Goal: Information Seeking & Learning: Compare options

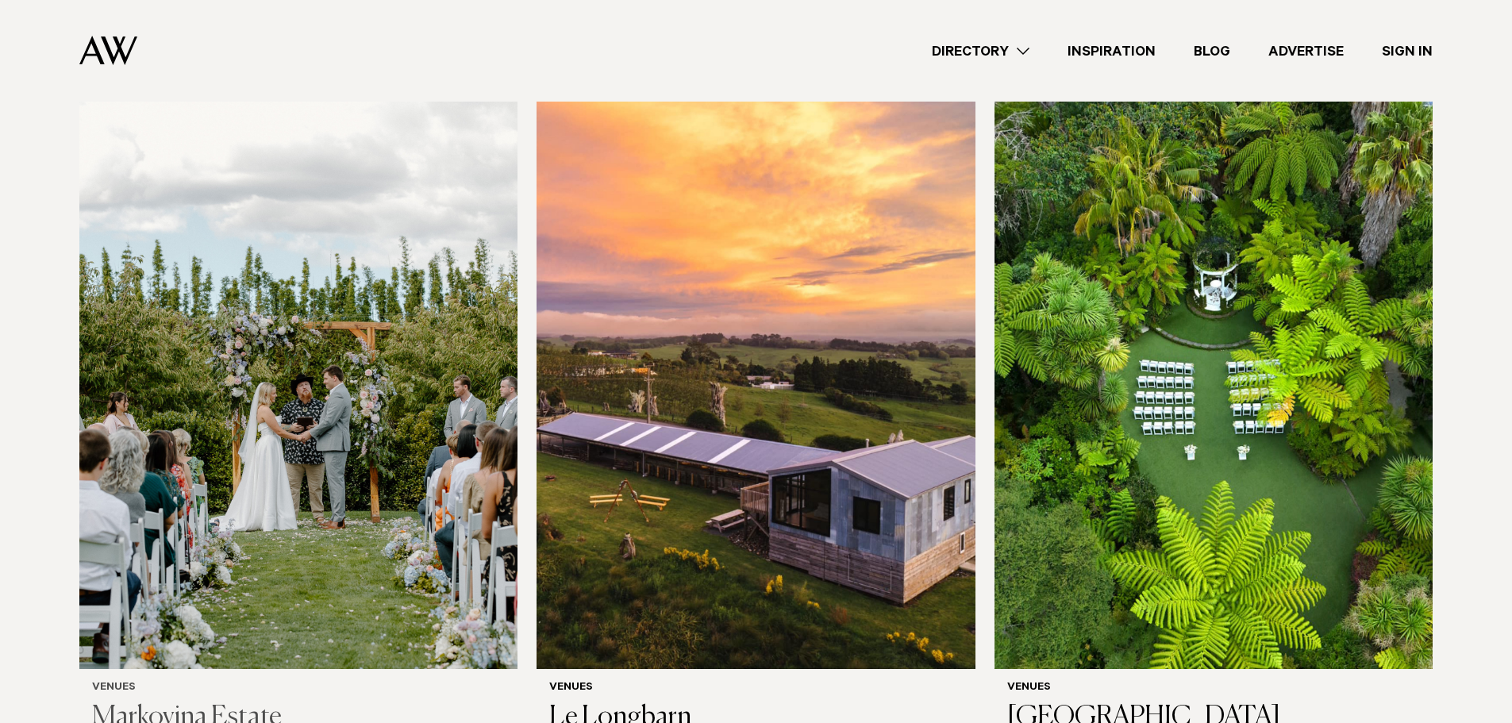
scroll to position [476, 0]
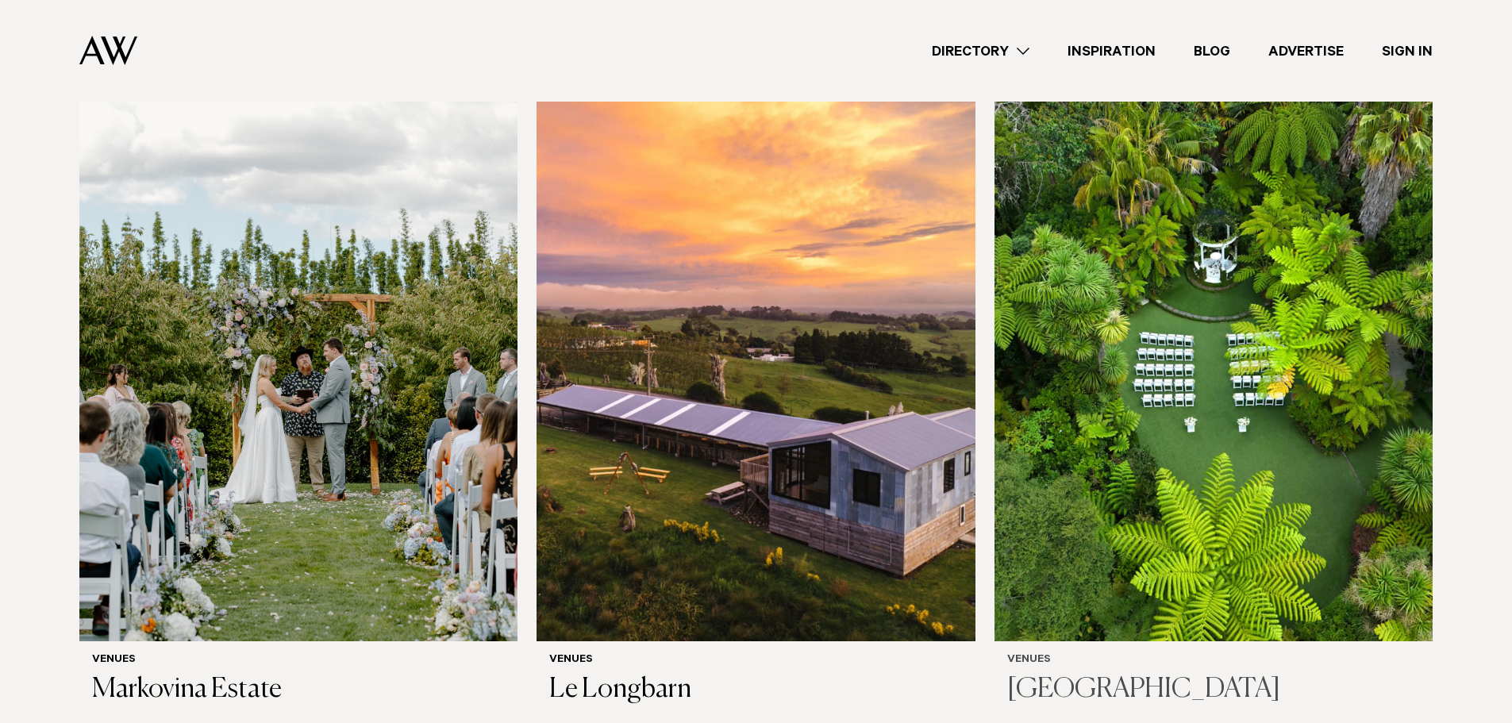
click at [1214, 490] on img at bounding box center [1213, 347] width 438 height 588
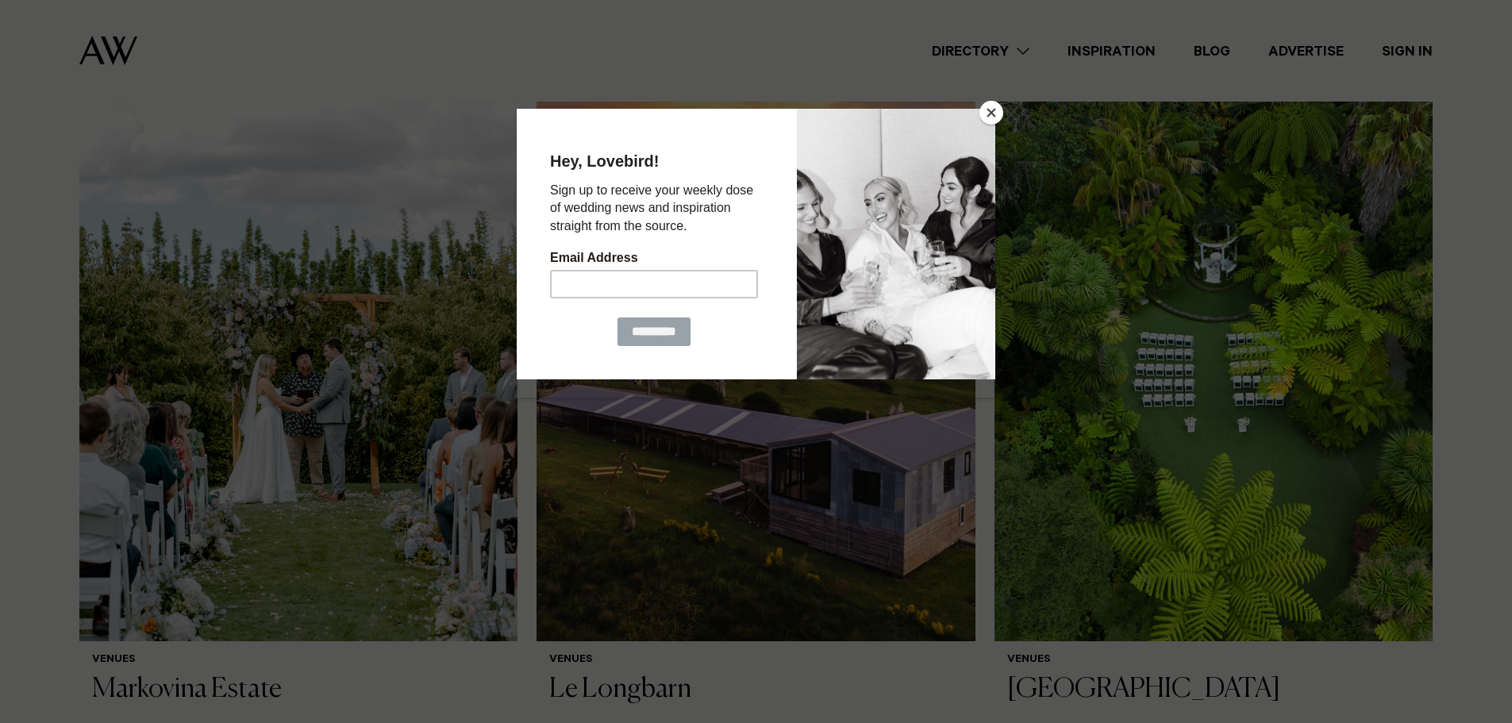
click at [992, 108] on button "Close" at bounding box center [991, 113] width 24 height 24
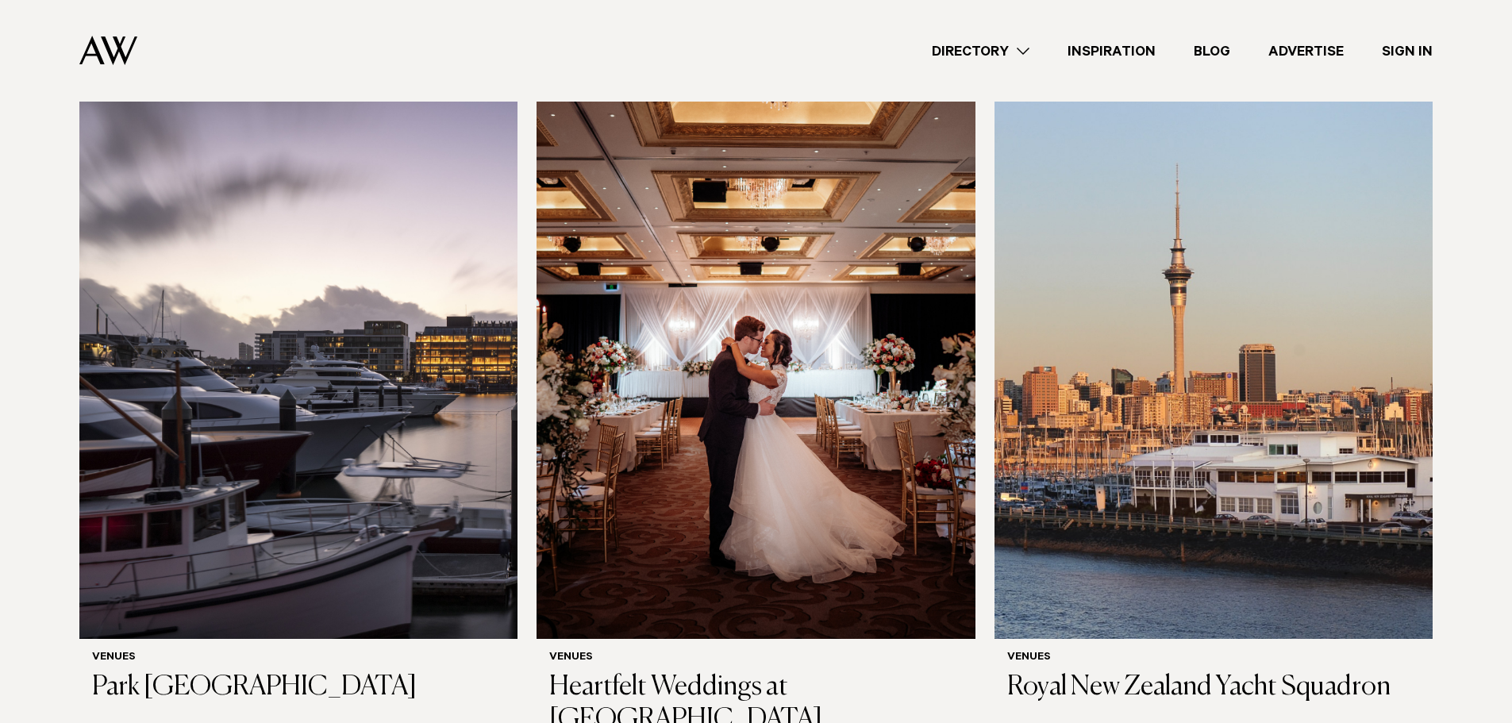
scroll to position [1904, 0]
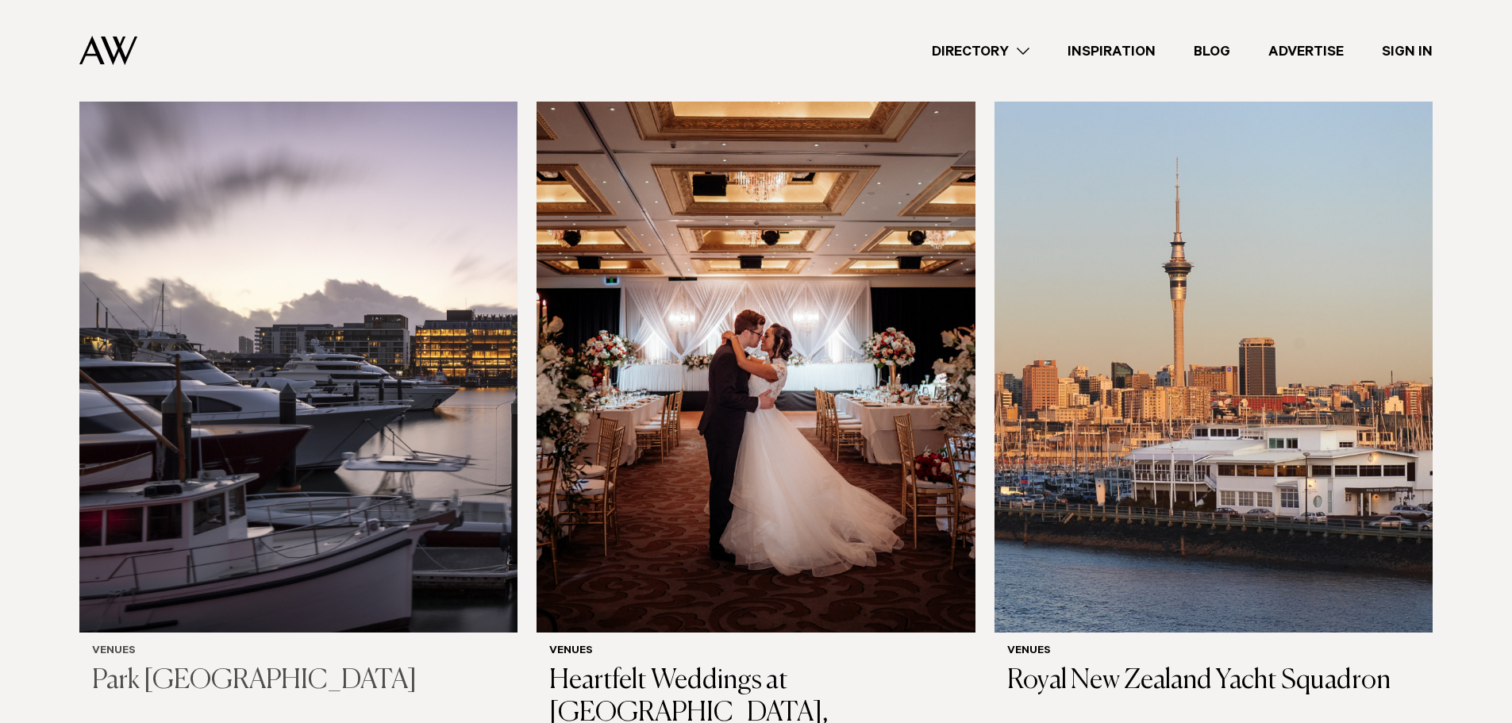
click at [386, 343] on img at bounding box center [298, 339] width 438 height 588
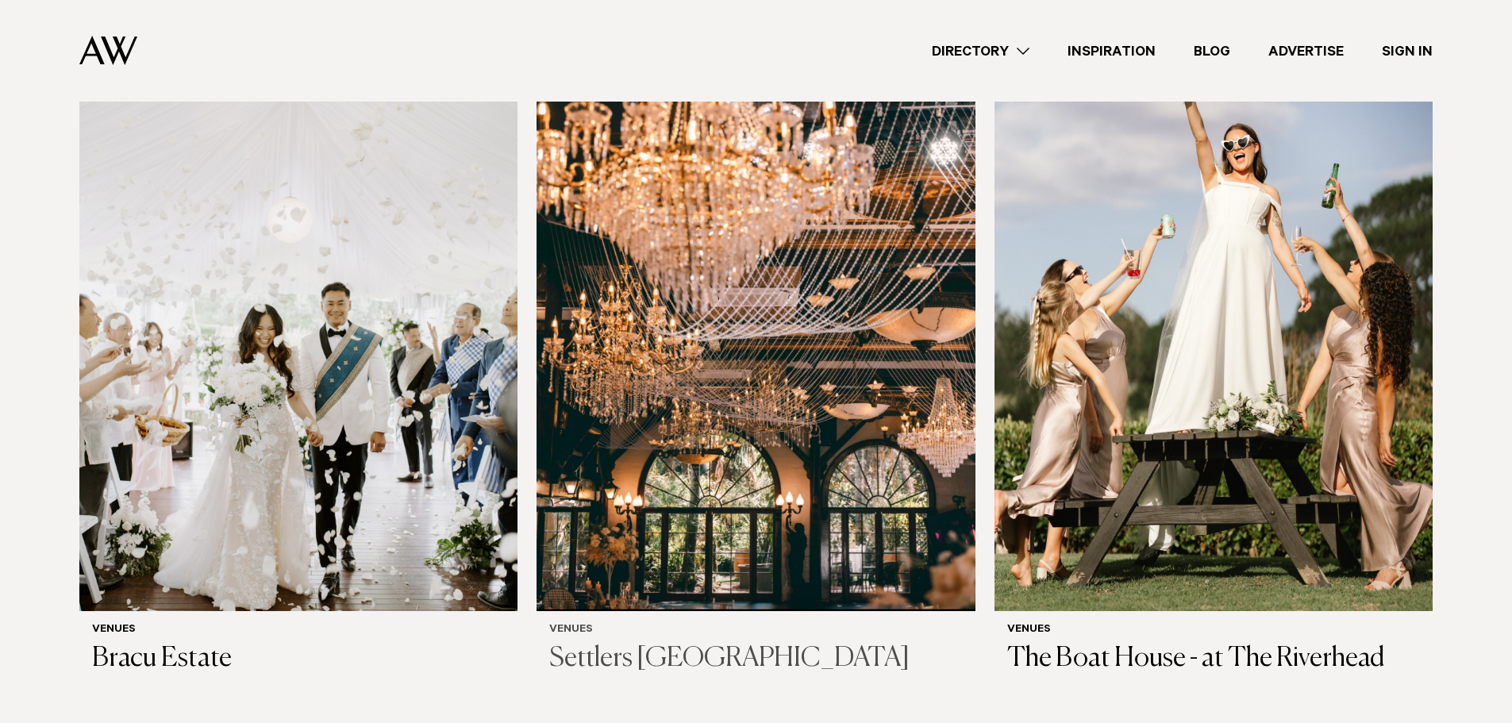
scroll to position [2687, 0]
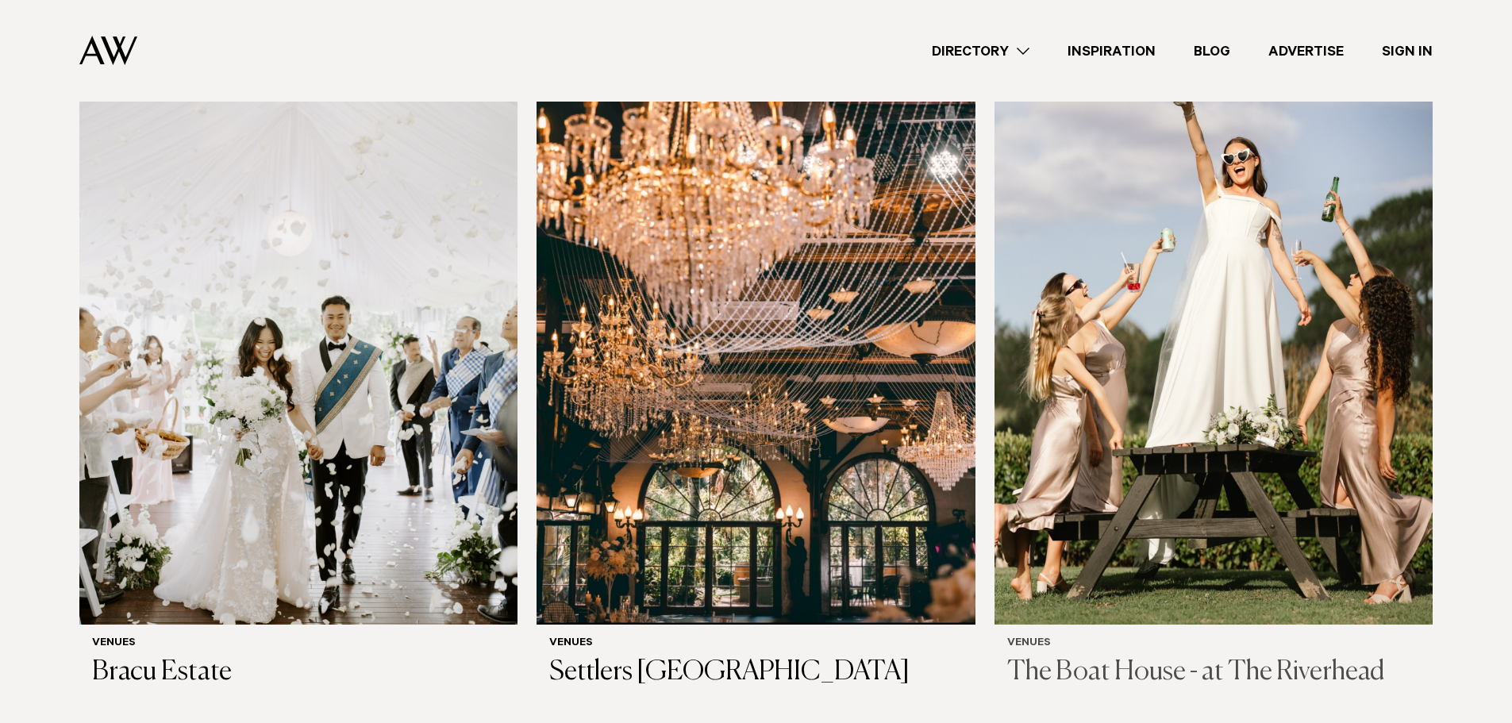
click at [1221, 333] on img at bounding box center [1213, 330] width 438 height 588
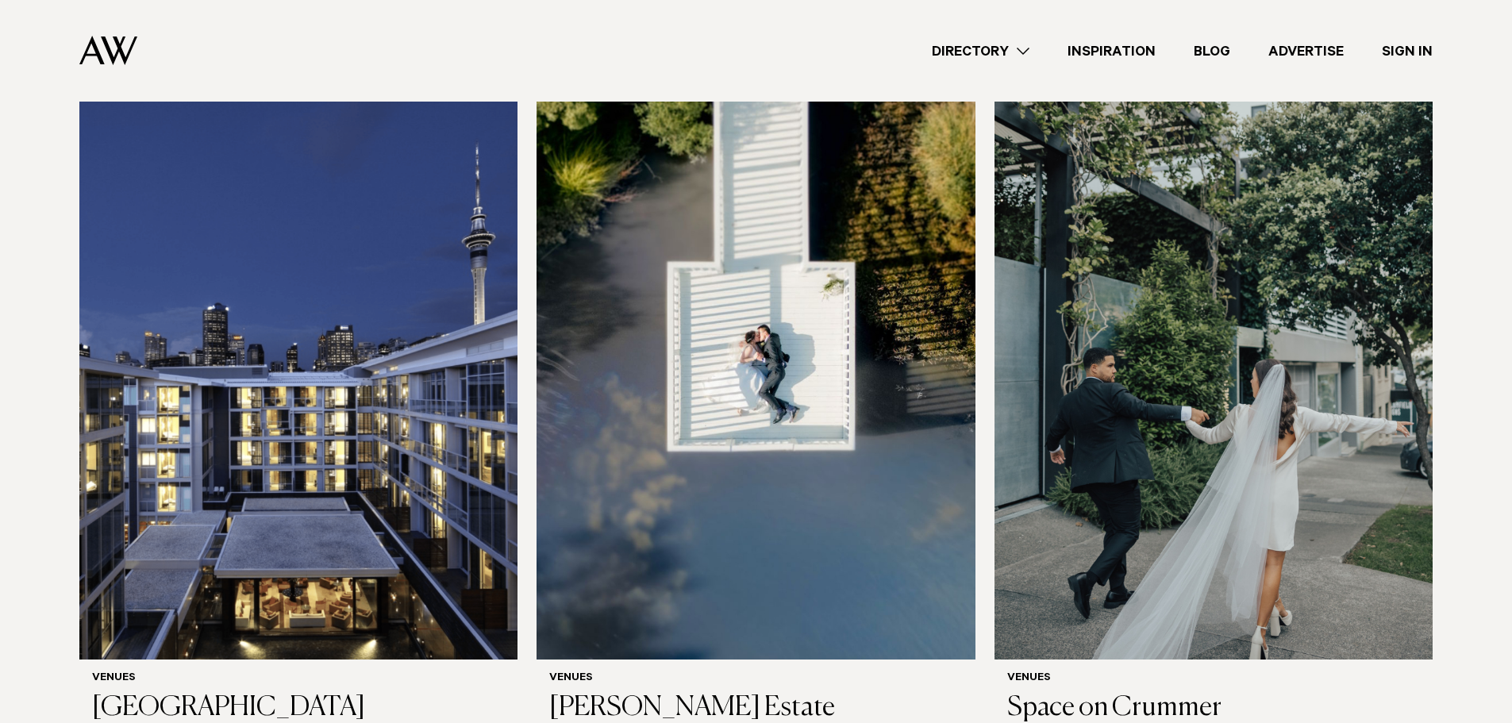
scroll to position [4100, 0]
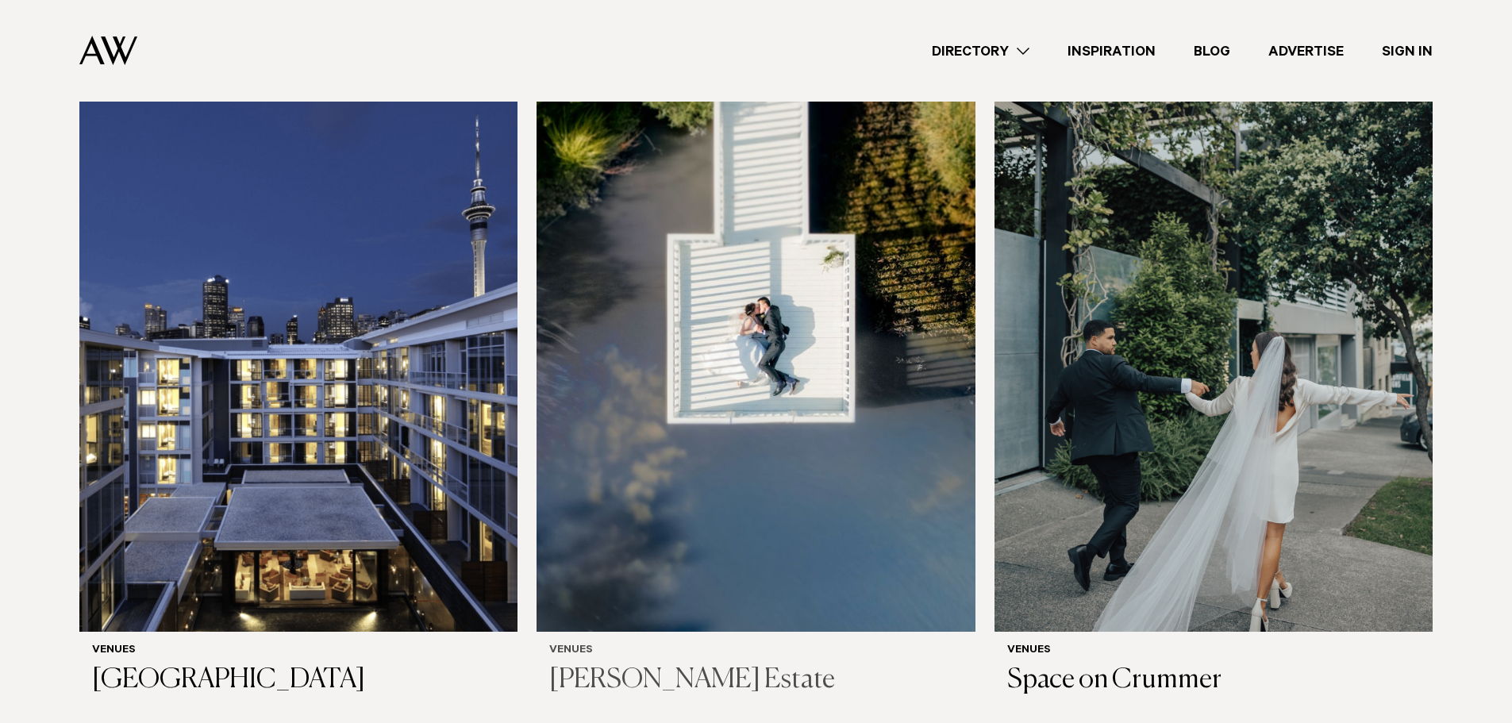
click at [701, 475] on img at bounding box center [755, 338] width 438 height 588
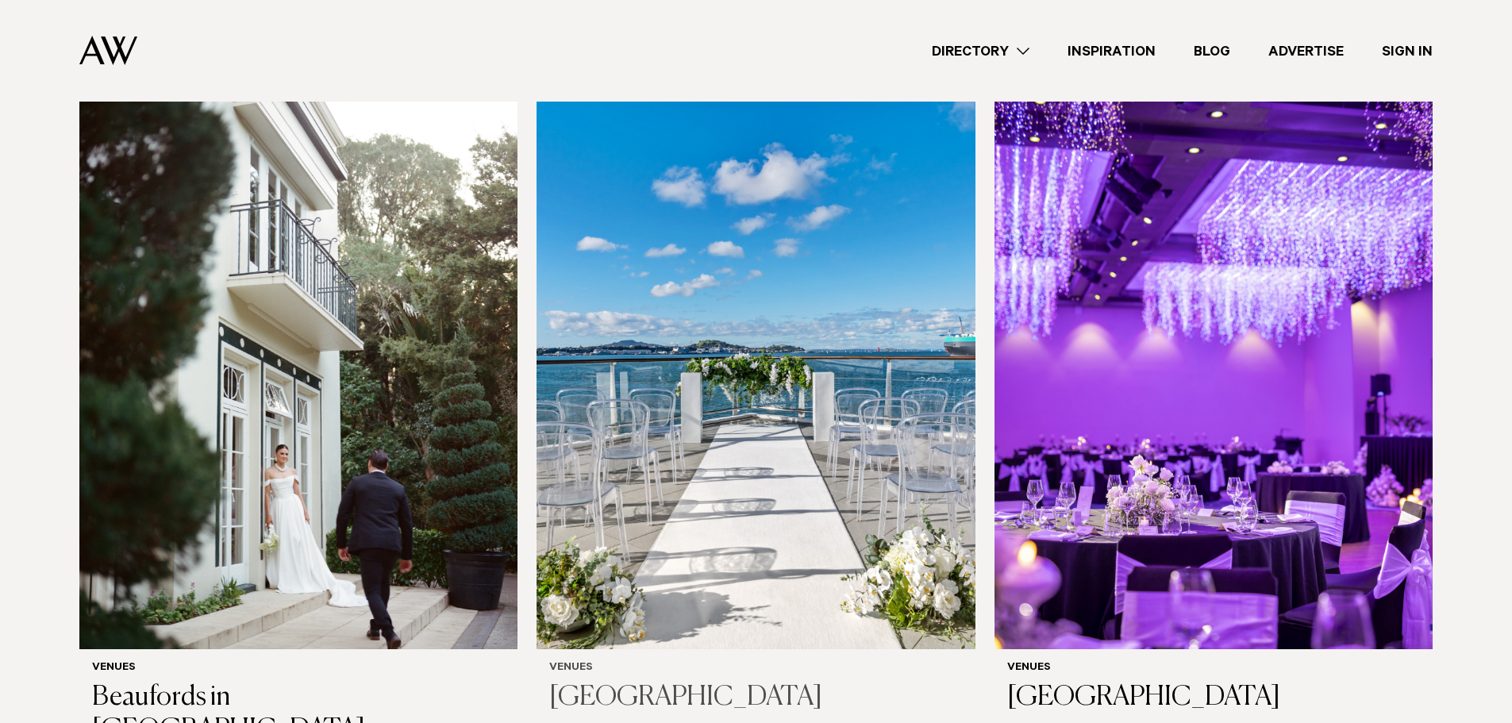
scroll to position [4820, 0]
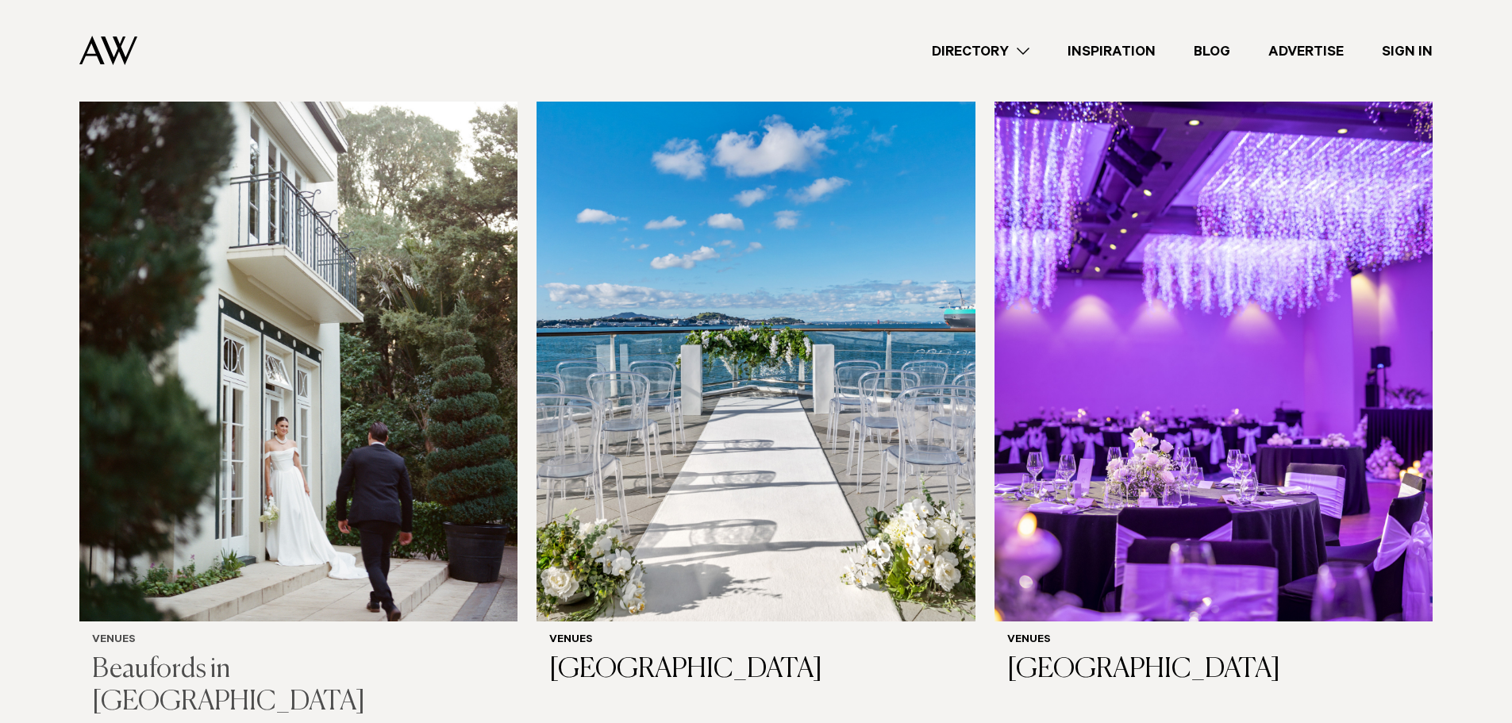
click at [482, 444] on img at bounding box center [298, 327] width 438 height 588
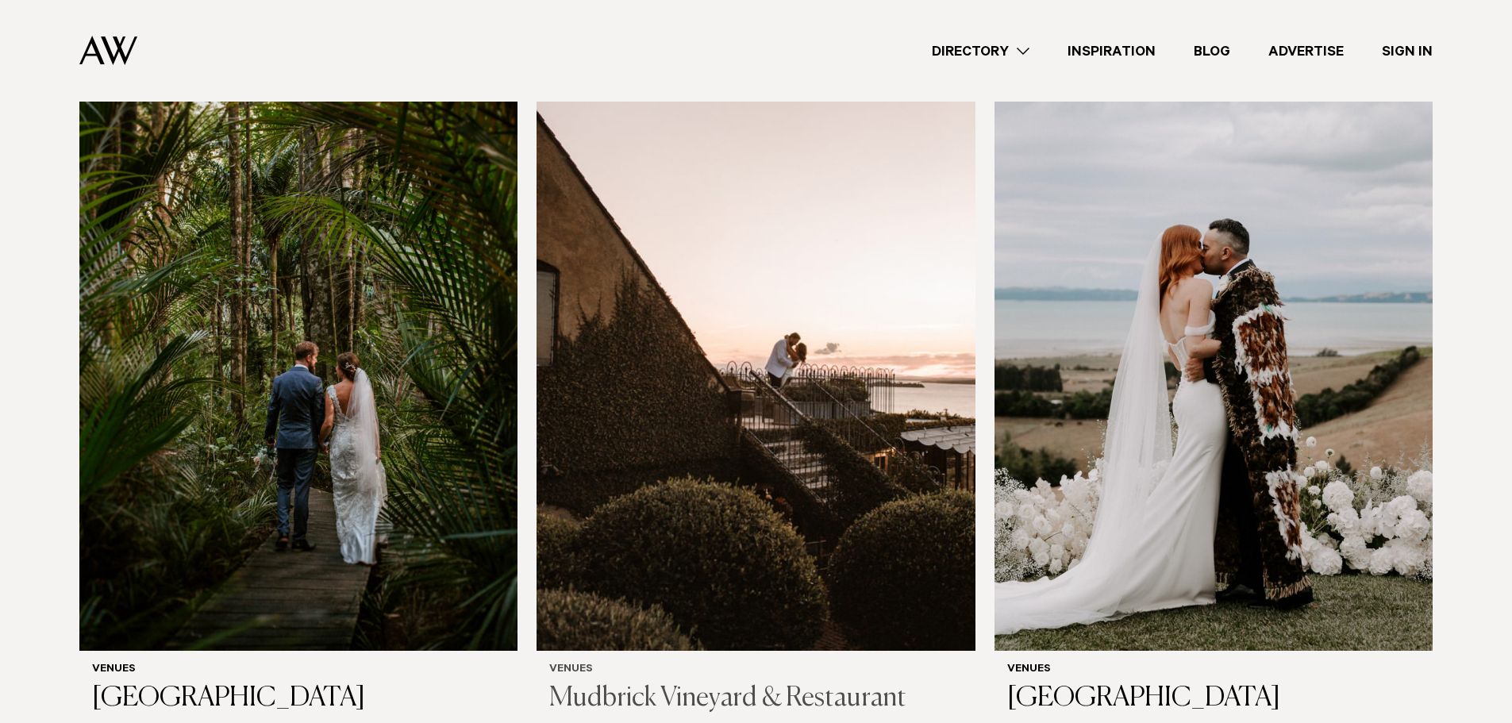
scroll to position [5534, 0]
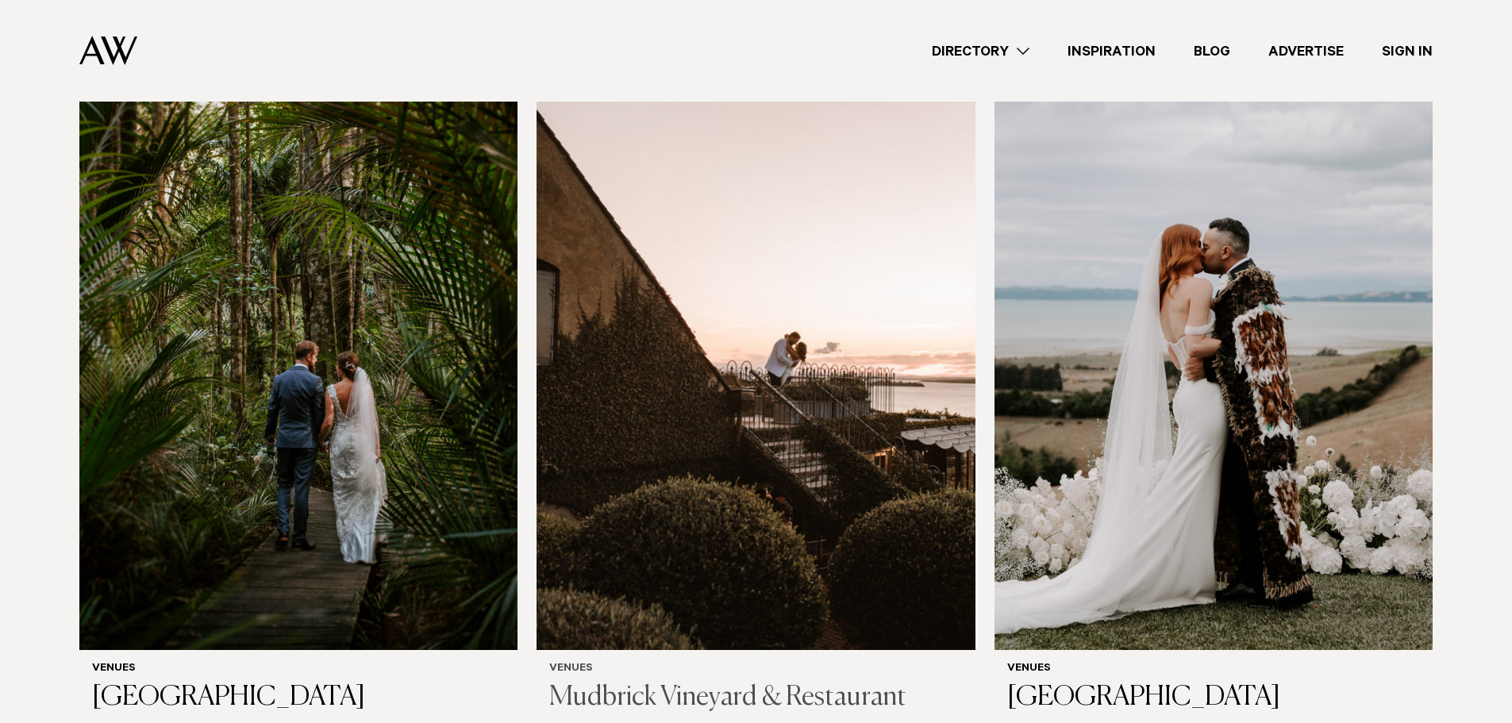
click at [782, 422] on img at bounding box center [755, 356] width 438 height 588
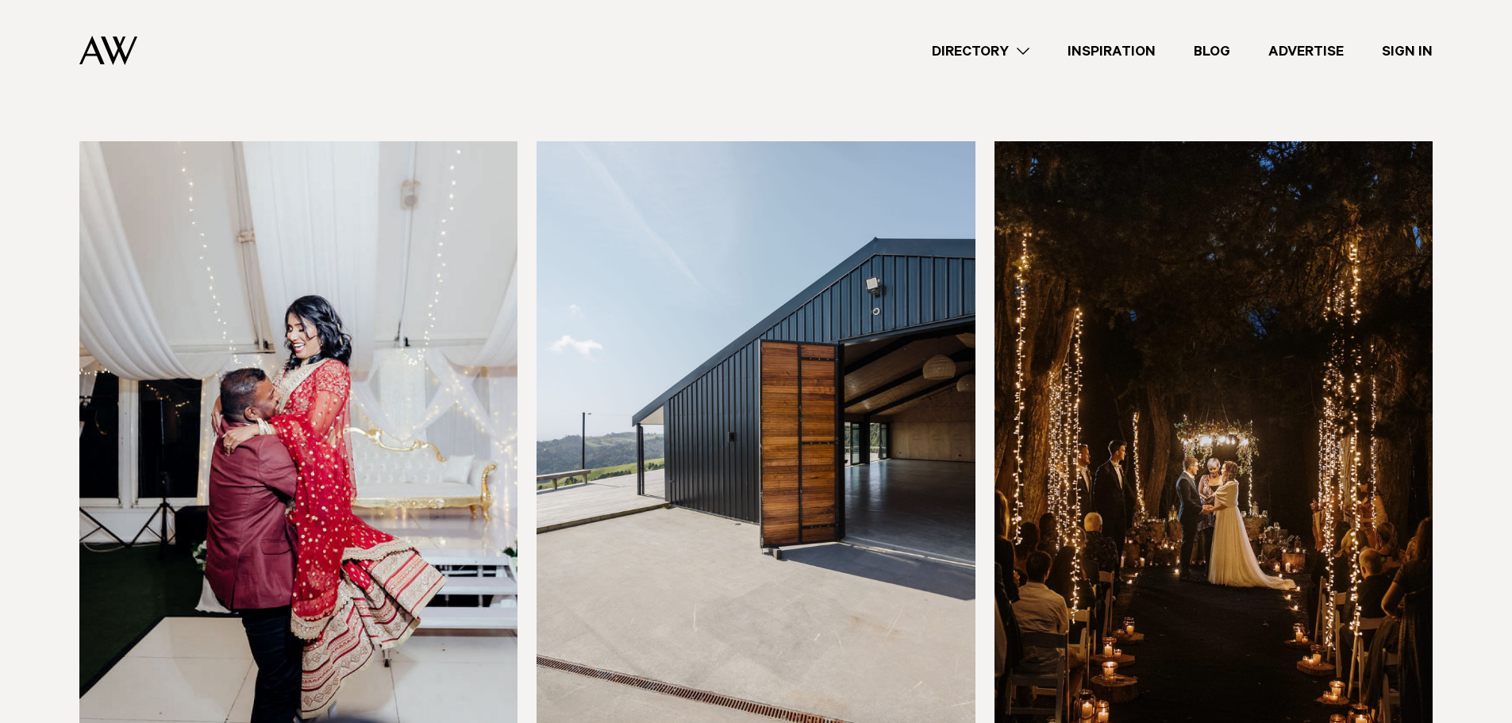
scroll to position [6243, 0]
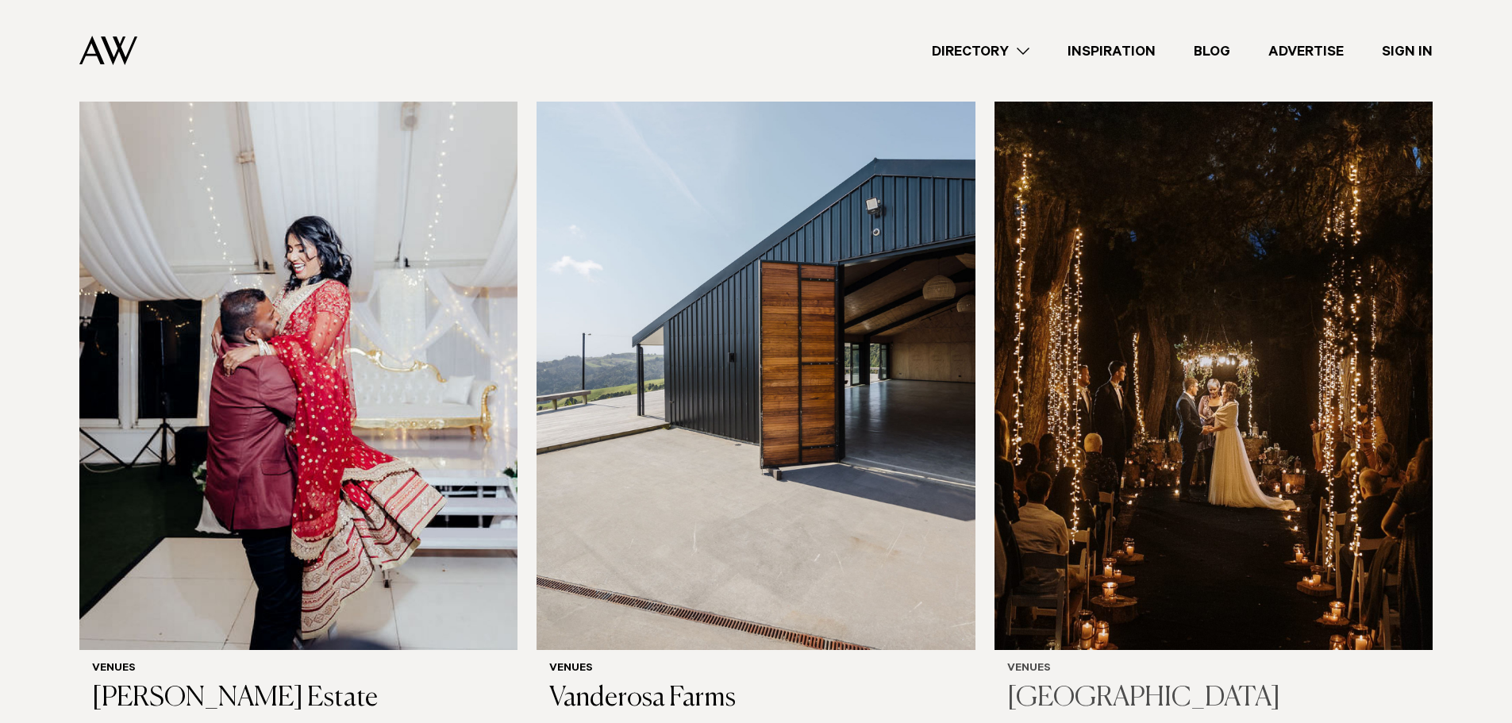
click at [1243, 393] on img at bounding box center [1213, 356] width 438 height 588
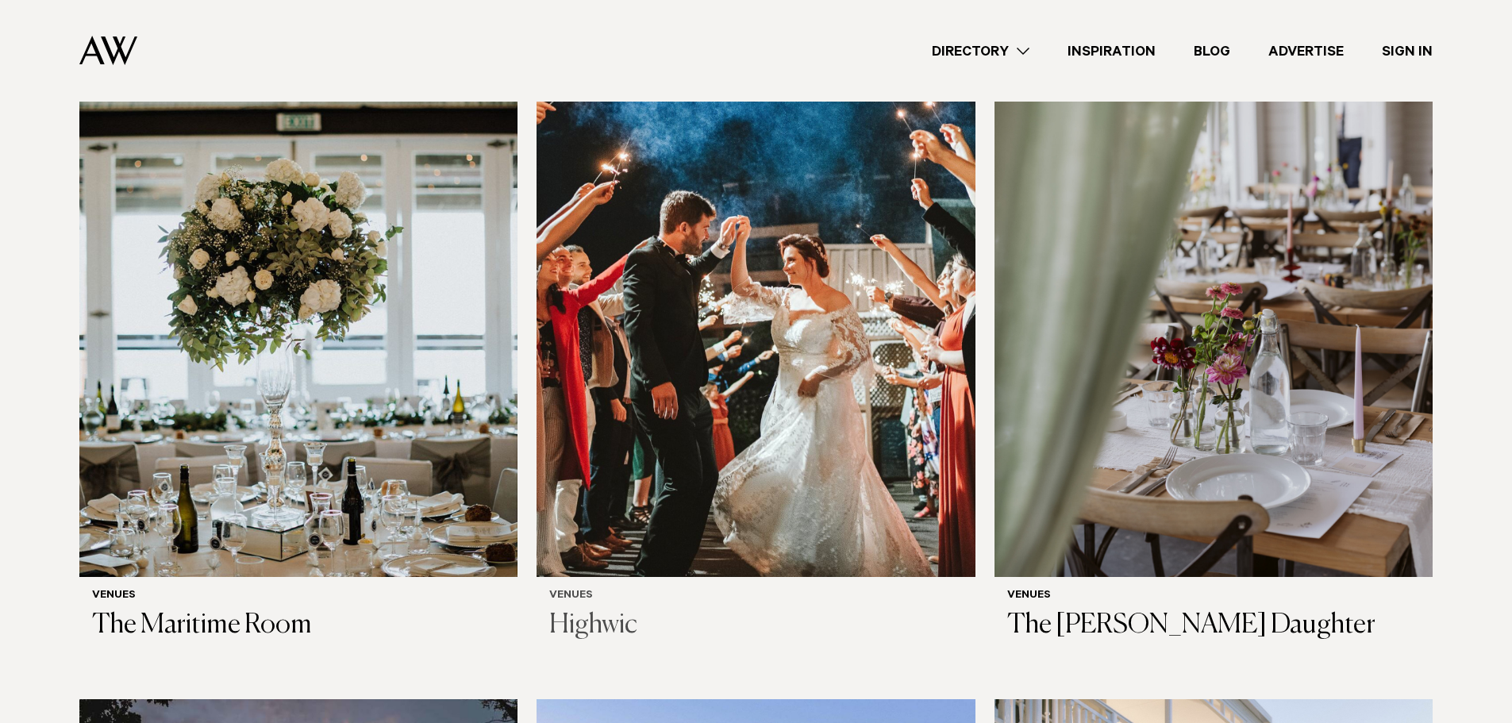
scroll to position [7740, 0]
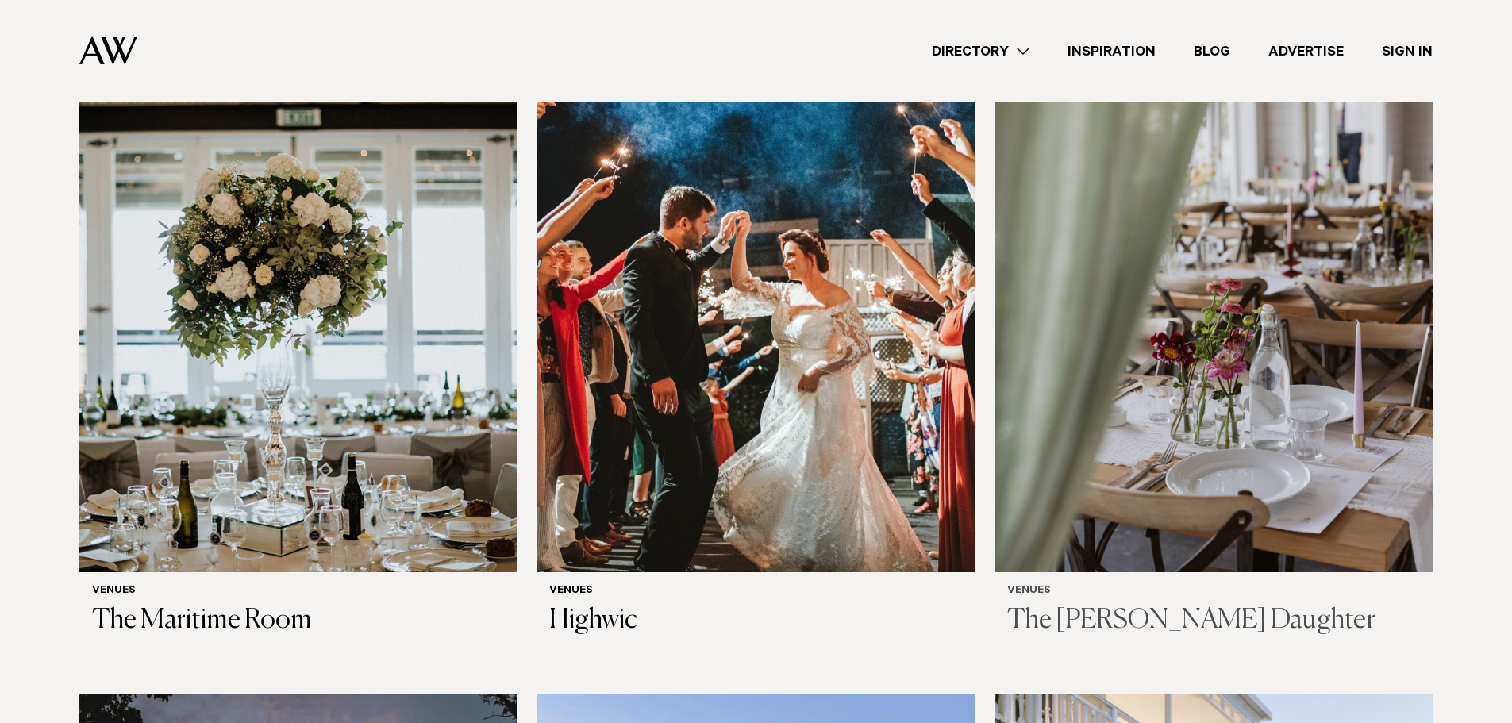
click at [1240, 351] on img at bounding box center [1213, 278] width 438 height 588
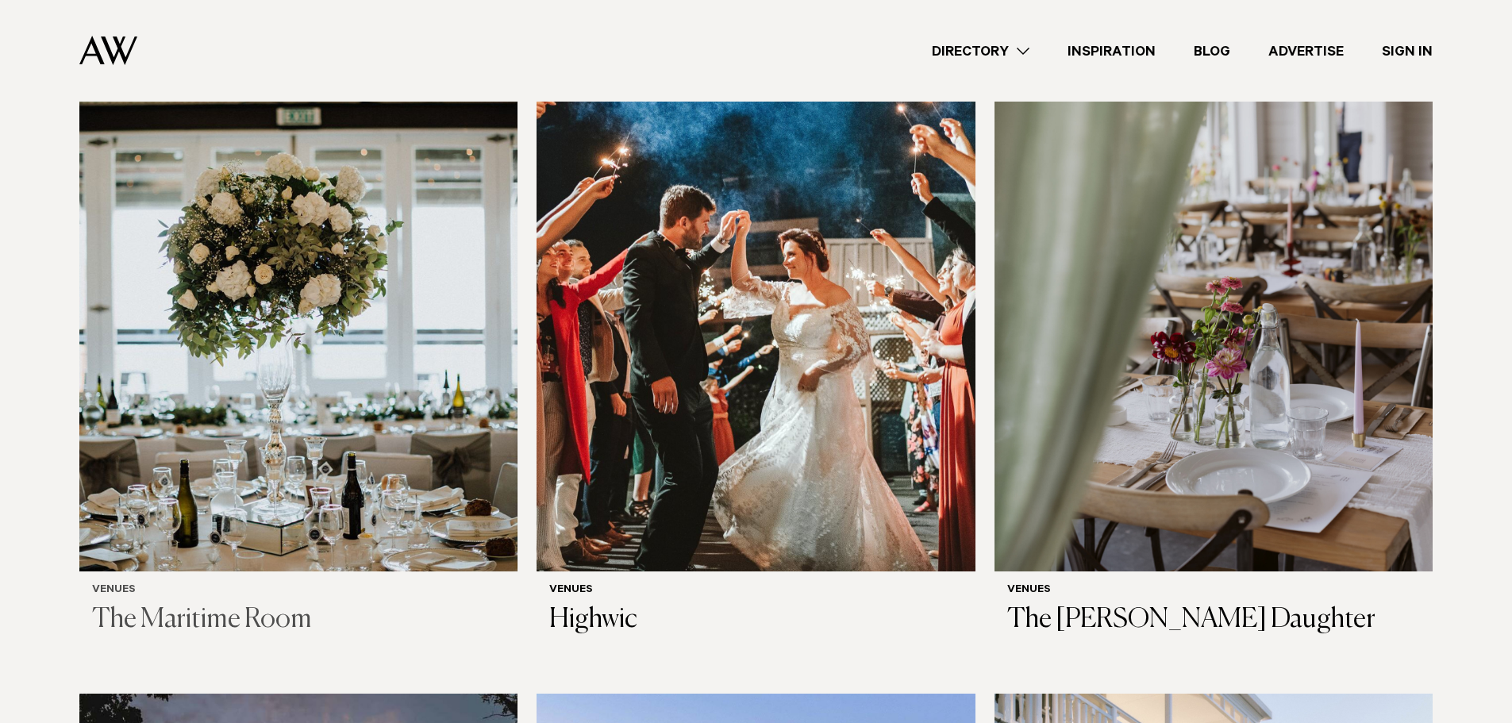
scroll to position [7720, 0]
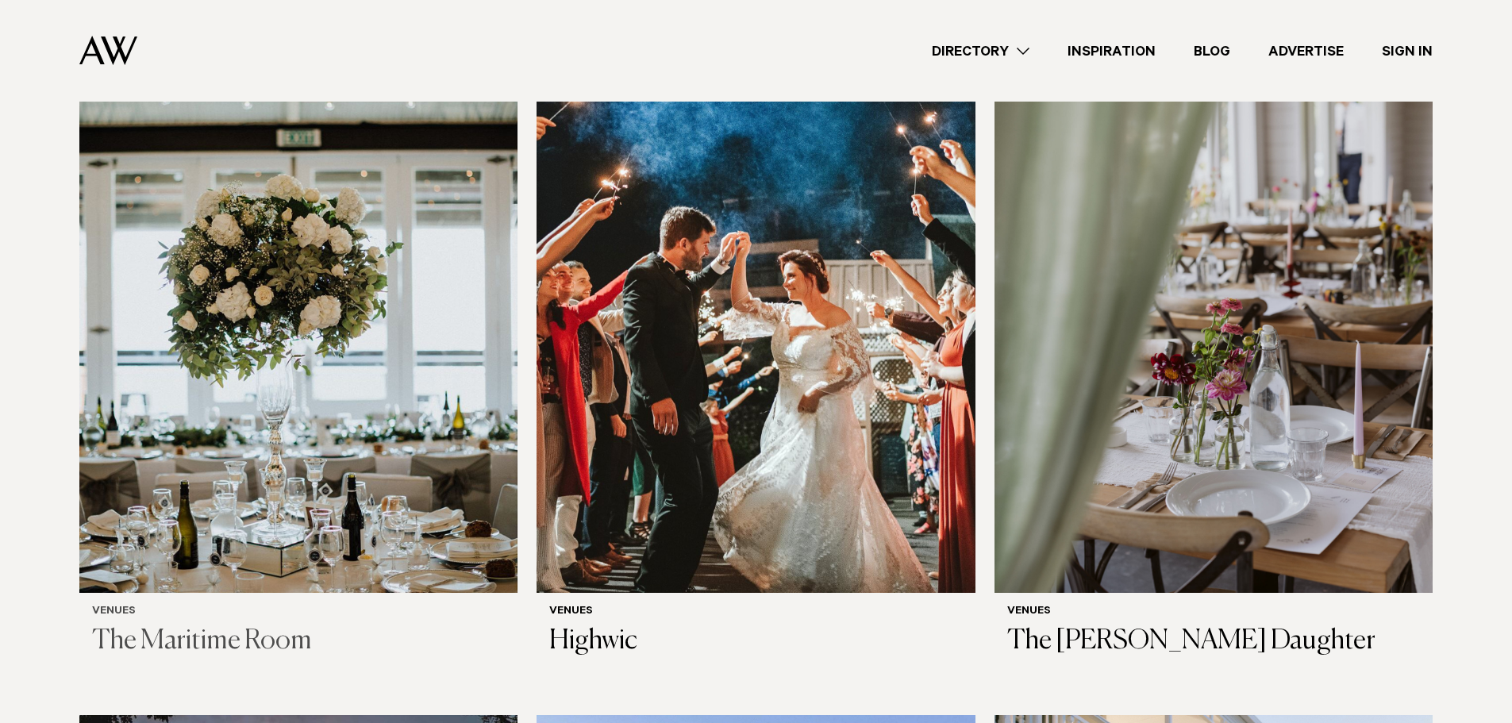
click at [319, 286] on img at bounding box center [298, 299] width 438 height 588
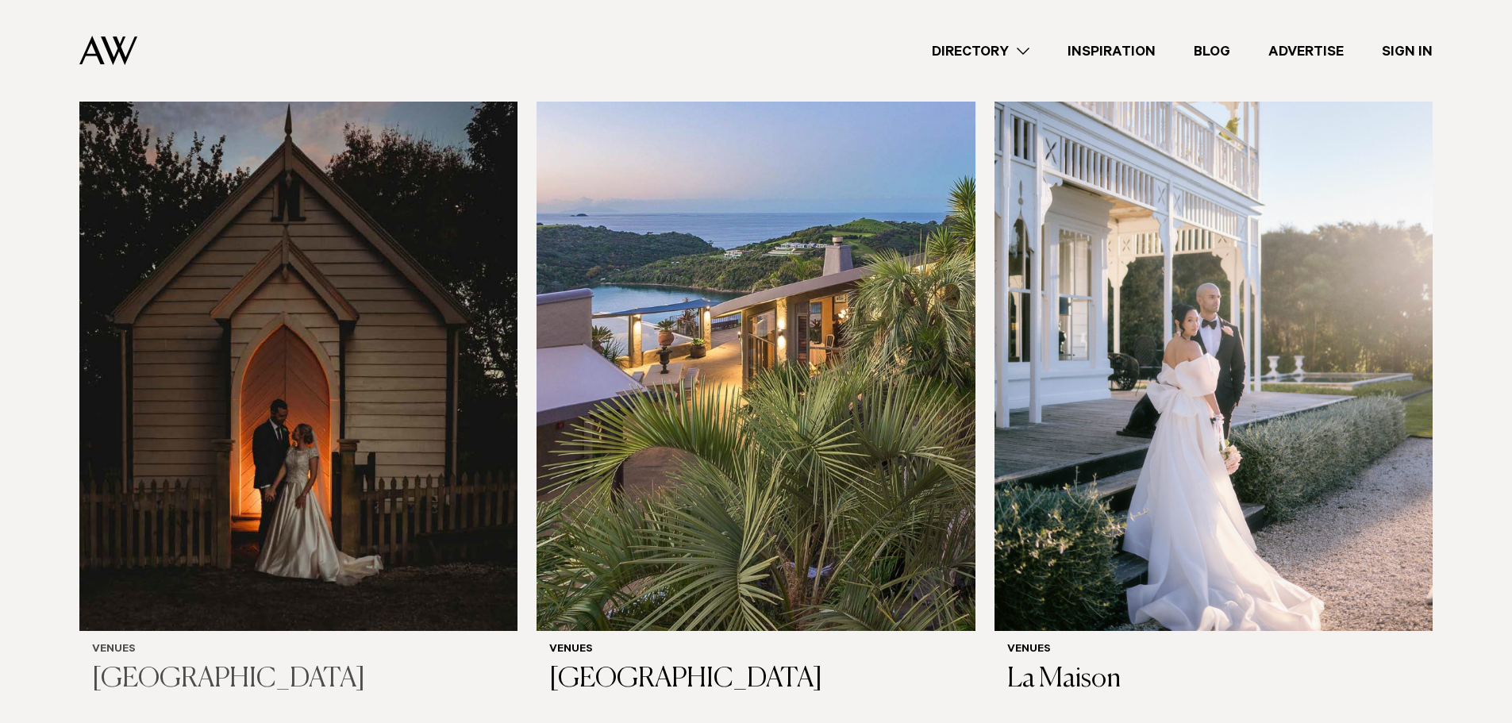
scroll to position [8413, 0]
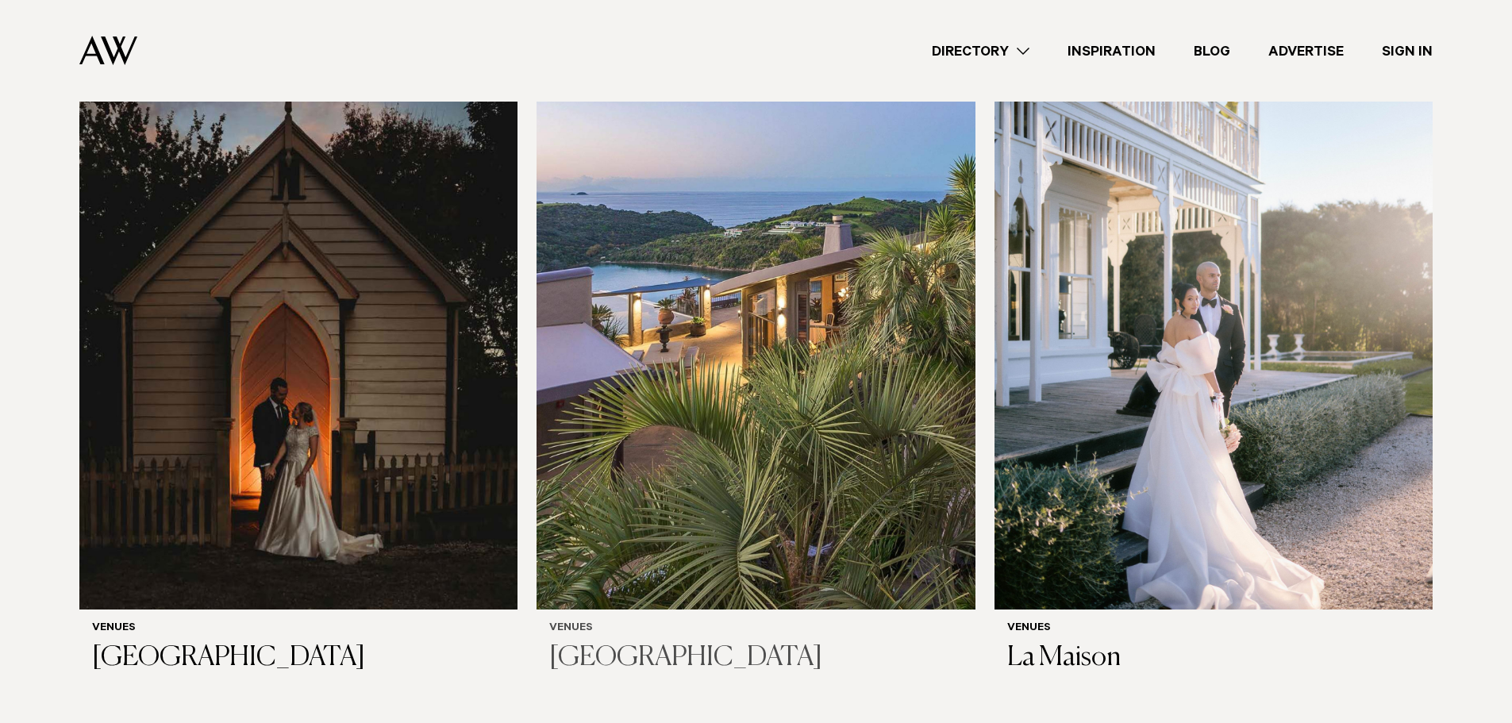
click at [818, 375] on img at bounding box center [755, 315] width 438 height 588
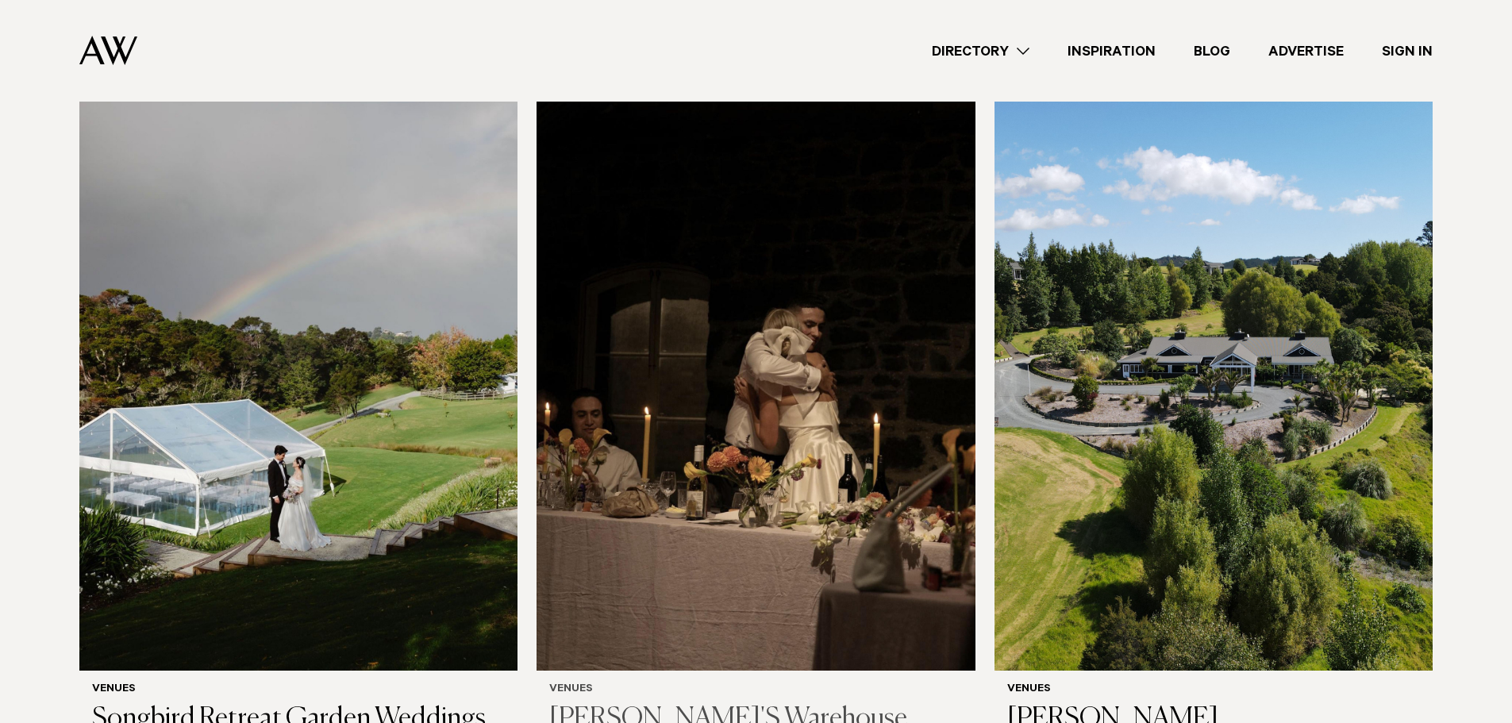
scroll to position [9022, 0]
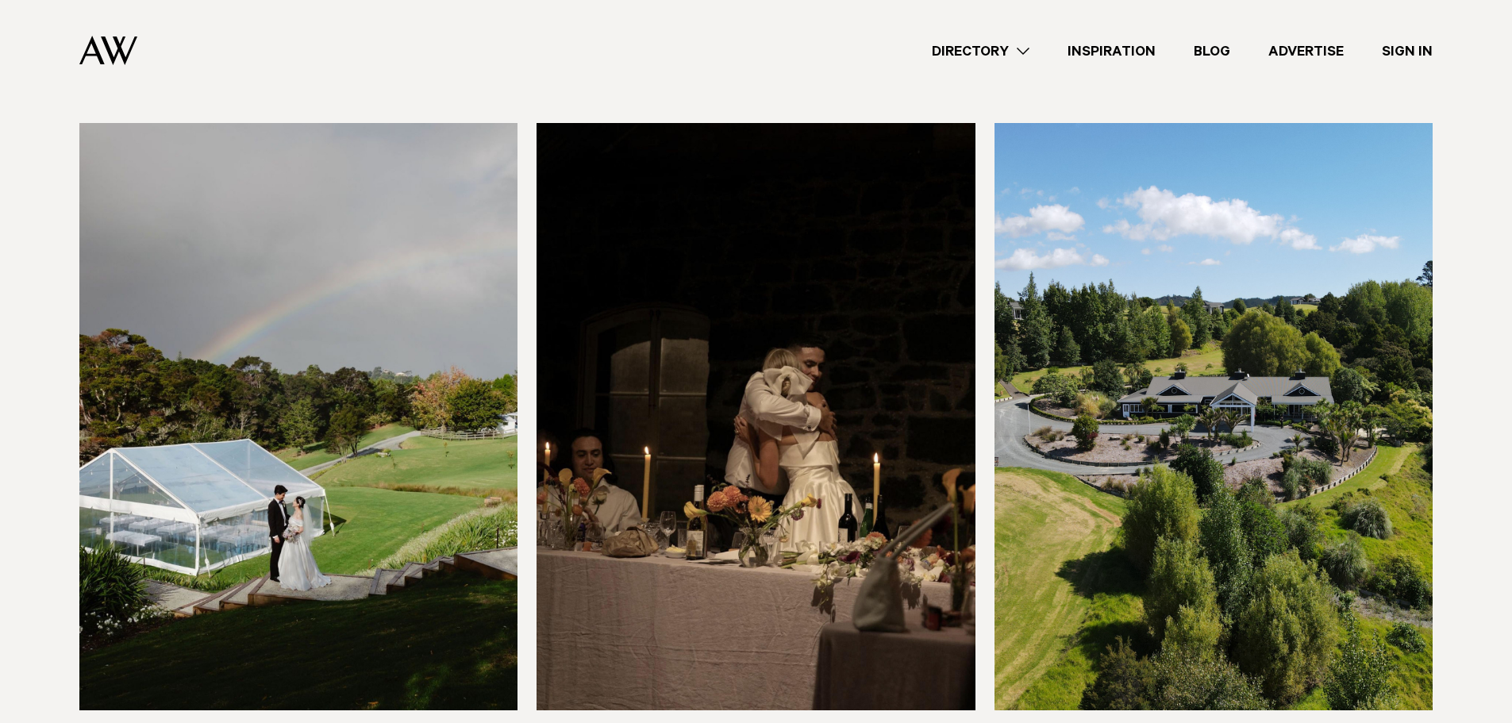
click at [1135, 471] on img at bounding box center [1213, 417] width 438 height 588
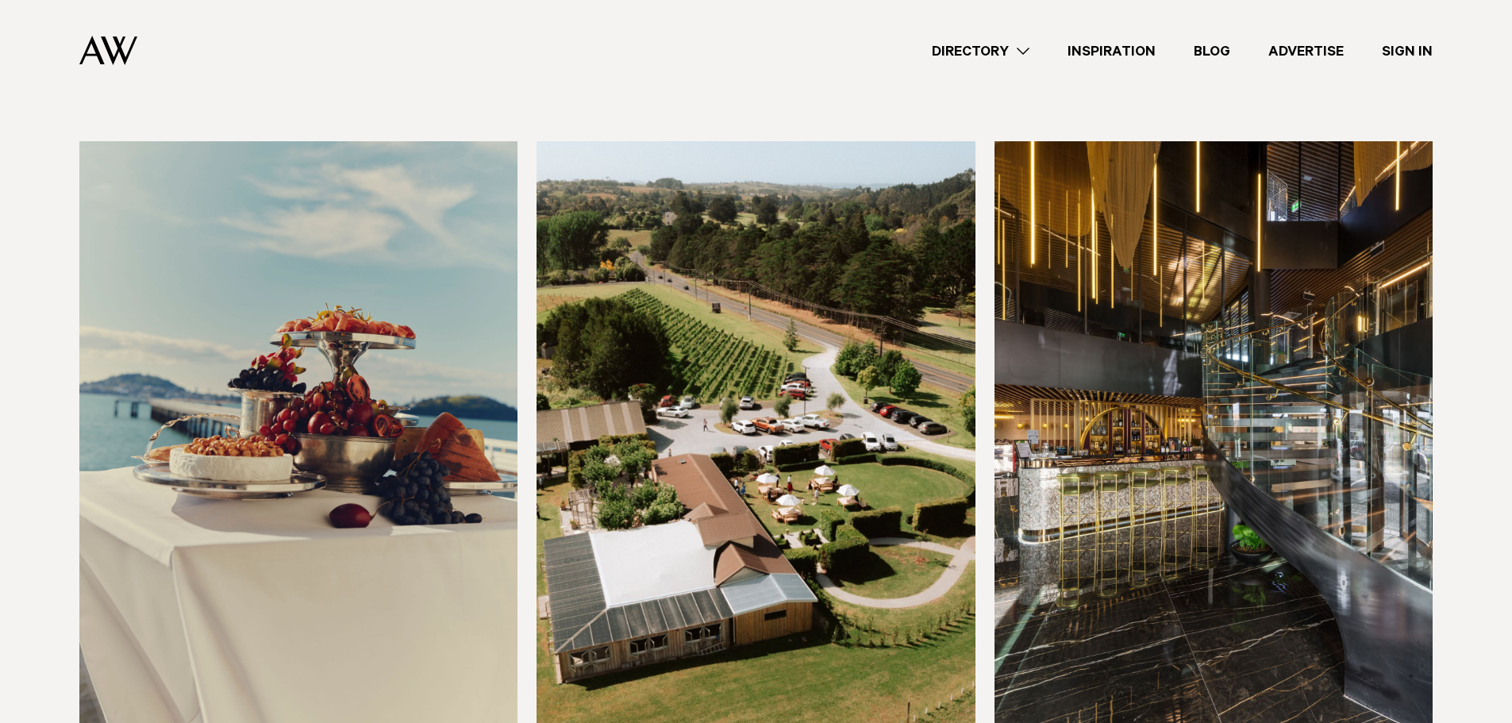
scroll to position [9784, 0]
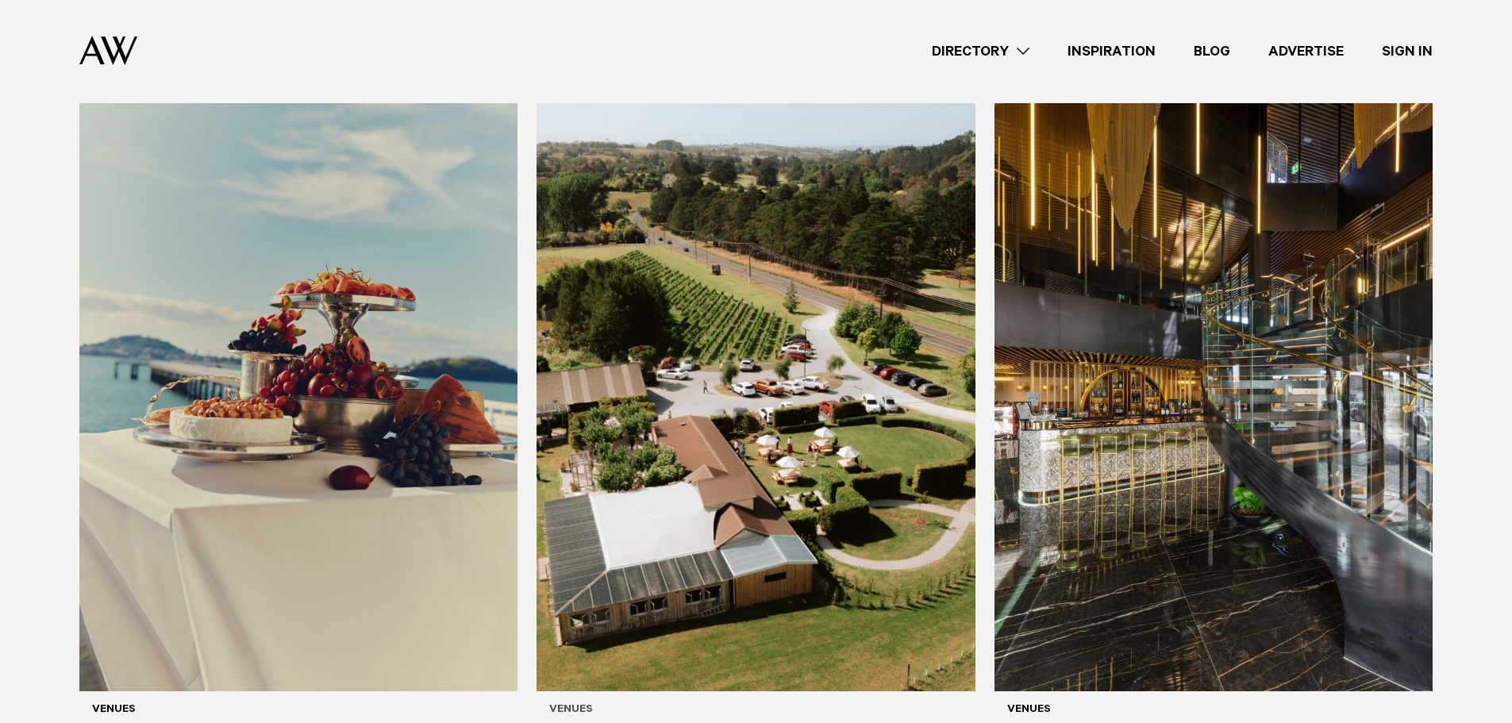
click at [707, 454] on img at bounding box center [755, 397] width 438 height 588
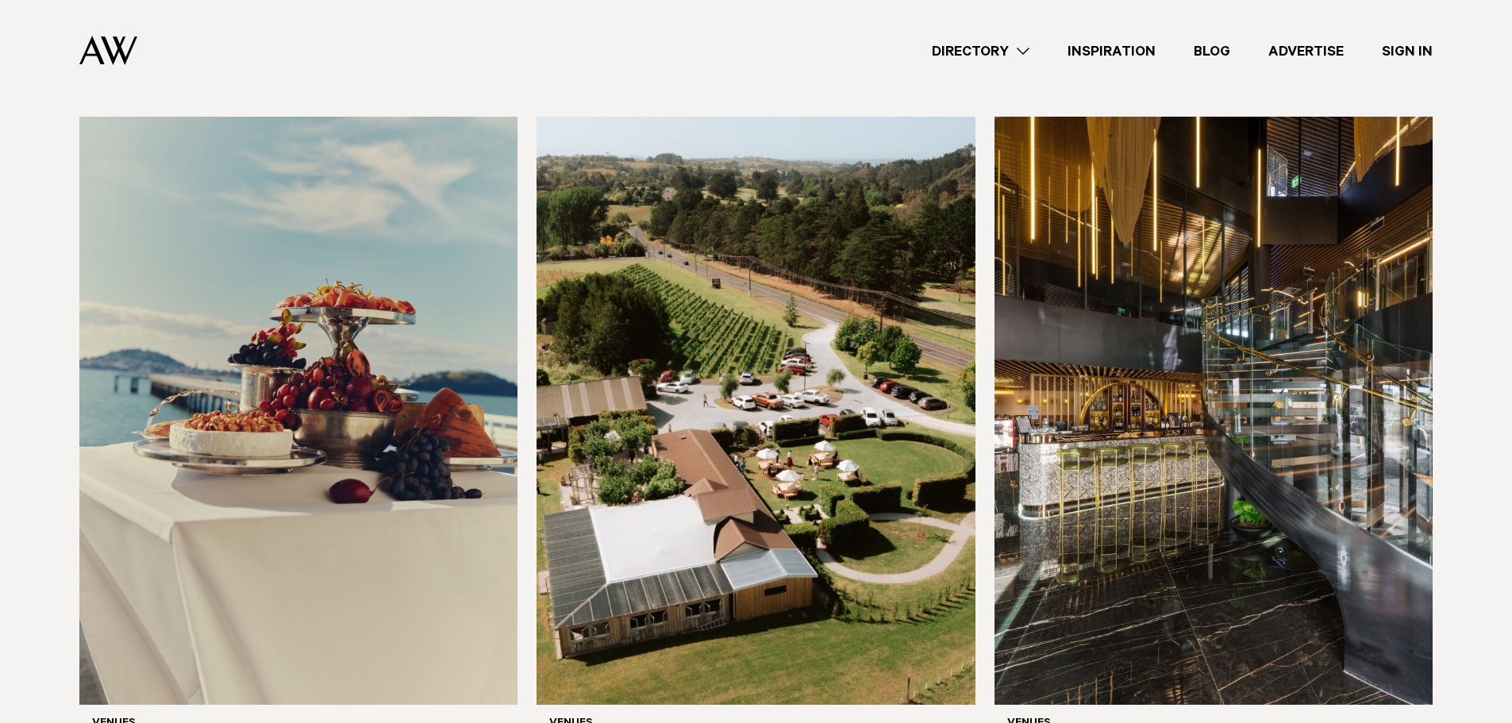
scroll to position [9746, 0]
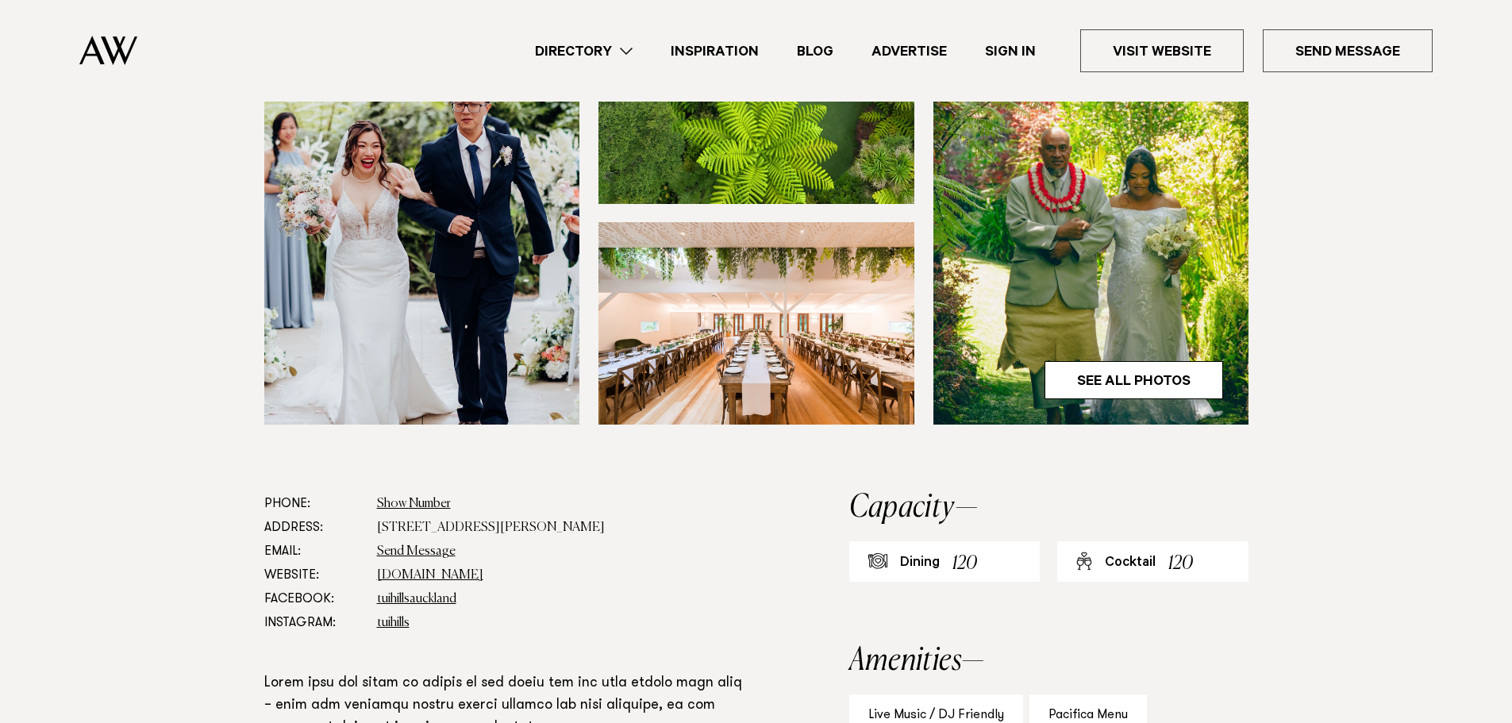
scroll to position [555, 0]
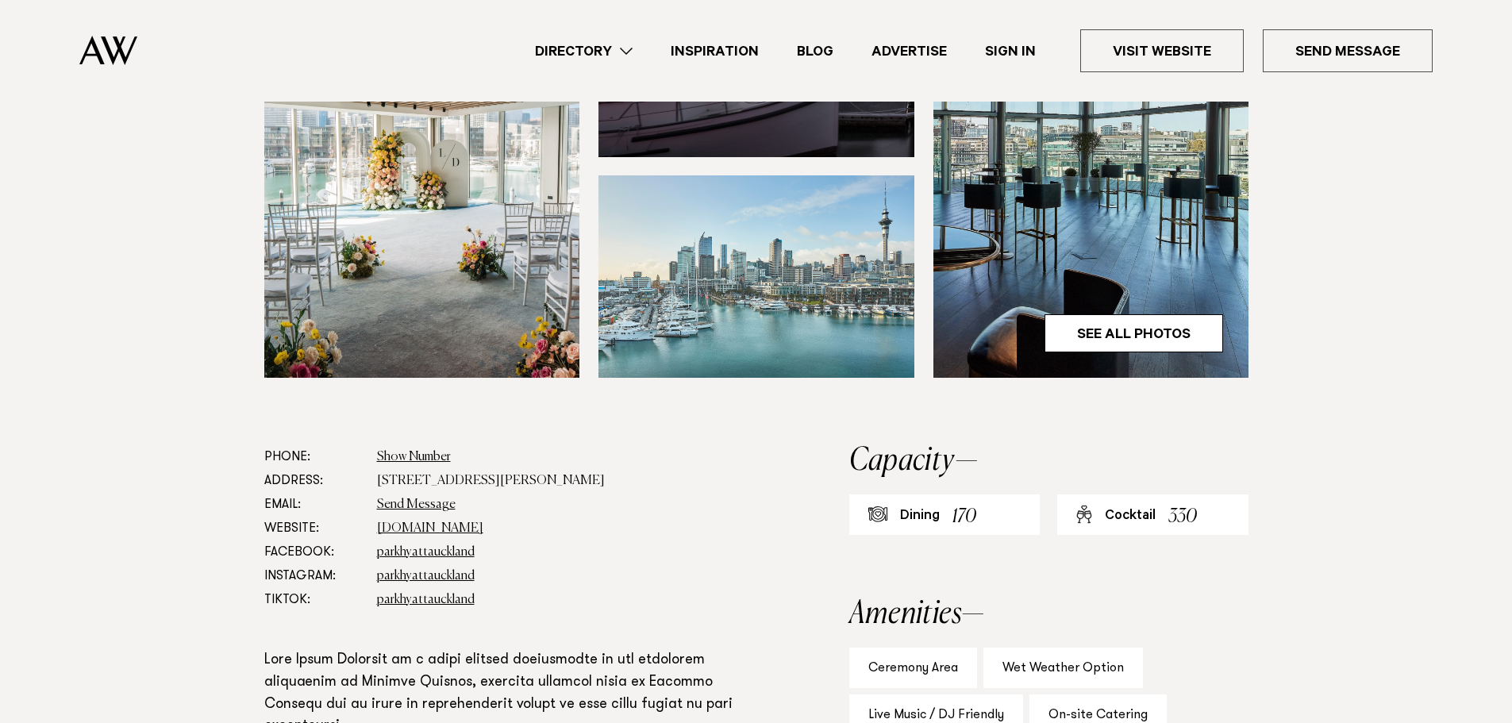
scroll to position [476, 0]
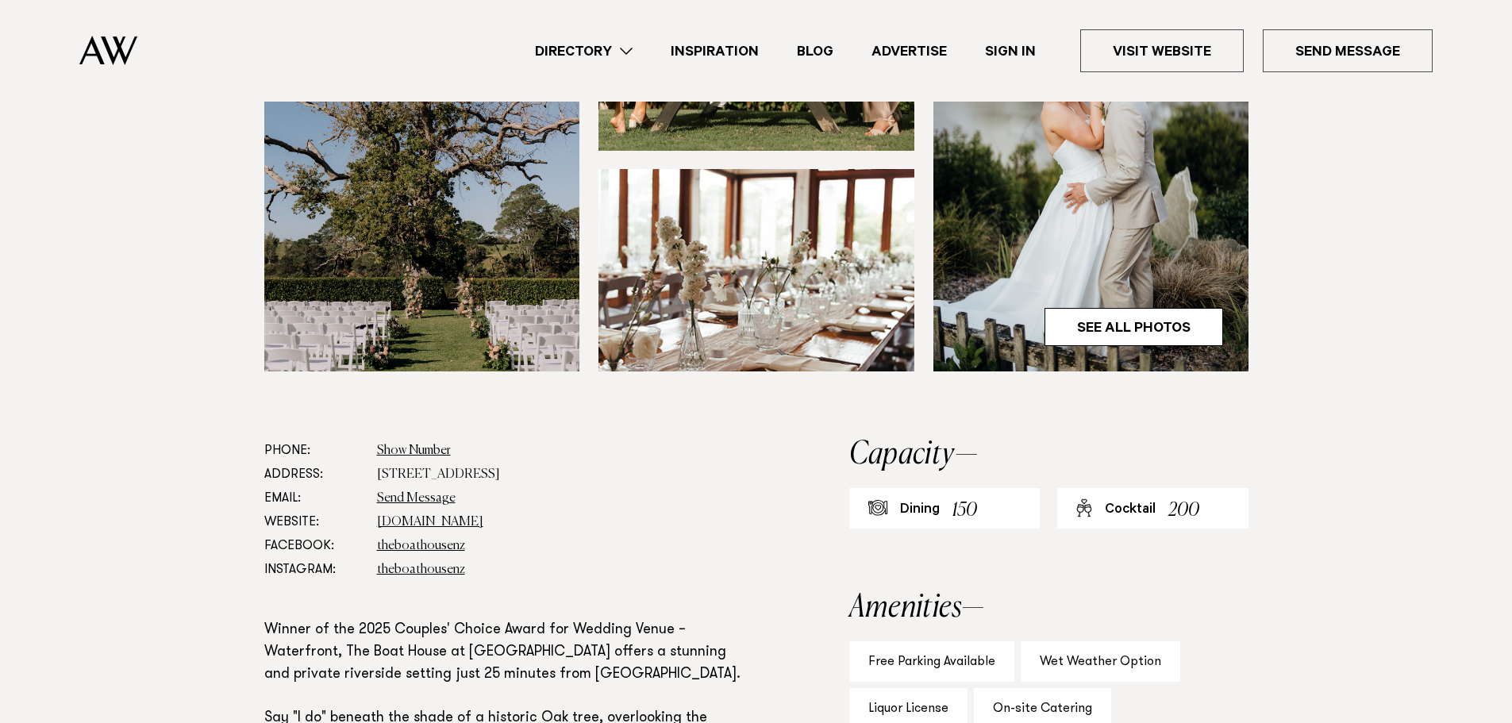
scroll to position [635, 0]
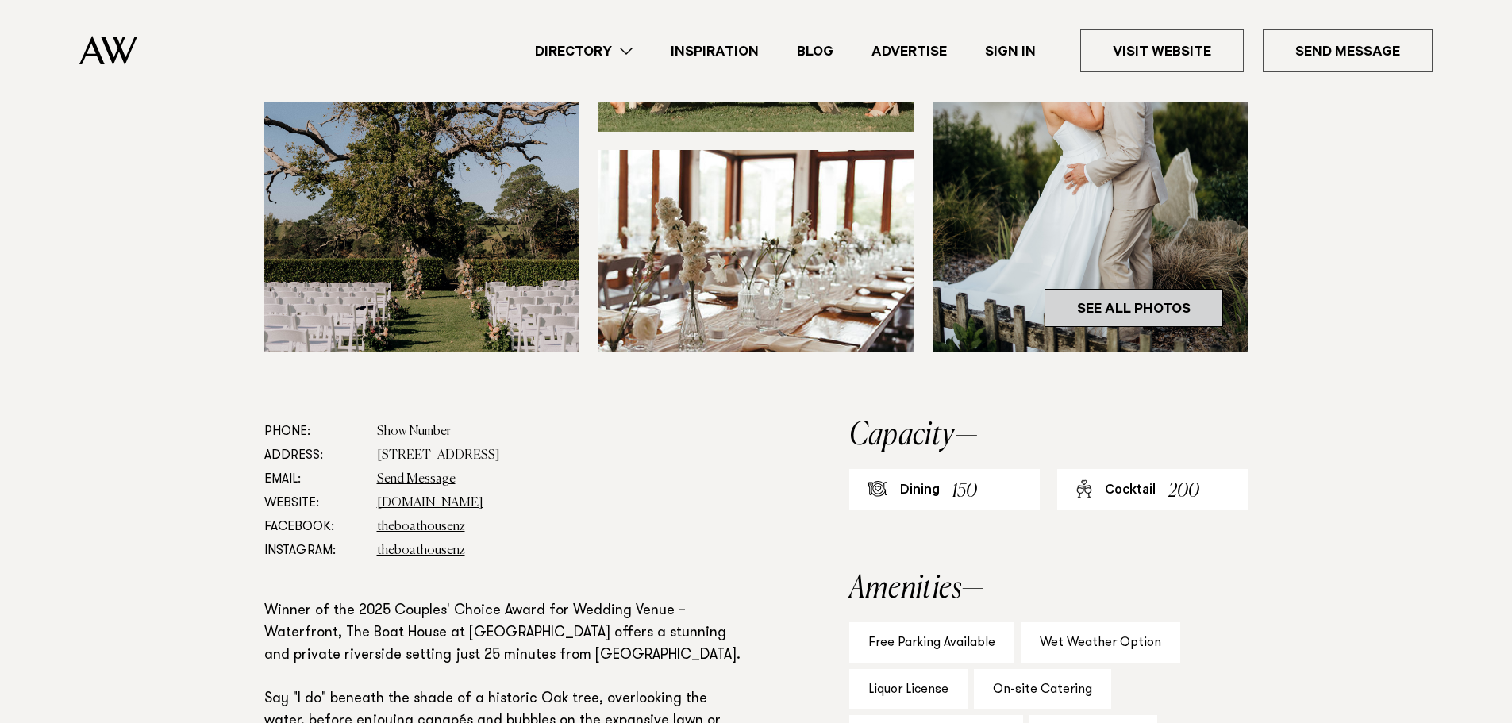
click at [1105, 313] on link "See All Photos" at bounding box center [1133, 308] width 179 height 38
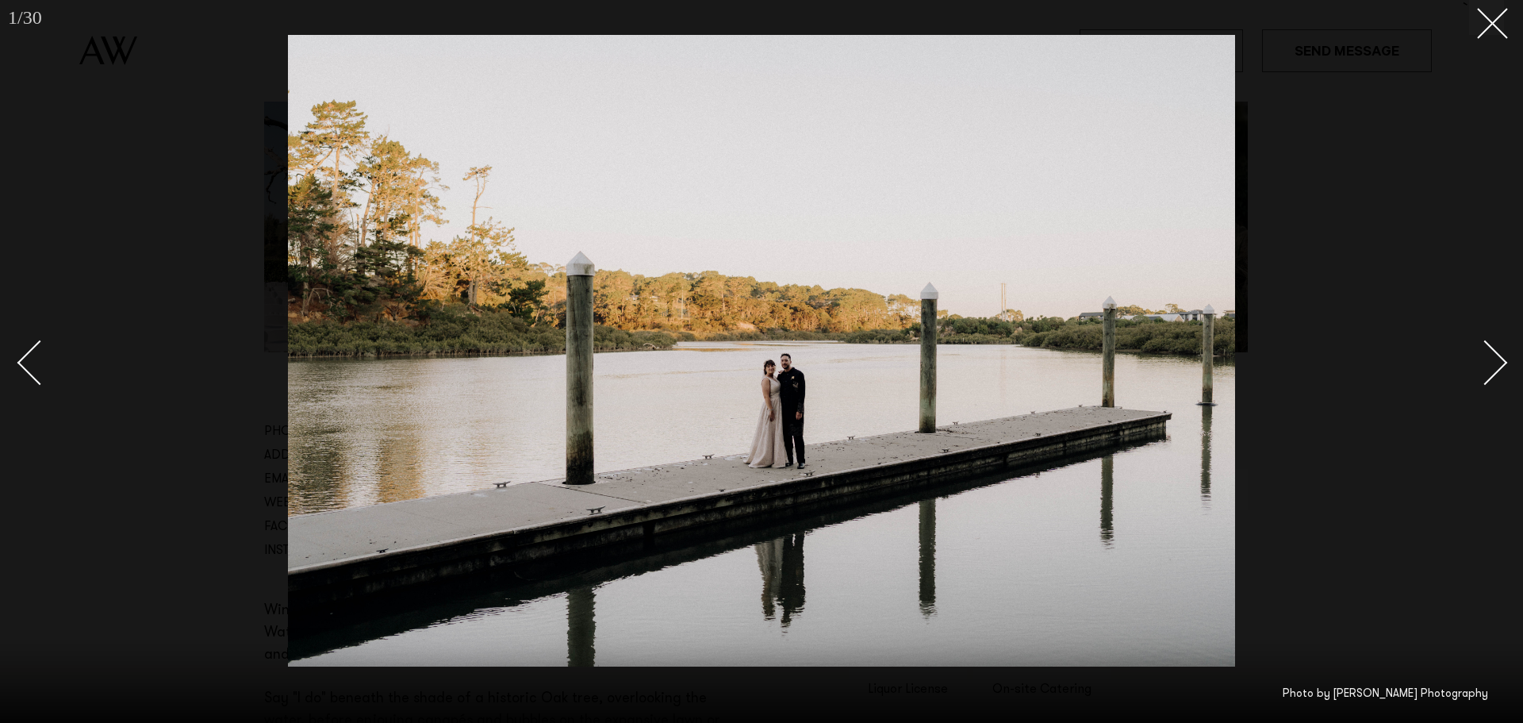
click at [1502, 352] on link at bounding box center [1477, 361] width 56 height 79
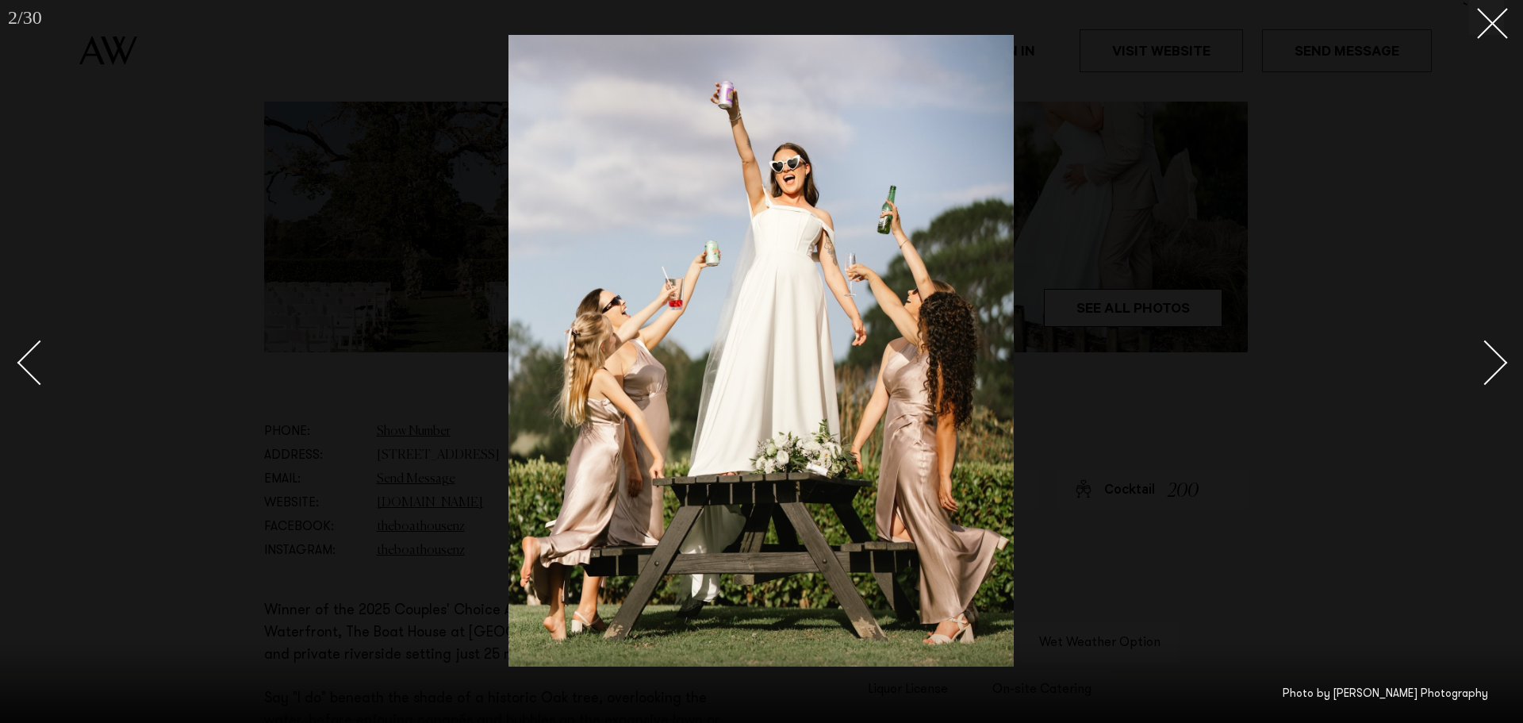
click at [1502, 352] on link at bounding box center [1477, 361] width 56 height 79
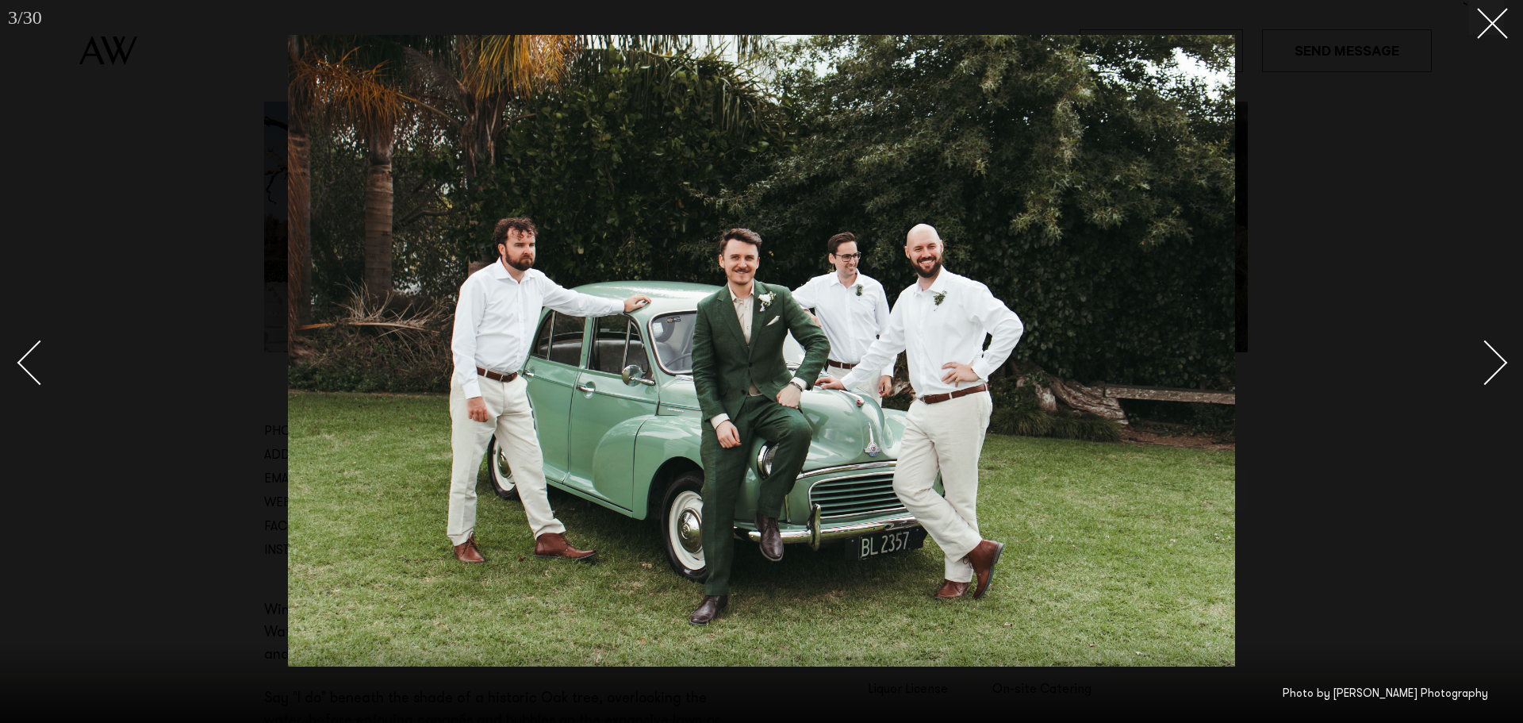
click at [1502, 352] on link at bounding box center [1477, 361] width 56 height 79
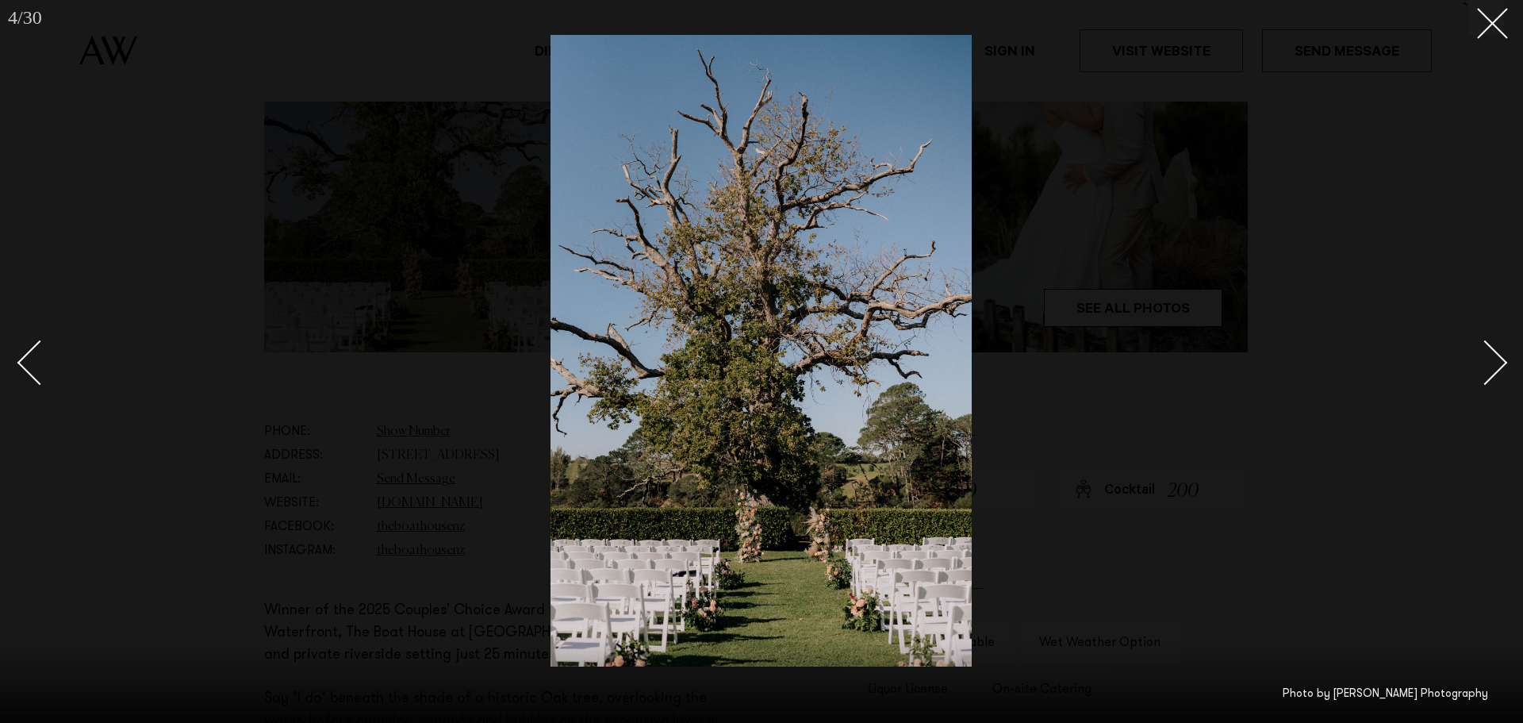
click at [1493, 356] on div "Next slide" at bounding box center [1485, 362] width 45 height 45
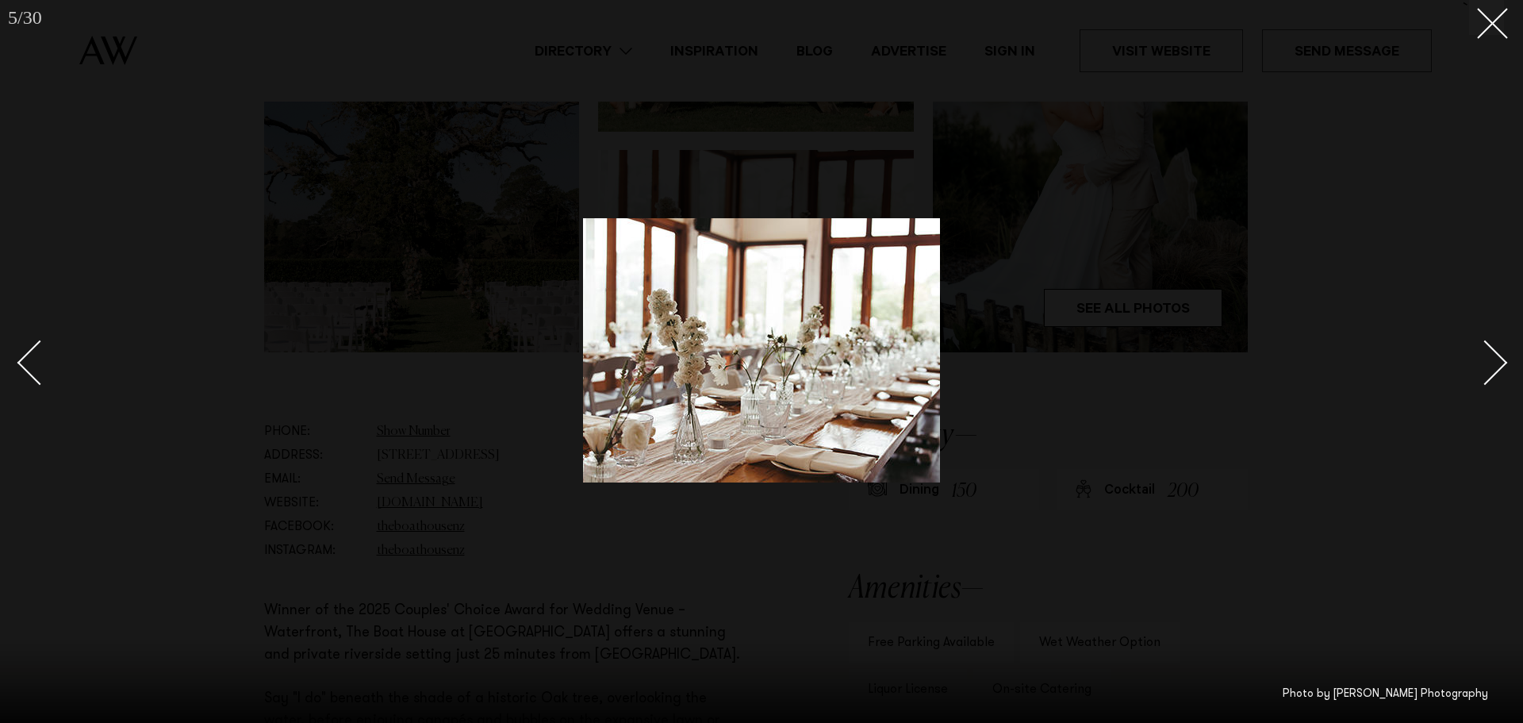
click at [1493, 356] on div "Next slide" at bounding box center [1485, 362] width 45 height 45
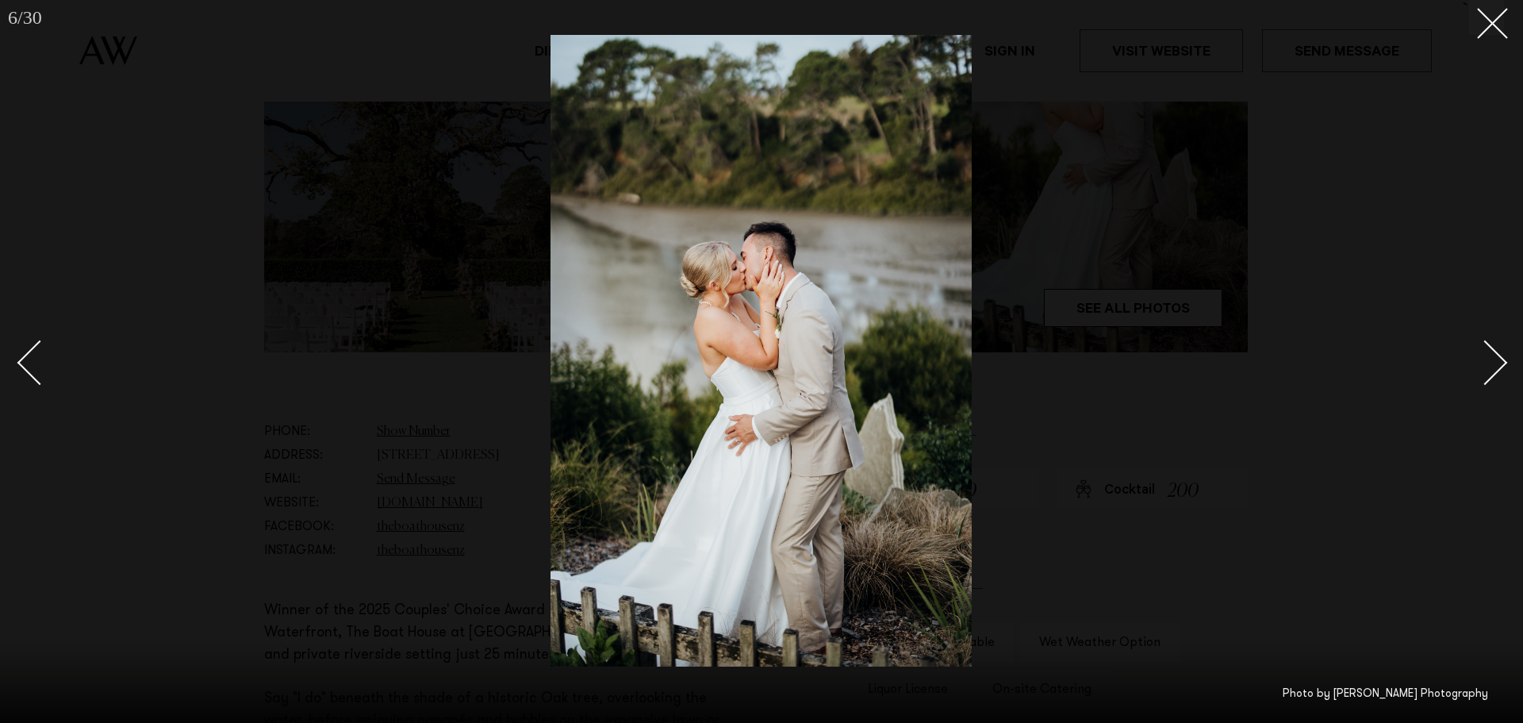
click at [1493, 356] on div "Next slide" at bounding box center [1485, 362] width 45 height 45
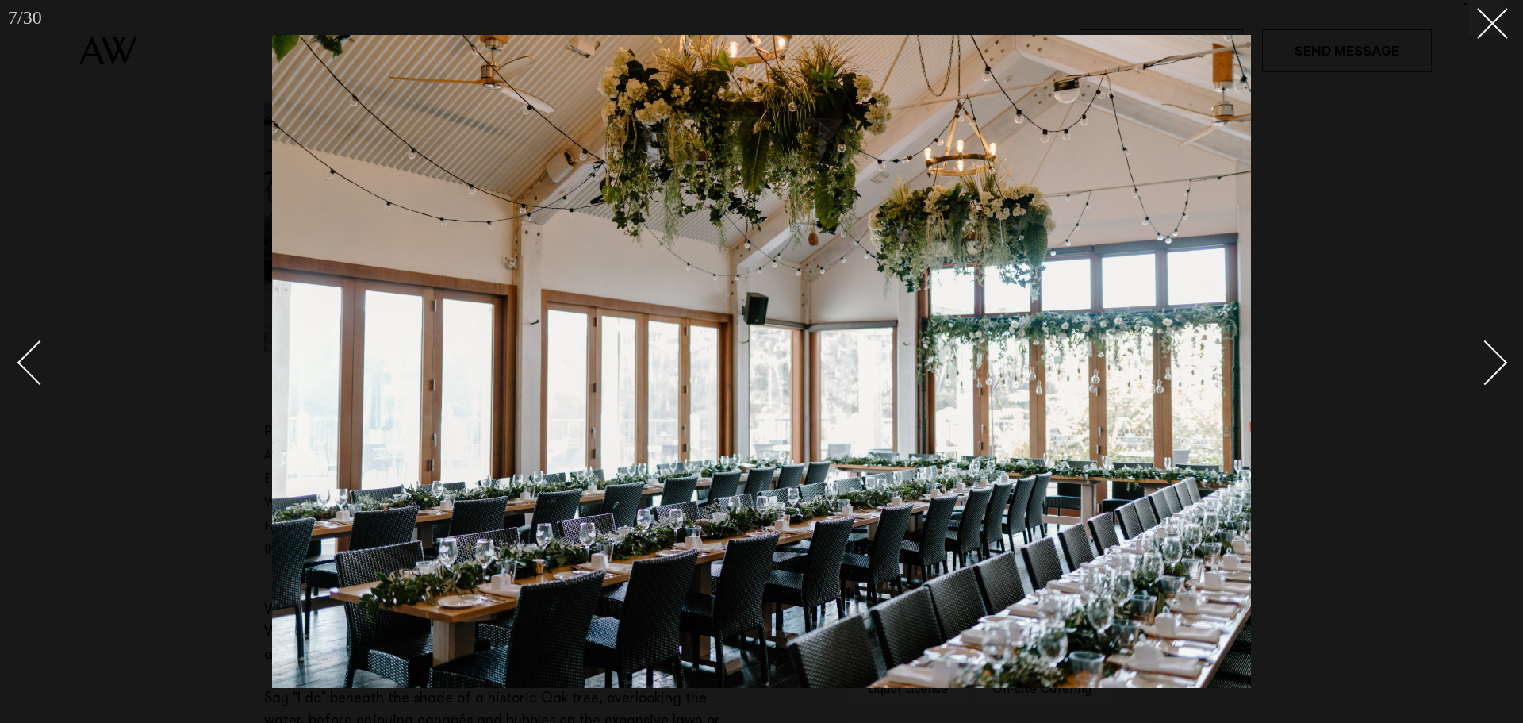
click at [1493, 356] on div "Next slide" at bounding box center [1485, 362] width 45 height 45
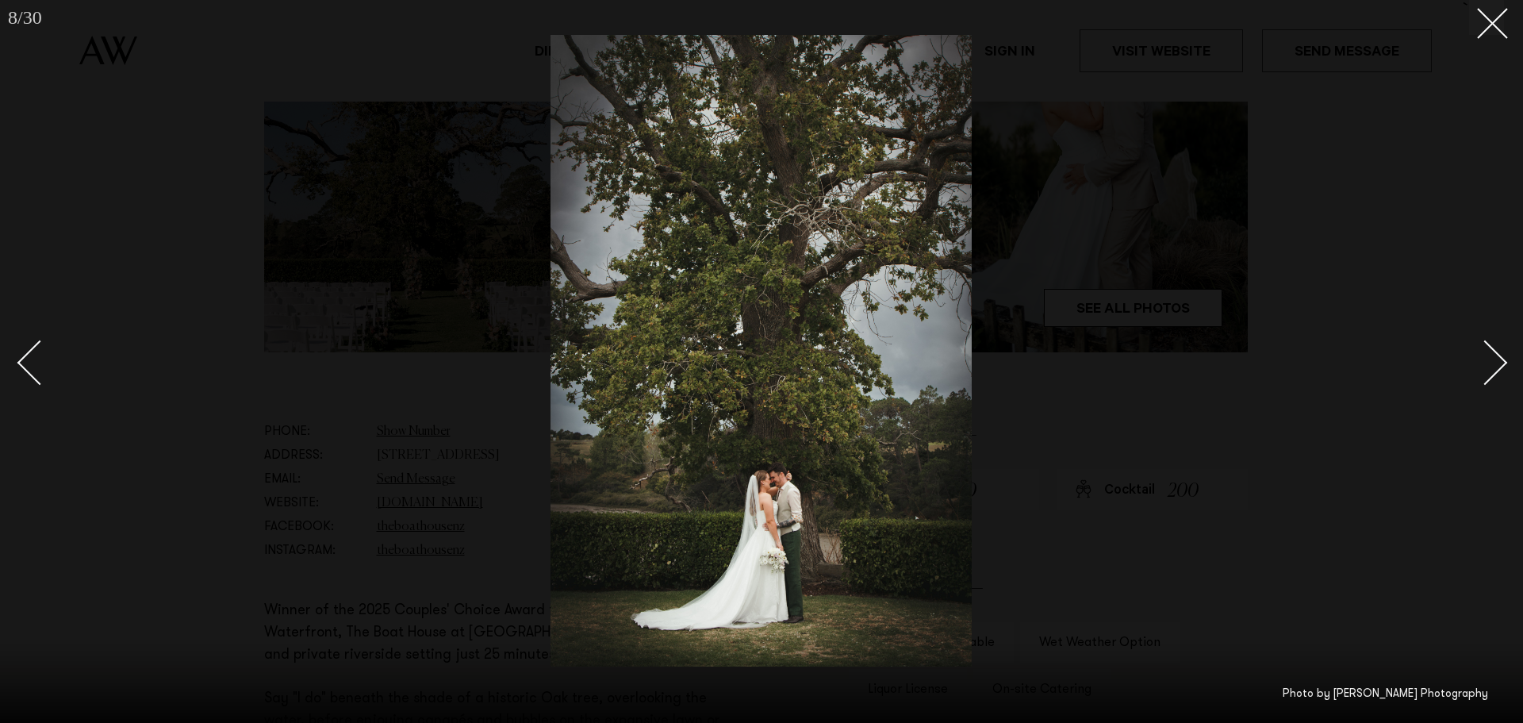
click at [1493, 356] on div "Next slide" at bounding box center [1485, 362] width 45 height 45
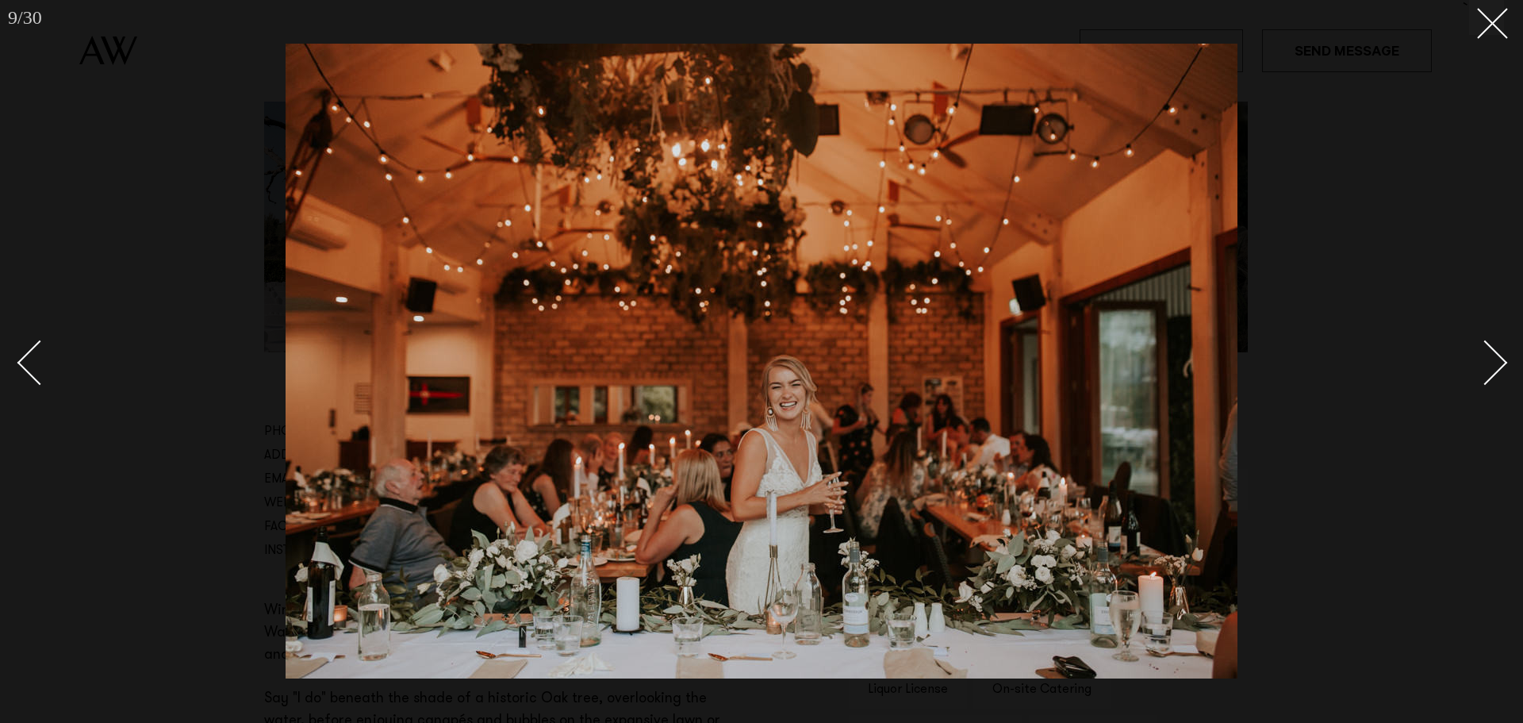
click at [1493, 356] on div "Next slide" at bounding box center [1485, 362] width 45 height 45
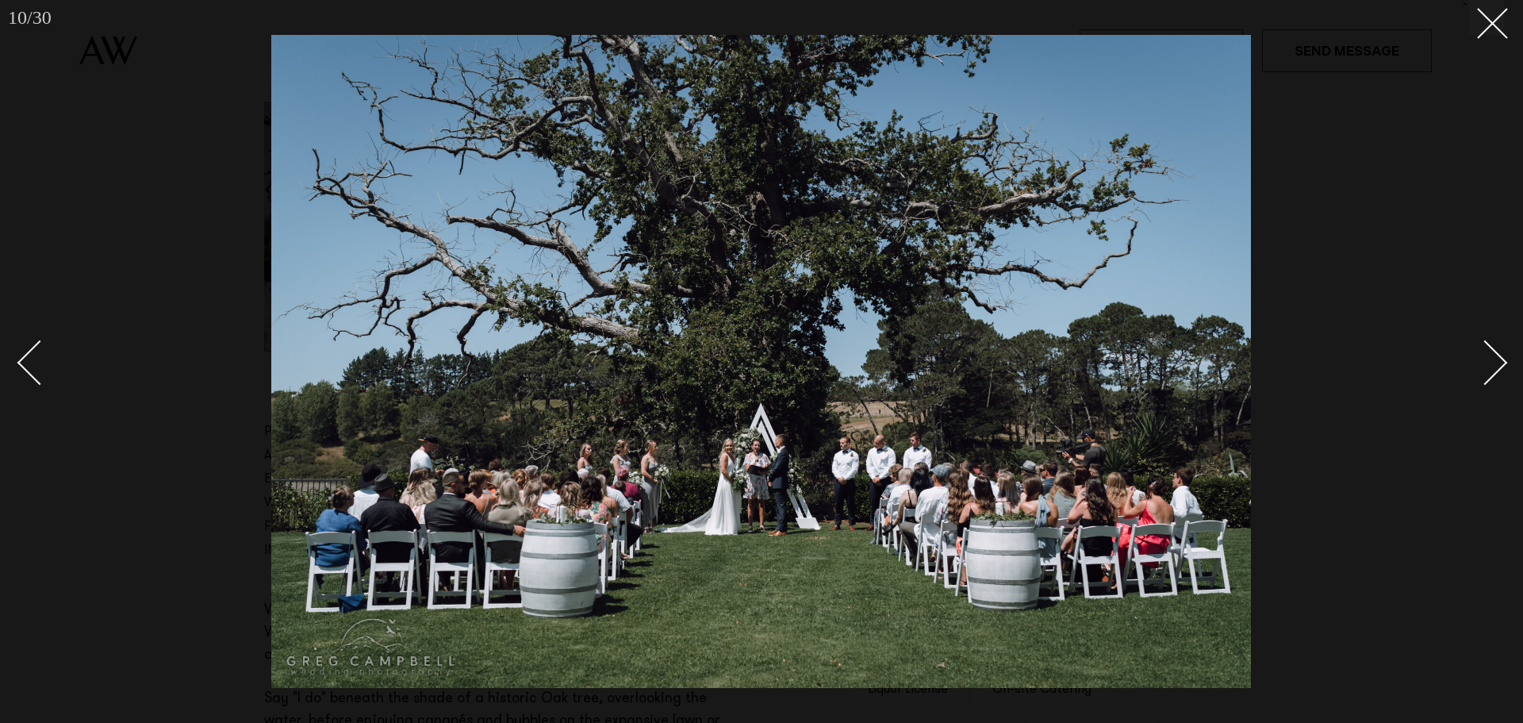
click at [1493, 356] on div "Next slide" at bounding box center [1485, 362] width 45 height 45
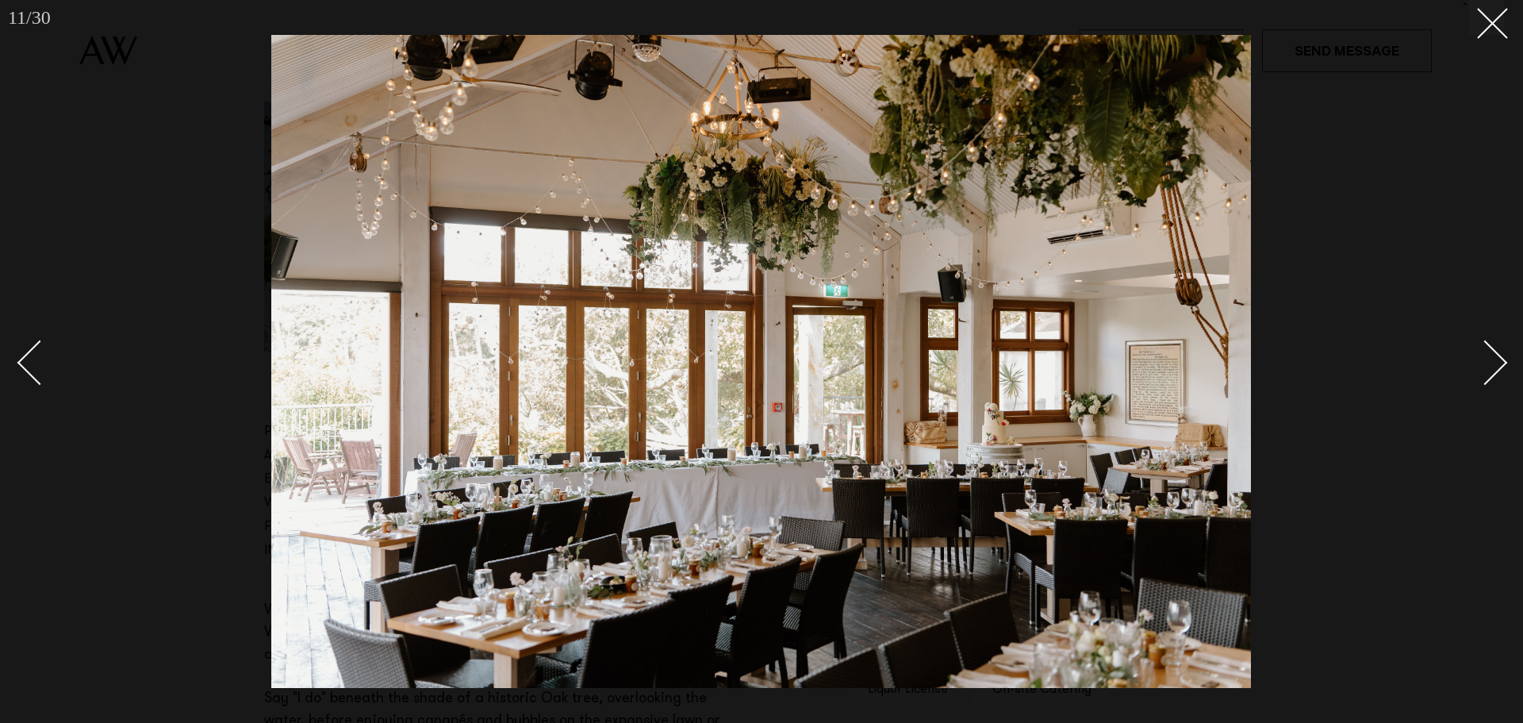
click at [1493, 356] on div "Next slide" at bounding box center [1485, 362] width 45 height 45
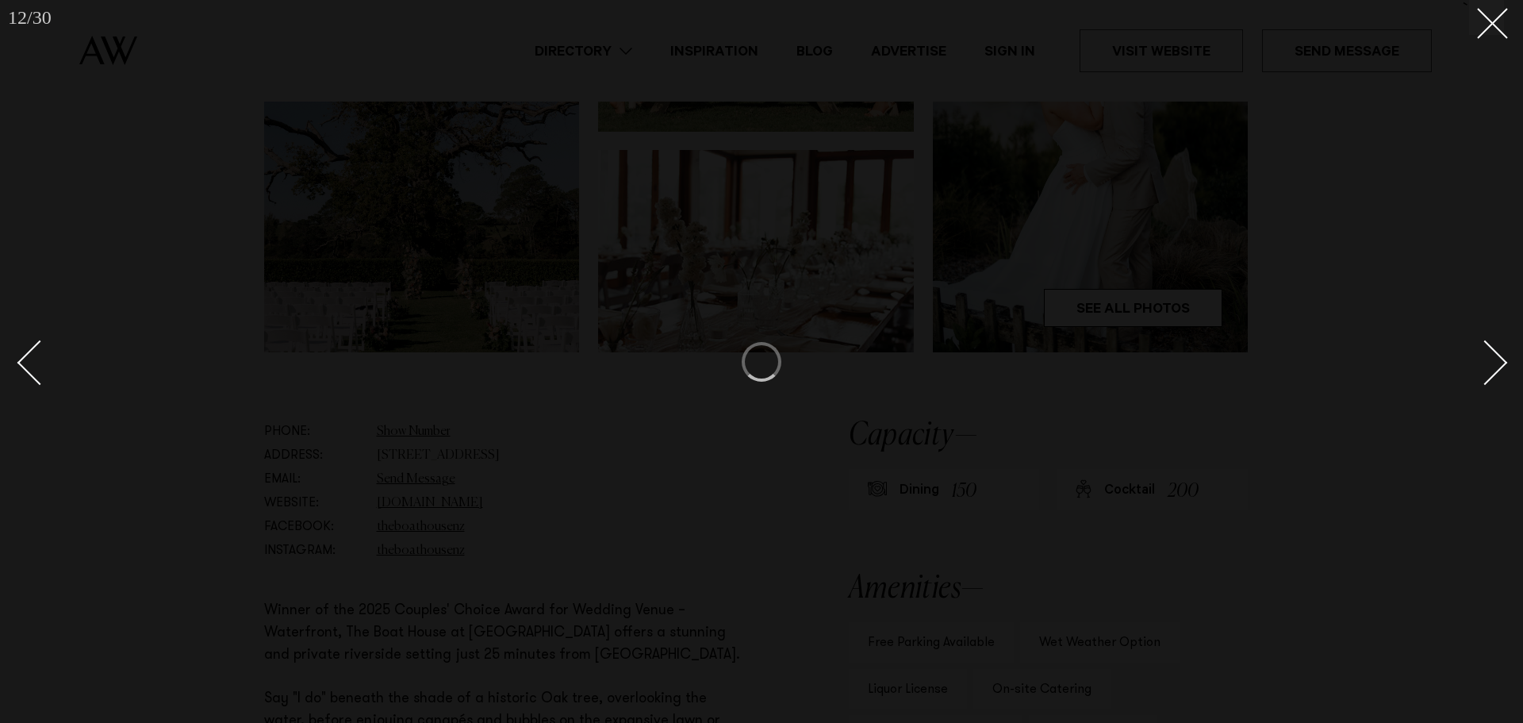
click at [1493, 356] on div "Next slide" at bounding box center [1485, 362] width 45 height 45
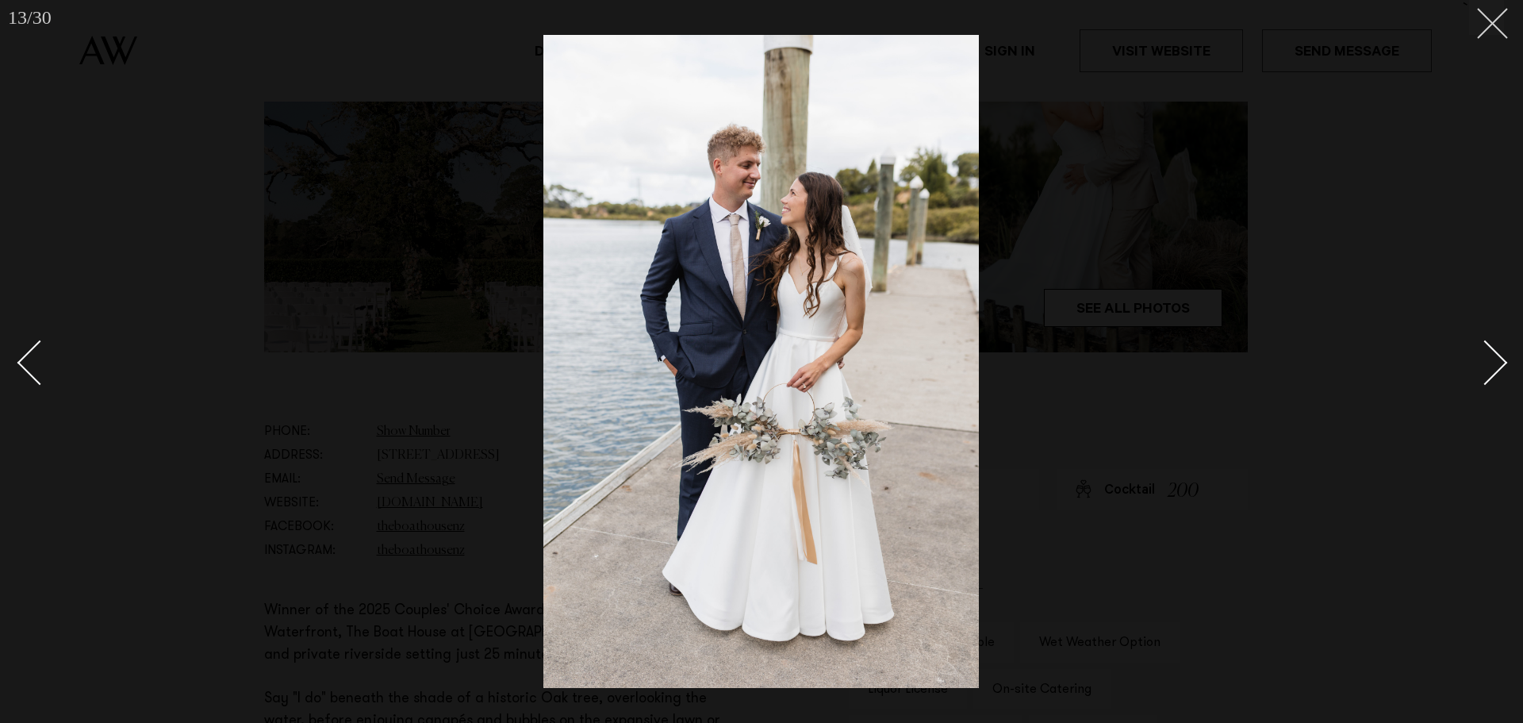
click at [1485, 33] on button at bounding box center [1487, 17] width 35 height 35
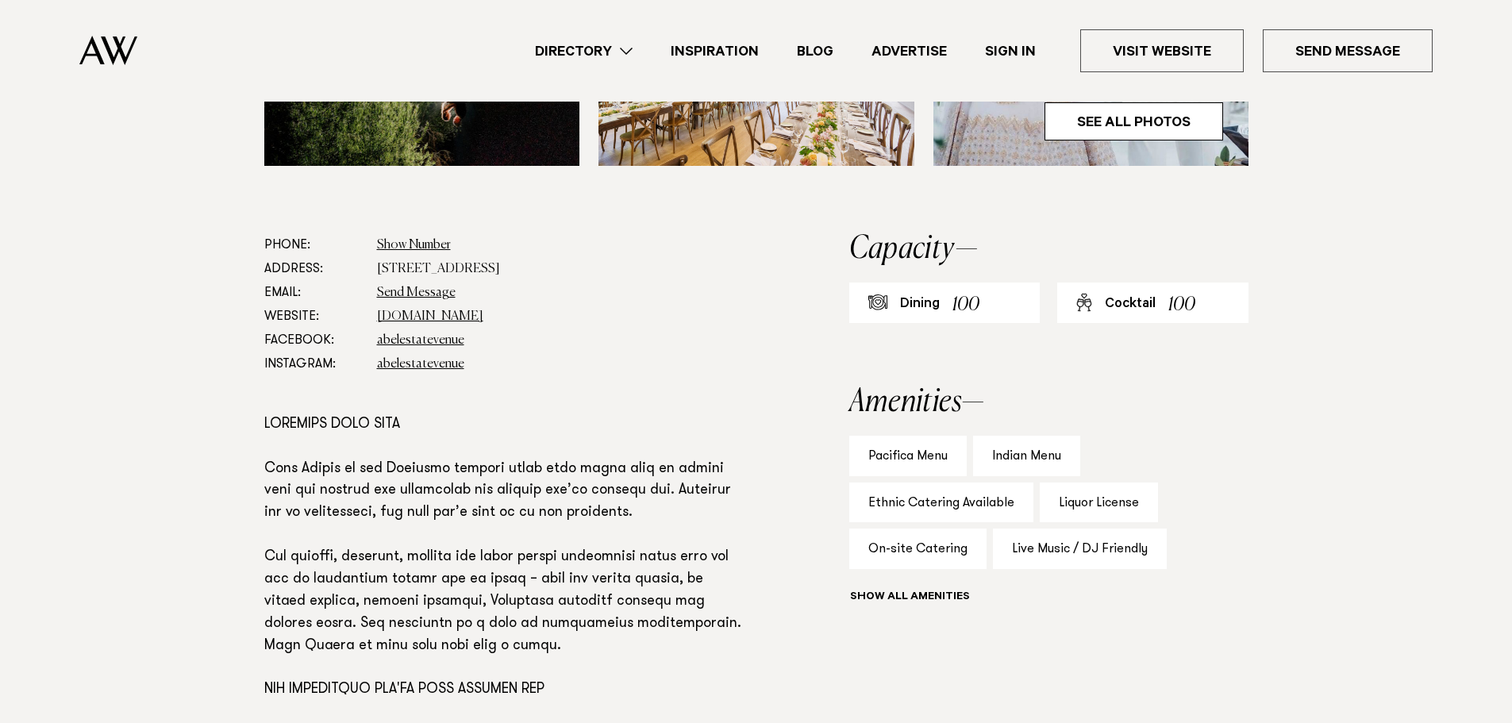
scroll to position [714, 0]
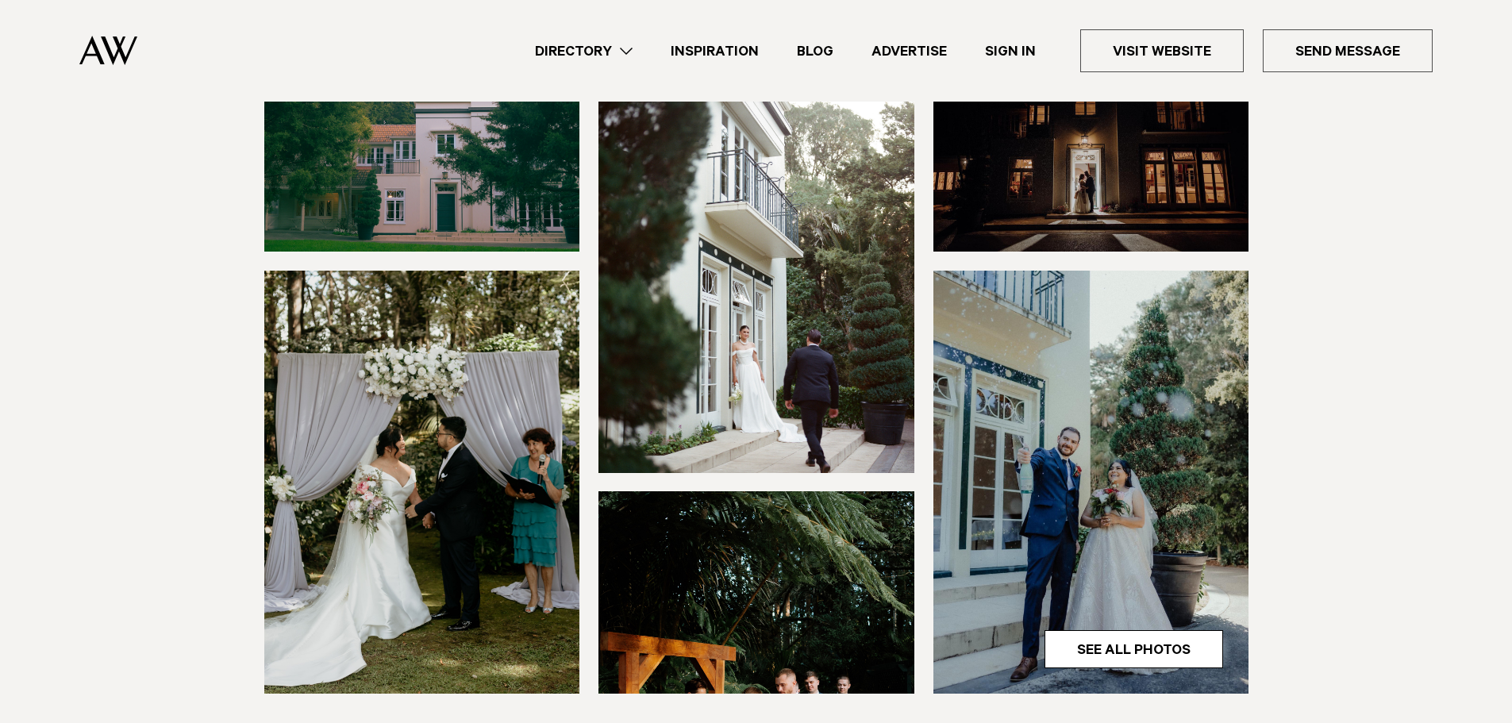
scroll to position [317, 0]
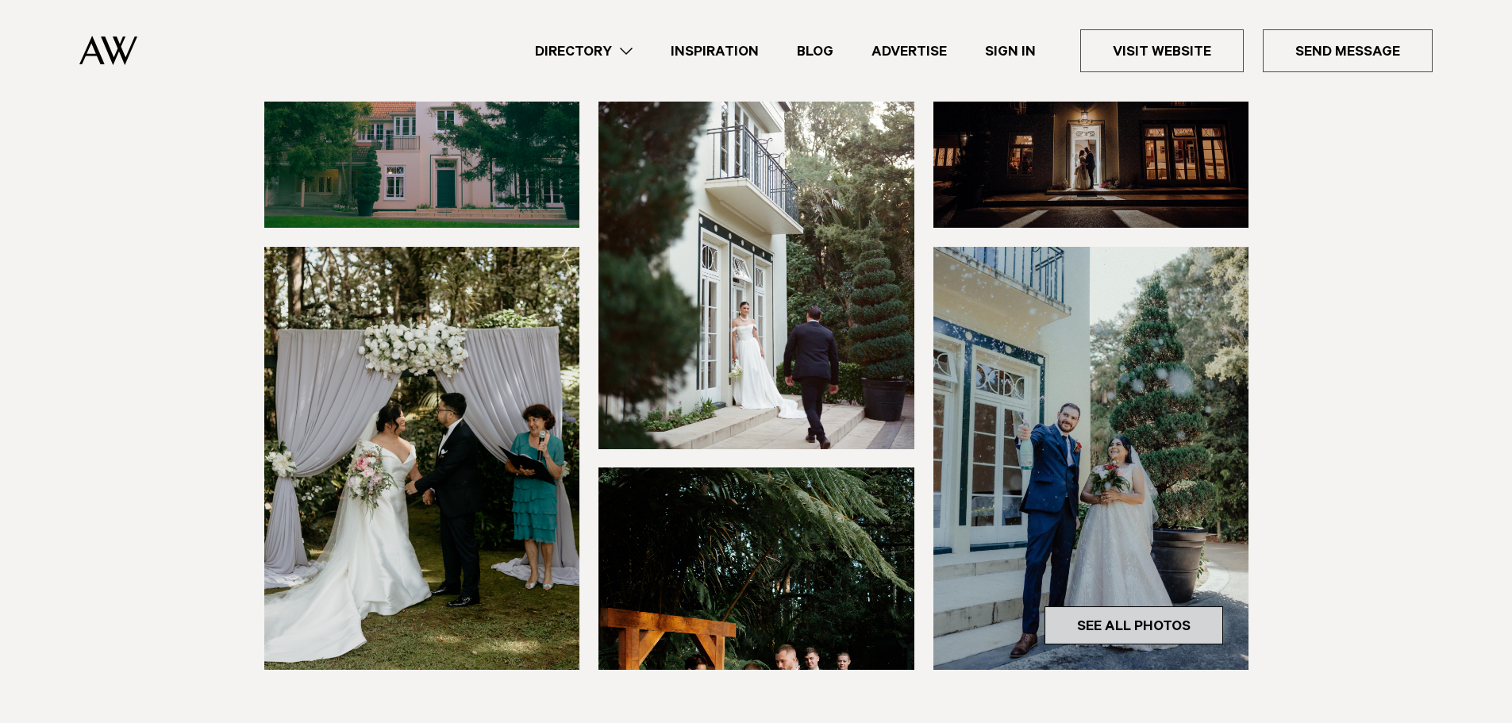
click at [1072, 606] on link "See All Photos" at bounding box center [1133, 625] width 179 height 38
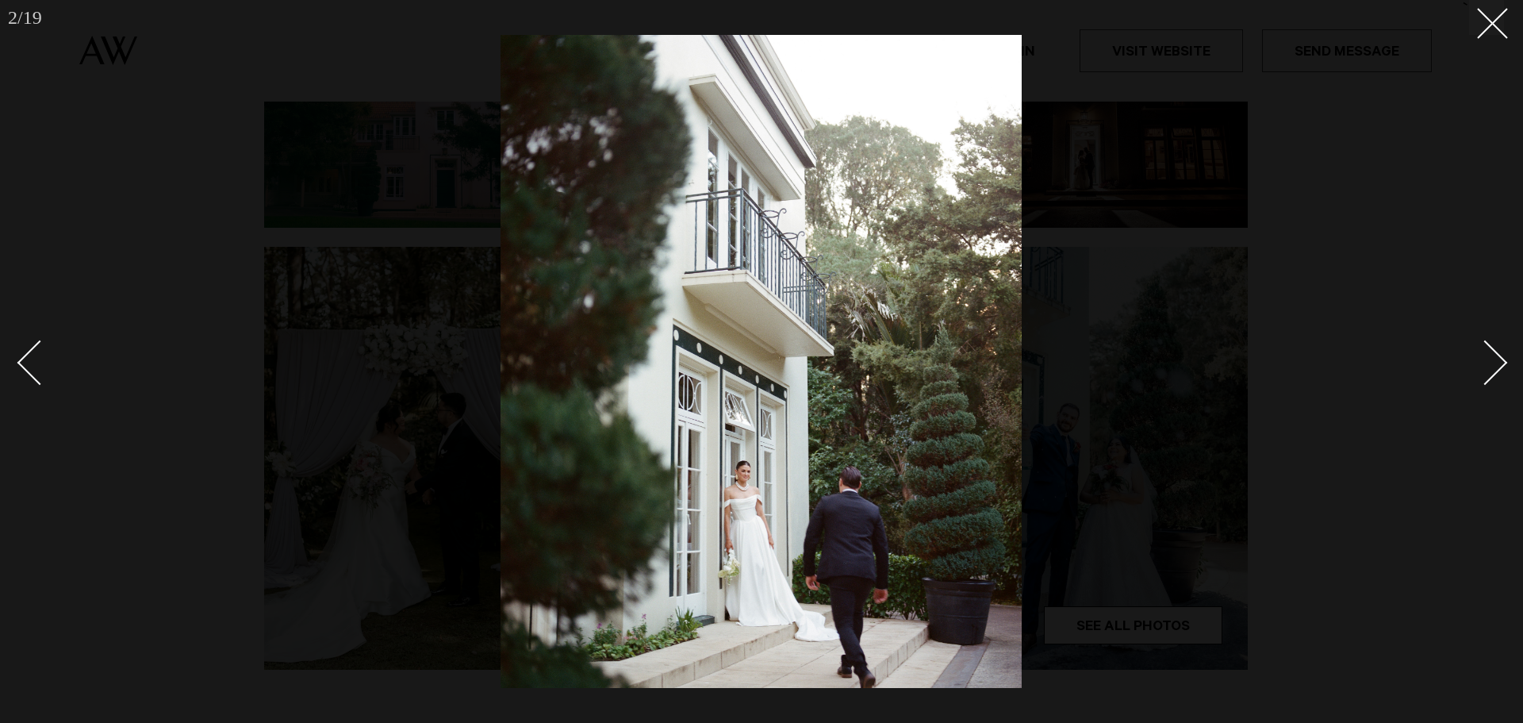
click at [1492, 373] on div "Next slide" at bounding box center [1485, 362] width 45 height 45
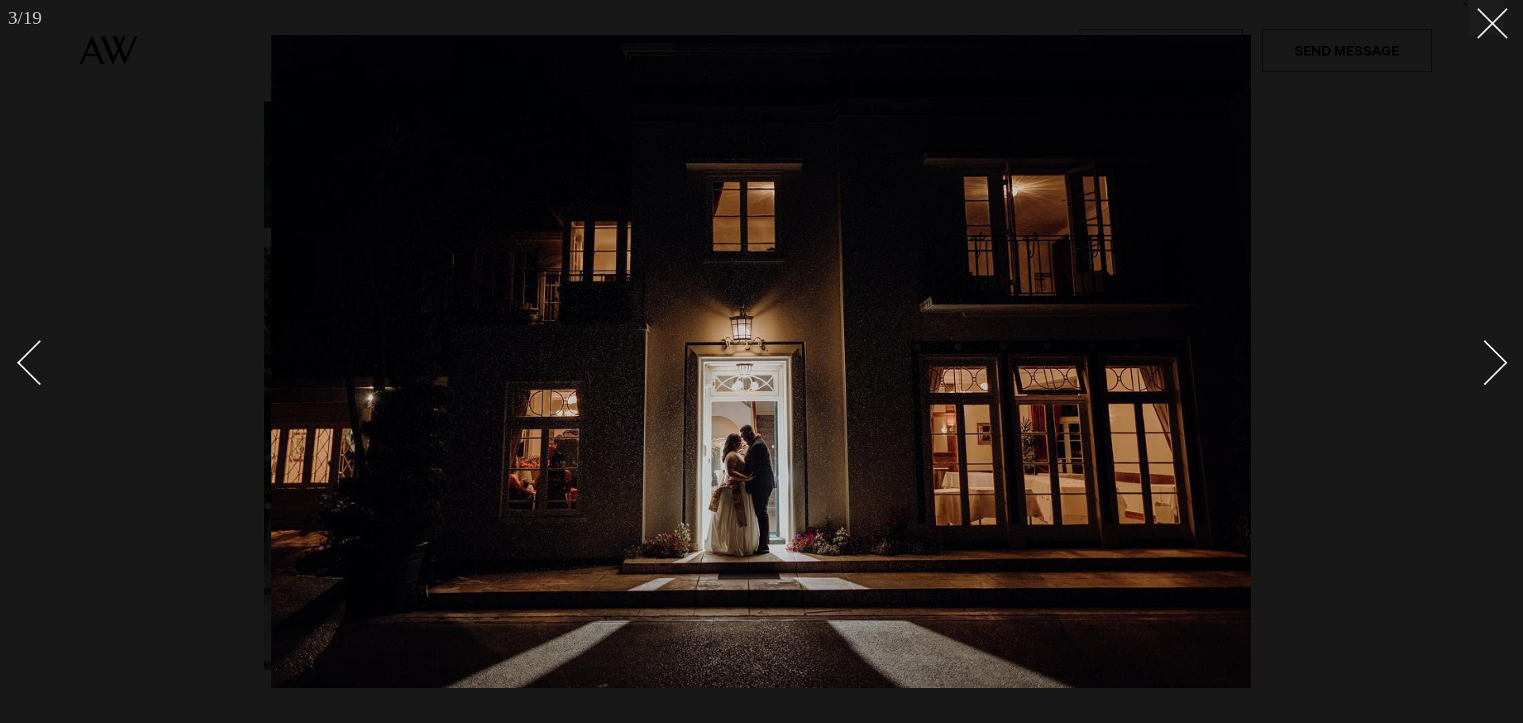
click at [1491, 372] on div "Next slide" at bounding box center [1485, 362] width 45 height 45
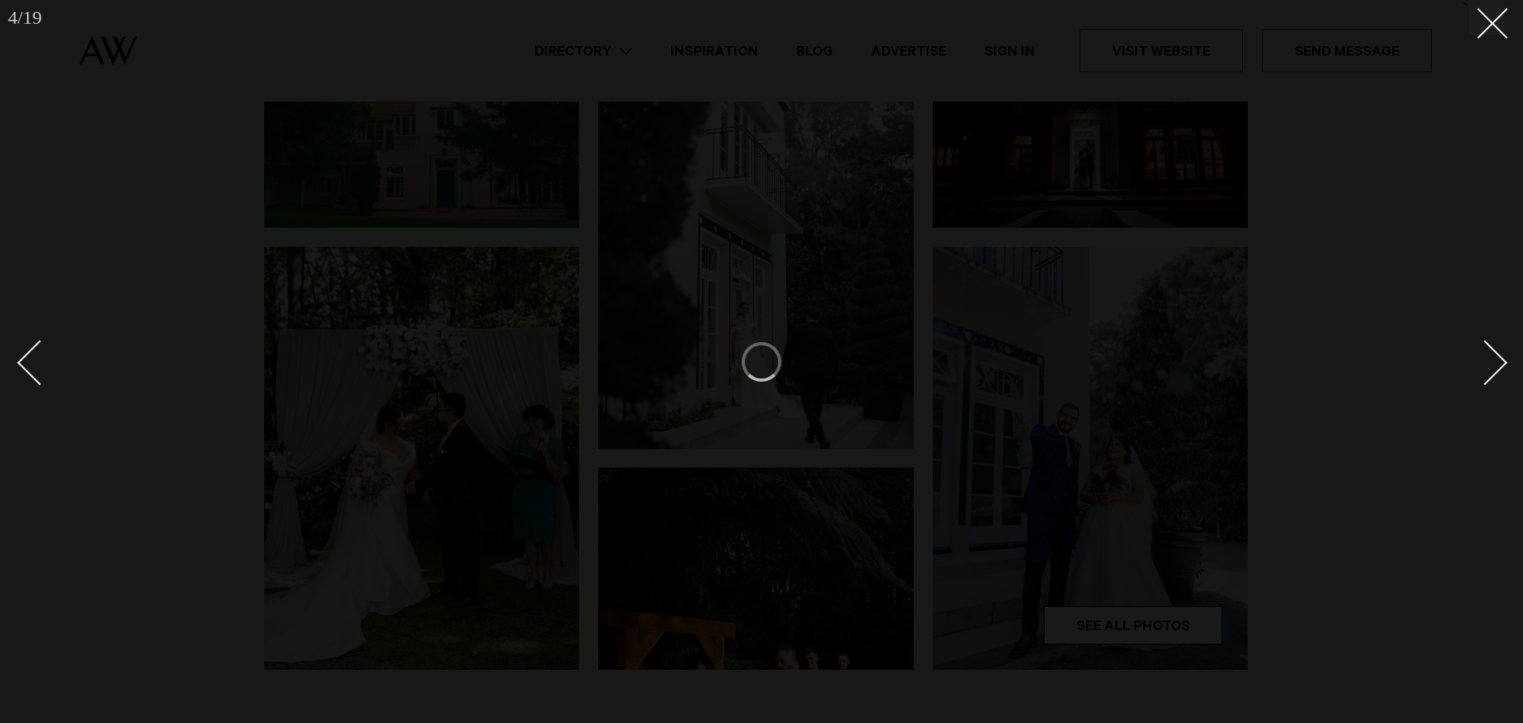
click at [1491, 372] on div "Next slide" at bounding box center [1485, 362] width 45 height 45
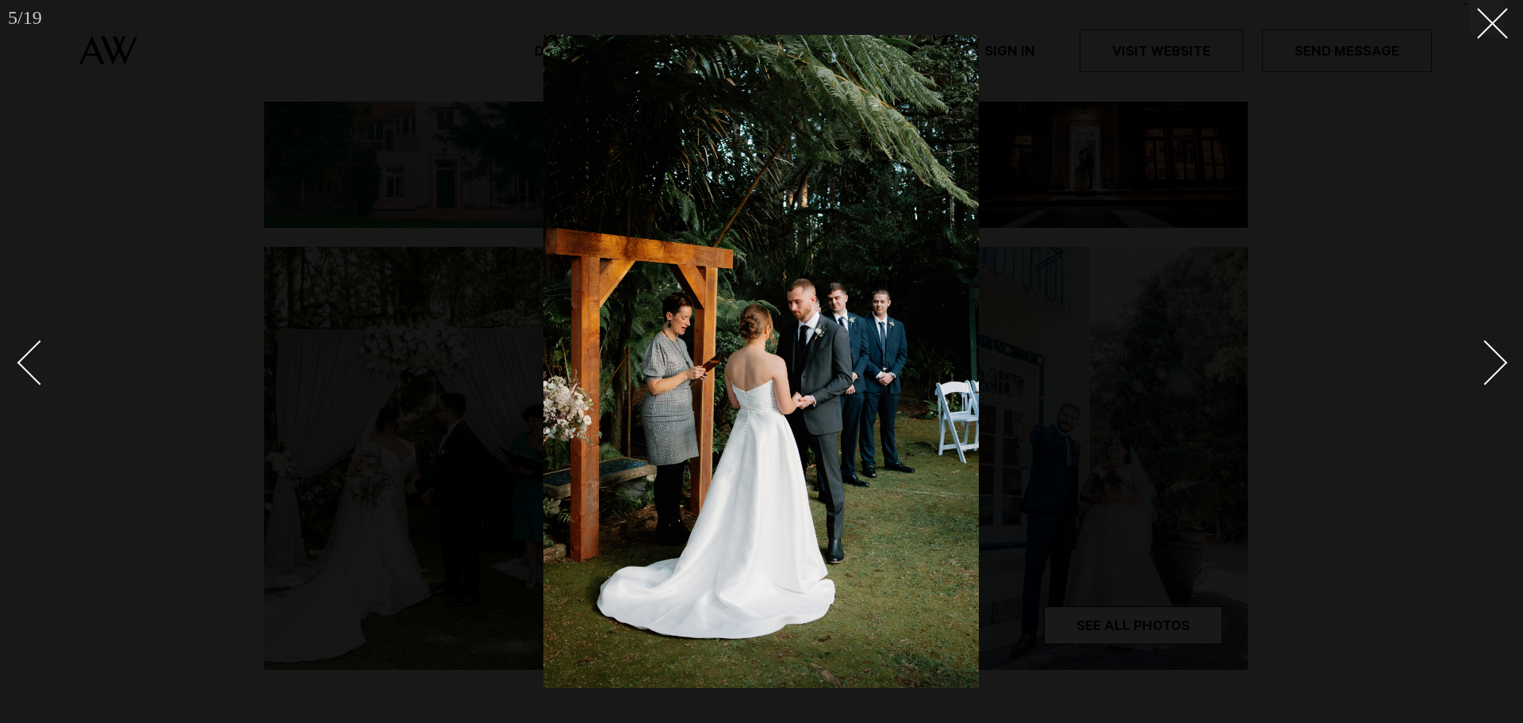
click at [1489, 369] on div "Next slide" at bounding box center [1485, 362] width 45 height 45
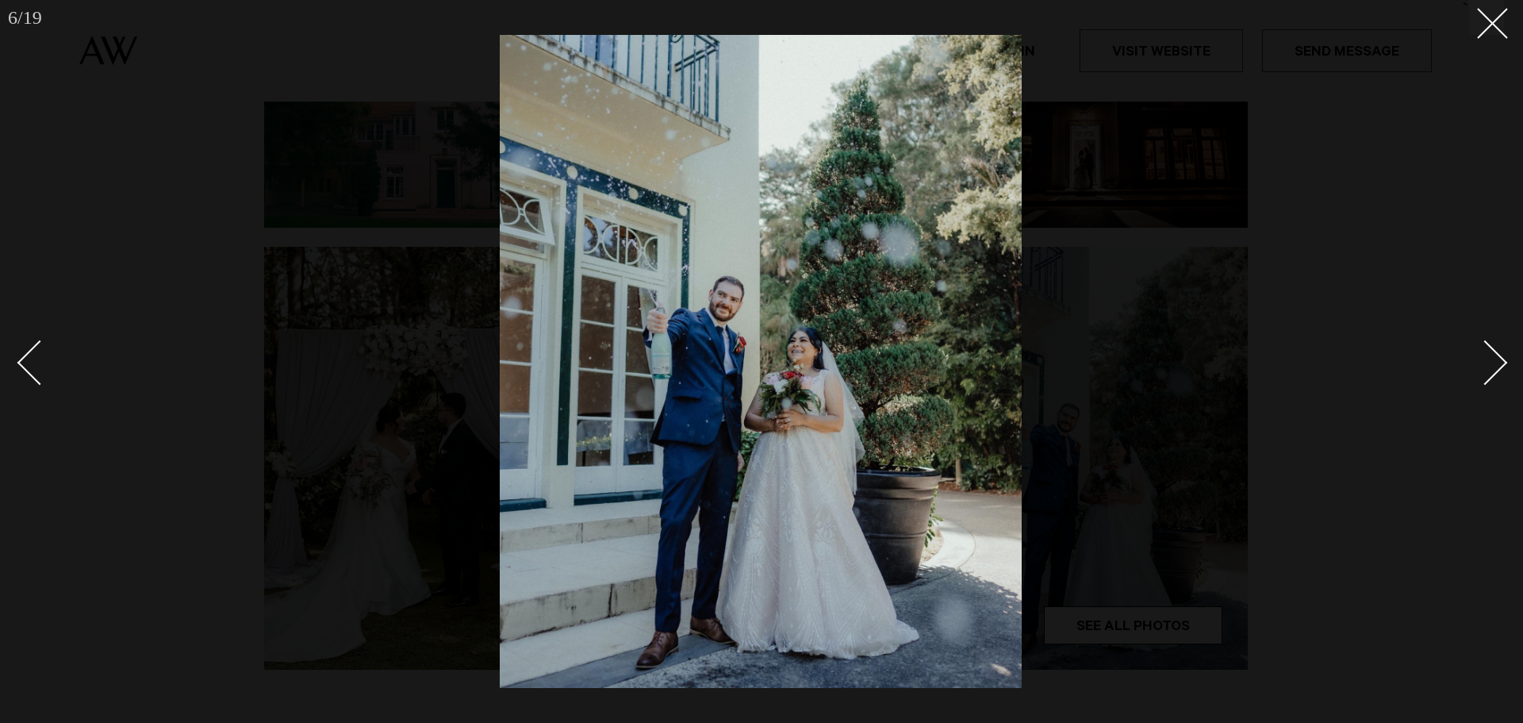
click at [1489, 369] on div "Next slide" at bounding box center [1485, 362] width 45 height 45
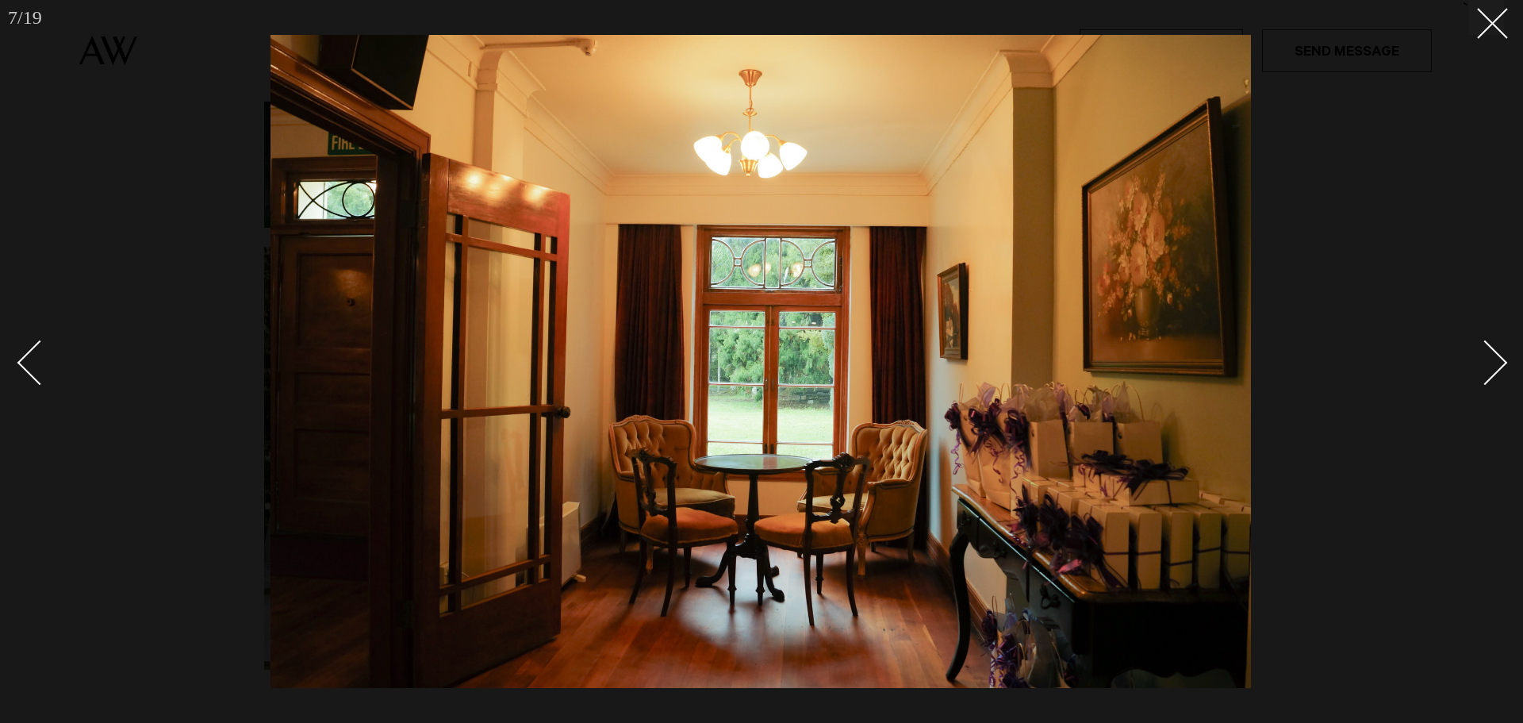
click at [1489, 369] on div "Next slide" at bounding box center [1485, 362] width 45 height 45
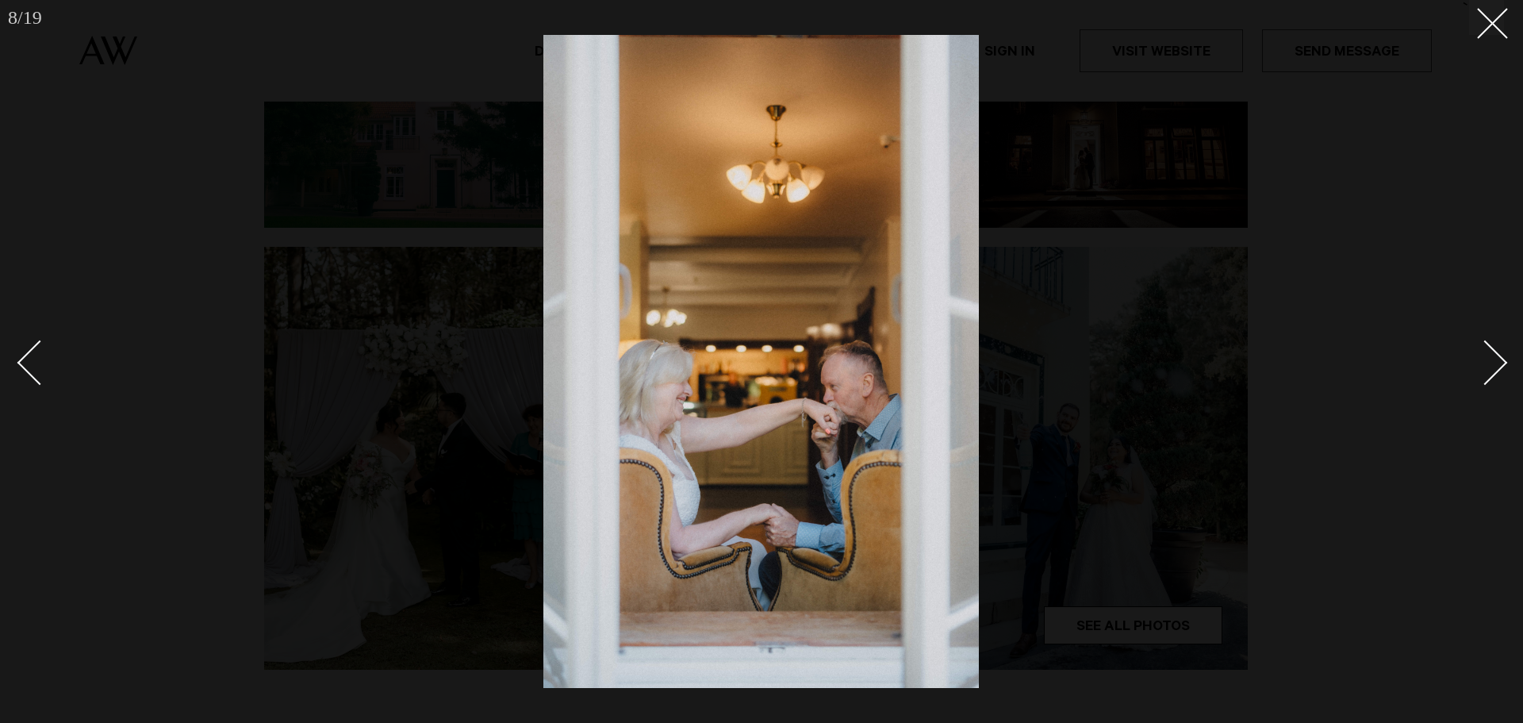
click at [1489, 369] on div "Next slide" at bounding box center [1485, 362] width 45 height 45
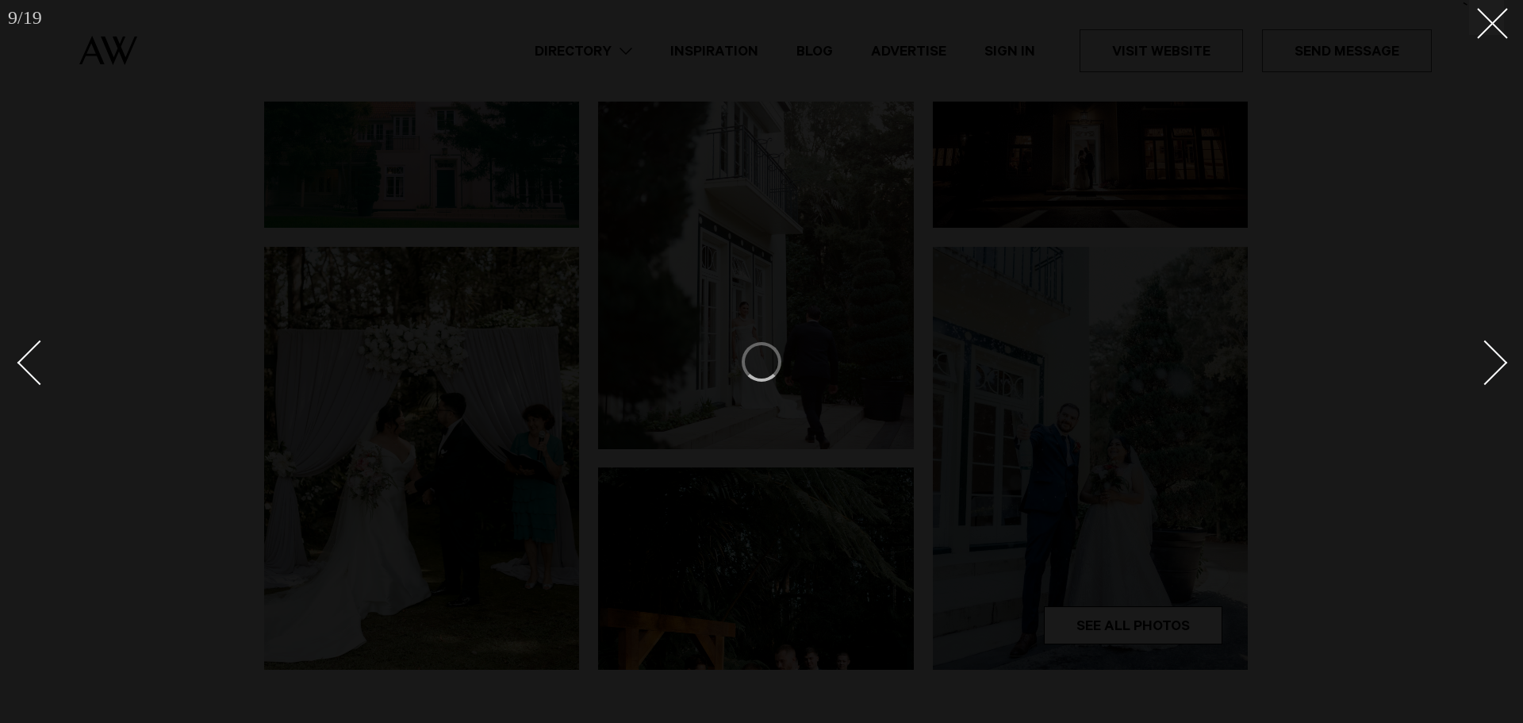
click at [1489, 369] on div "Next slide" at bounding box center [1485, 362] width 45 height 45
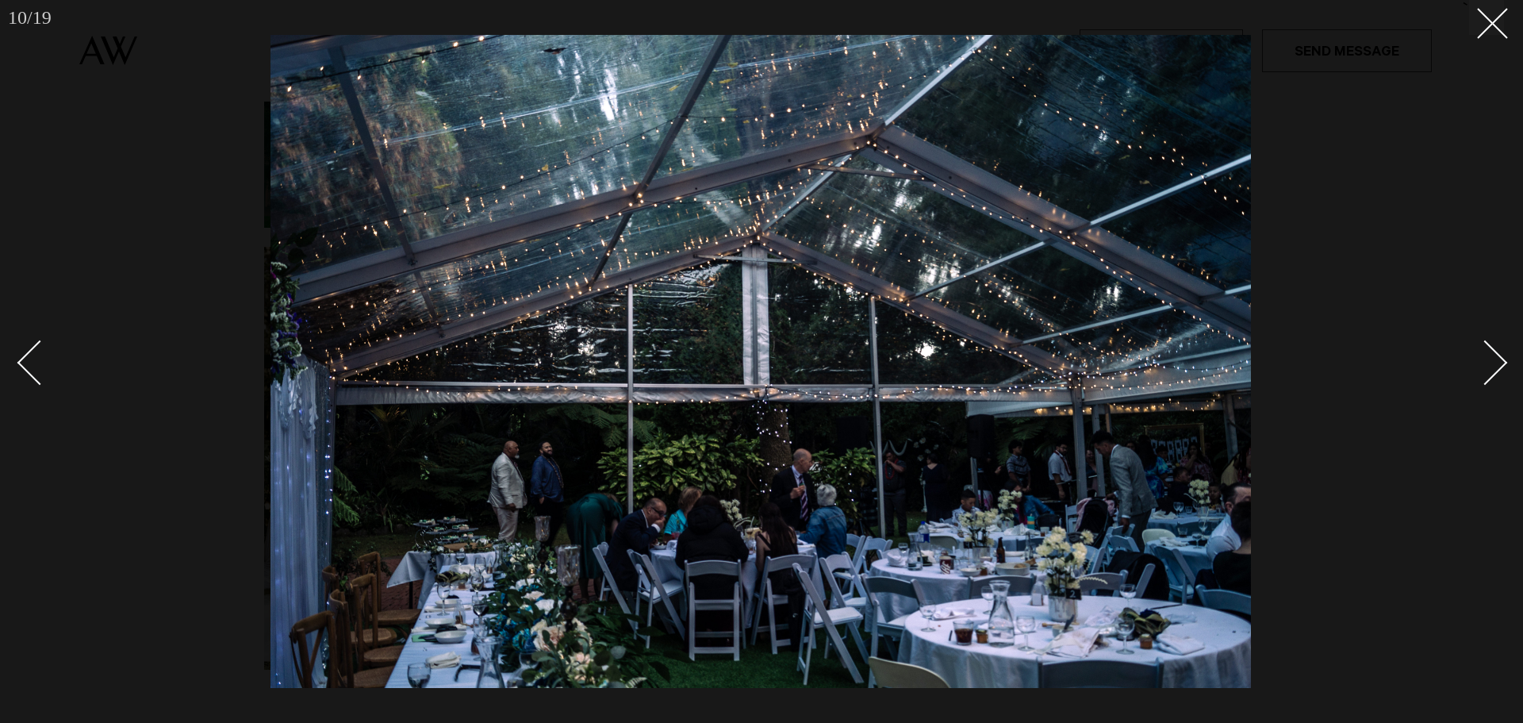
click at [1489, 369] on div "Next slide" at bounding box center [1485, 362] width 45 height 45
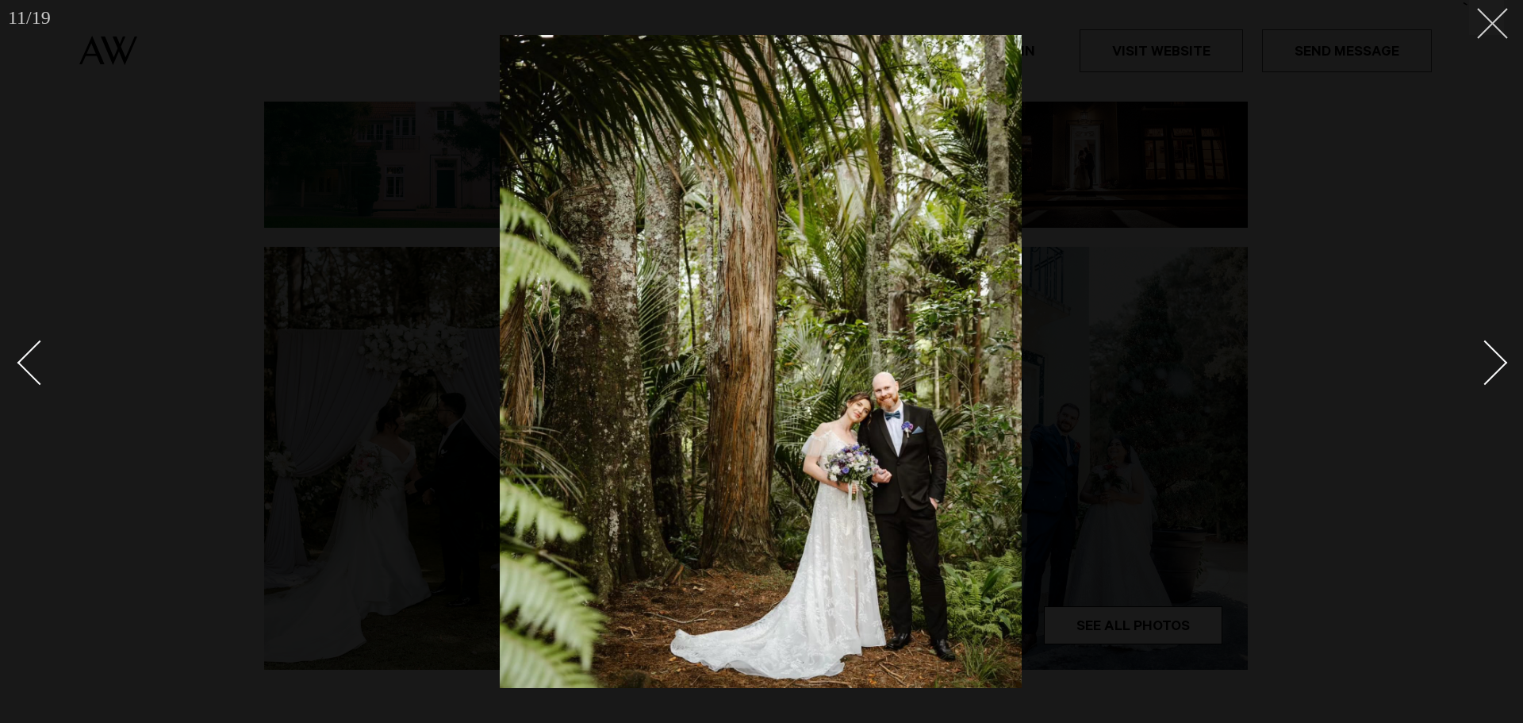
click at [1493, 27] on button at bounding box center [1487, 17] width 35 height 35
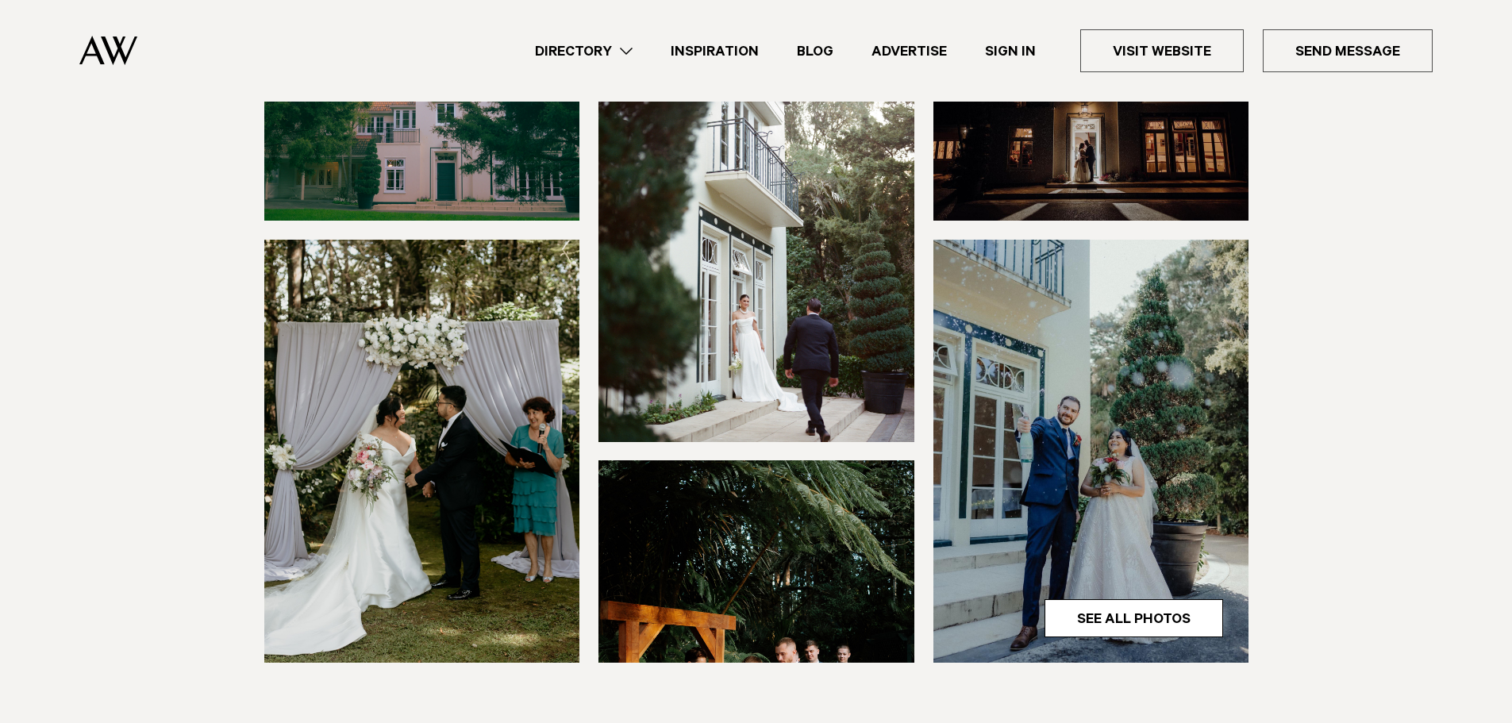
scroll to position [317, 0]
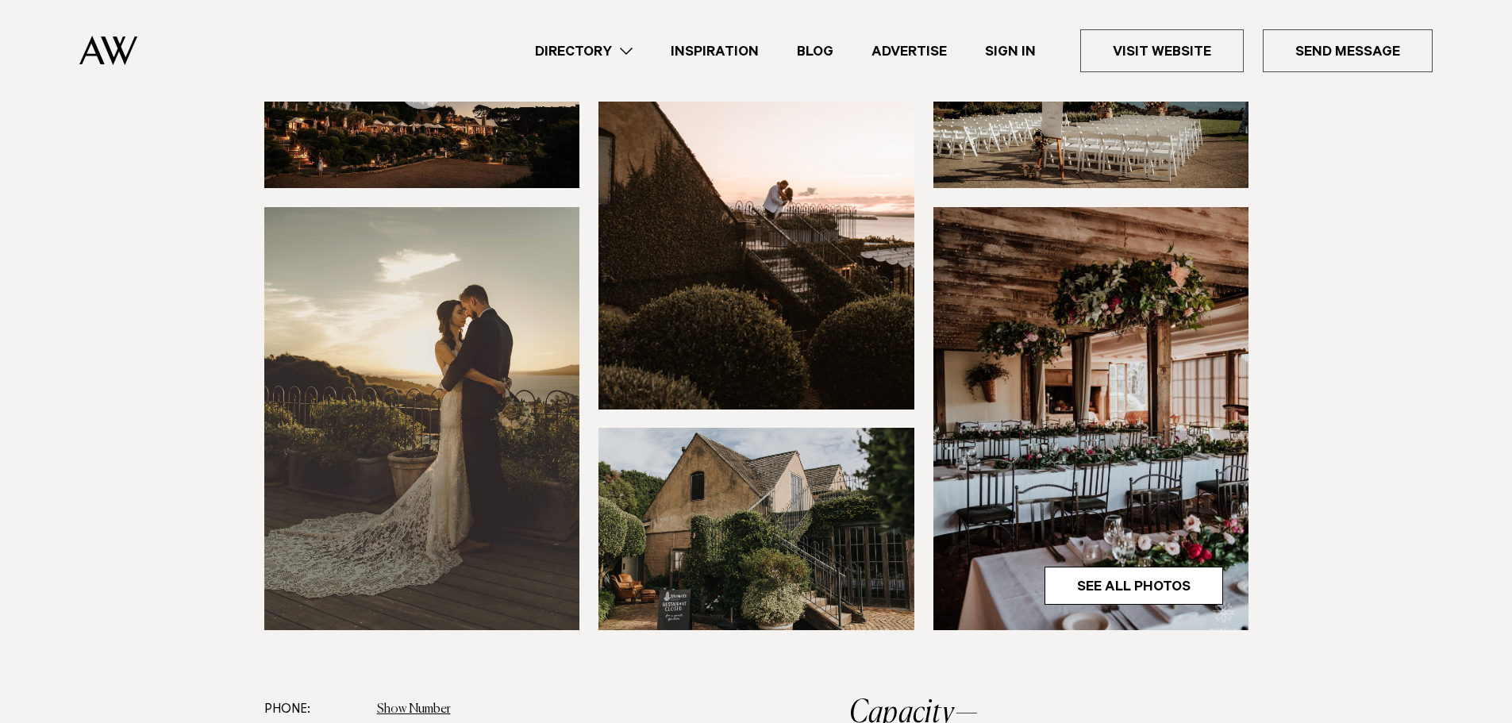
scroll to position [397, 0]
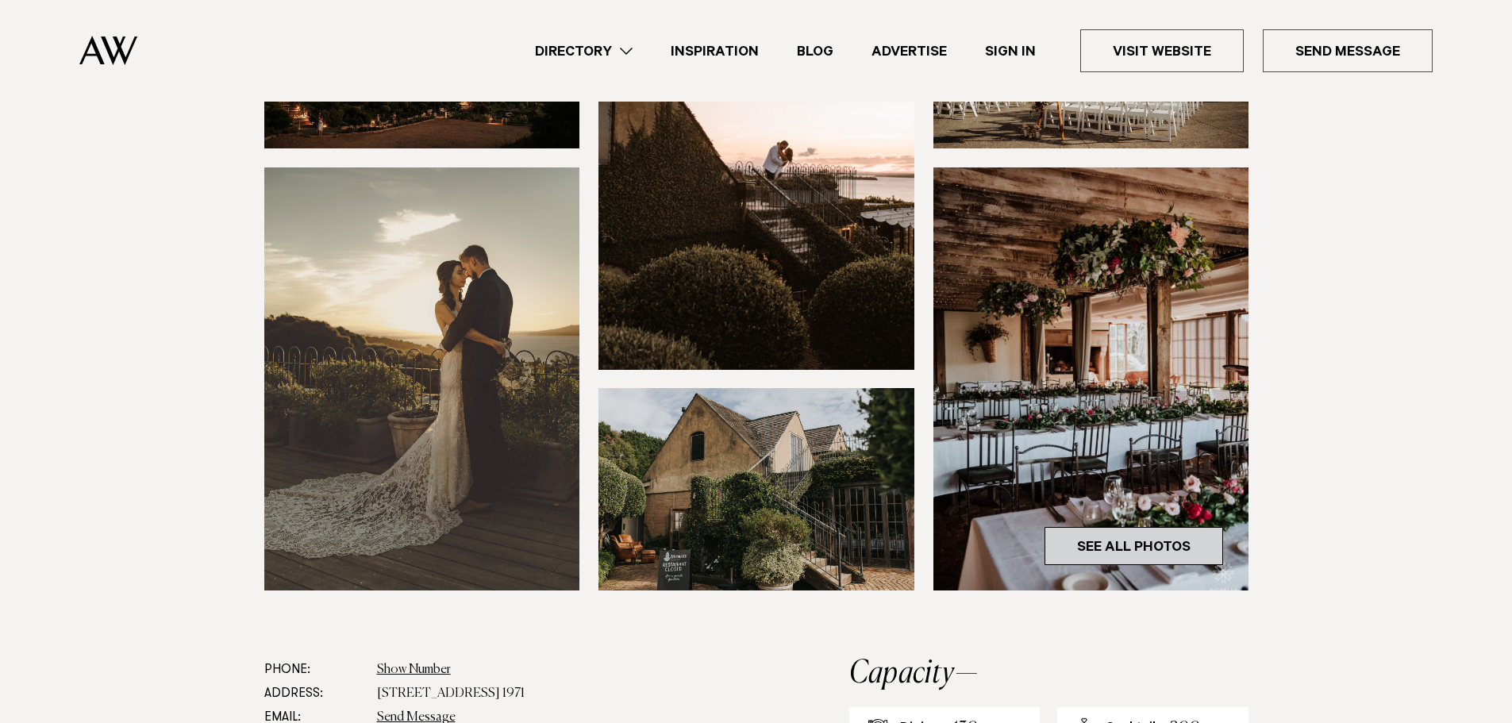
click at [1104, 537] on link "See All Photos" at bounding box center [1133, 546] width 179 height 38
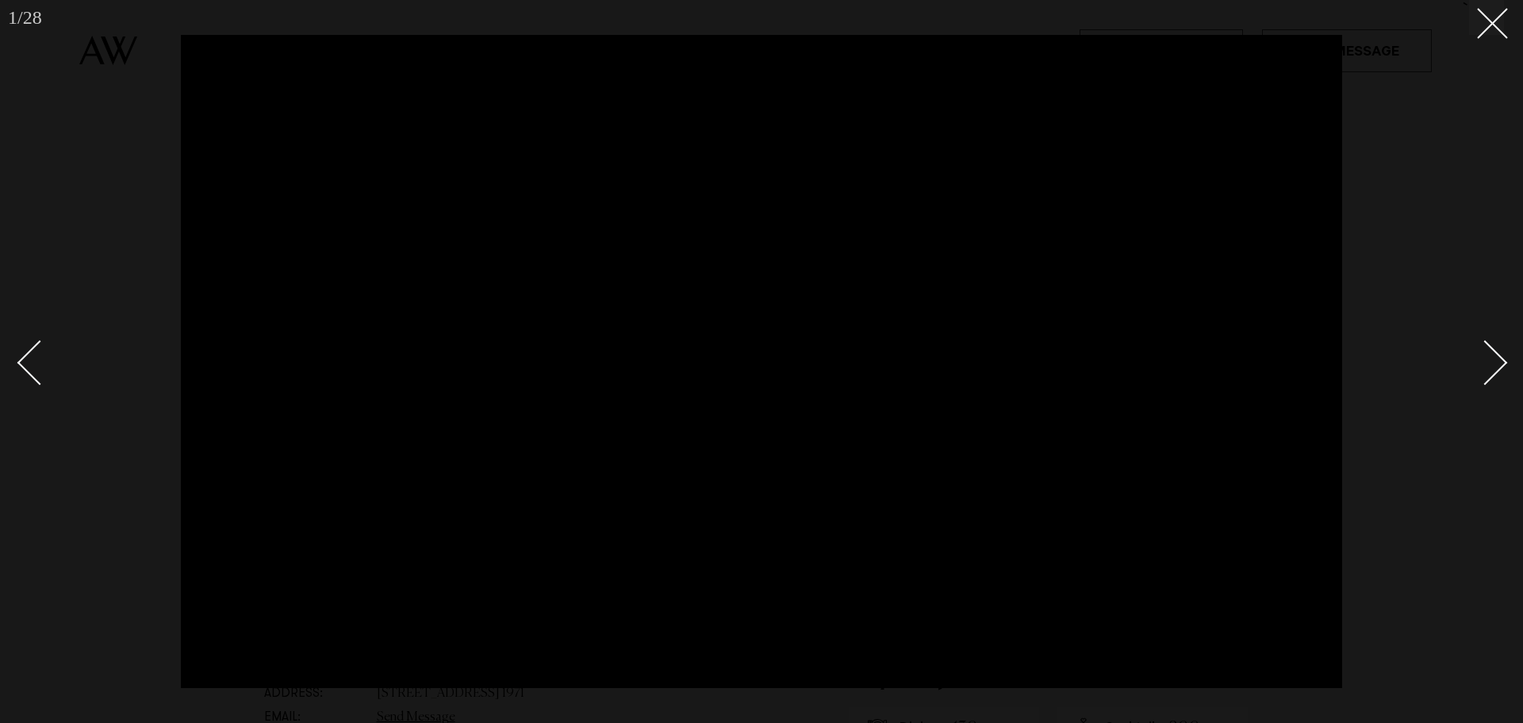
click at [1484, 28] on button at bounding box center [1487, 17] width 35 height 35
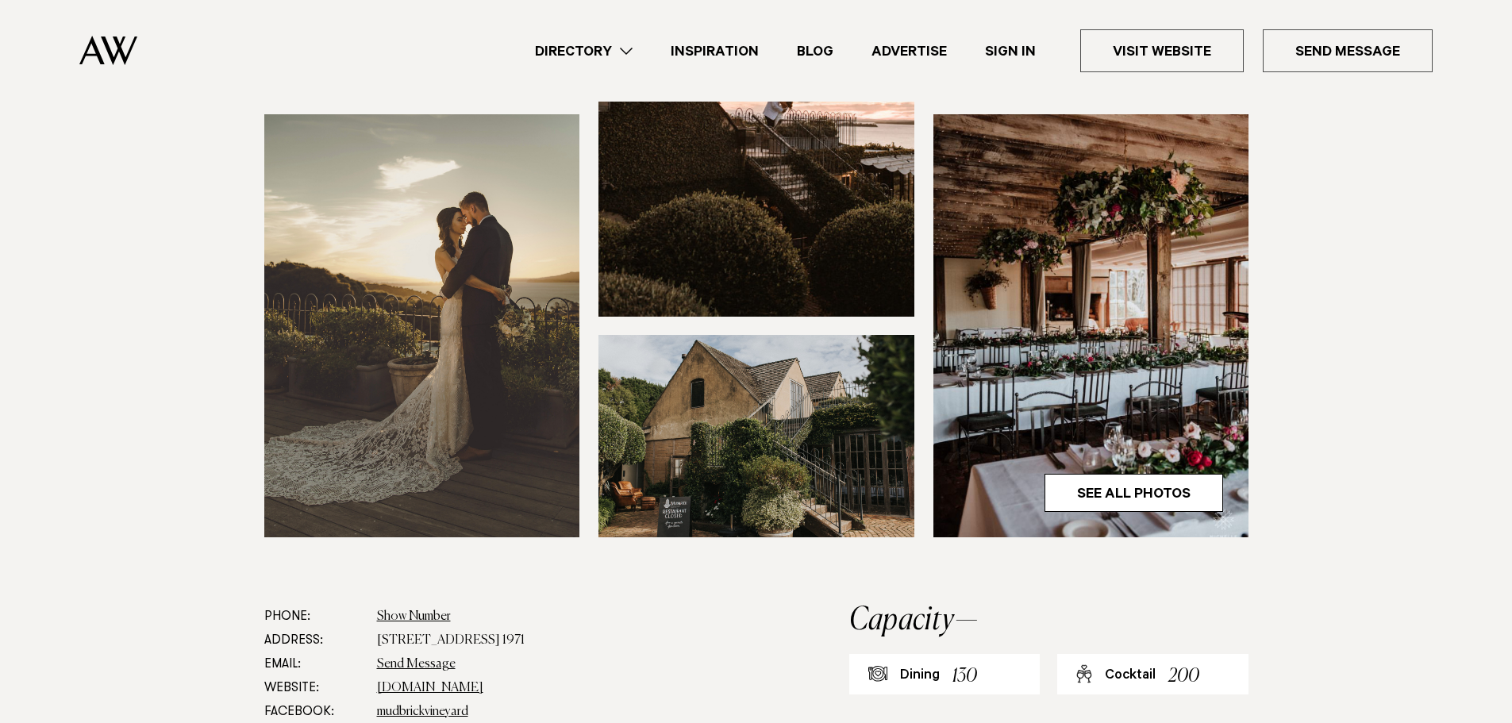
scroll to position [555, 0]
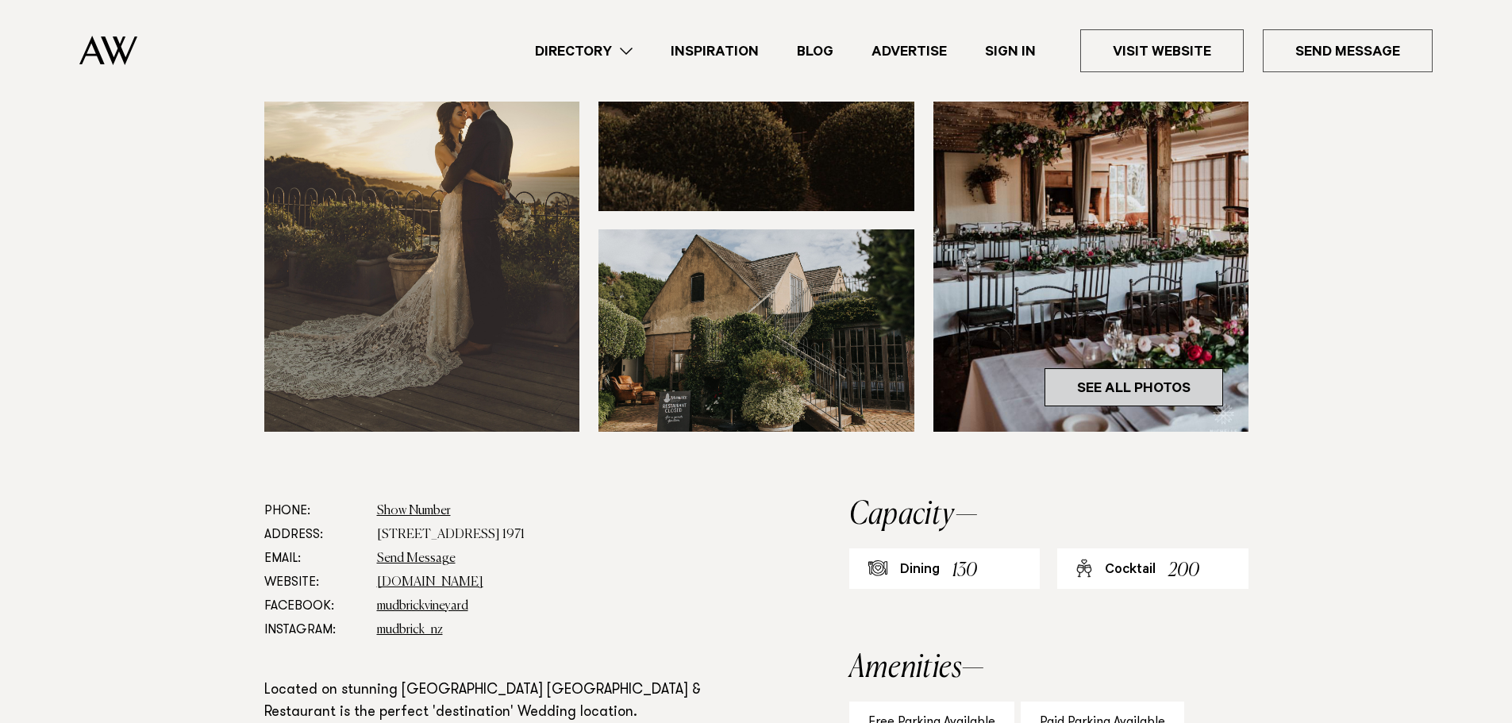
click at [1088, 381] on link "See All Photos" at bounding box center [1133, 387] width 179 height 38
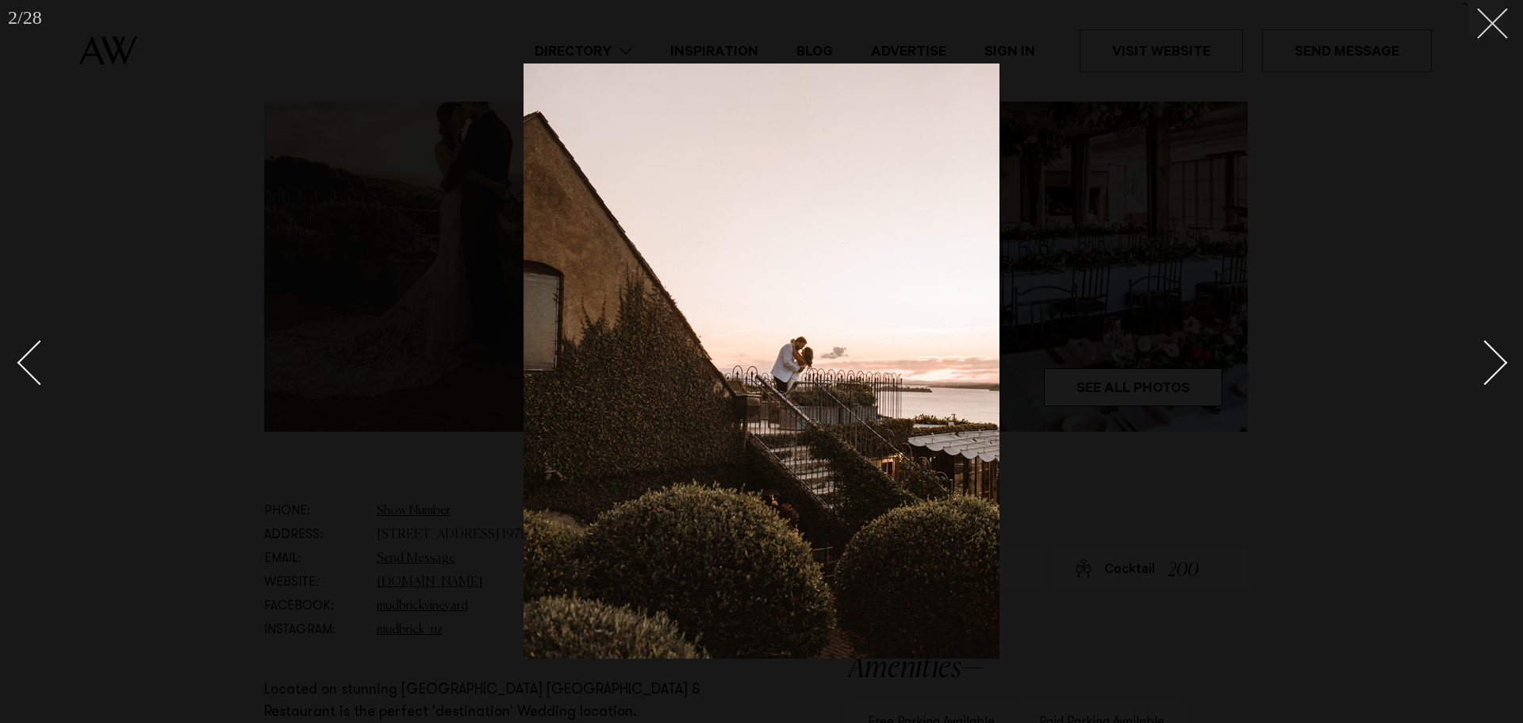
click at [1493, 30] on button at bounding box center [1487, 17] width 35 height 35
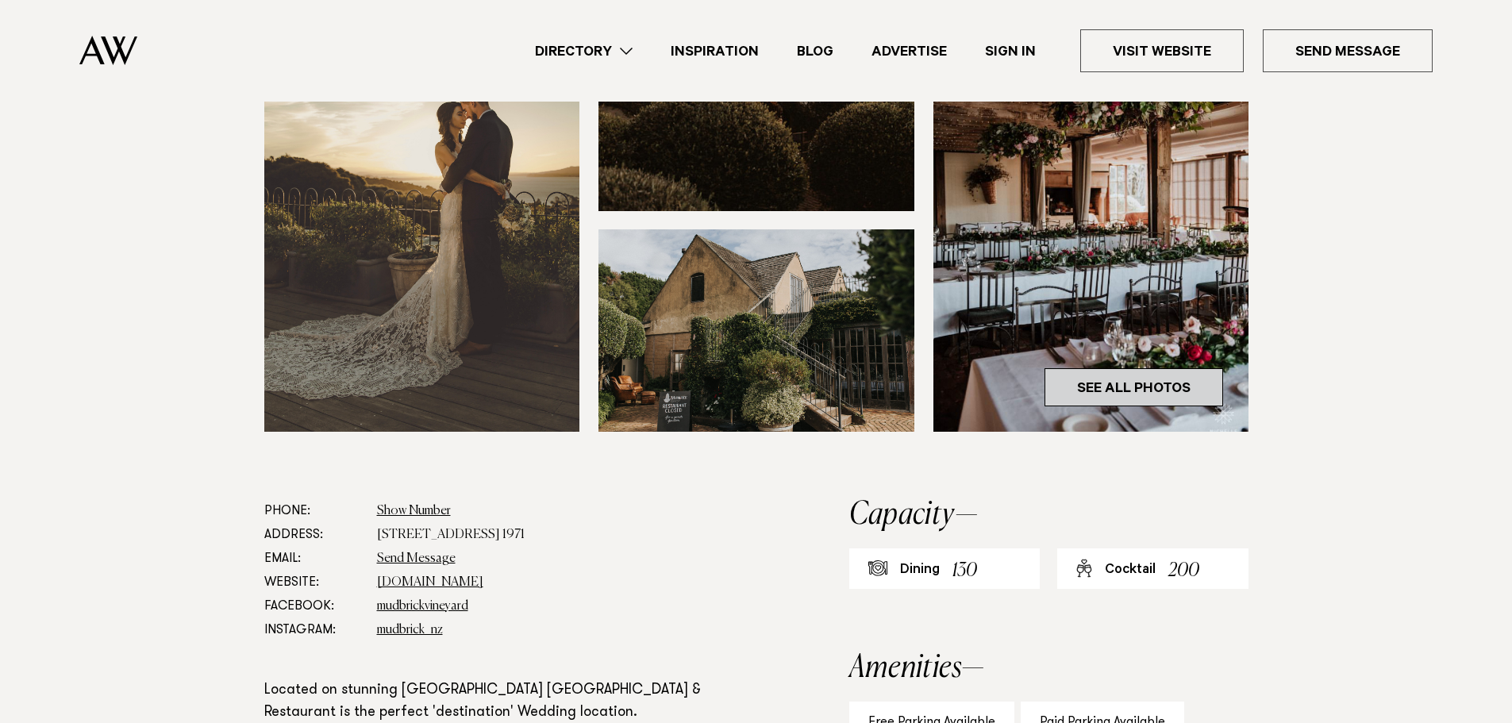
click at [1089, 394] on link "See All Photos" at bounding box center [1133, 387] width 179 height 38
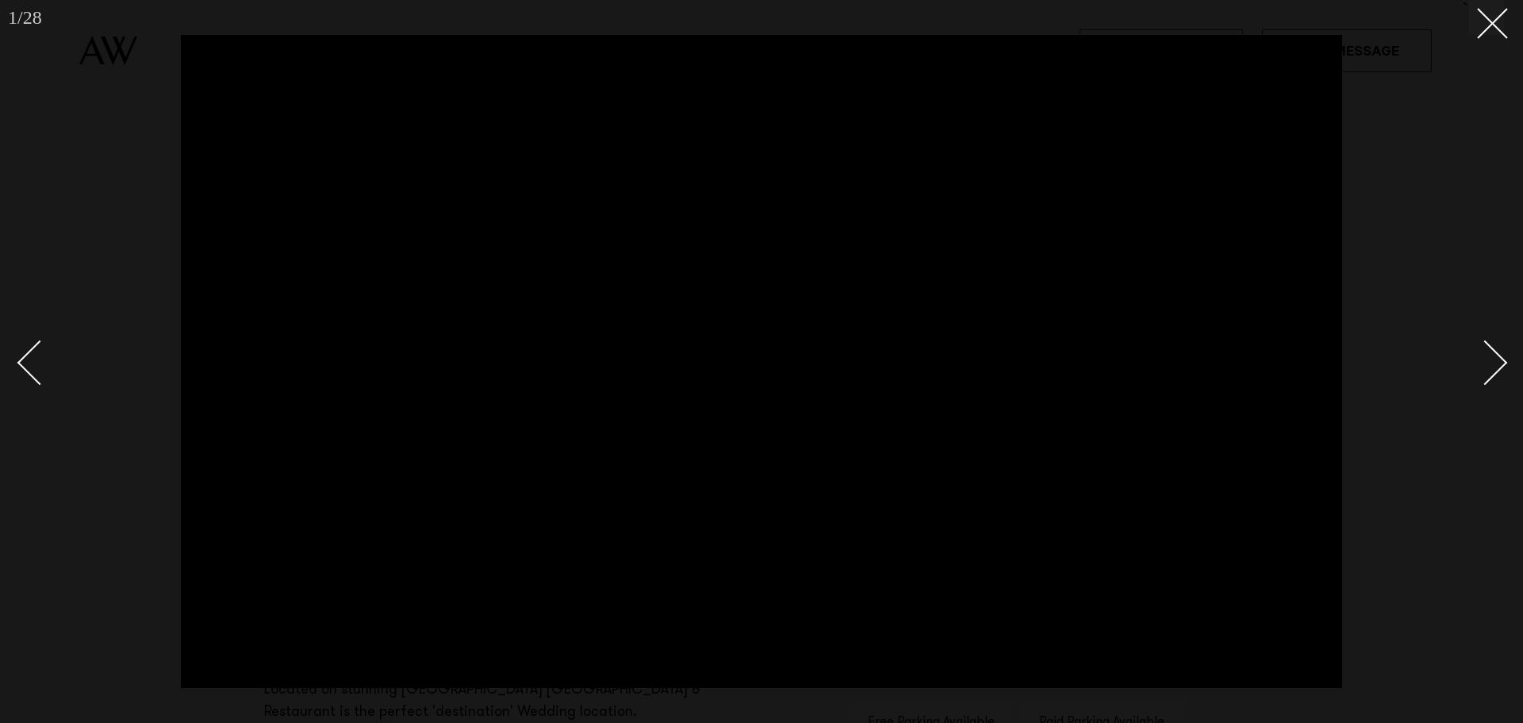
click at [1493, 360] on div "Next slide" at bounding box center [1485, 362] width 45 height 45
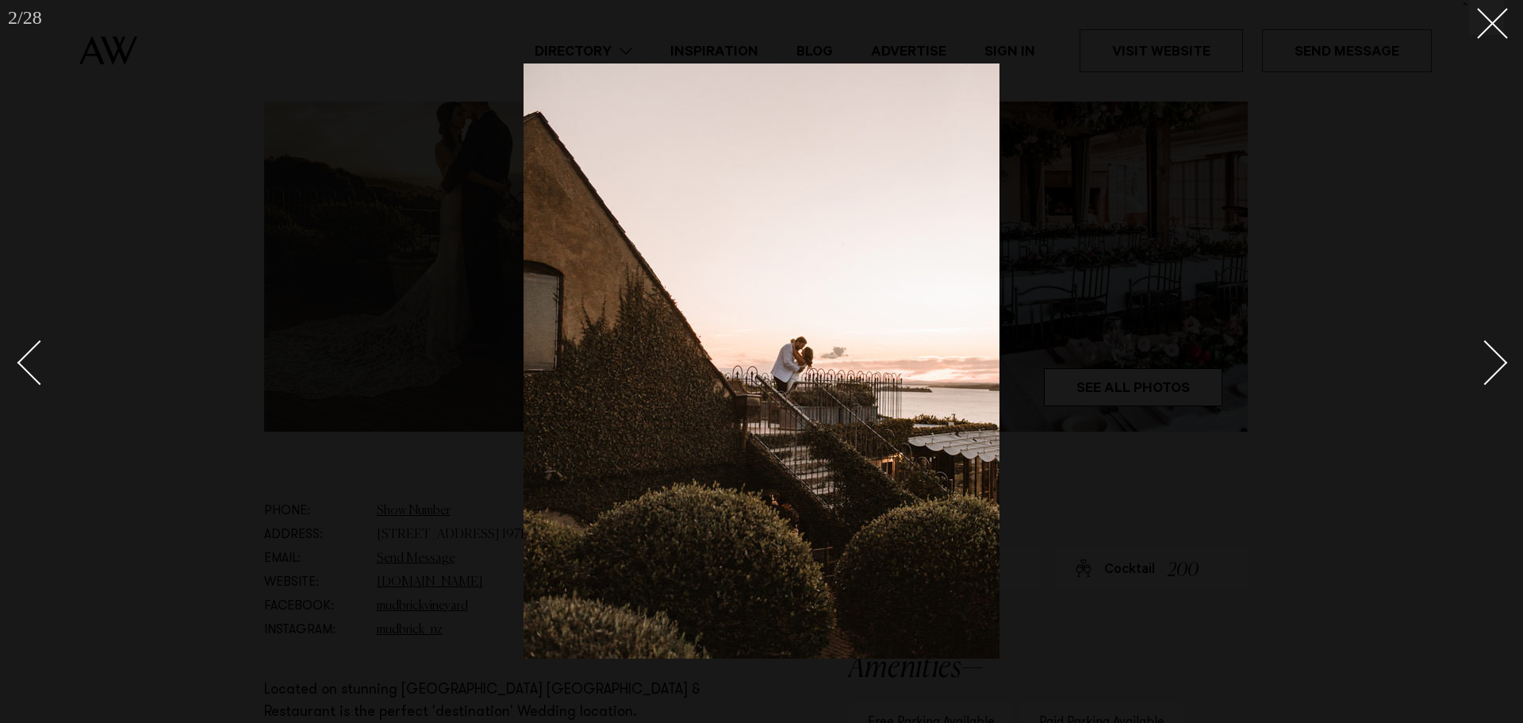
click at [1493, 360] on div "Next slide" at bounding box center [1485, 362] width 45 height 45
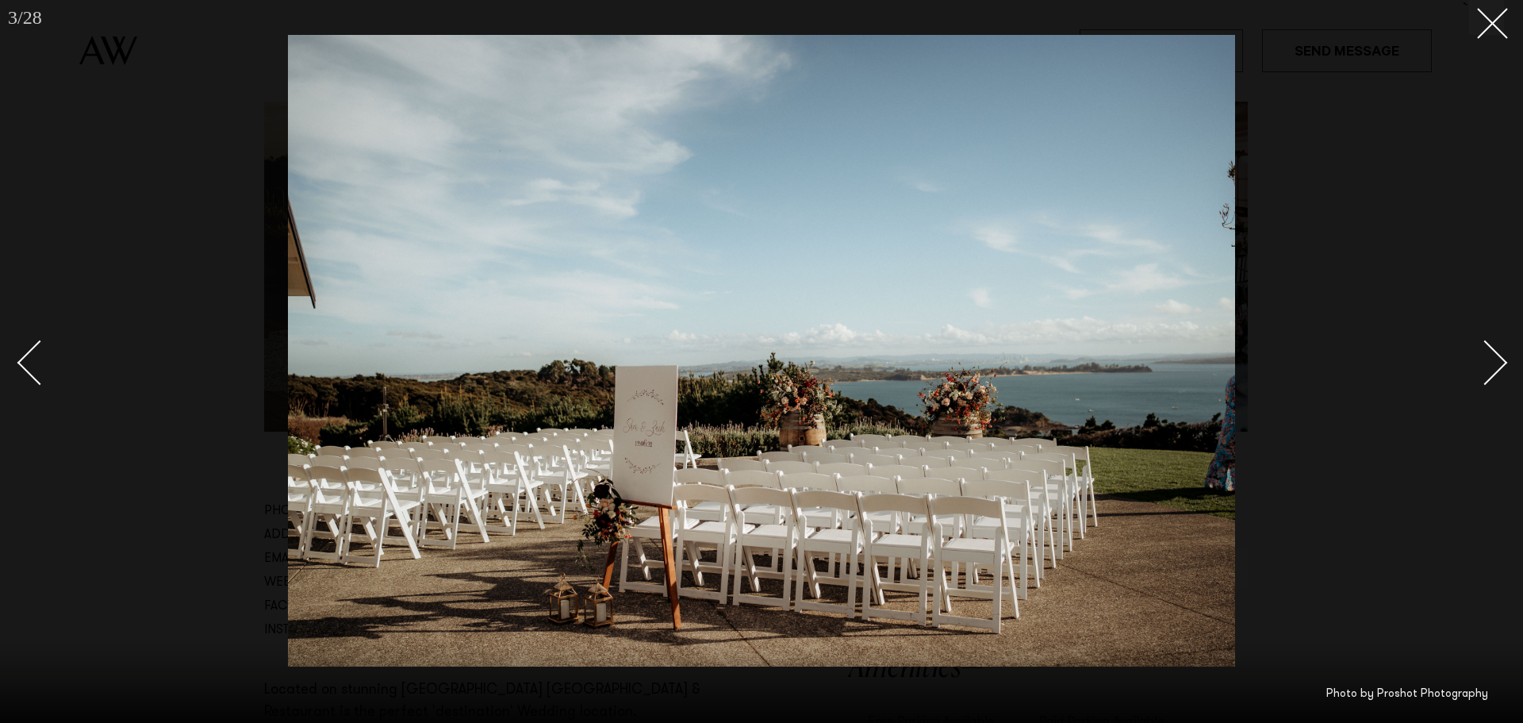
click at [1493, 360] on div "Next slide" at bounding box center [1485, 362] width 45 height 45
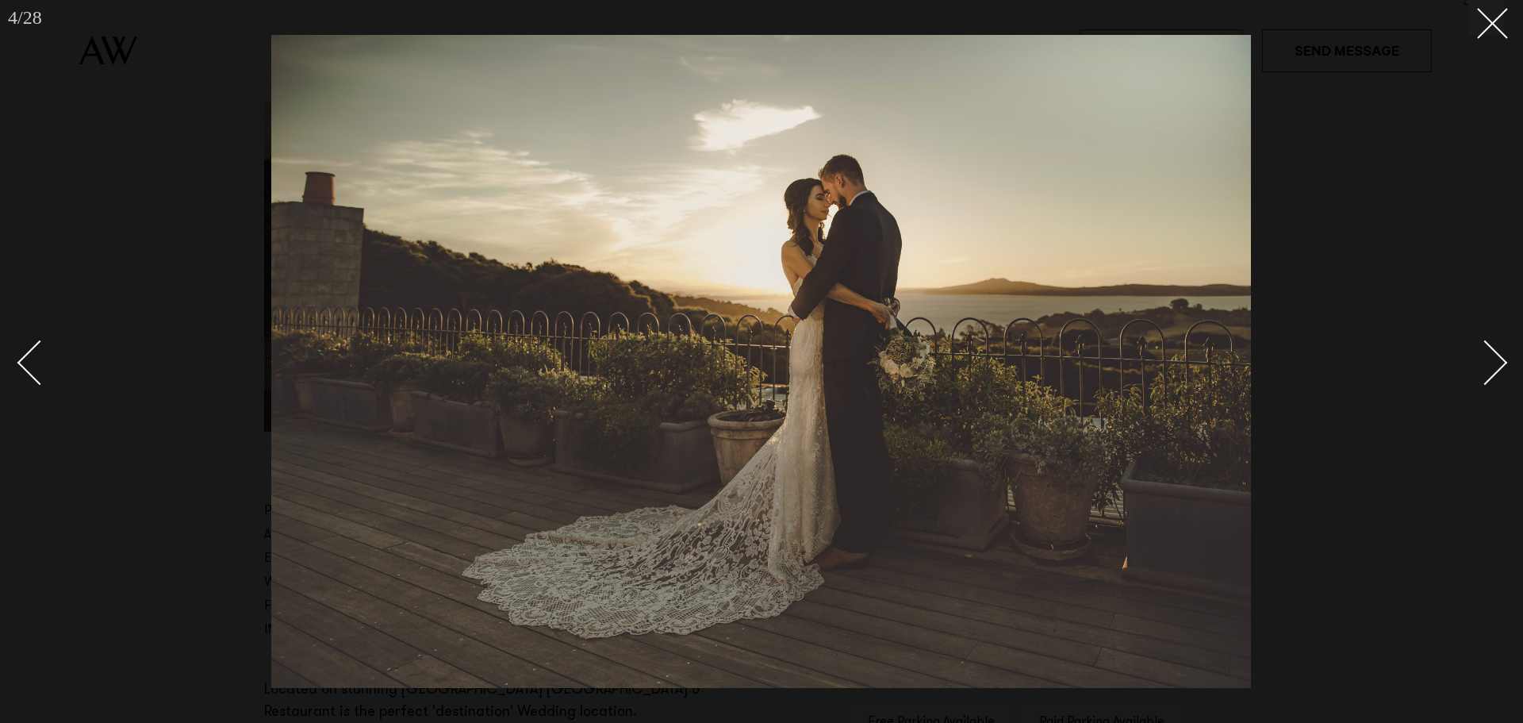
click at [1493, 360] on div "Next slide" at bounding box center [1485, 362] width 45 height 45
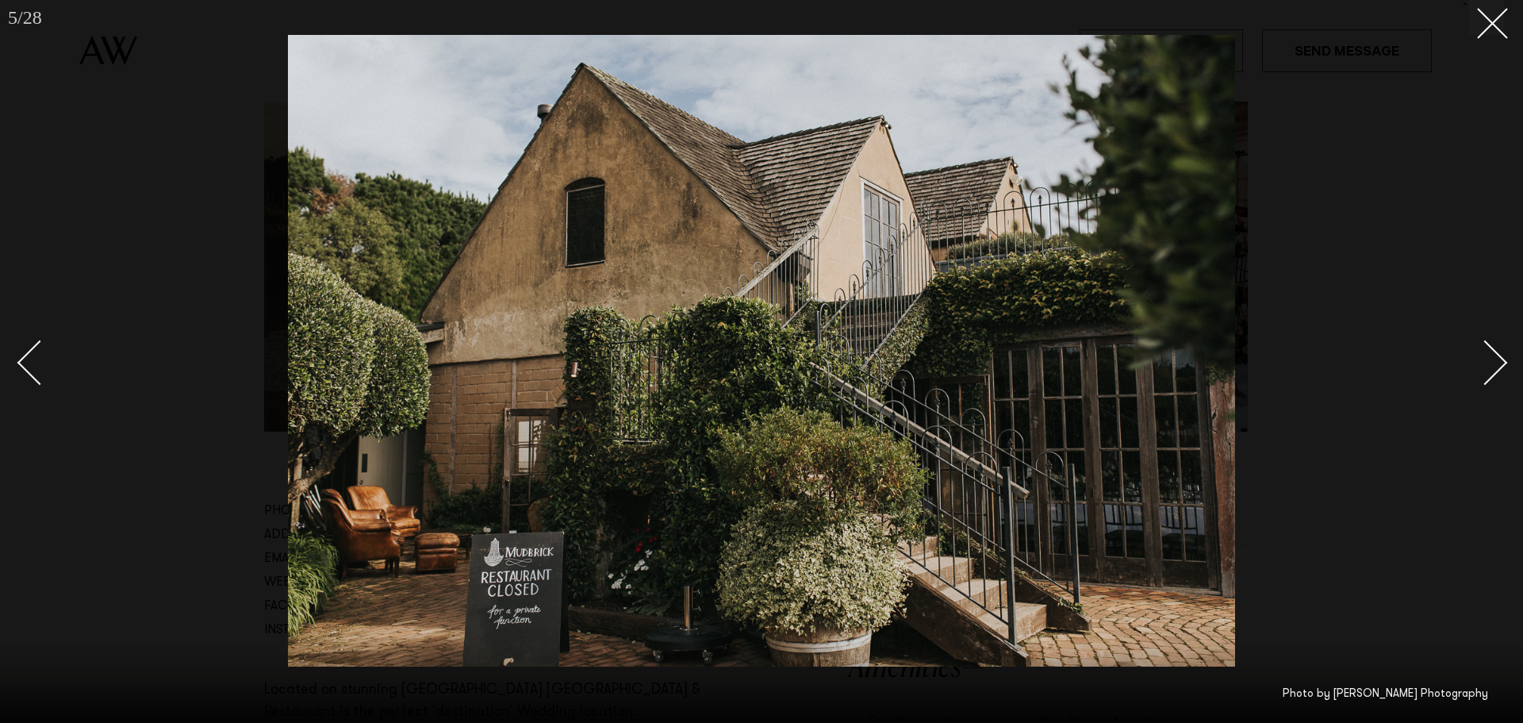
click at [29, 348] on link at bounding box center [47, 361] width 56 height 79
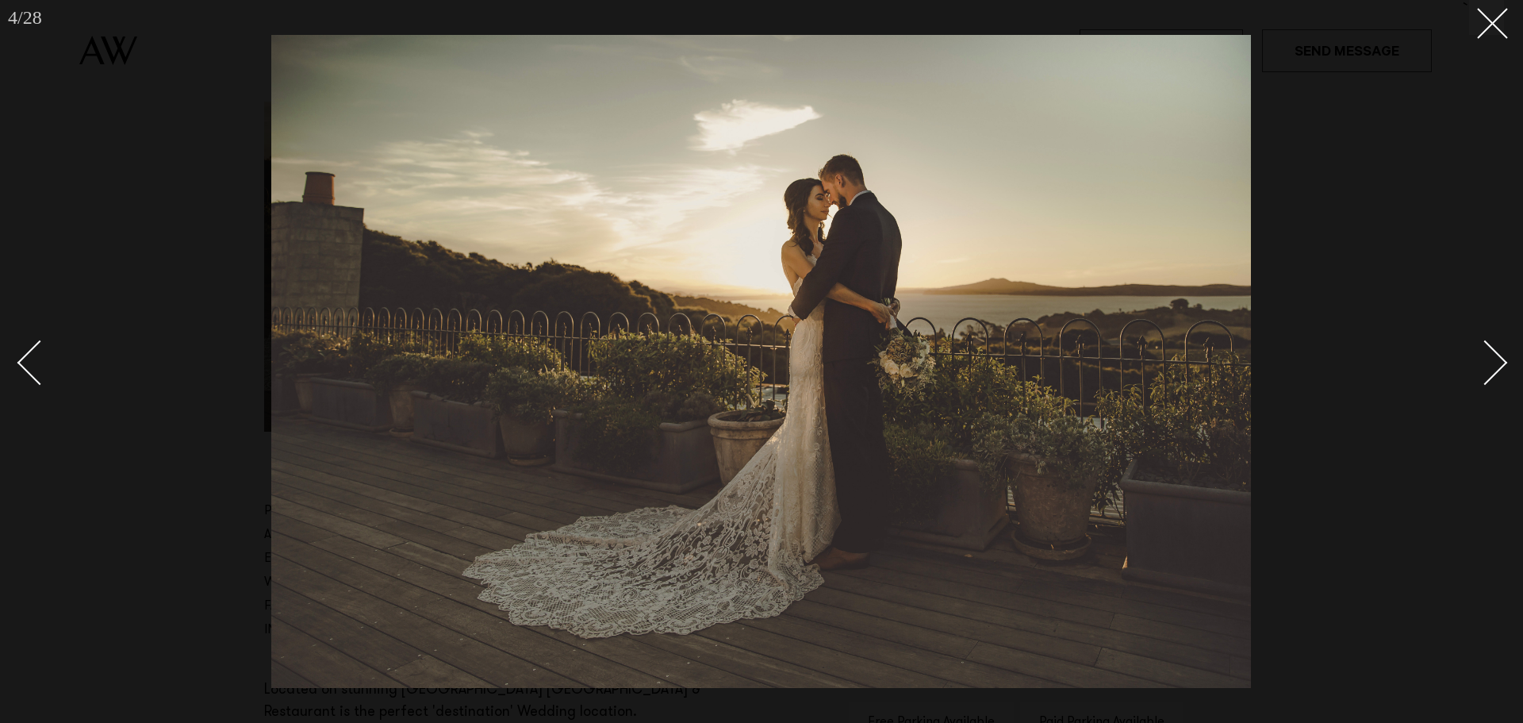
click at [1466, 344] on link at bounding box center [1477, 361] width 56 height 79
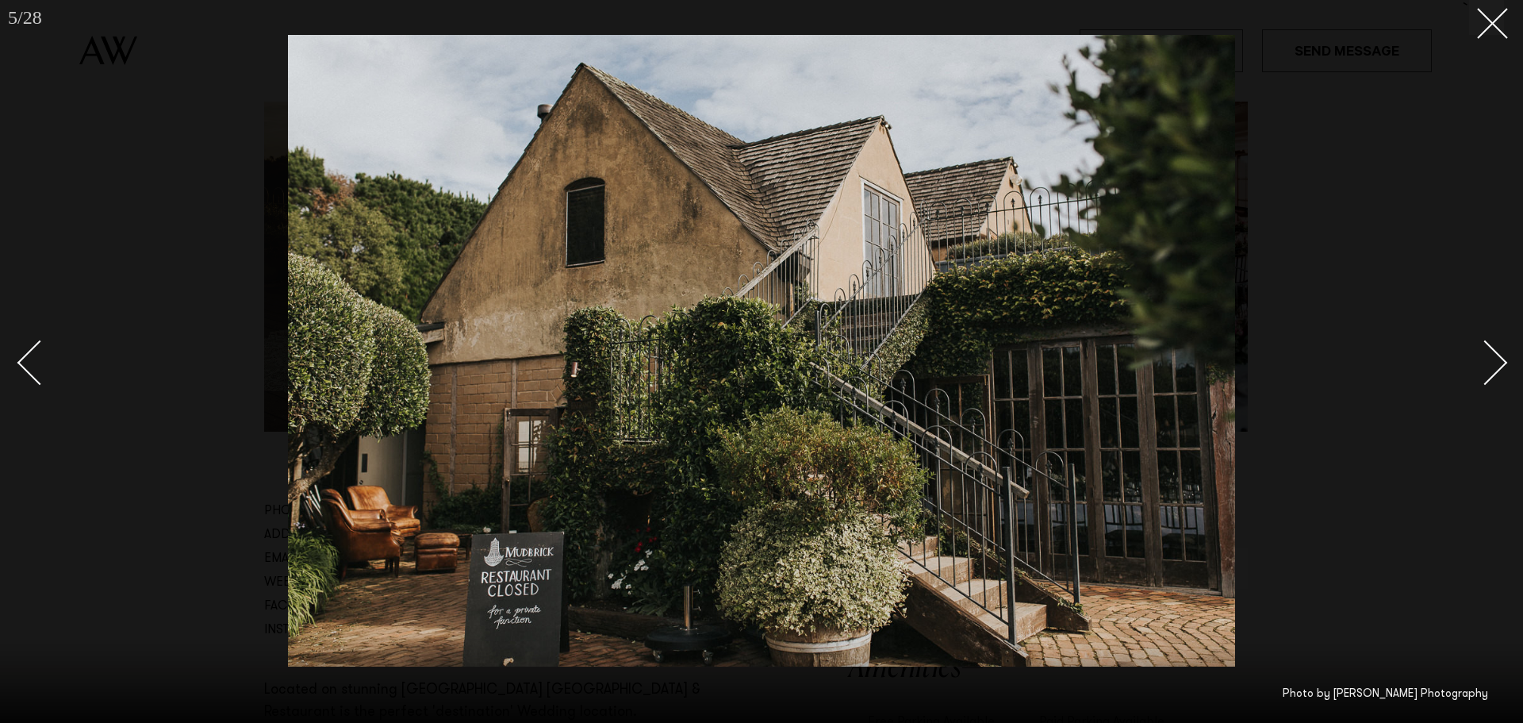
click at [1466, 344] on link at bounding box center [1477, 361] width 56 height 79
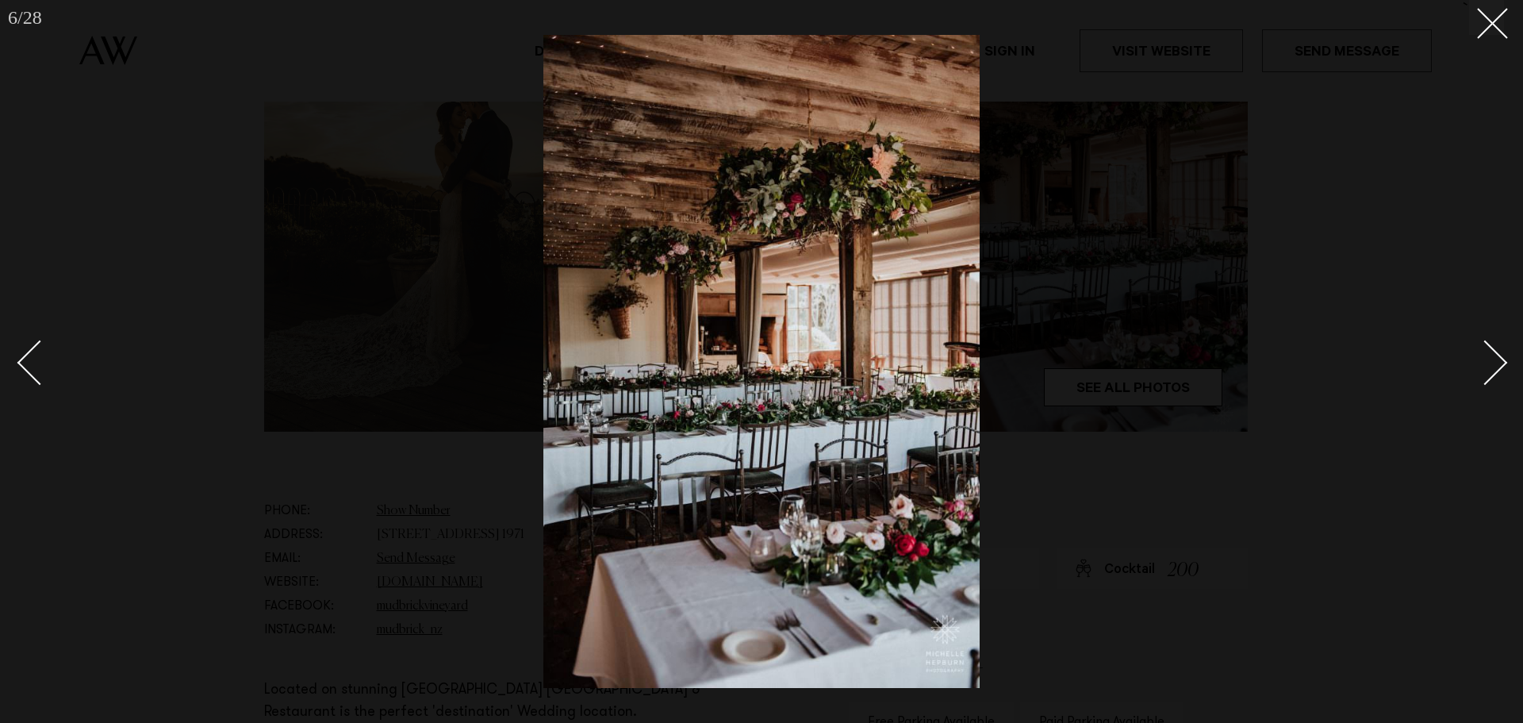
click at [1466, 344] on link at bounding box center [1477, 361] width 56 height 79
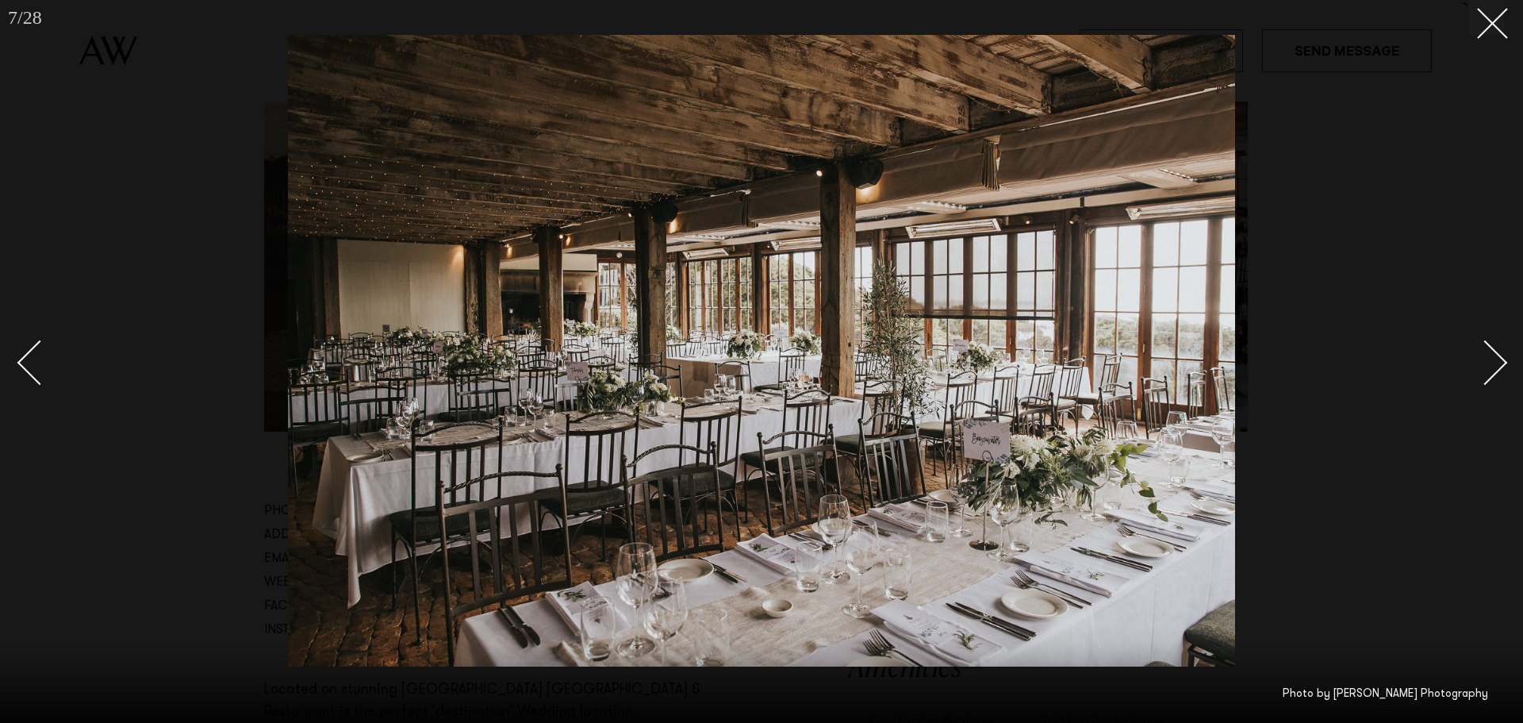
click at [1466, 344] on link at bounding box center [1477, 361] width 56 height 79
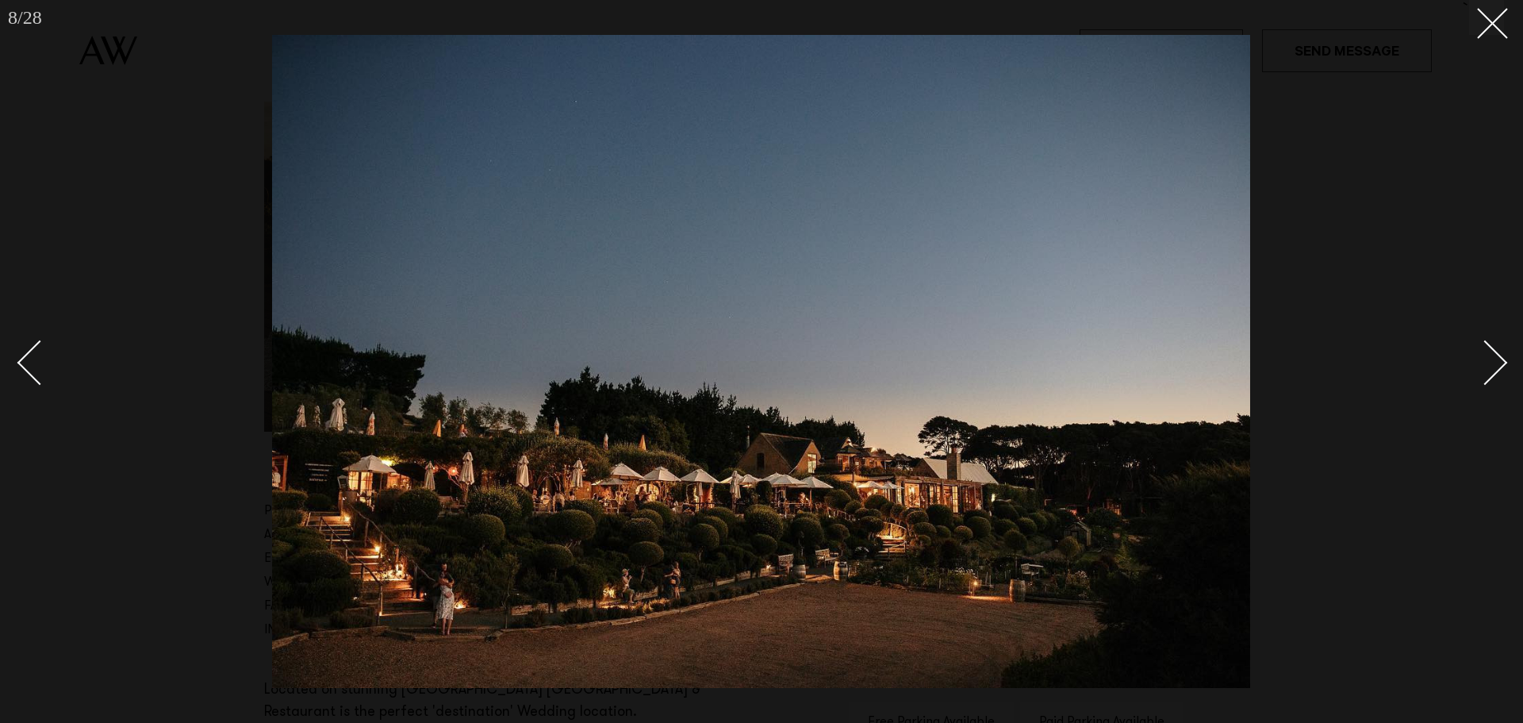
click at [1466, 344] on link at bounding box center [1477, 361] width 56 height 79
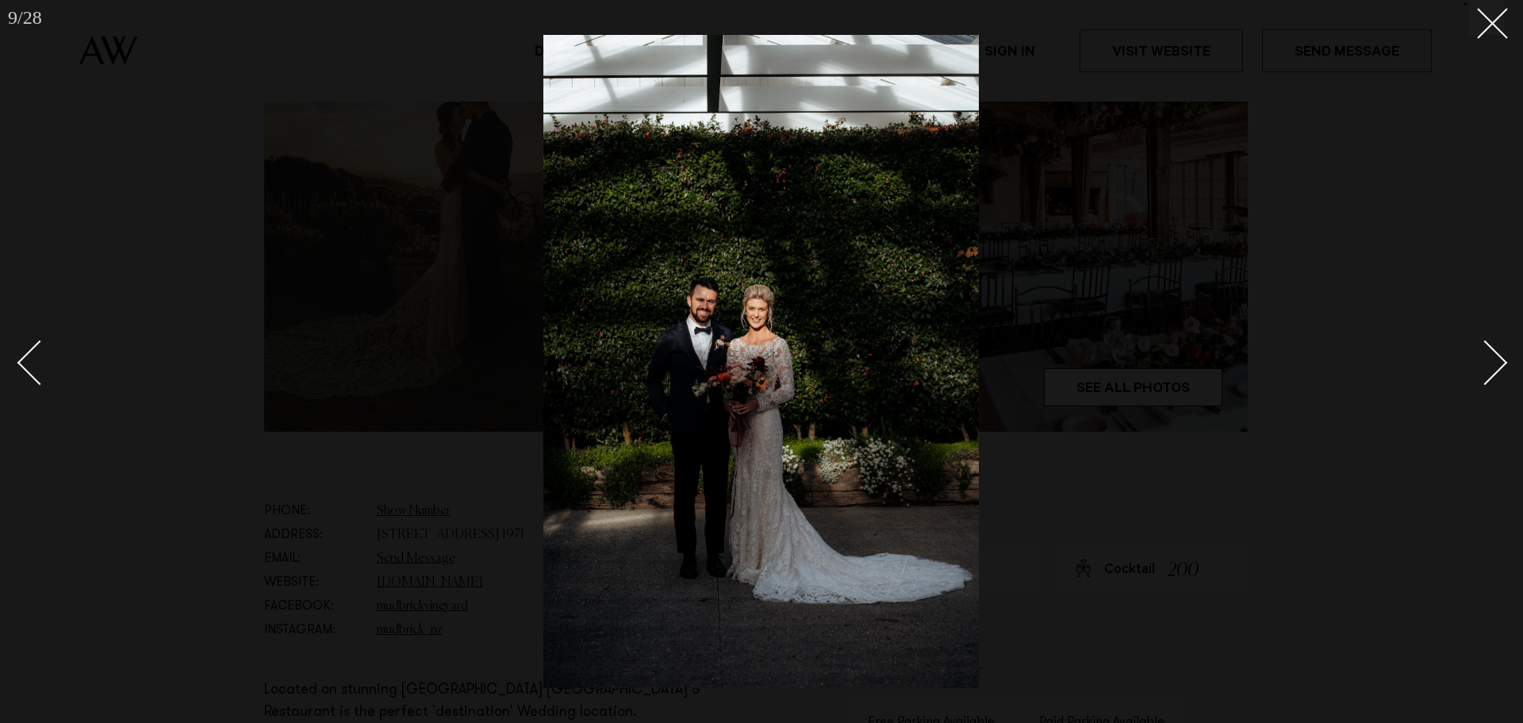
click at [16, 351] on div at bounding box center [761, 361] width 1523 height 723
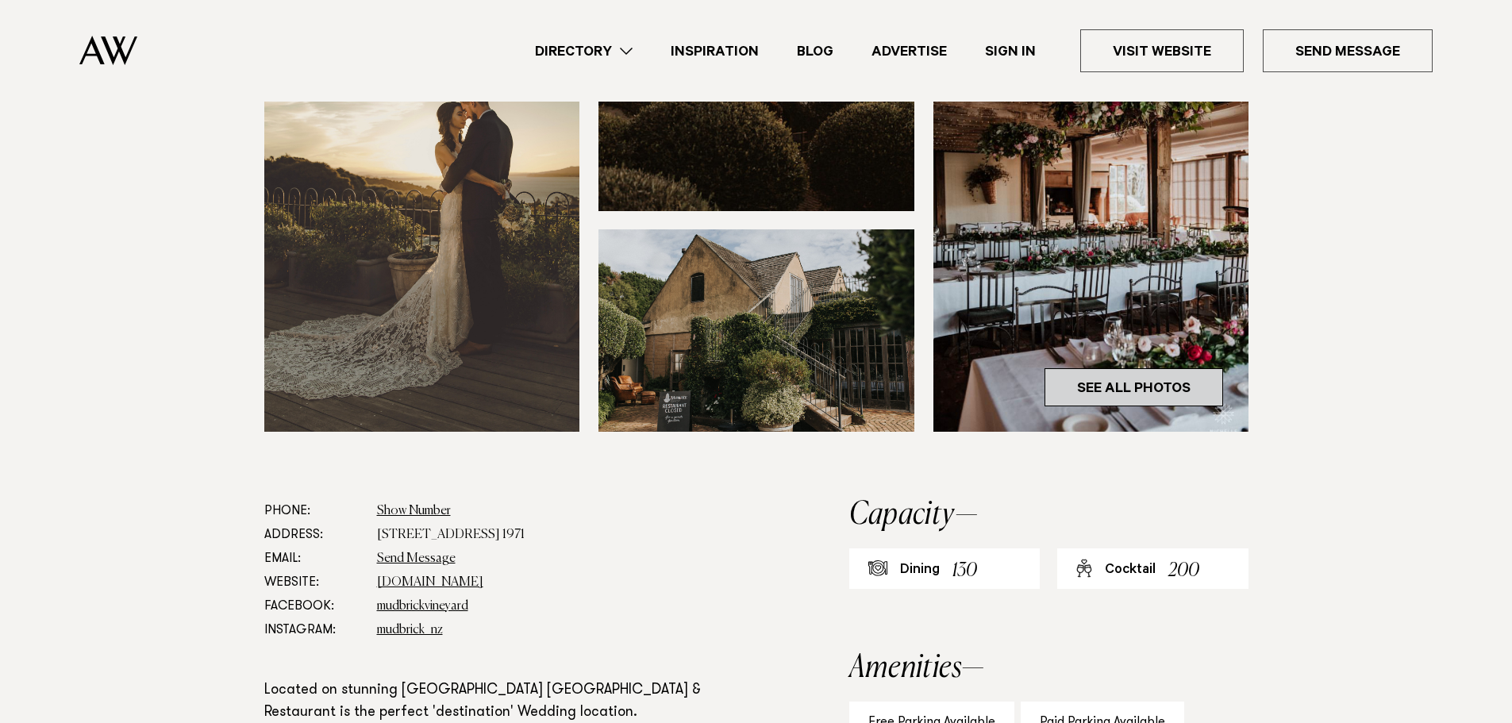
click at [1094, 386] on link "See All Photos" at bounding box center [1133, 387] width 179 height 38
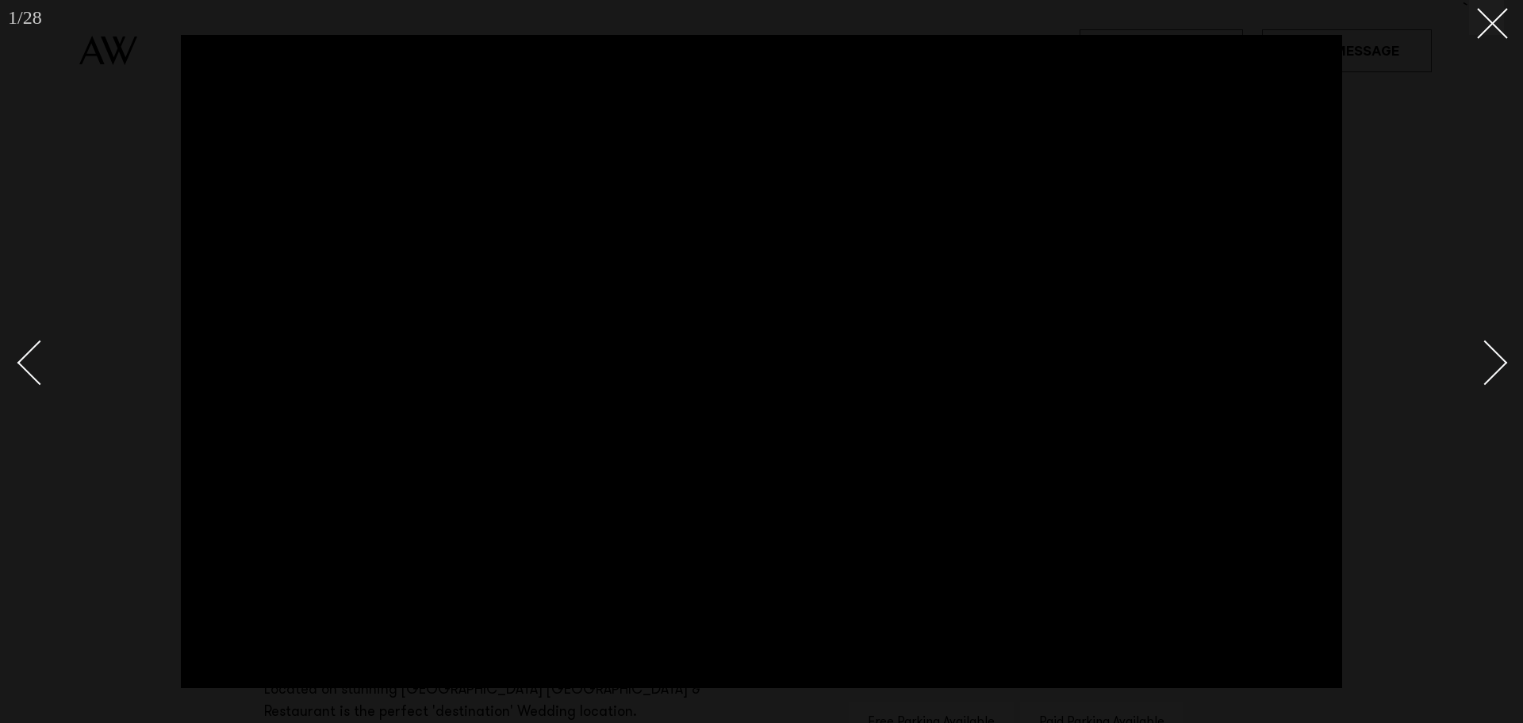
click at [1505, 351] on div at bounding box center [761, 361] width 1523 height 723
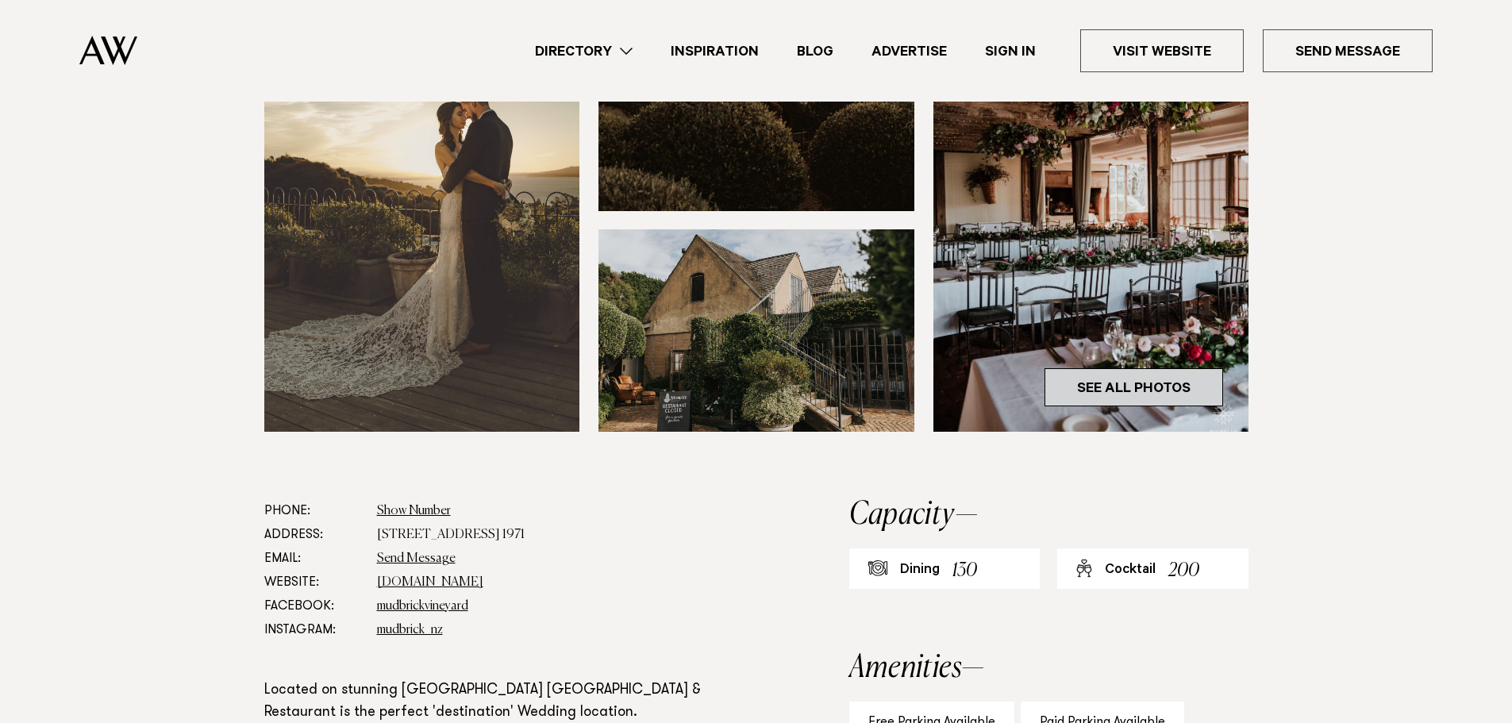
click at [1155, 390] on link "See All Photos" at bounding box center [1133, 387] width 179 height 38
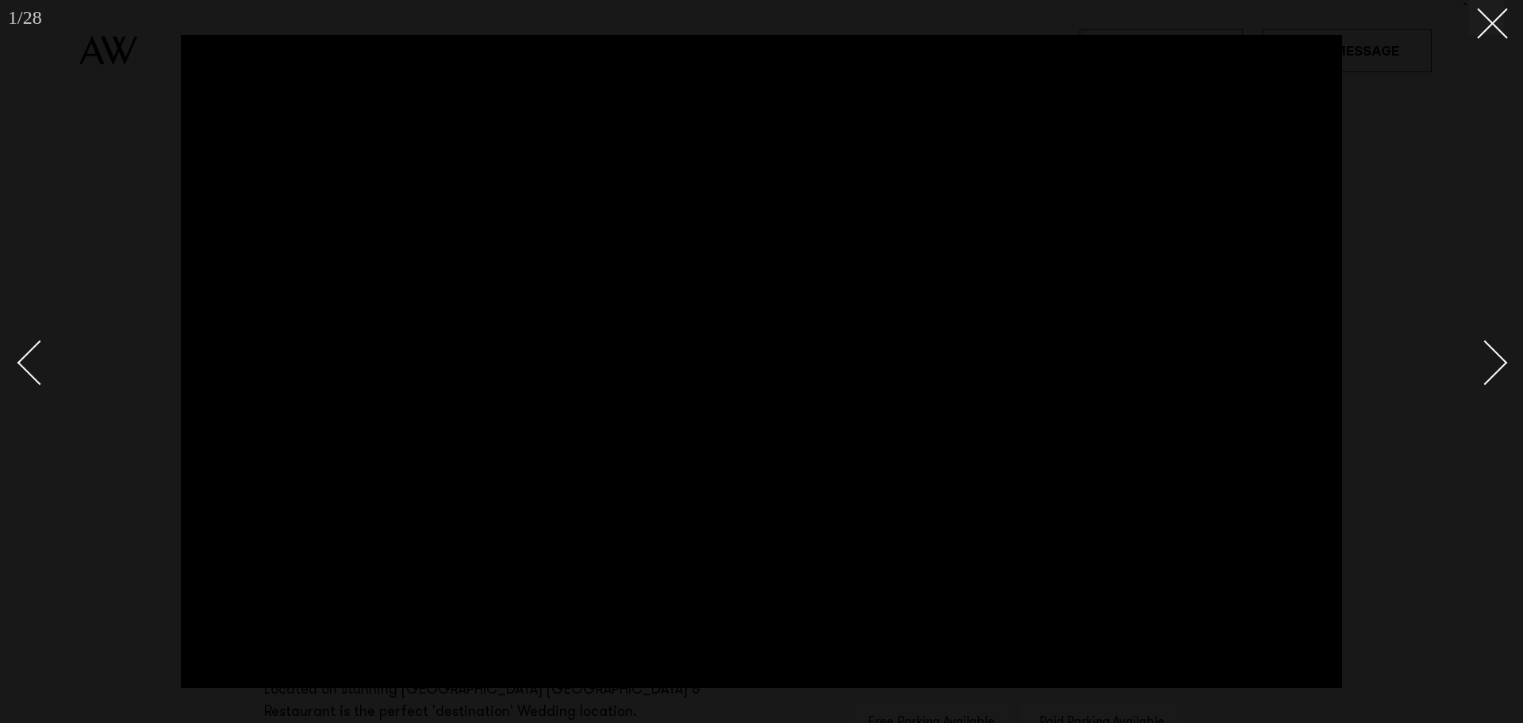
click at [1489, 356] on div "Next slide" at bounding box center [1485, 362] width 45 height 45
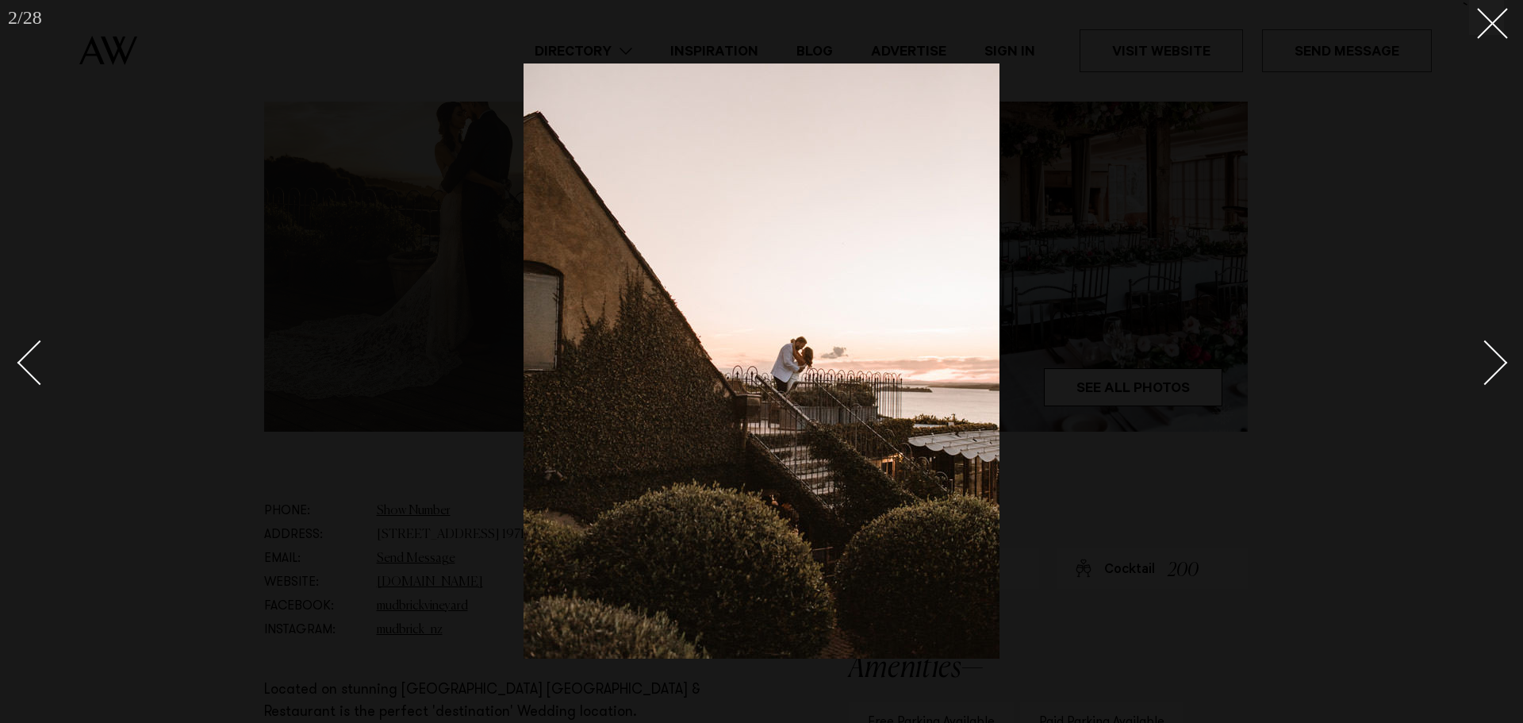
click at [1489, 356] on div "Next slide" at bounding box center [1485, 362] width 45 height 45
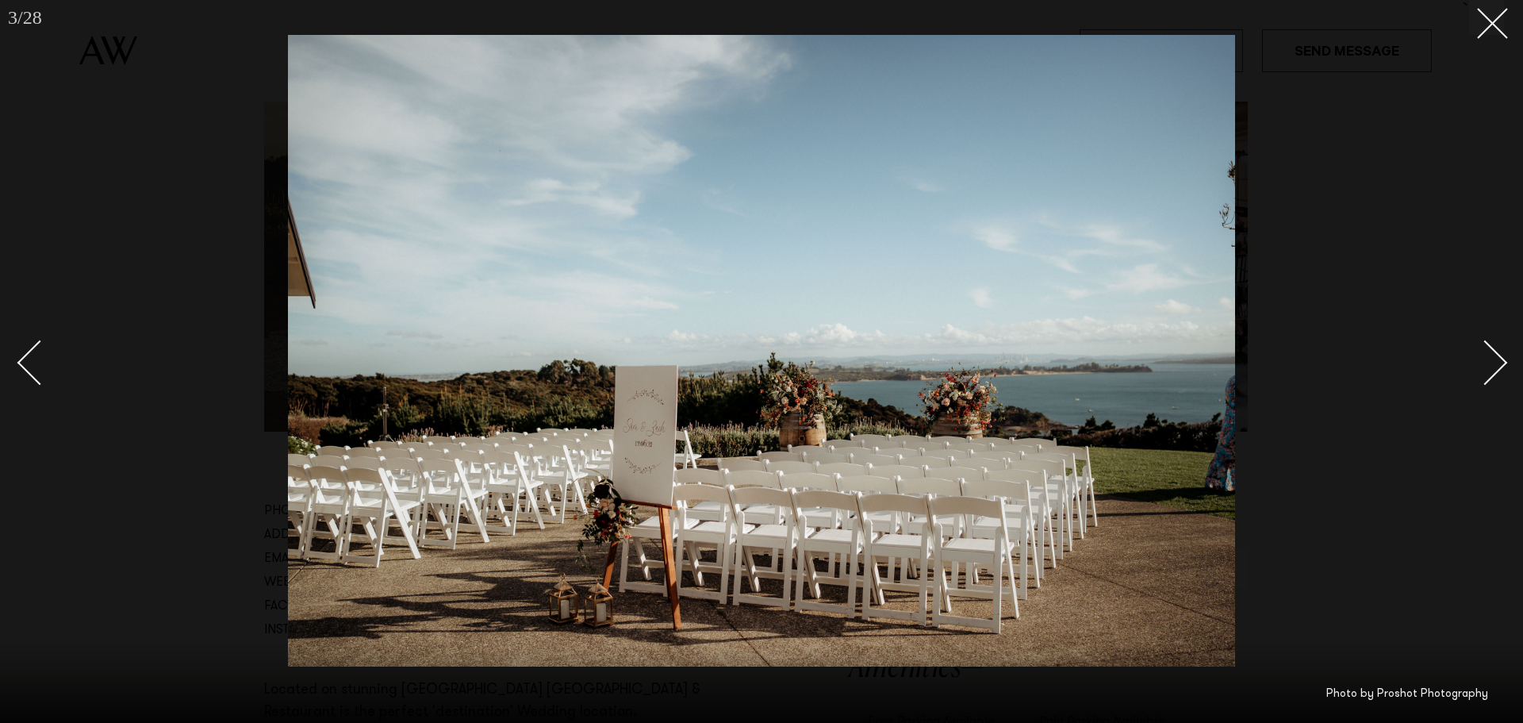
click at [1489, 356] on div "Next slide" at bounding box center [1485, 362] width 45 height 45
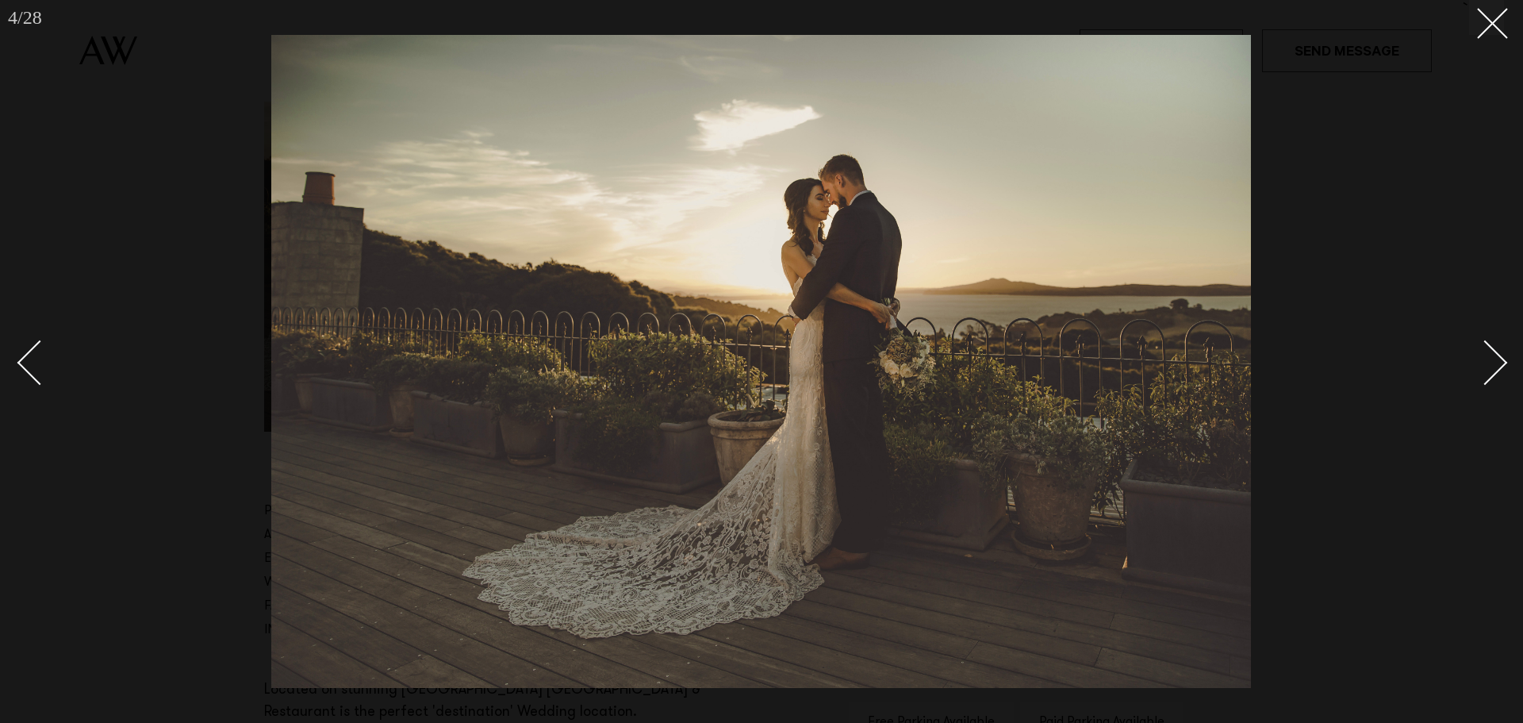
click at [1489, 356] on div "Next slide" at bounding box center [1485, 362] width 45 height 45
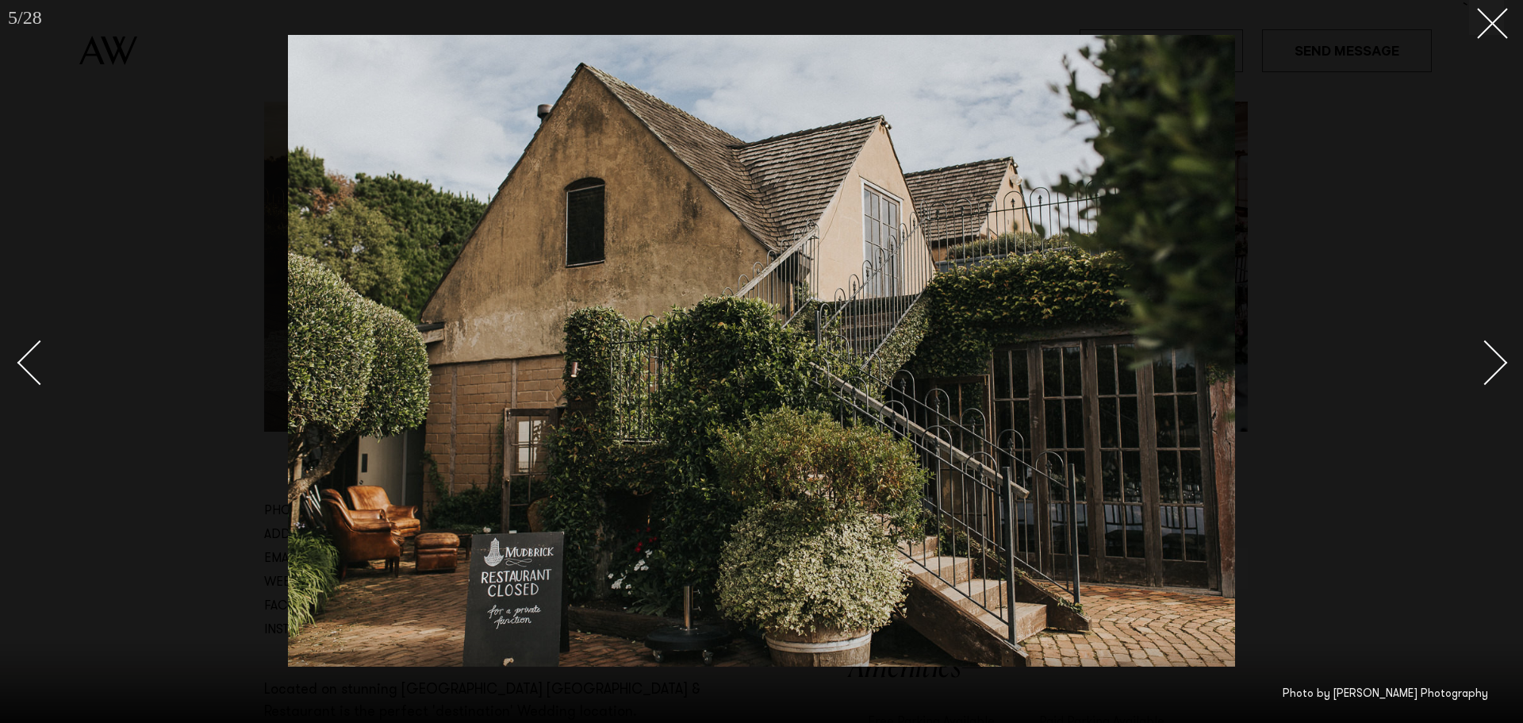
click at [1489, 356] on div "Next slide" at bounding box center [1485, 362] width 45 height 45
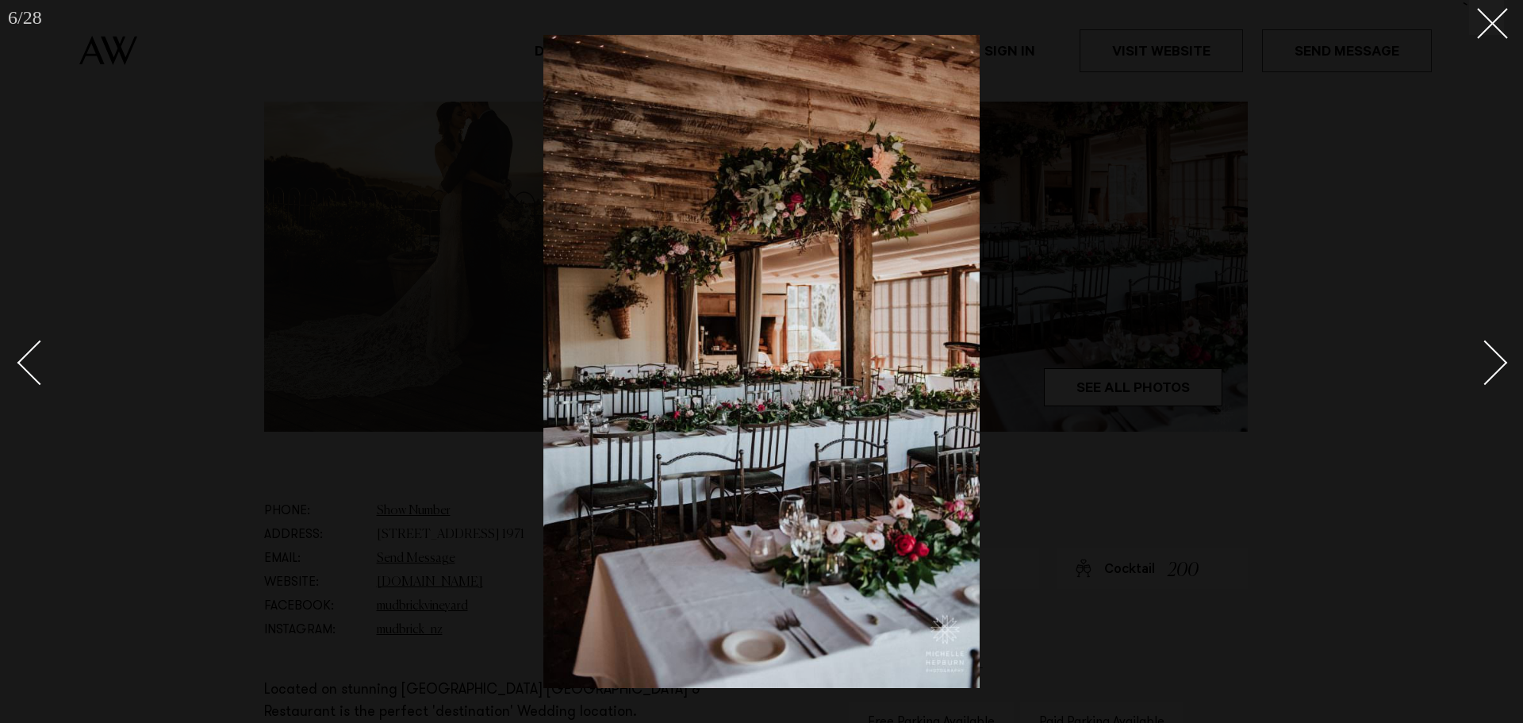
click at [1489, 356] on div "Next slide" at bounding box center [1485, 362] width 45 height 45
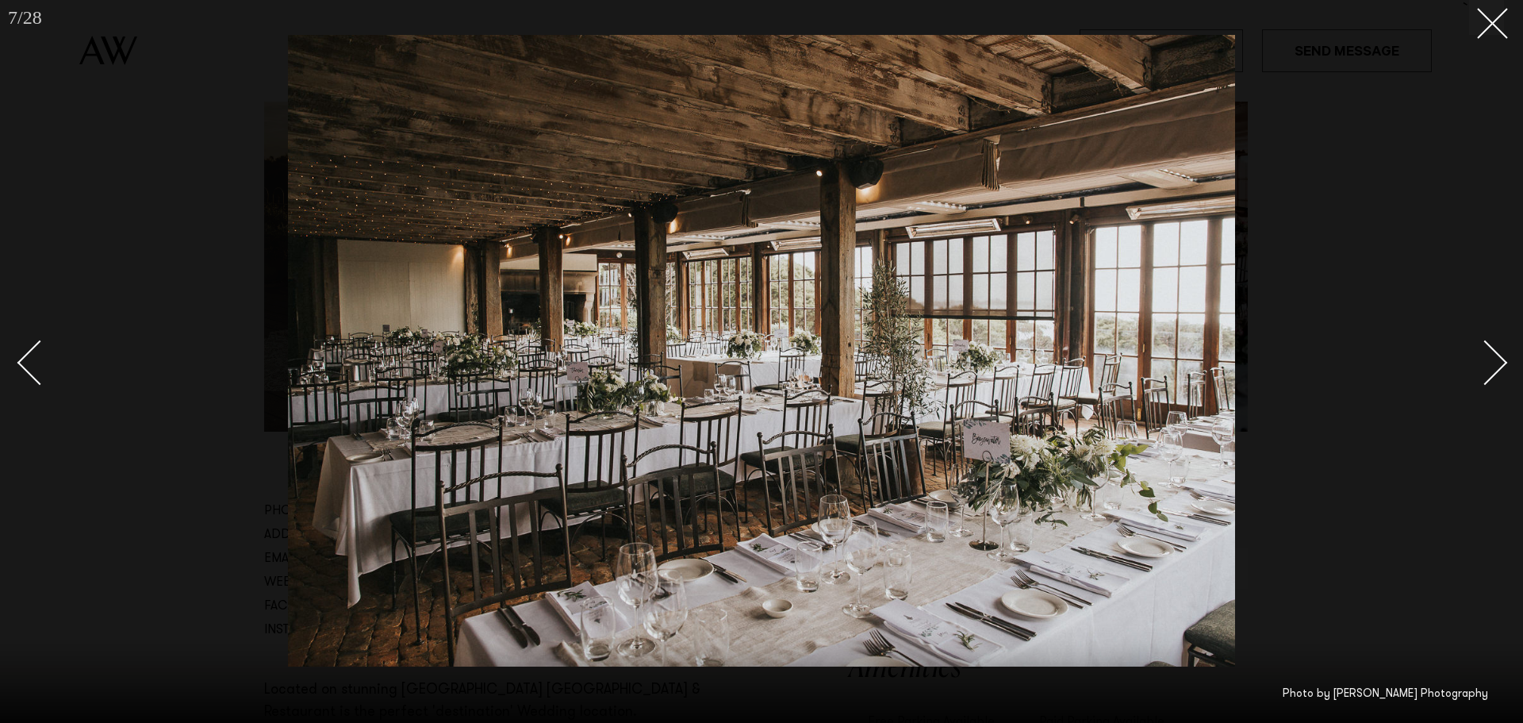
click at [1489, 356] on div "Next slide" at bounding box center [1485, 362] width 45 height 45
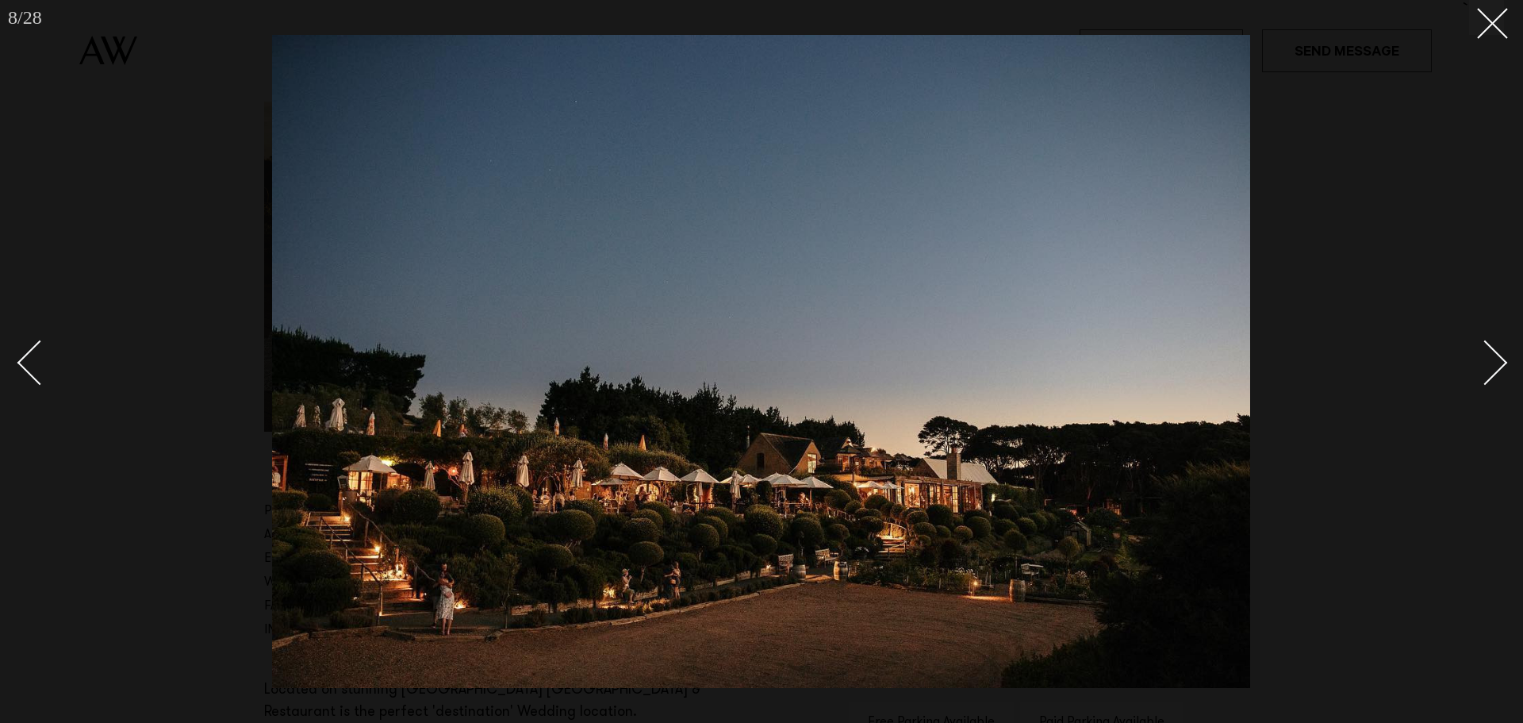
click at [1489, 356] on div "Next slide" at bounding box center [1485, 362] width 45 height 45
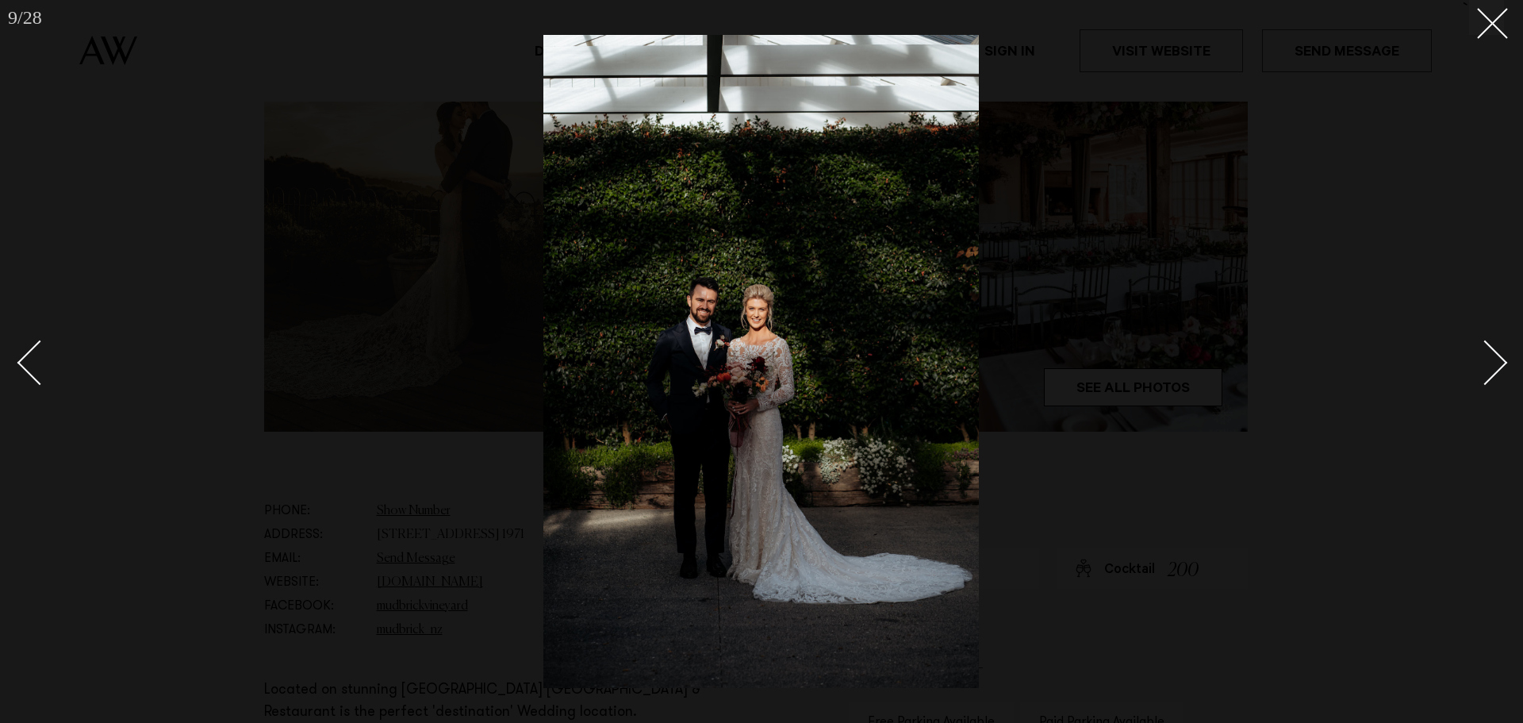
click at [1489, 356] on div "Next slide" at bounding box center [1485, 362] width 45 height 45
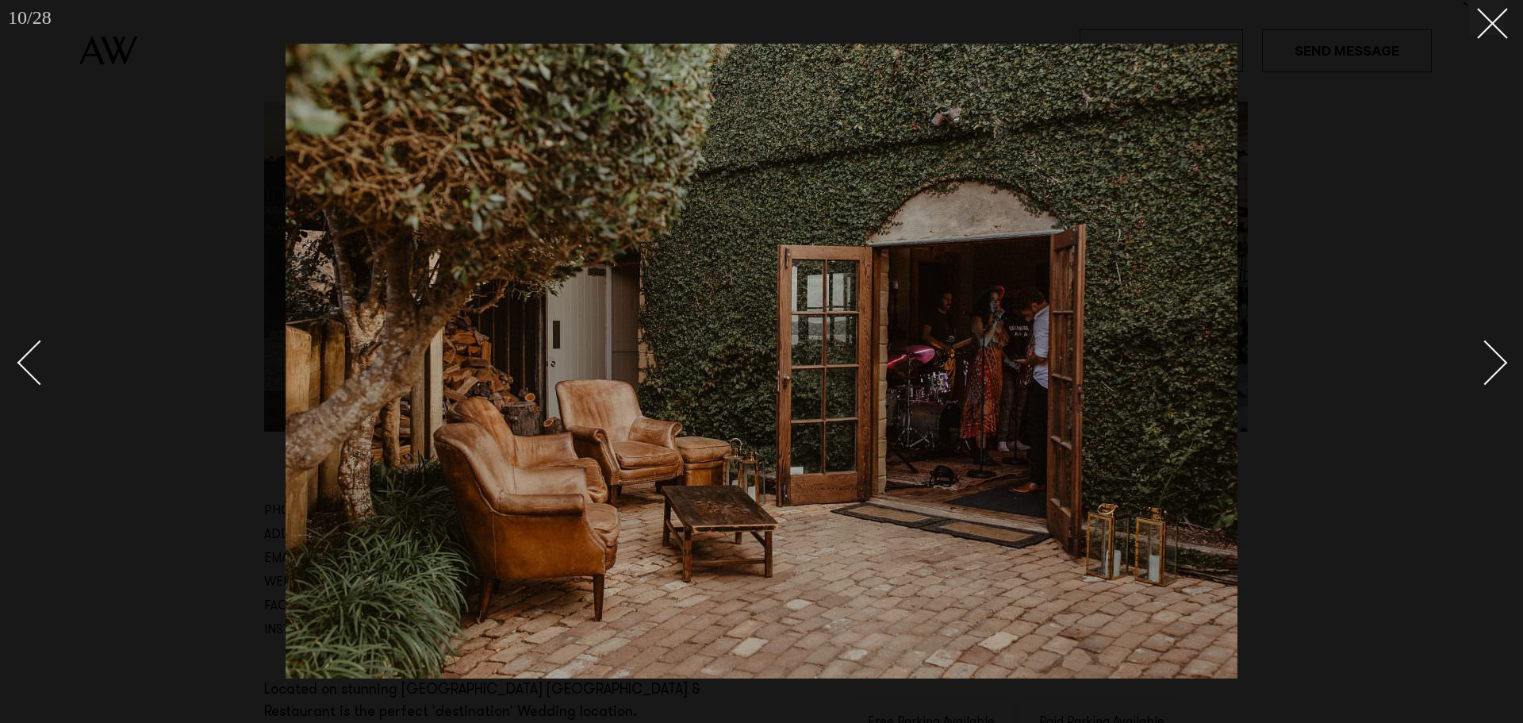
click at [1489, 356] on div "Next slide" at bounding box center [1485, 362] width 45 height 45
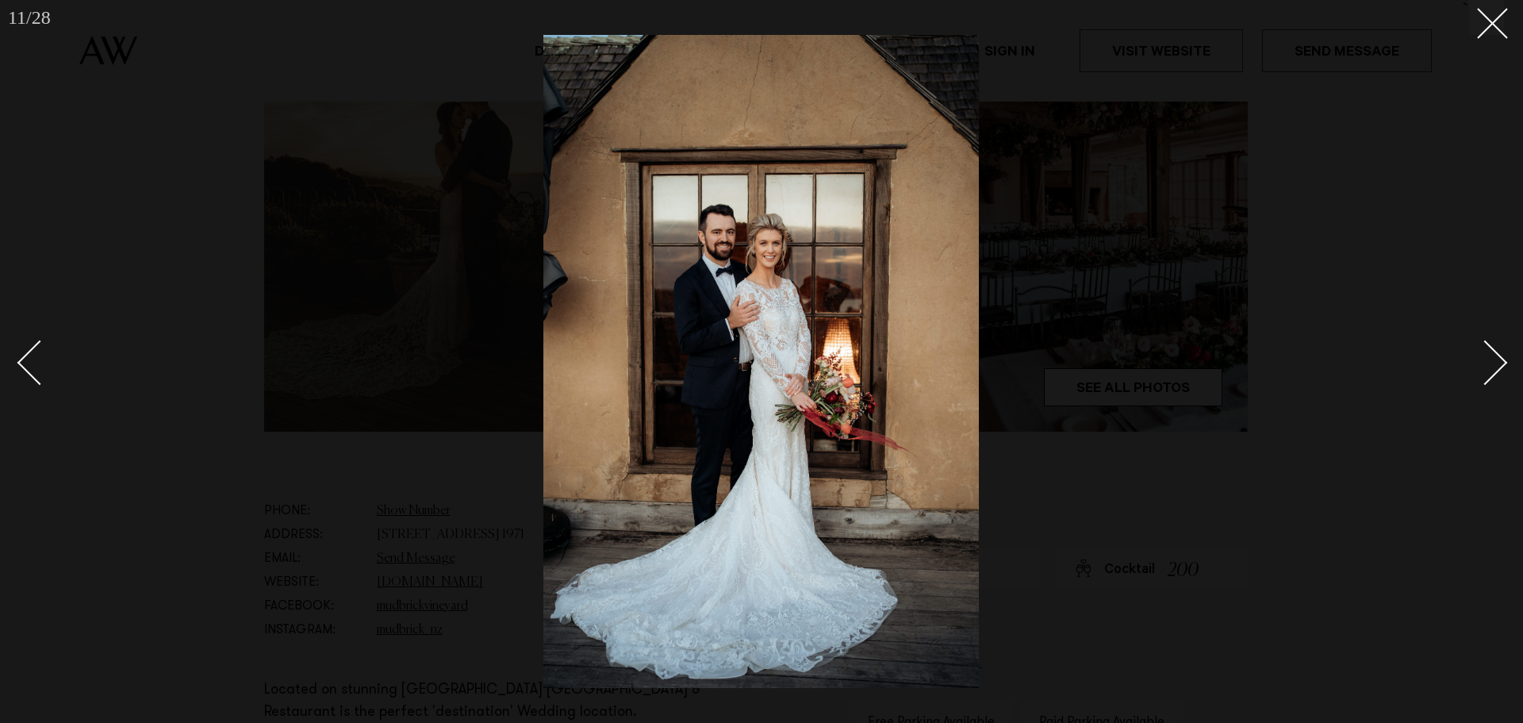
click at [1489, 356] on div "Next slide" at bounding box center [1485, 362] width 45 height 45
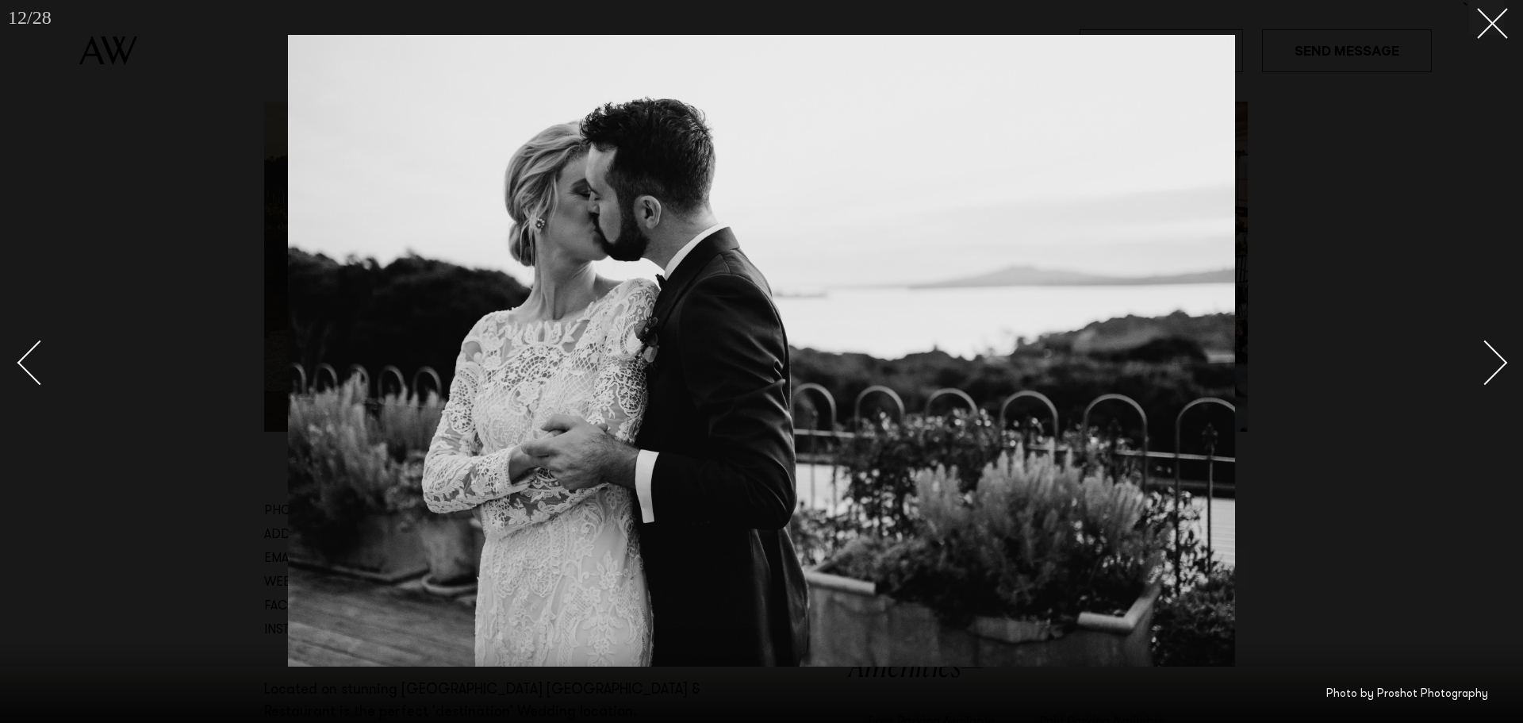
click at [1489, 356] on div "Next slide" at bounding box center [1485, 362] width 45 height 45
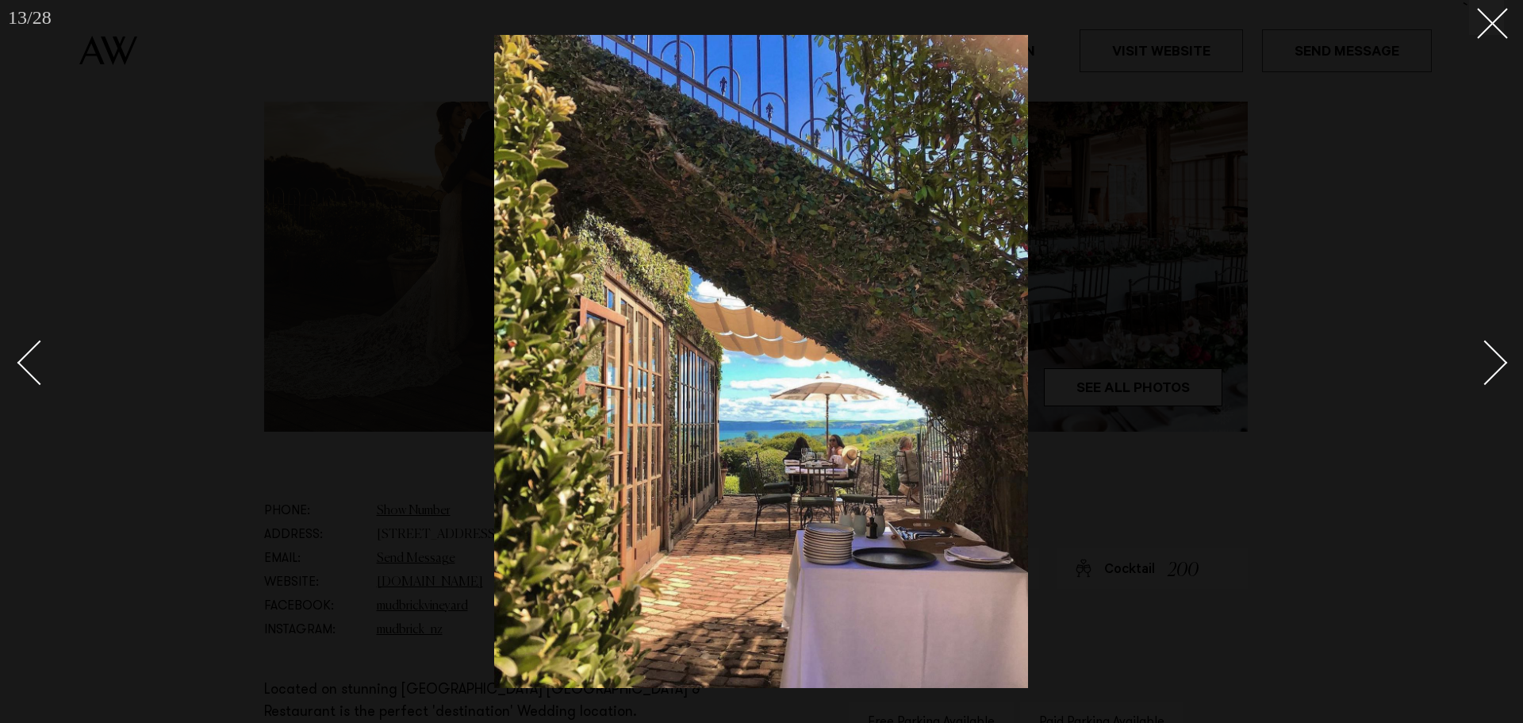
click at [1489, 356] on div "Next slide" at bounding box center [1485, 362] width 45 height 45
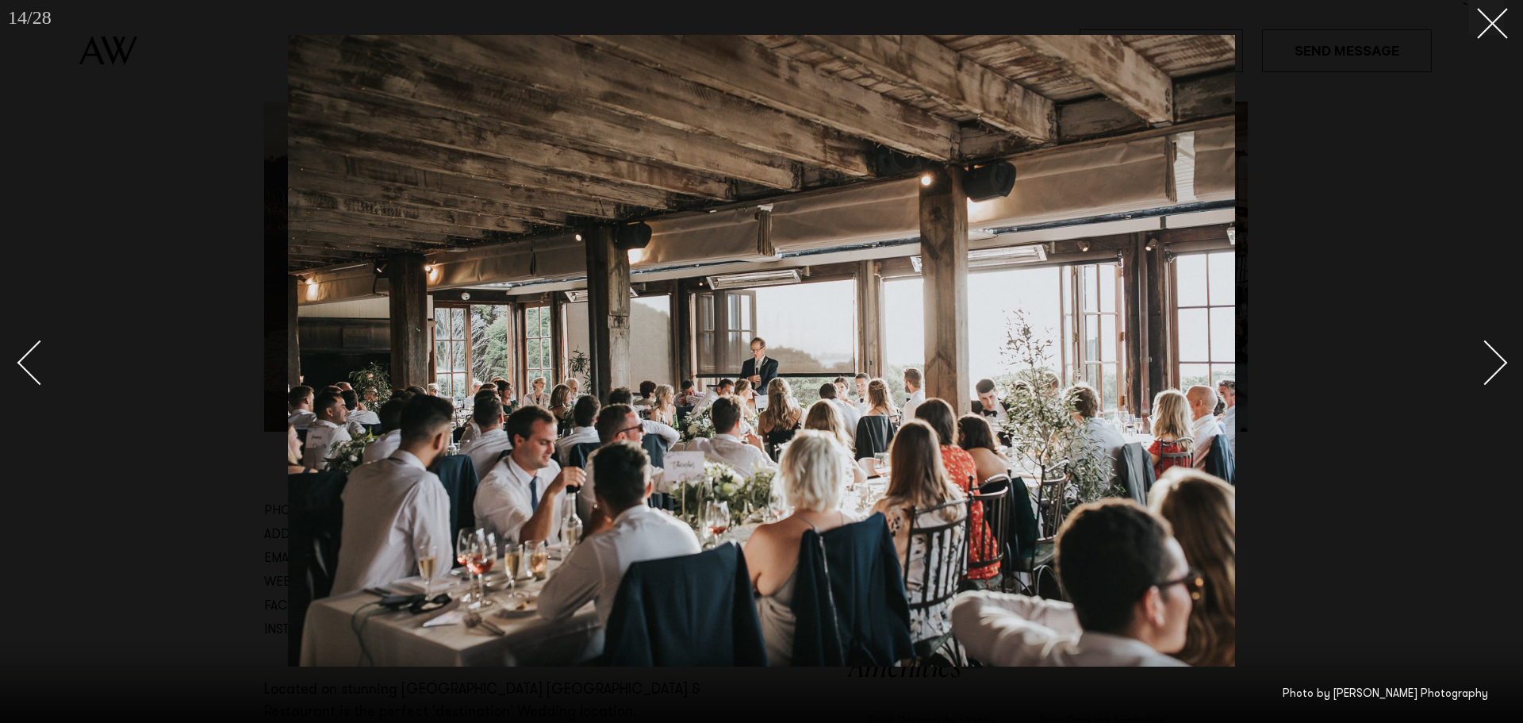
click at [1489, 356] on div "Next slide" at bounding box center [1485, 362] width 45 height 45
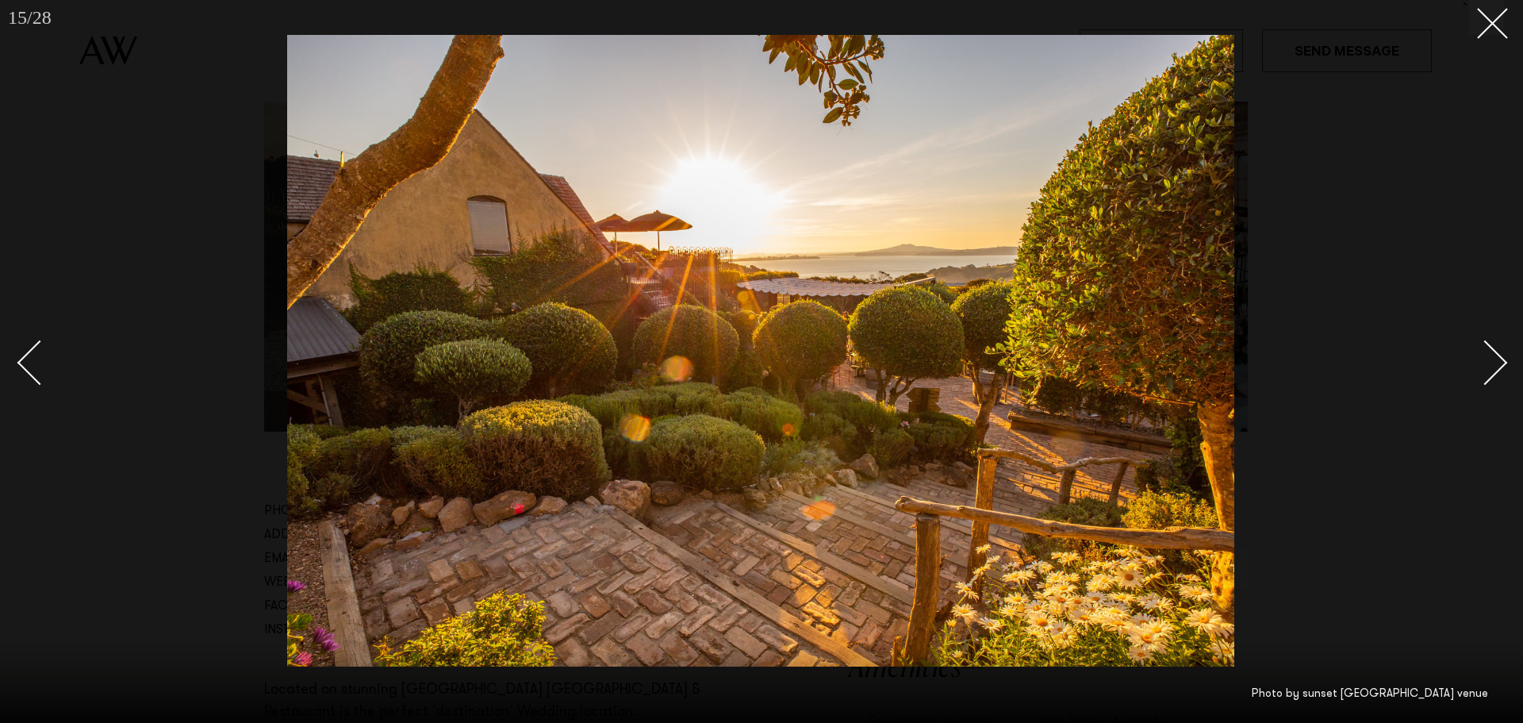
click at [1489, 356] on div "Next slide" at bounding box center [1485, 362] width 45 height 45
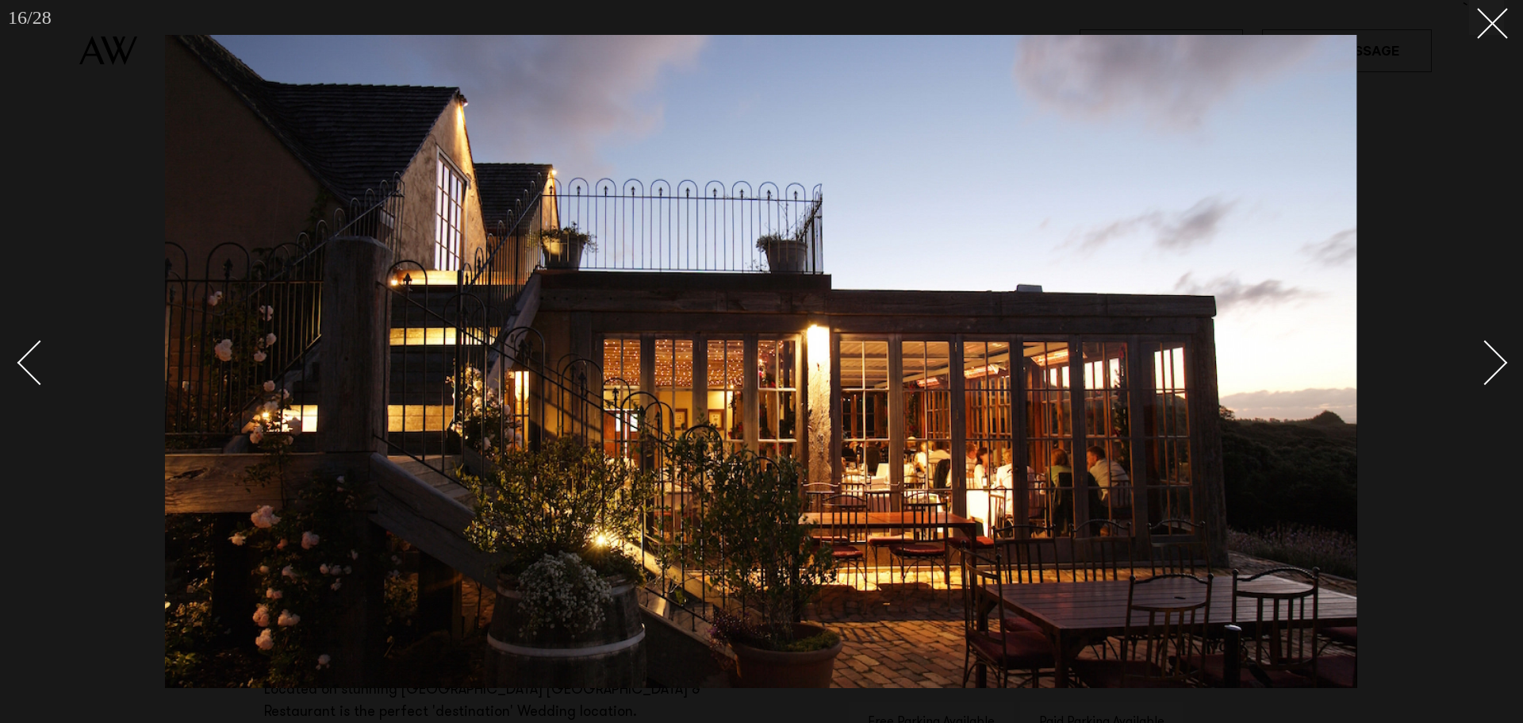
click at [1489, 356] on div "Next slide" at bounding box center [1485, 362] width 45 height 45
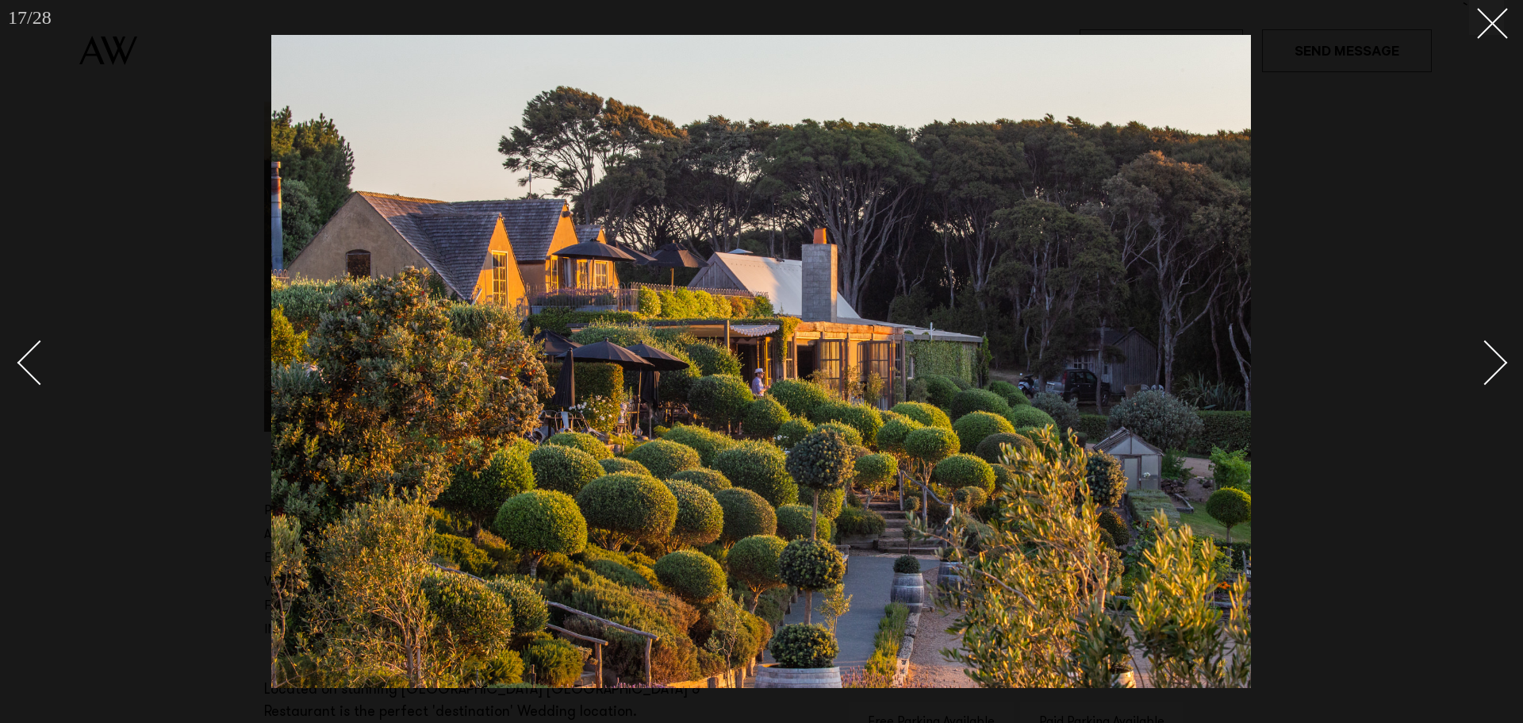
click at [1489, 356] on div "Next slide" at bounding box center [1485, 362] width 45 height 45
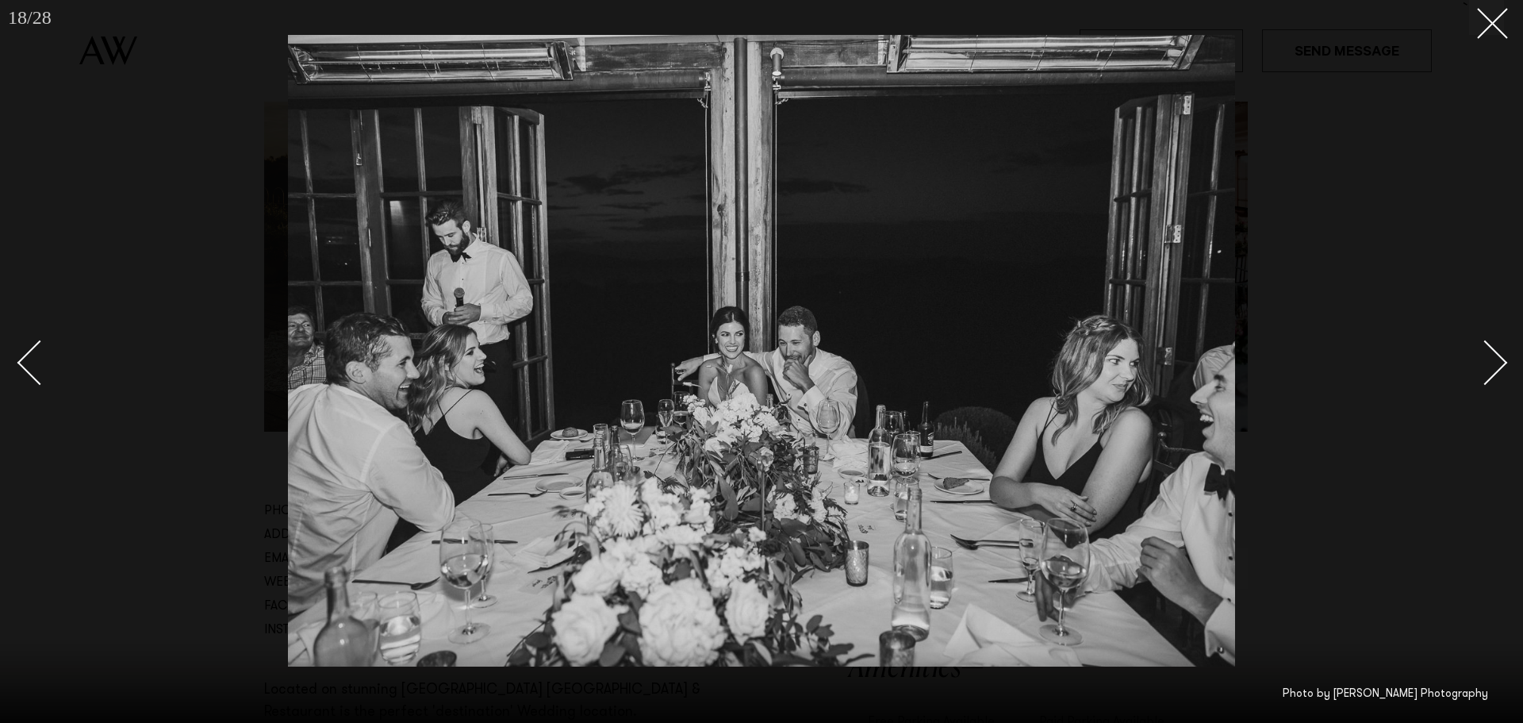
click at [1489, 356] on div "Next slide" at bounding box center [1485, 362] width 45 height 45
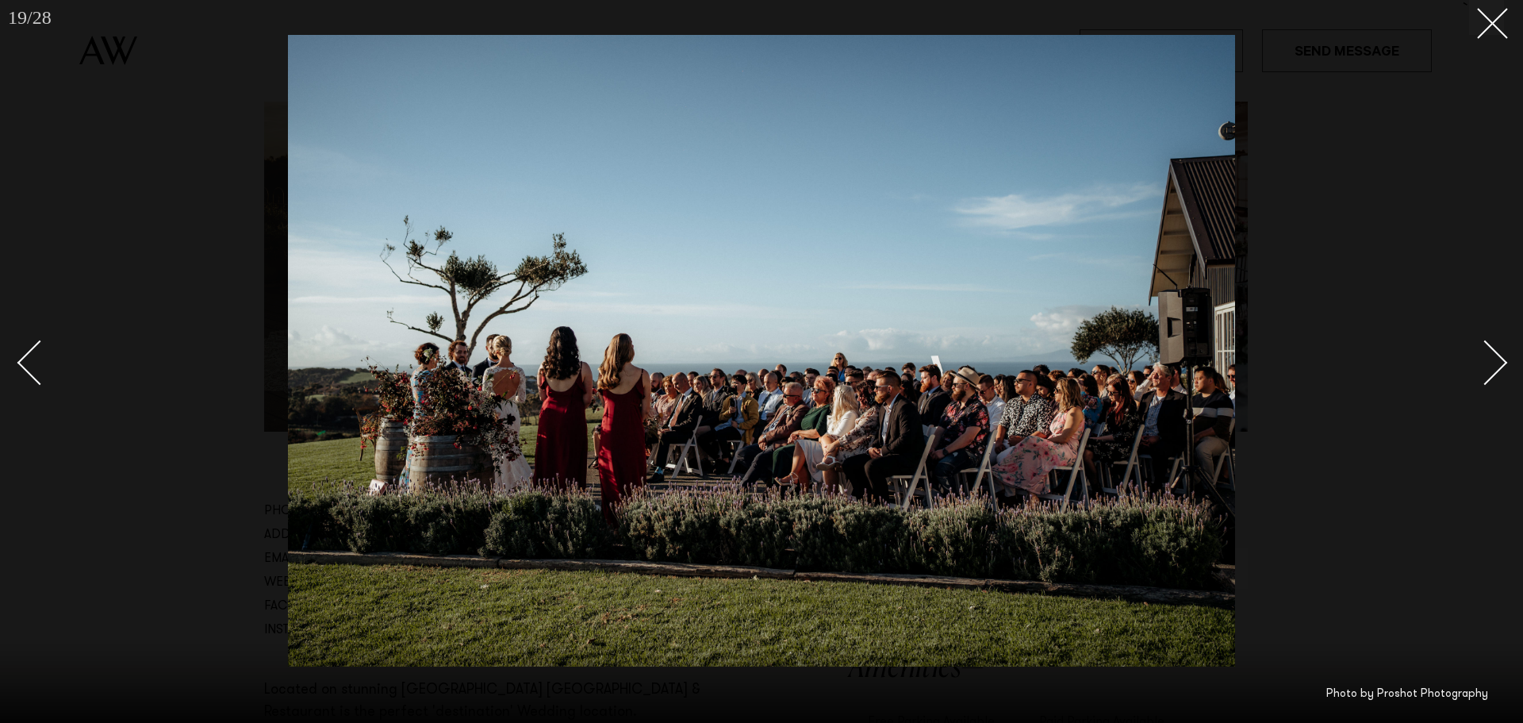
click at [1492, 355] on div "Next slide" at bounding box center [1485, 362] width 45 height 45
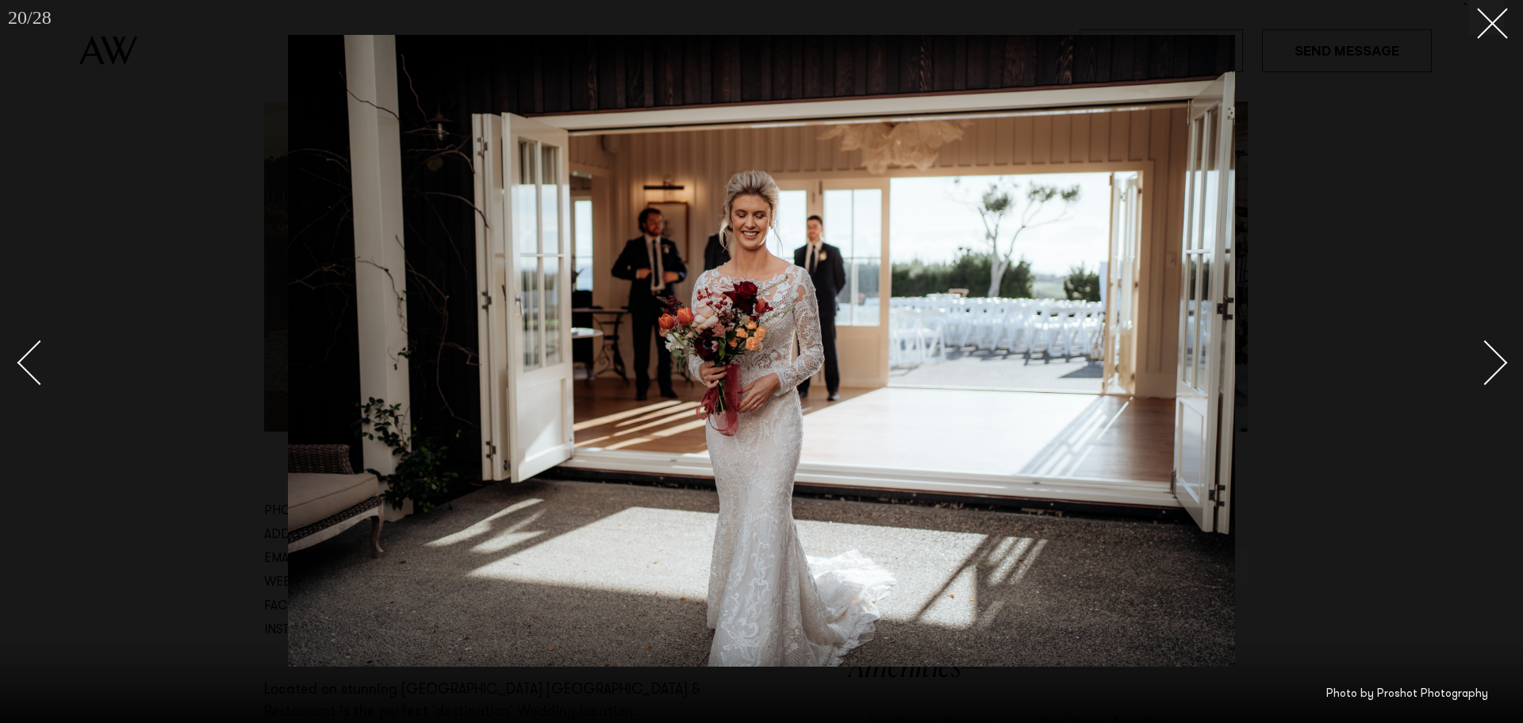
click at [1492, 355] on div "Next slide" at bounding box center [1485, 362] width 45 height 45
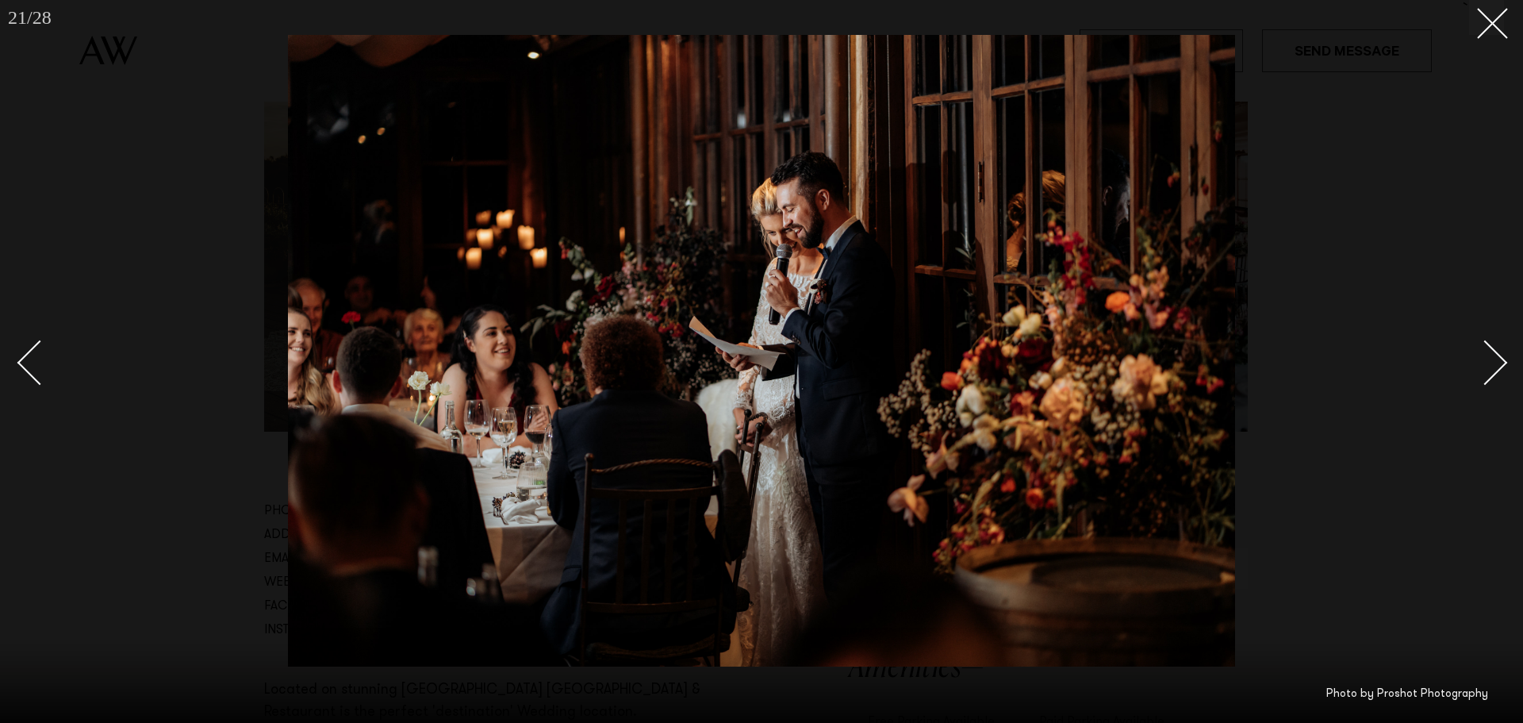
click at [1492, 355] on div "Next slide" at bounding box center [1485, 362] width 45 height 45
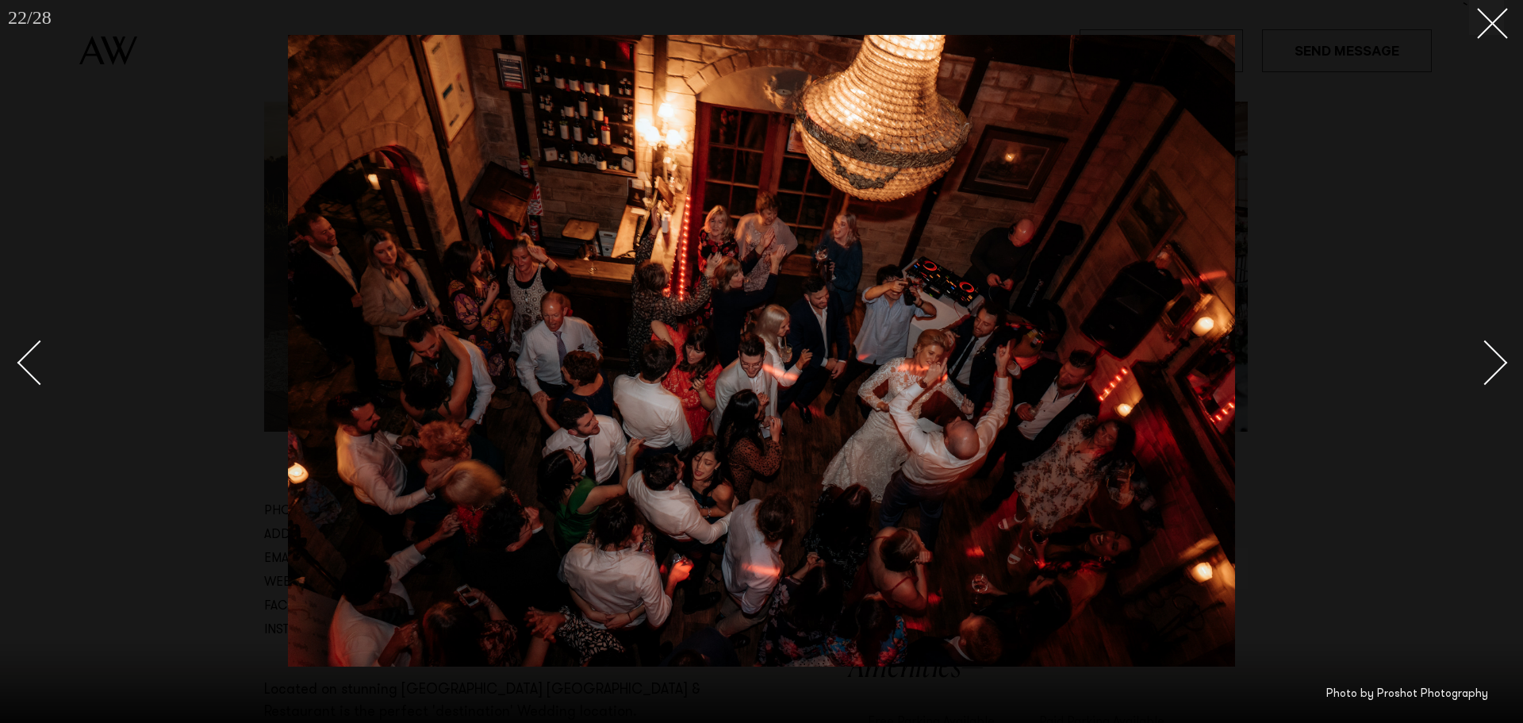
click at [1492, 355] on div "Next slide" at bounding box center [1485, 362] width 45 height 45
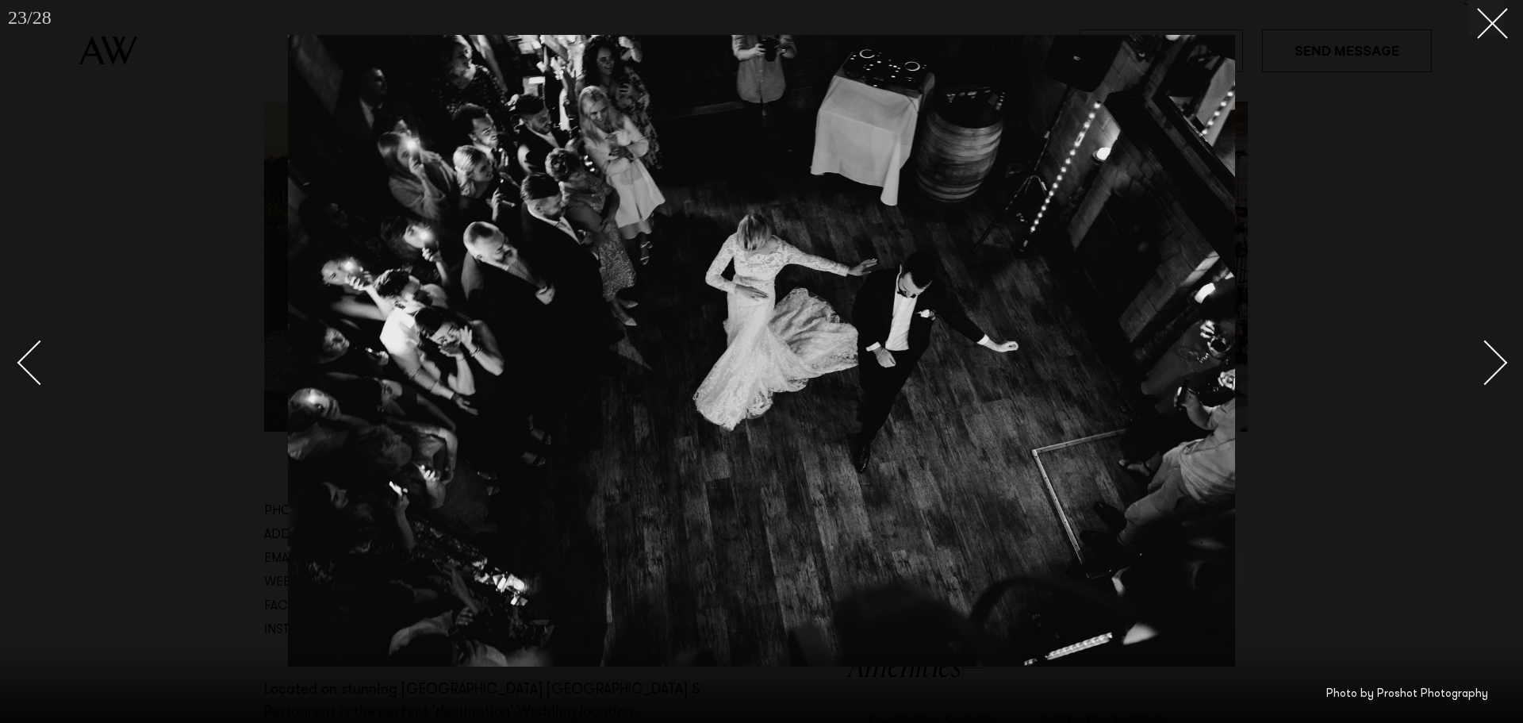
click at [1492, 355] on div "Next slide" at bounding box center [1485, 362] width 45 height 45
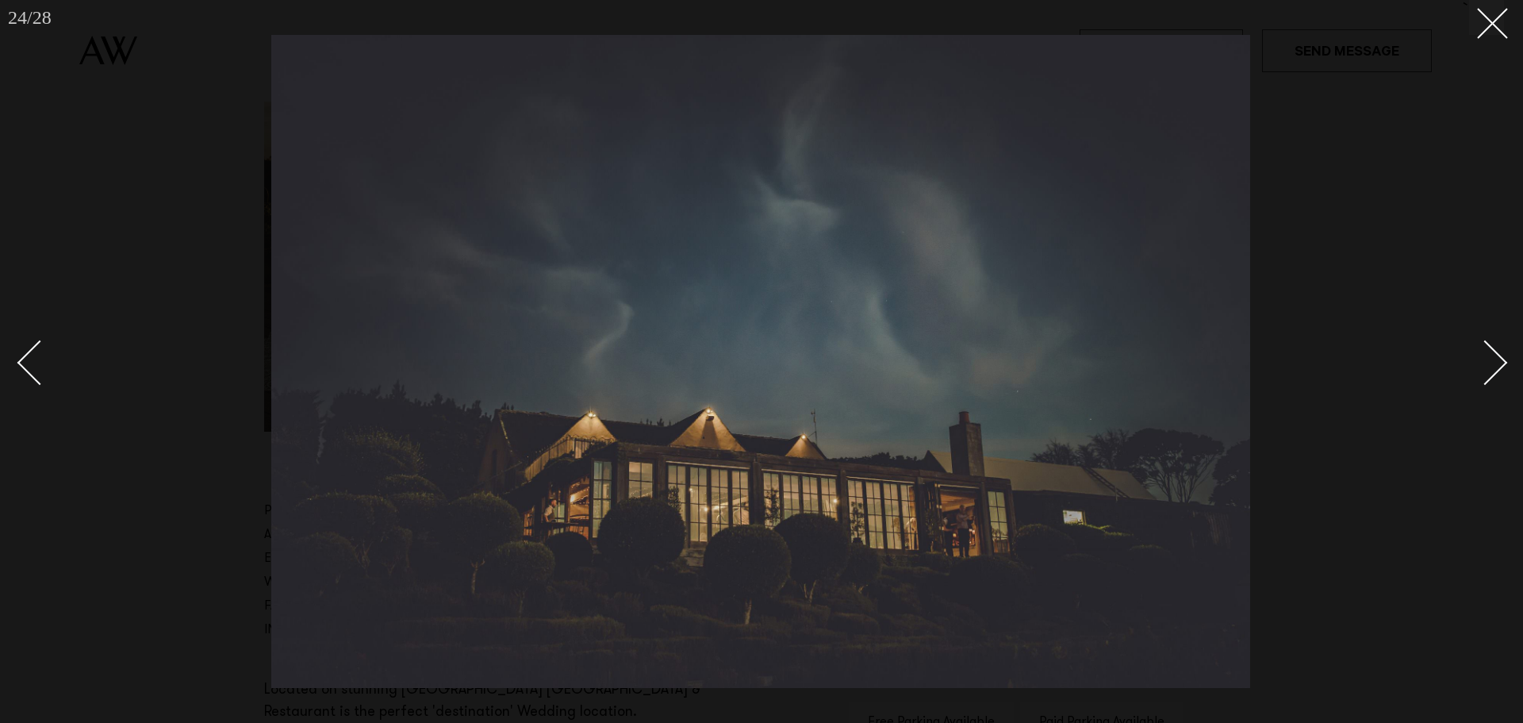
click at [1492, 355] on div "Next slide" at bounding box center [1485, 362] width 45 height 45
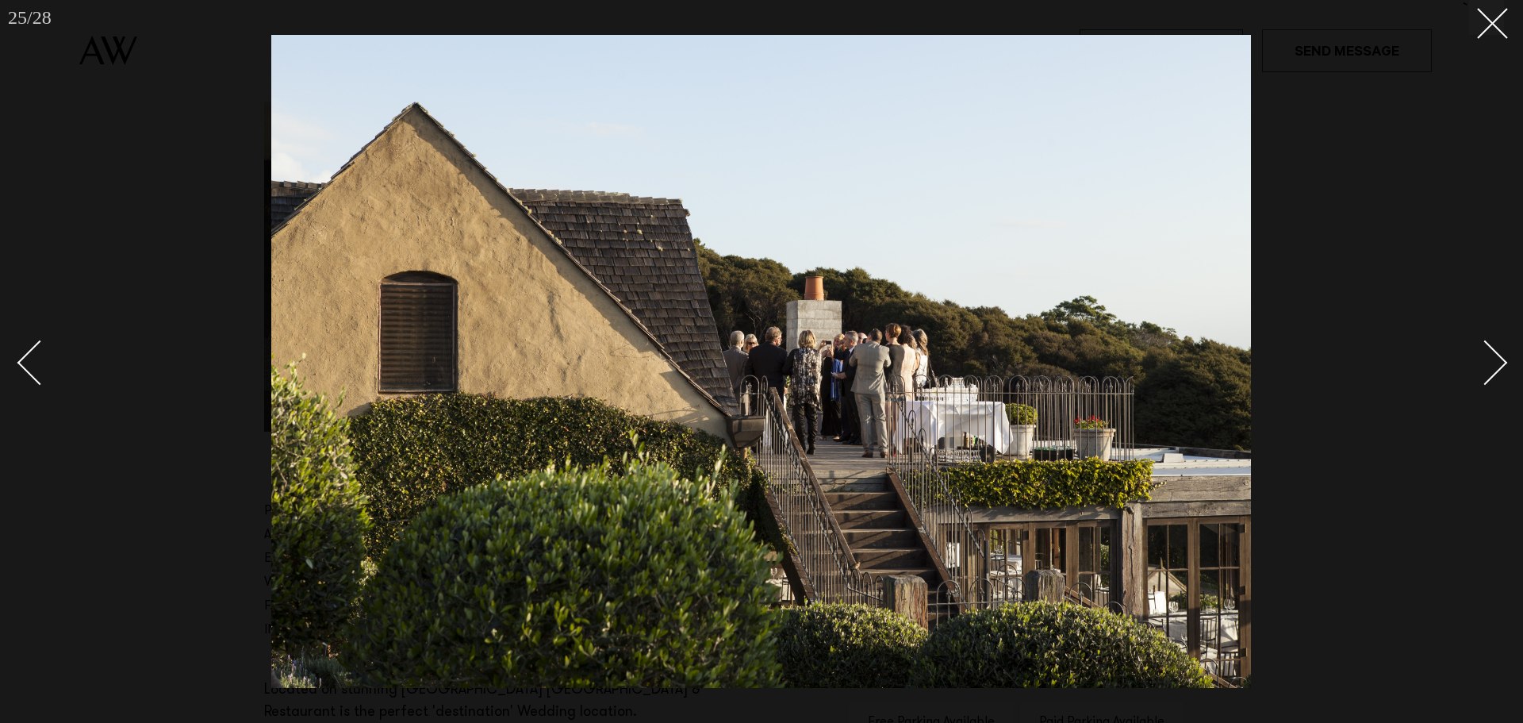
click at [1492, 355] on div "Next slide" at bounding box center [1485, 362] width 45 height 45
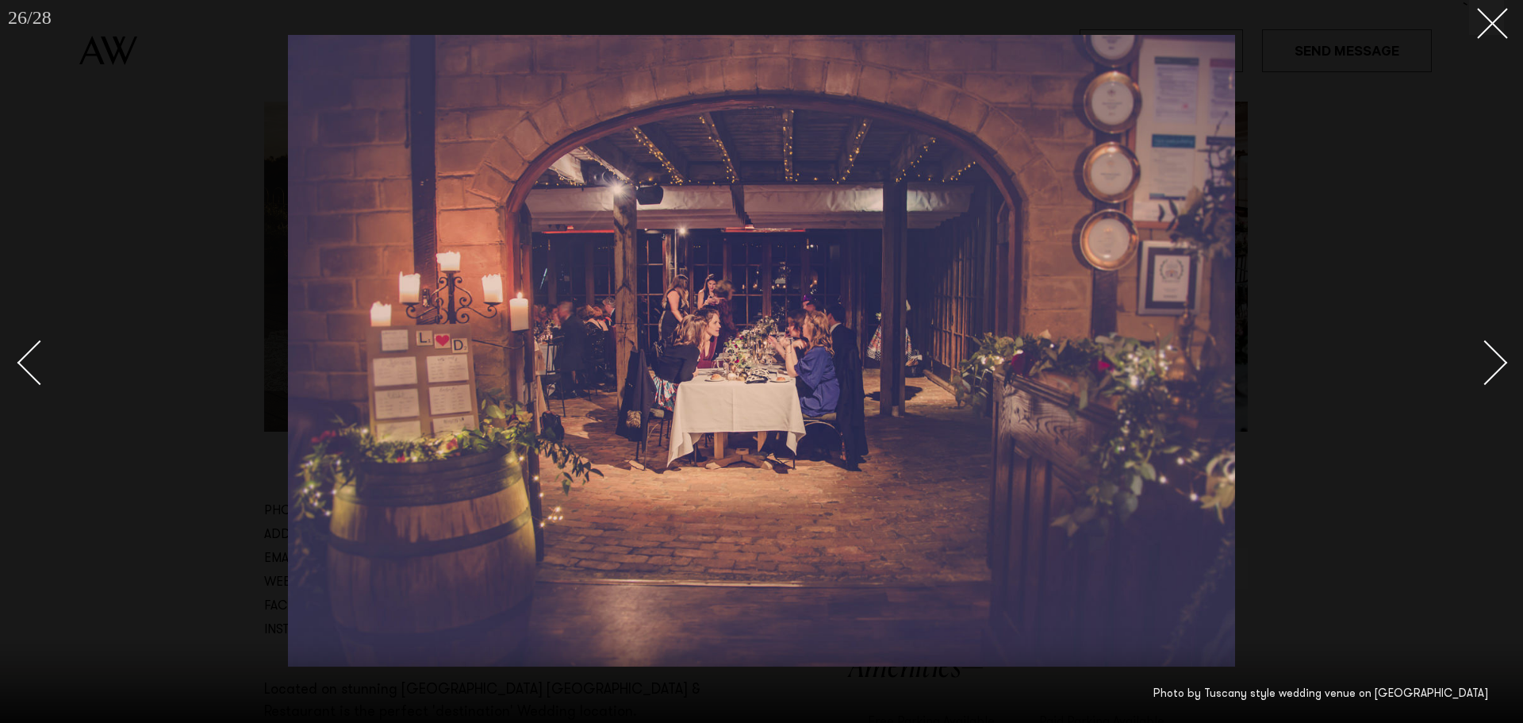
click at [1492, 355] on div "Next slide" at bounding box center [1485, 362] width 45 height 45
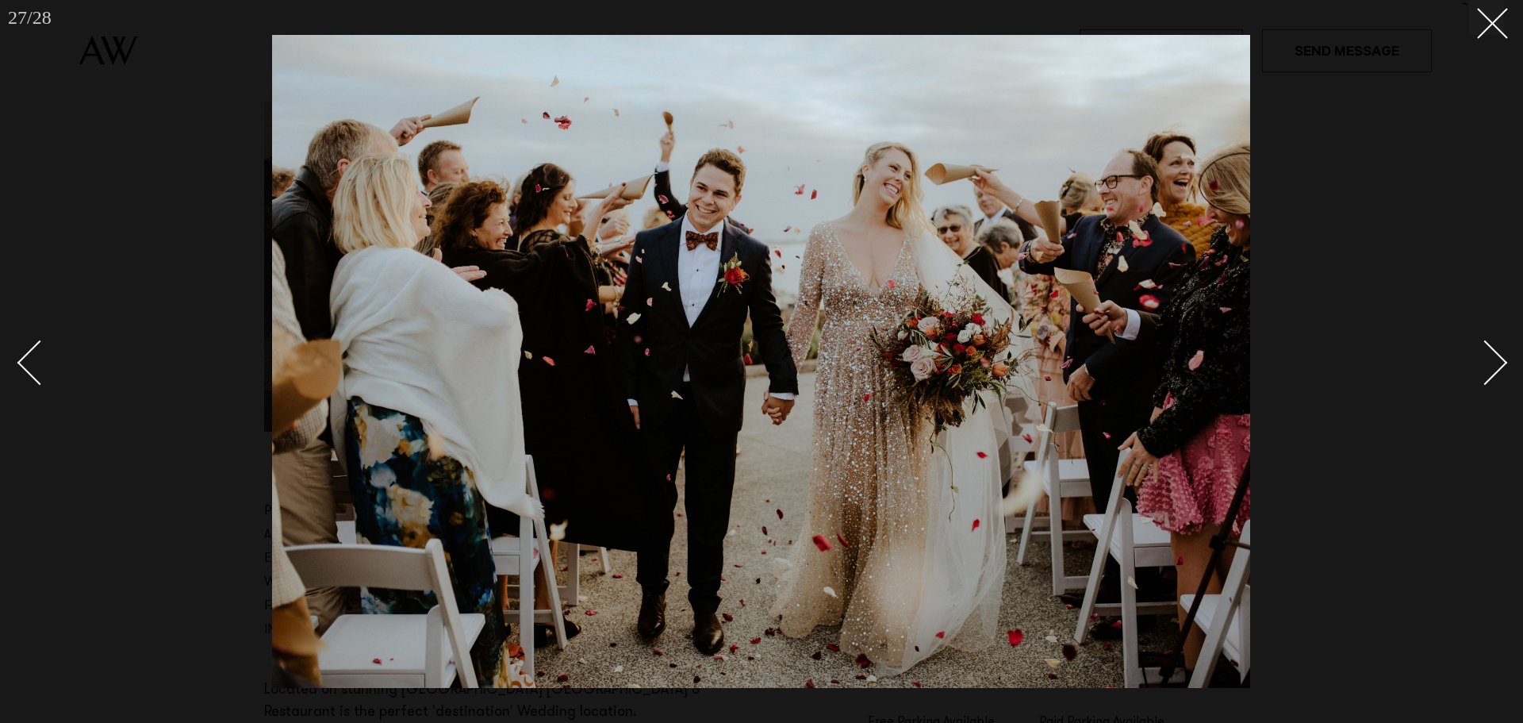
click at [1492, 355] on div "Next slide" at bounding box center [1485, 362] width 45 height 45
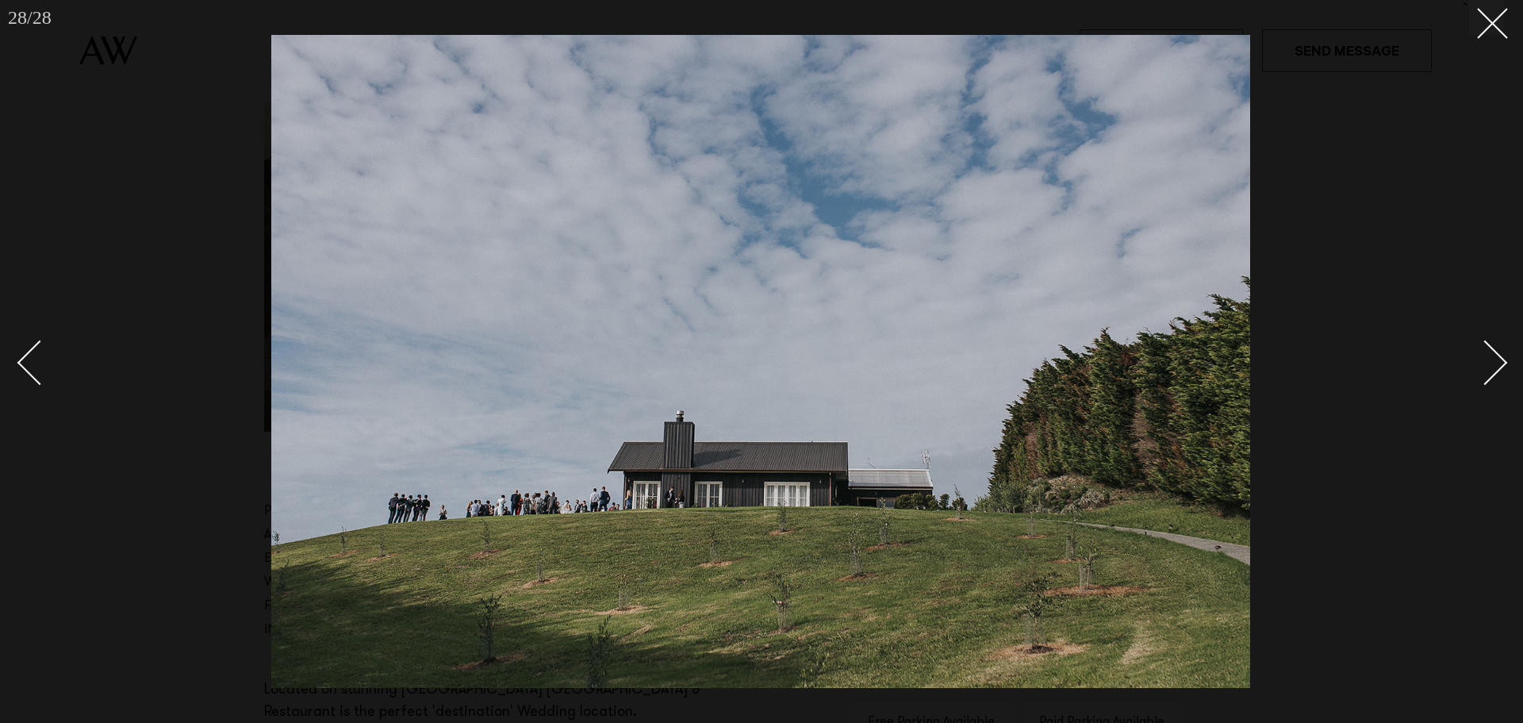
click at [1492, 355] on div "Next slide" at bounding box center [1485, 362] width 45 height 45
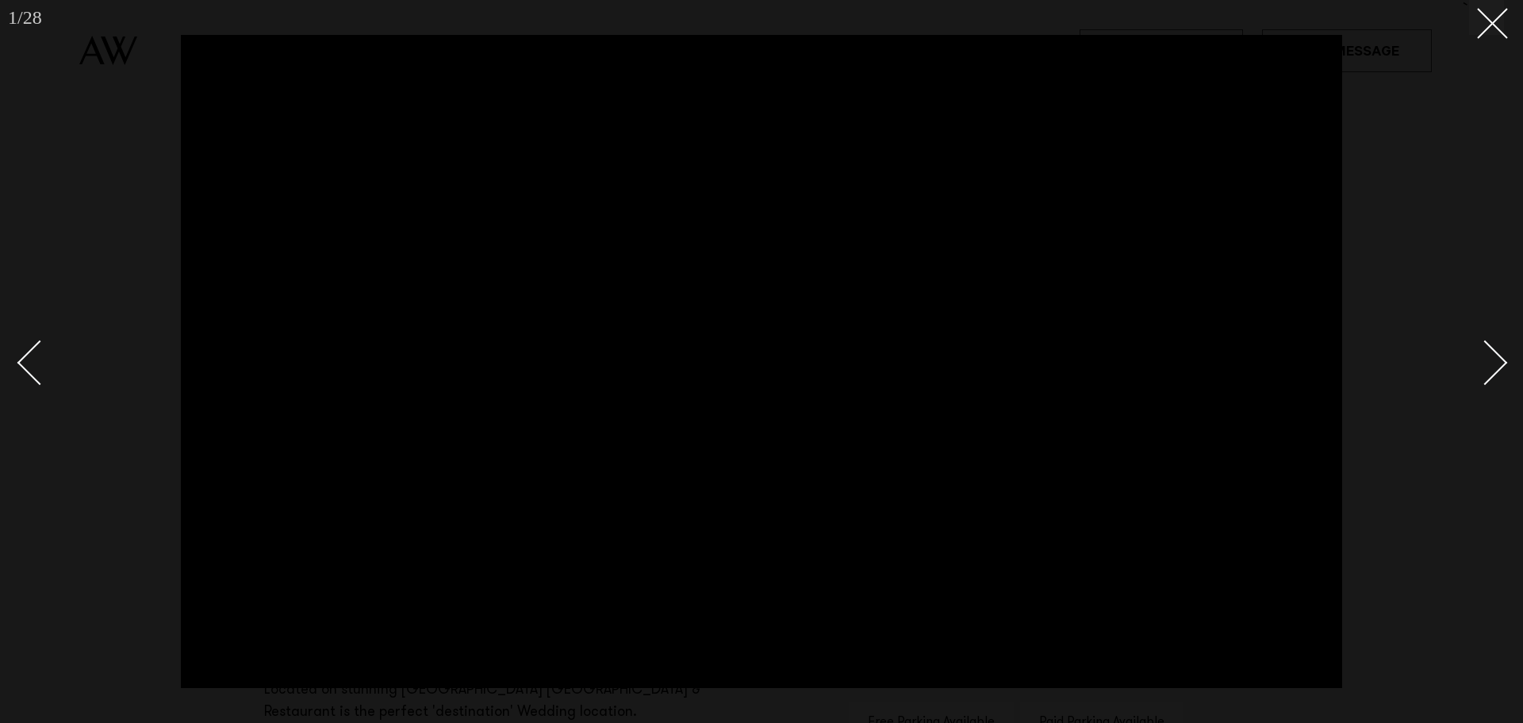
click at [1492, 355] on div "Next slide" at bounding box center [1485, 362] width 45 height 45
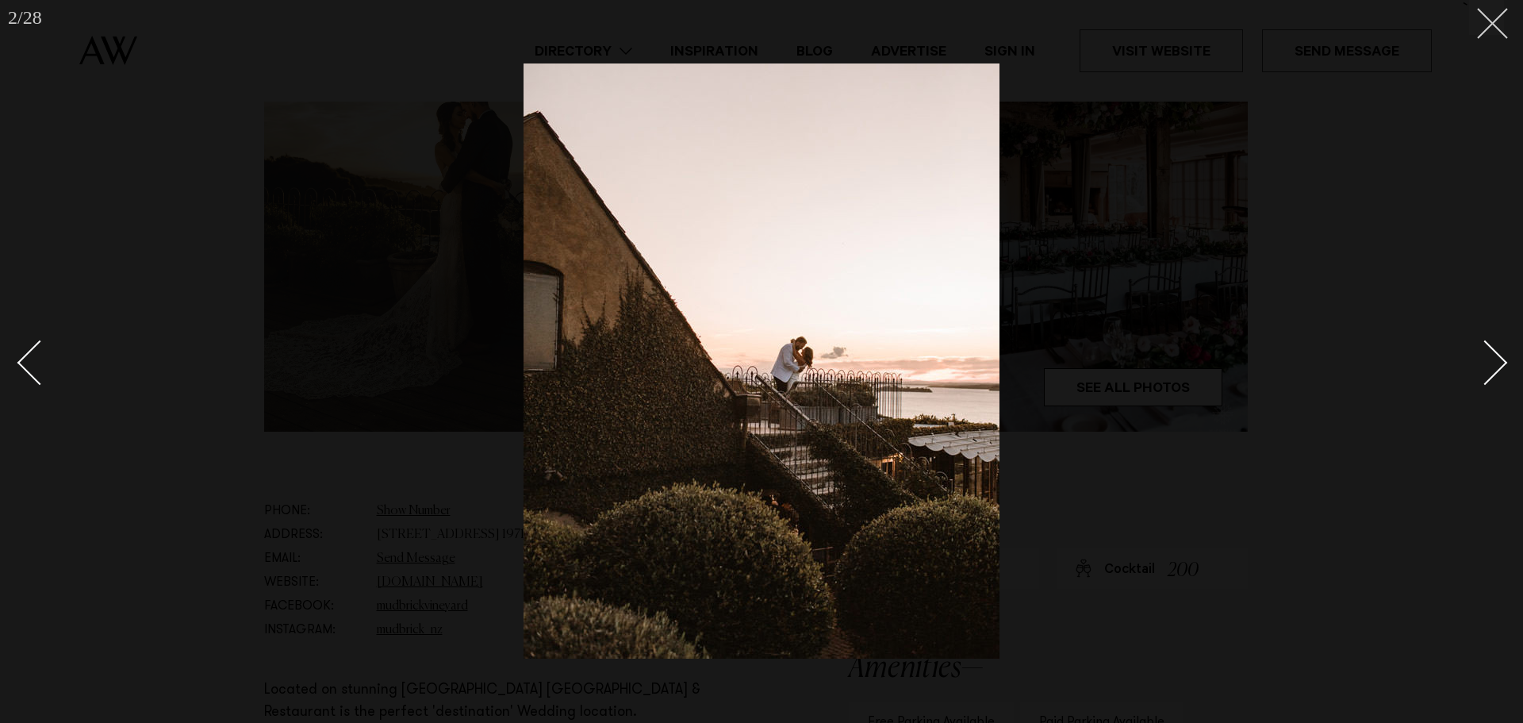
click at [1487, 25] on icon at bounding box center [1486, 17] width 19 height 19
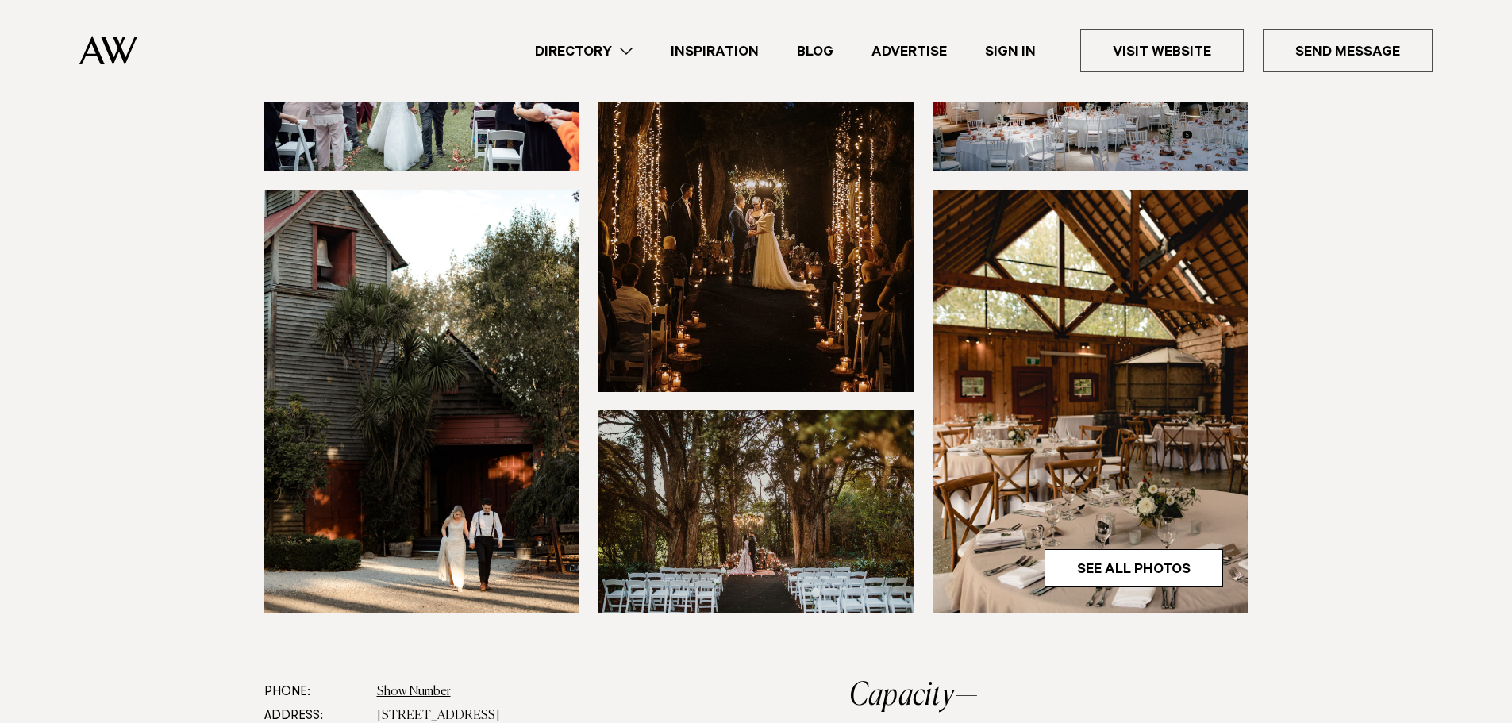
scroll to position [397, 0]
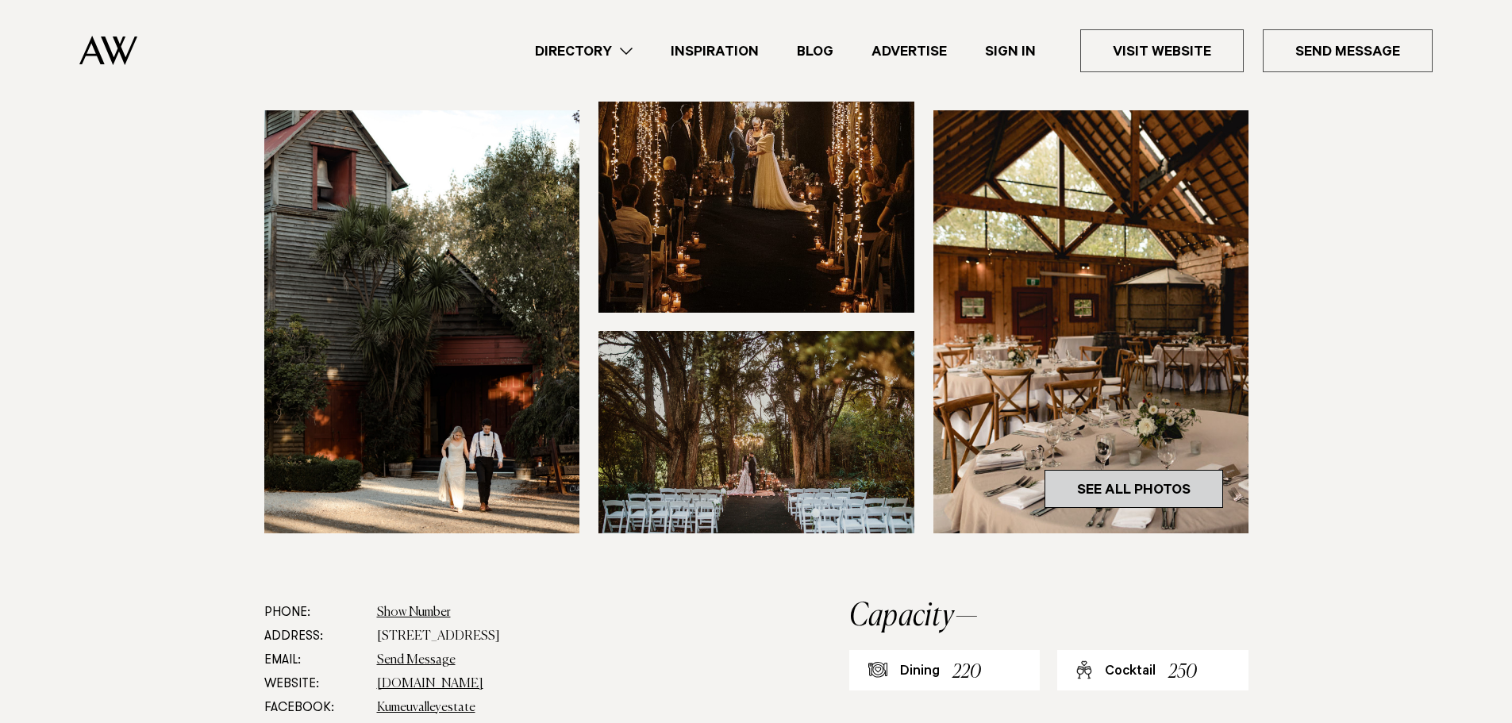
click at [1131, 484] on link "See All Photos" at bounding box center [1133, 489] width 179 height 38
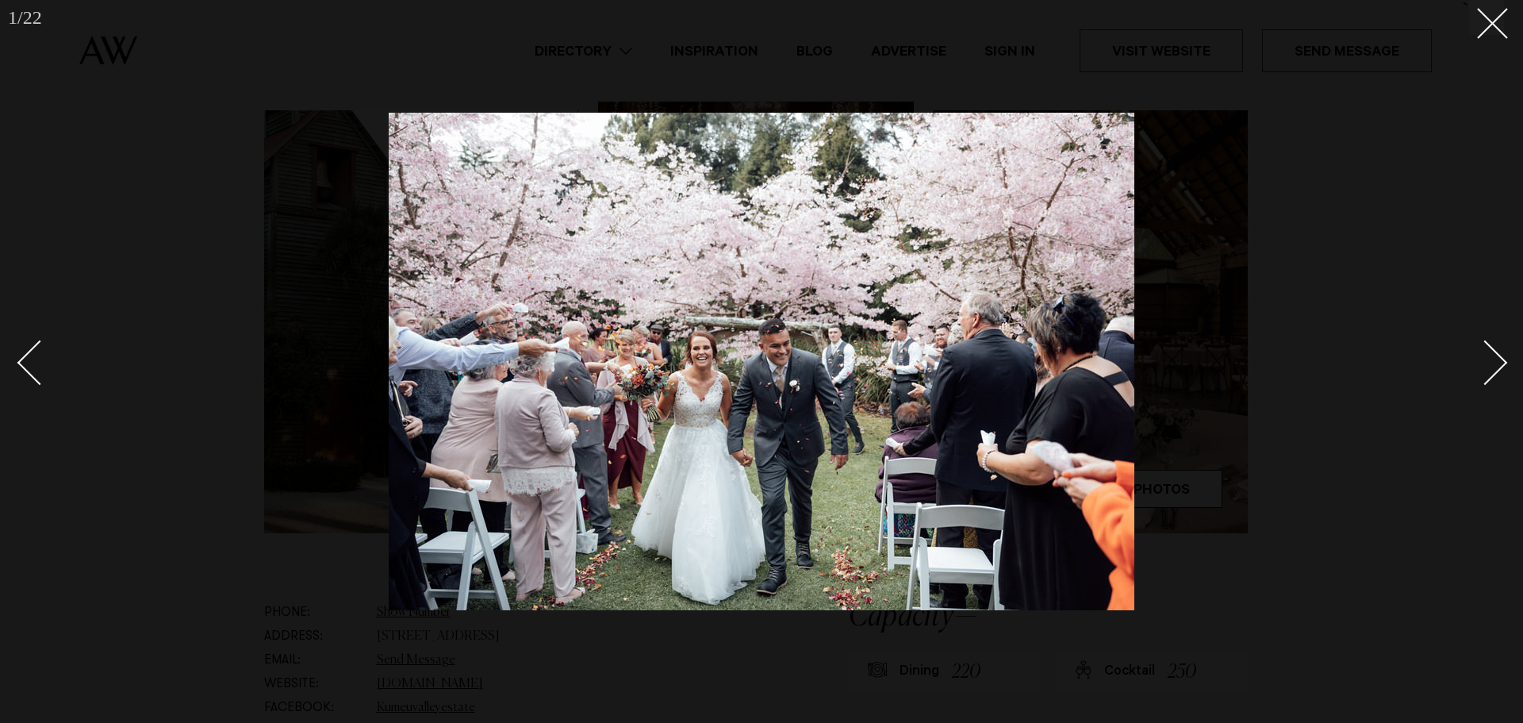
click at [1479, 367] on div "Next slide" at bounding box center [1485, 362] width 45 height 45
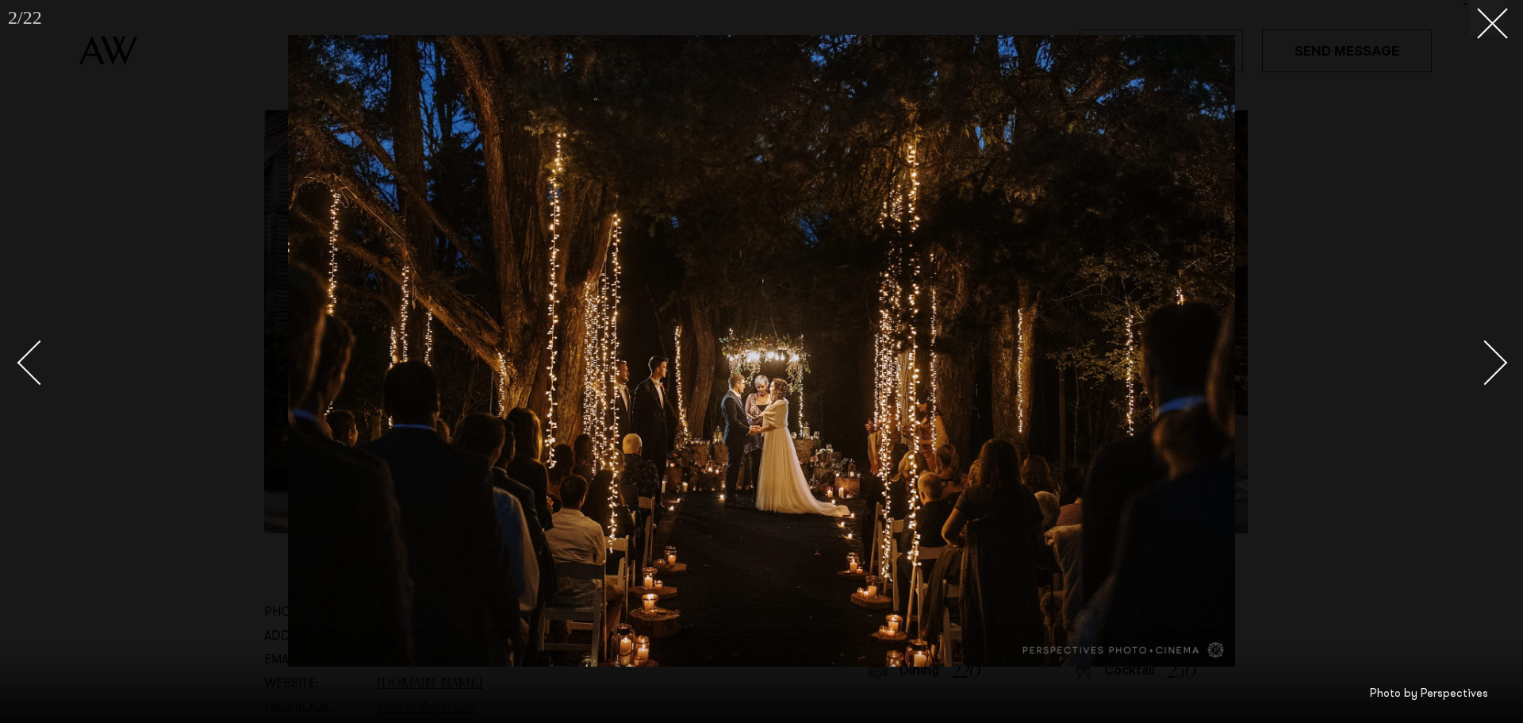
click at [1479, 367] on div "Next slide" at bounding box center [1485, 362] width 45 height 45
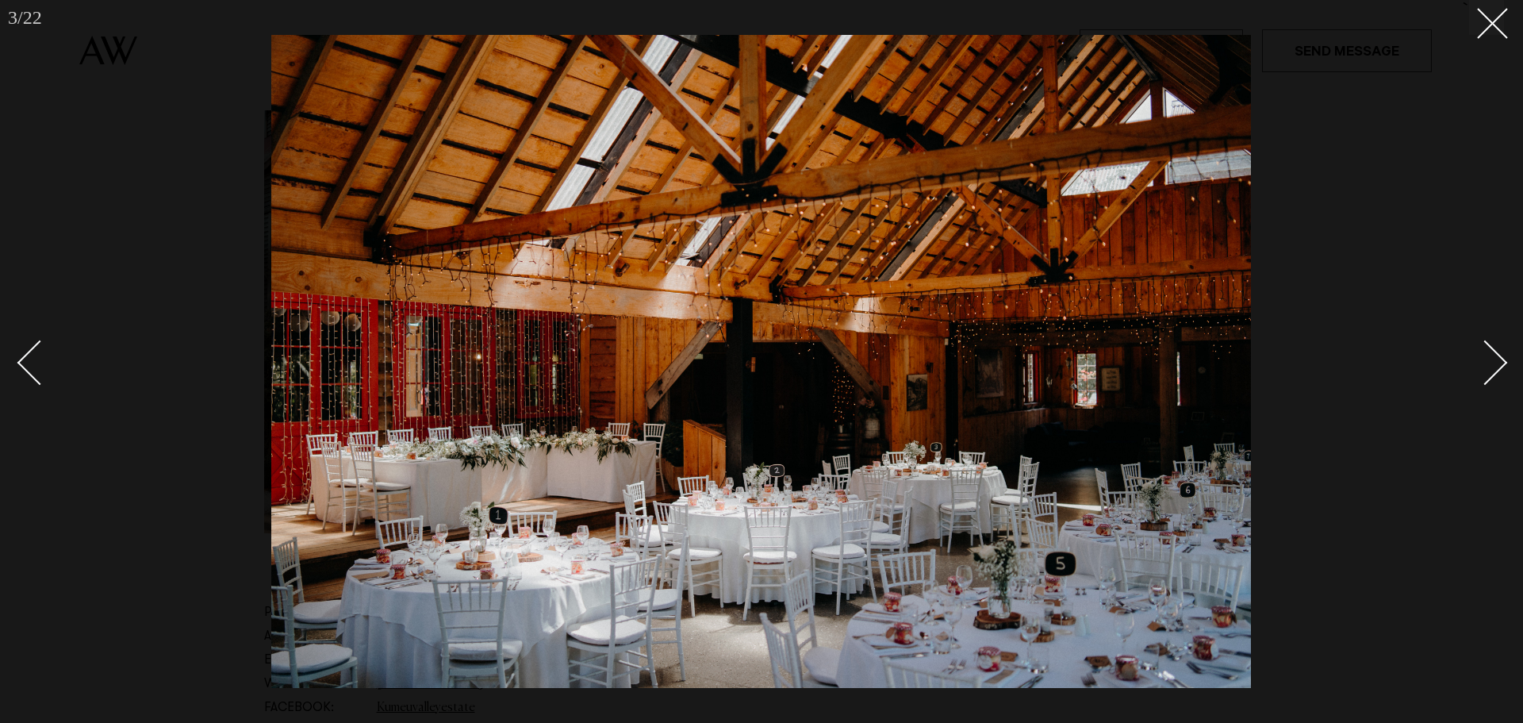
click at [1479, 367] on div "Next slide" at bounding box center [1485, 362] width 45 height 45
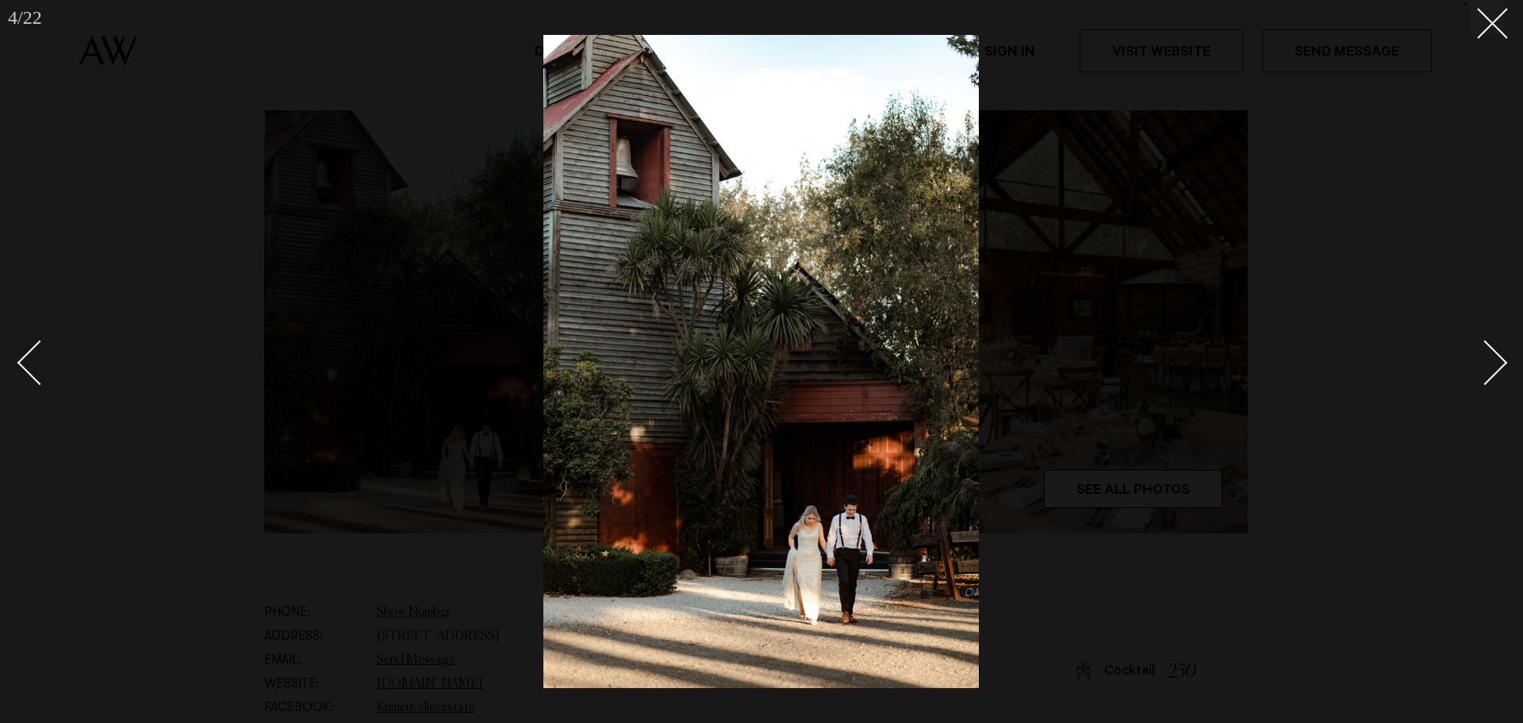
click at [1479, 367] on div "Next slide" at bounding box center [1485, 362] width 45 height 45
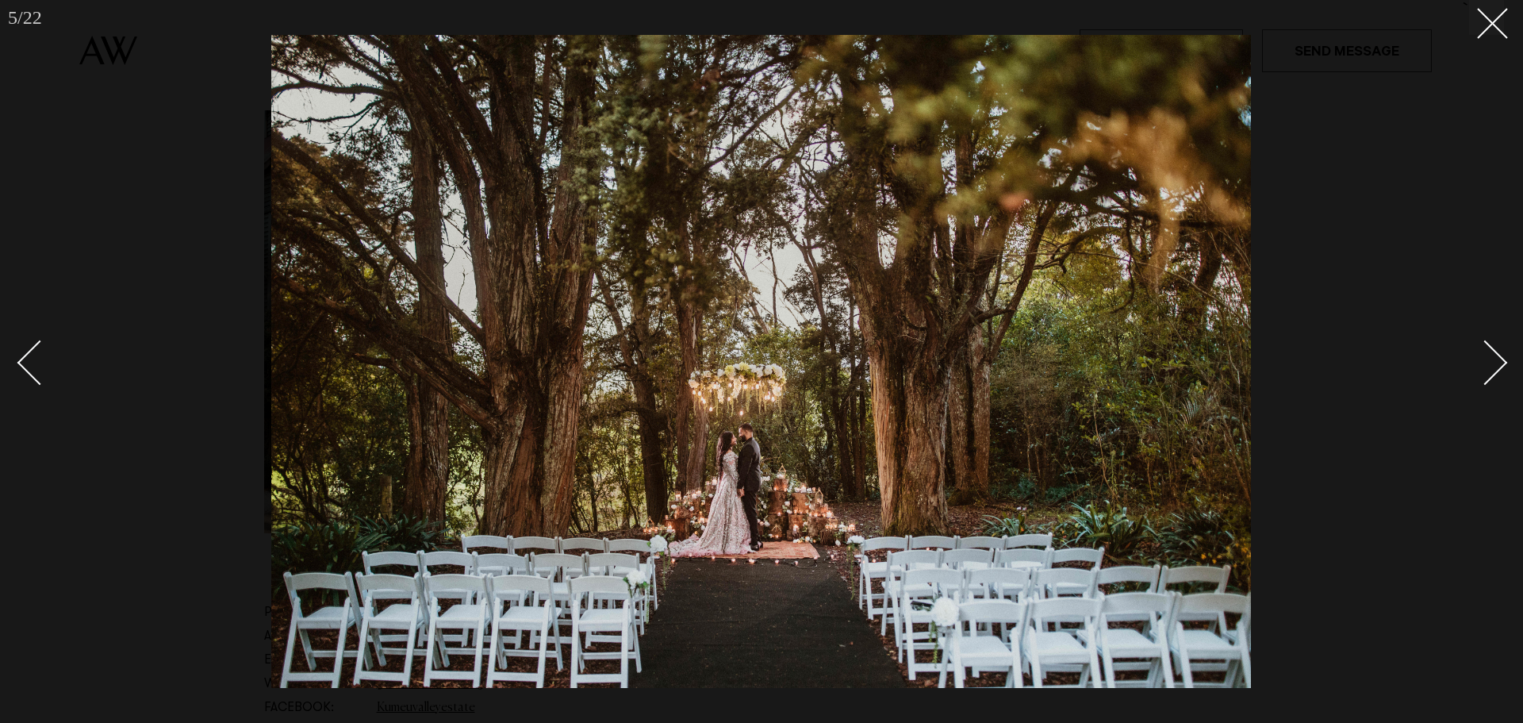
click at [1487, 359] on div "Next slide" at bounding box center [1485, 362] width 45 height 45
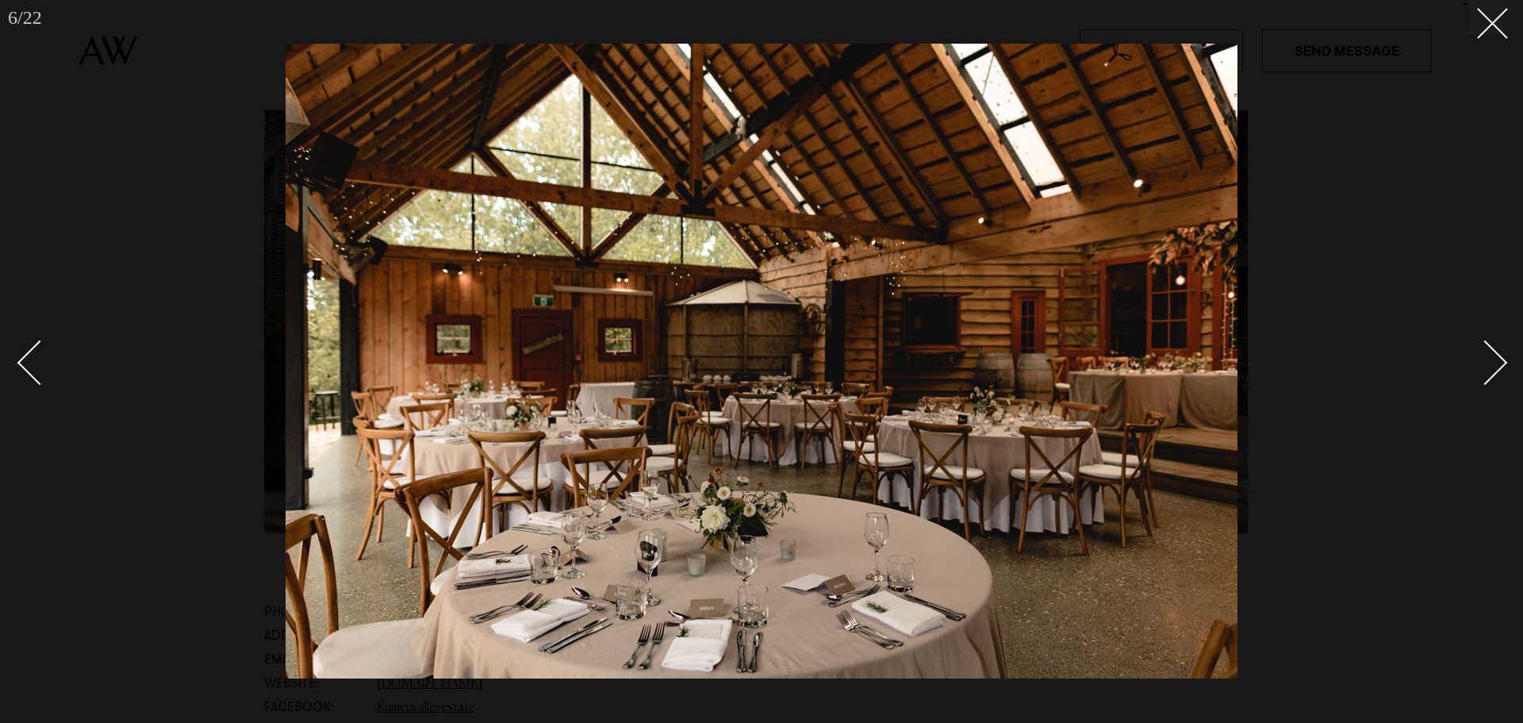
click at [1487, 359] on div "Next slide" at bounding box center [1485, 362] width 45 height 45
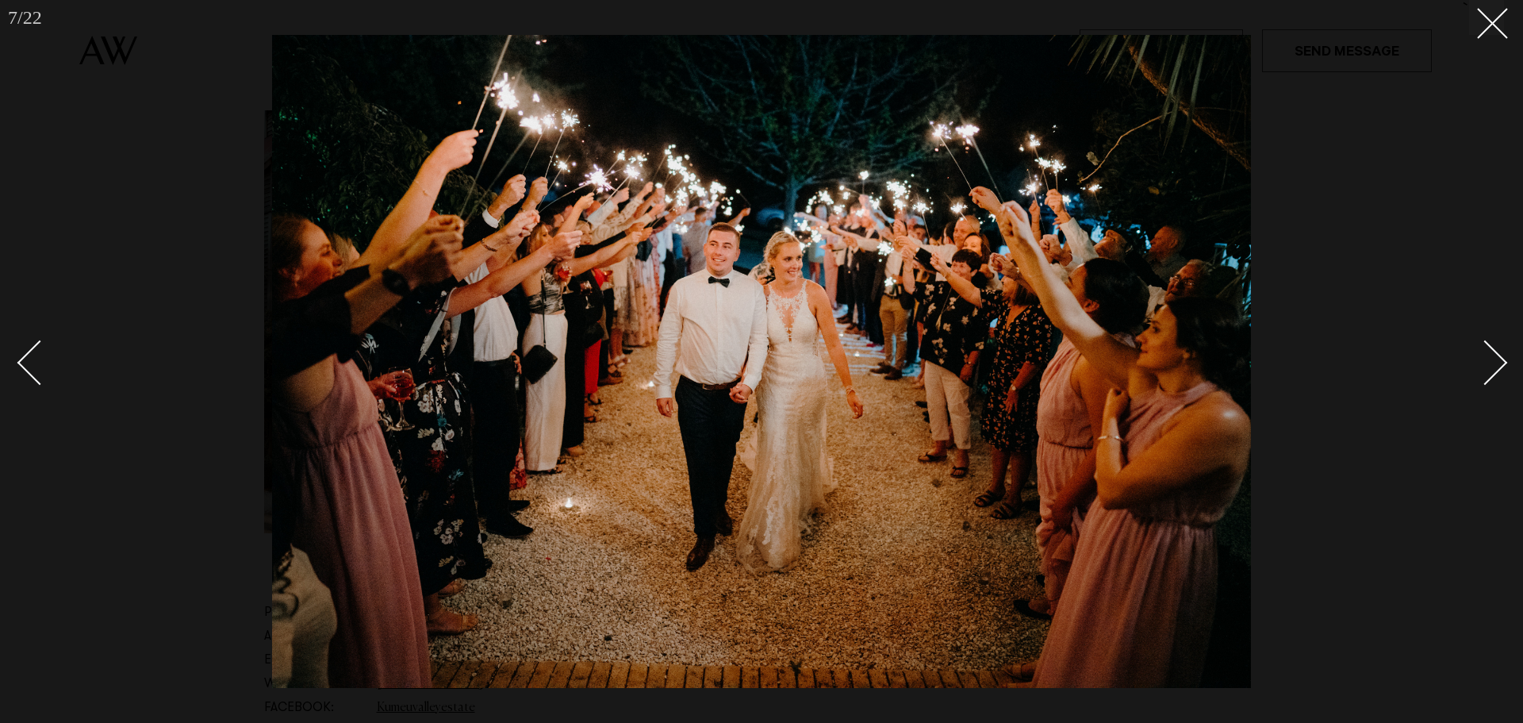
click at [1487, 359] on div "Next slide" at bounding box center [1485, 362] width 45 height 45
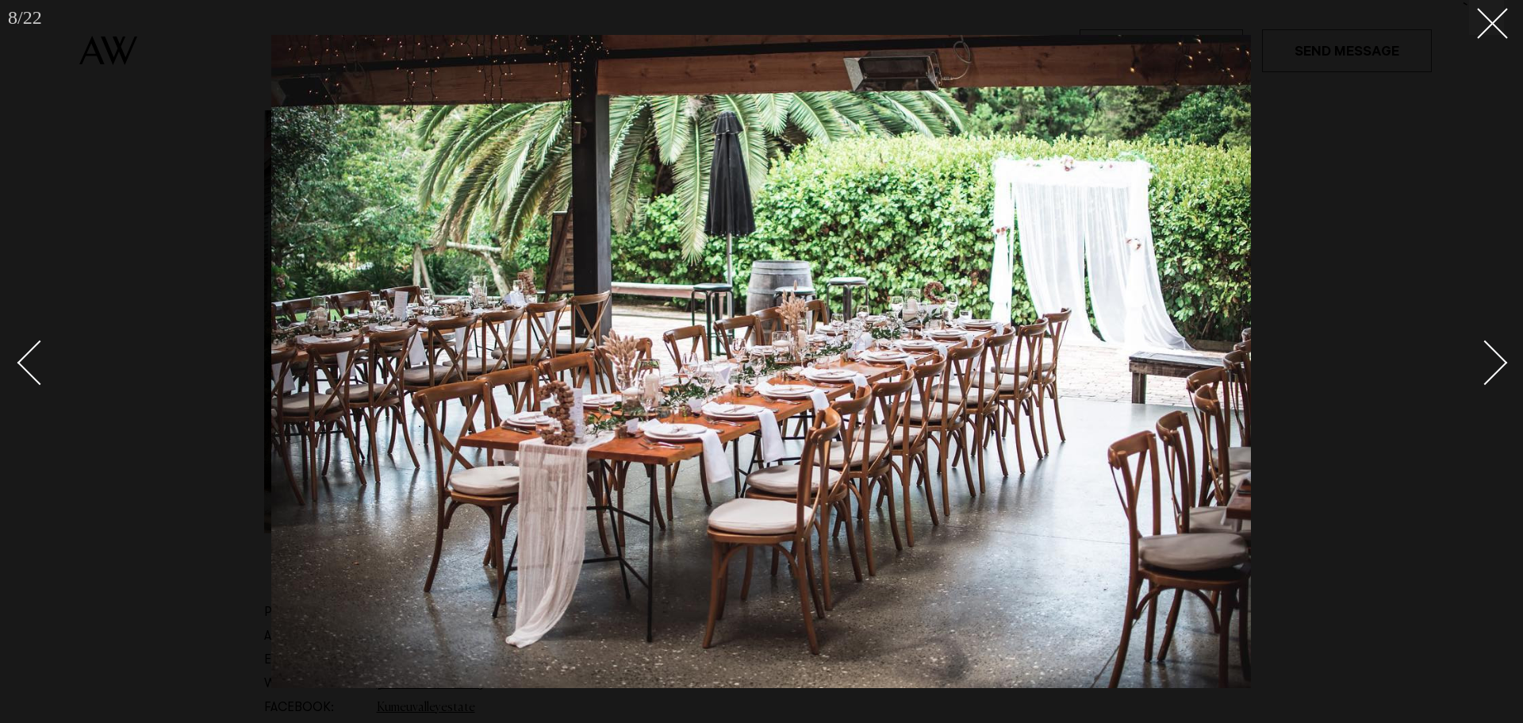
click at [1487, 359] on div "Next slide" at bounding box center [1485, 362] width 45 height 45
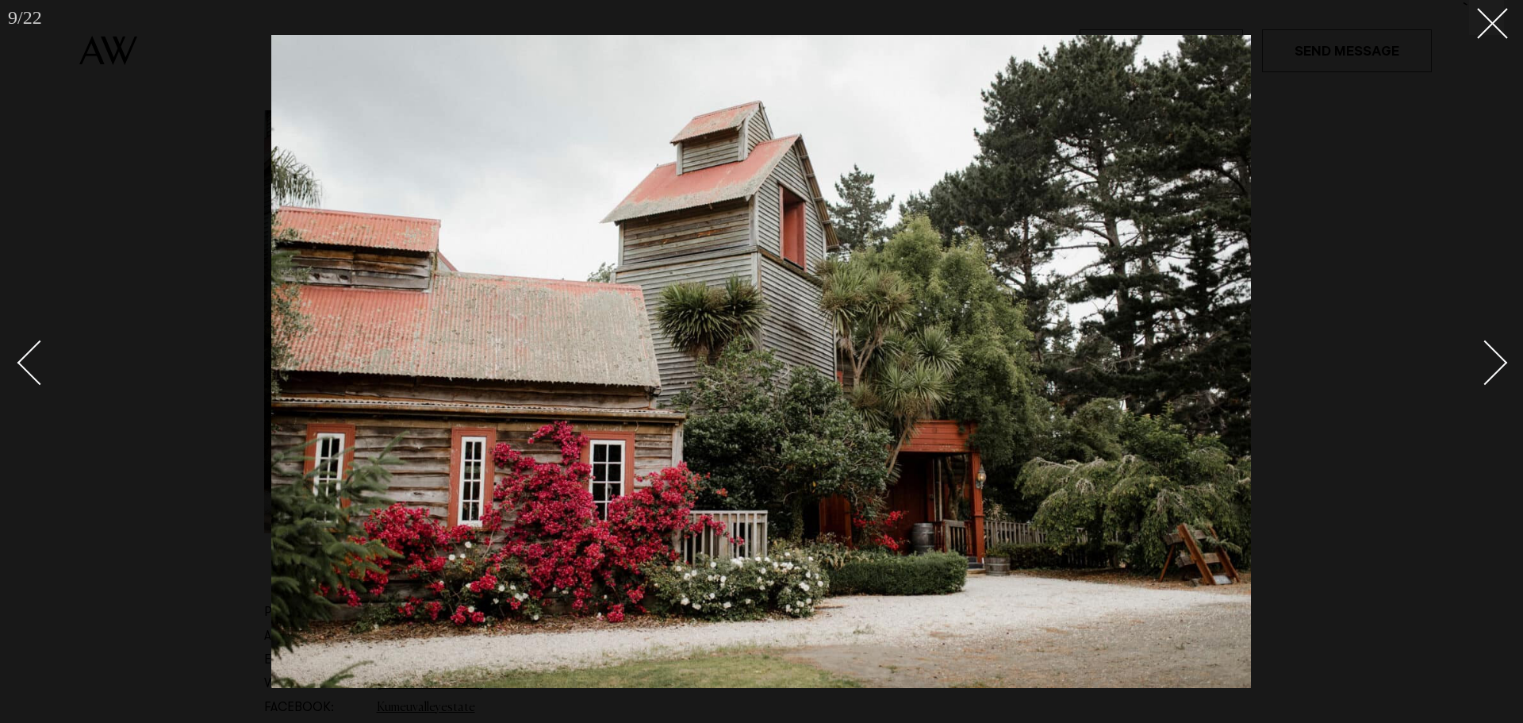
click at [1487, 359] on div "Next slide" at bounding box center [1485, 362] width 45 height 45
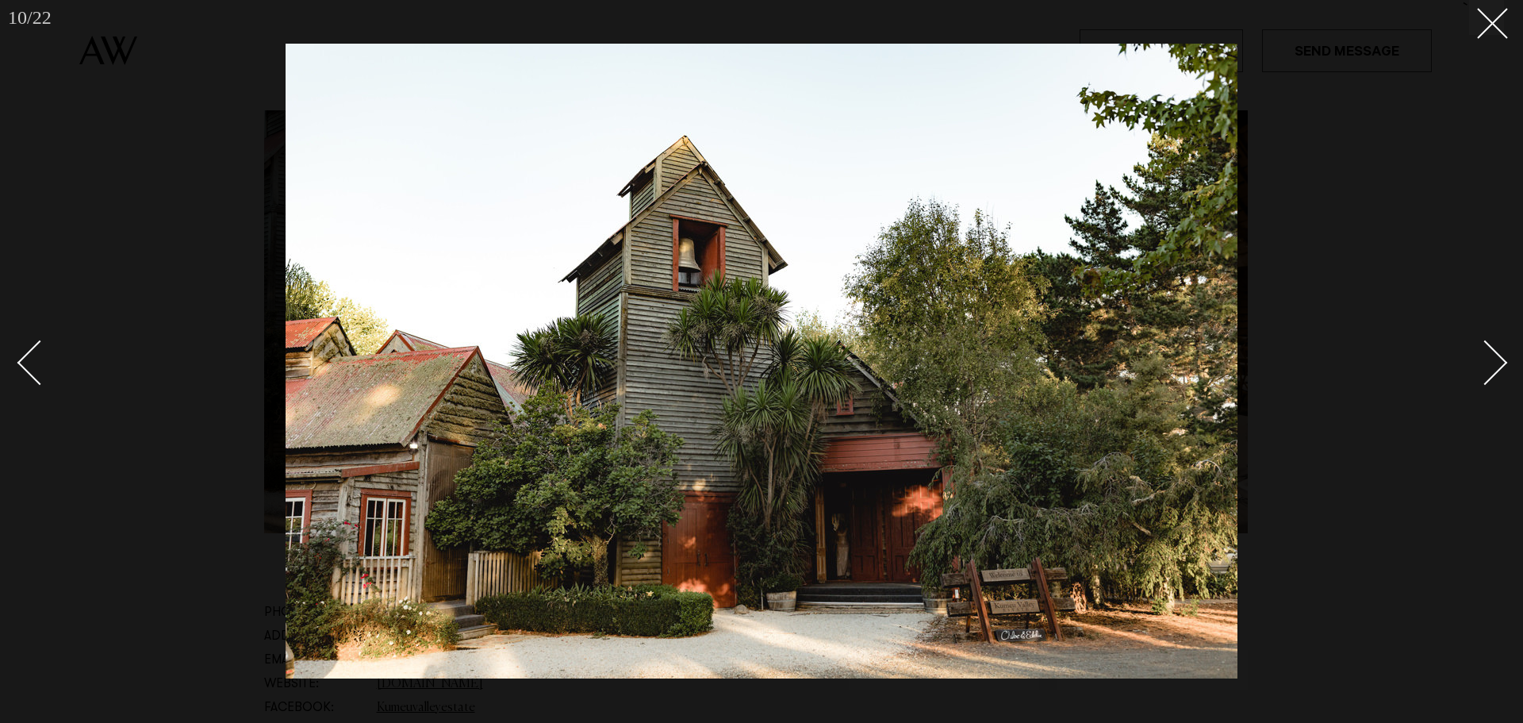
click at [1487, 359] on div "Next slide" at bounding box center [1485, 362] width 45 height 45
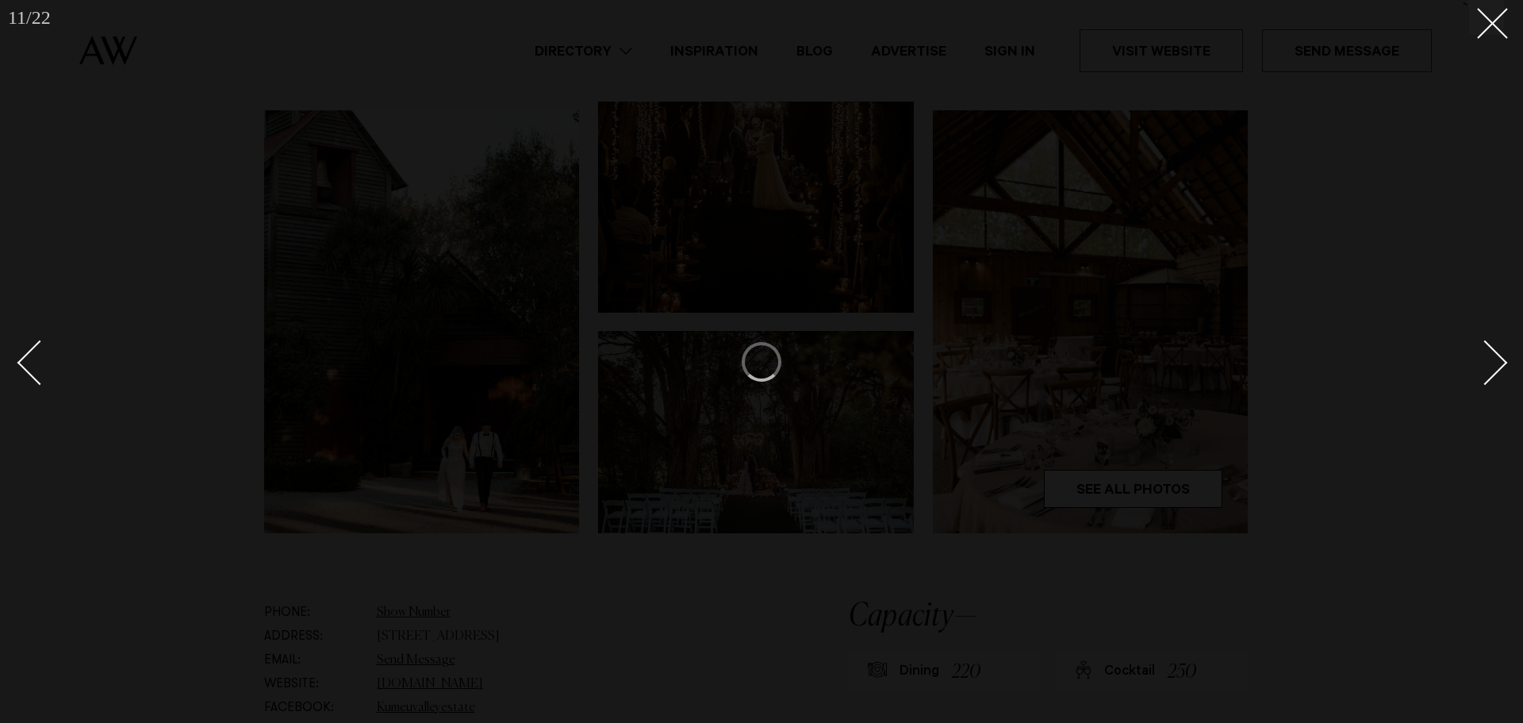
click at [1487, 359] on div "Next slide" at bounding box center [1485, 362] width 45 height 45
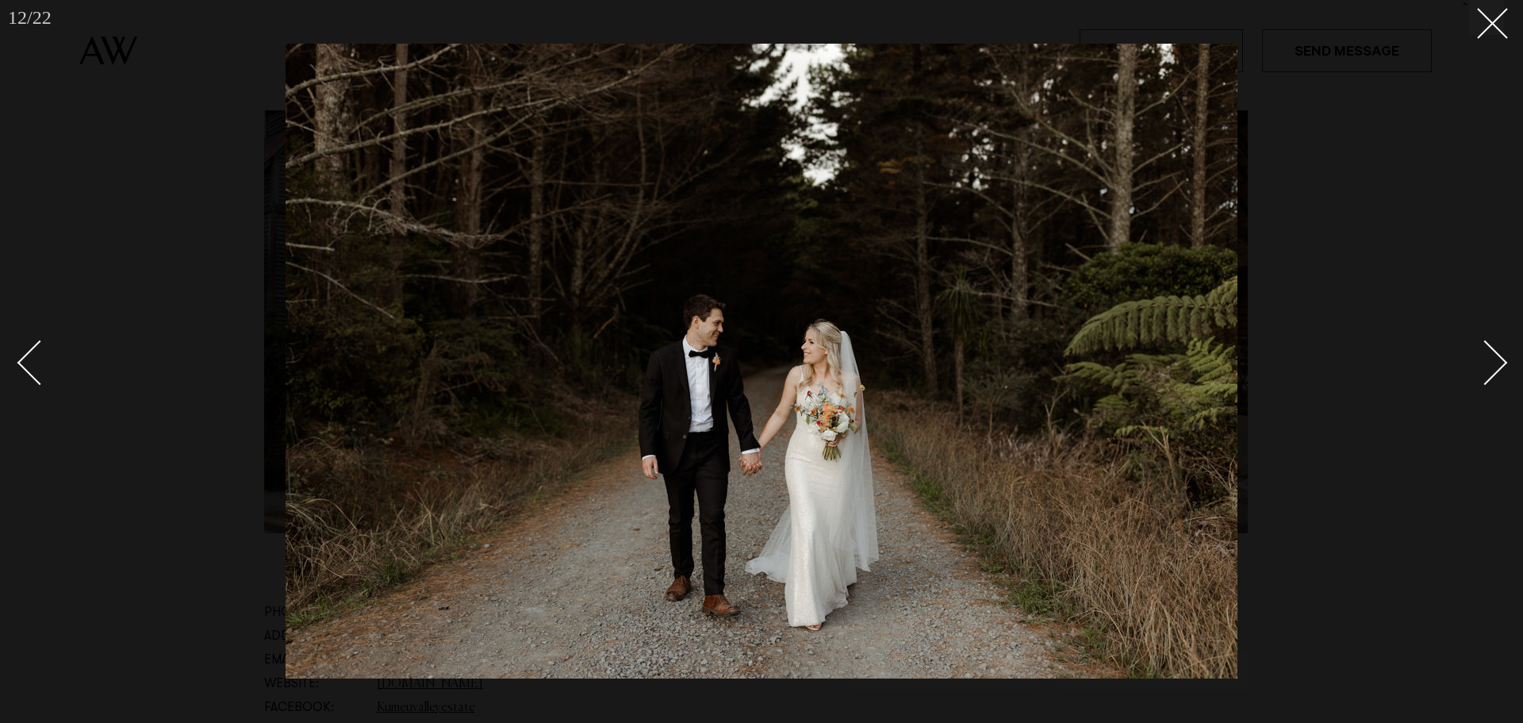
click at [1487, 359] on div "Next slide" at bounding box center [1485, 362] width 45 height 45
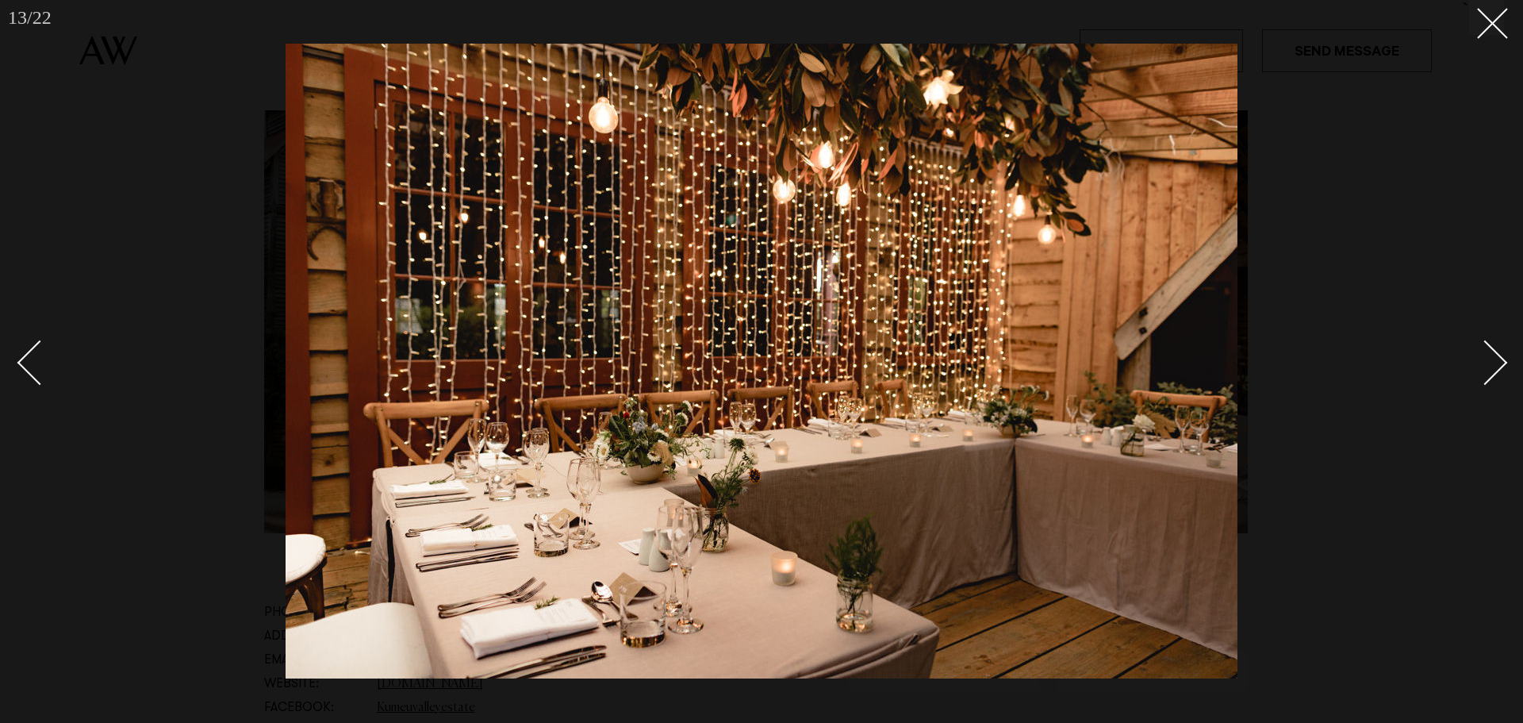
click at [1487, 359] on div "Next slide" at bounding box center [1485, 362] width 45 height 45
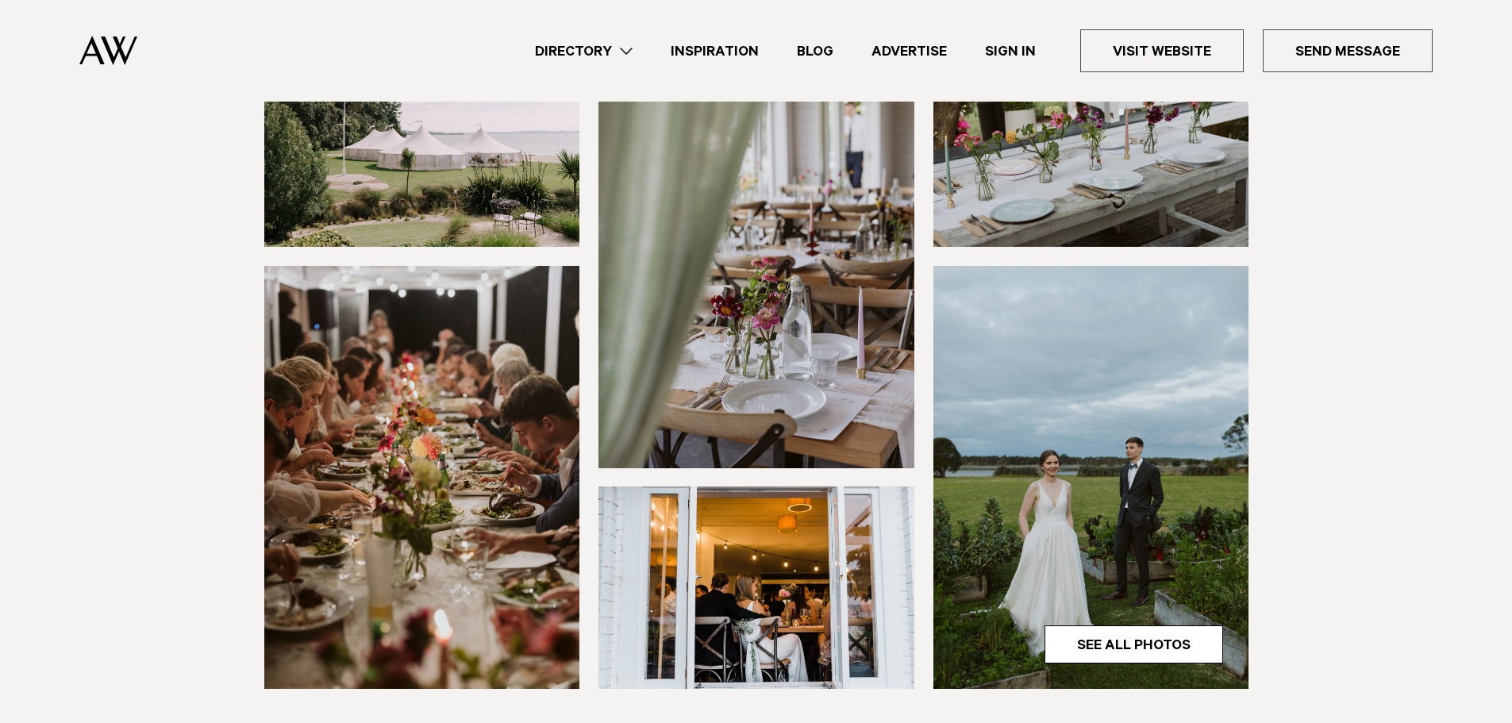
scroll to position [476, 0]
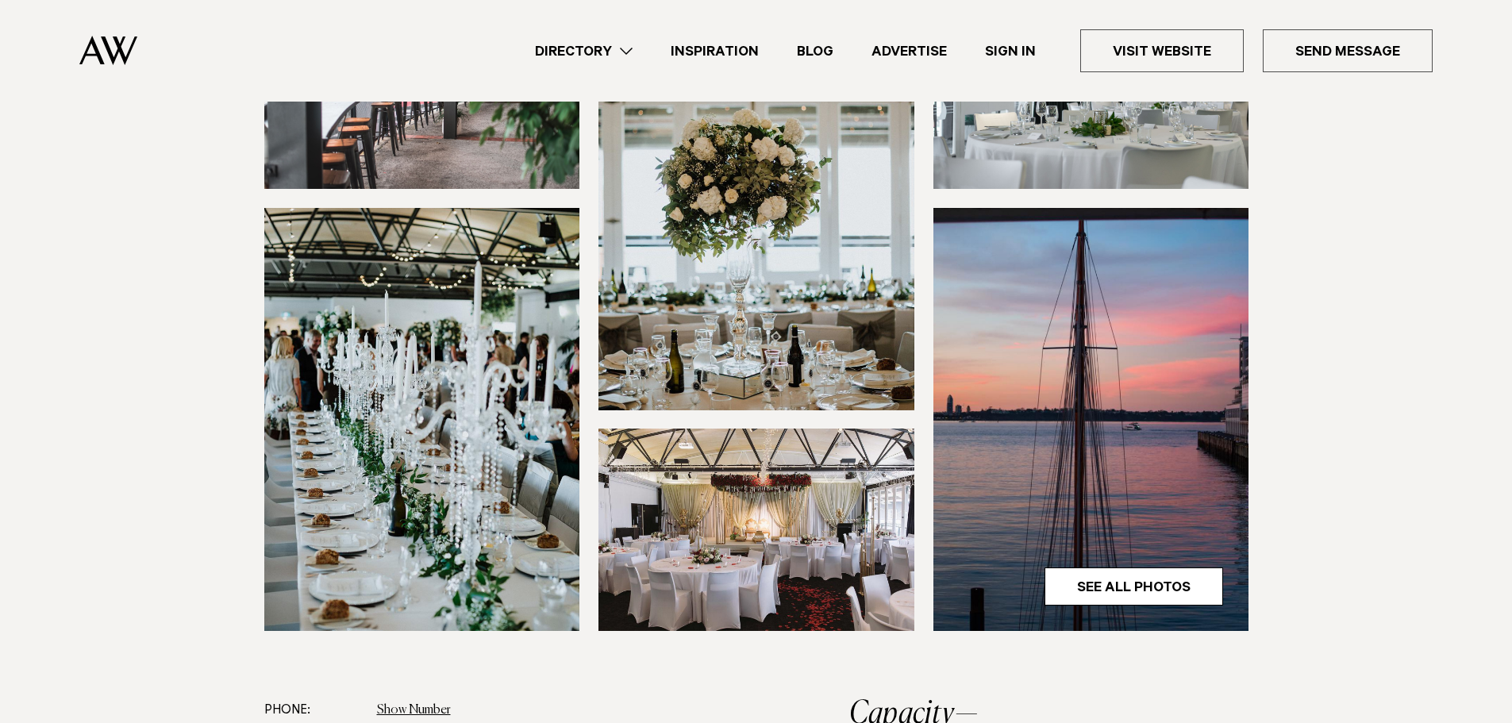
scroll to position [317, 0]
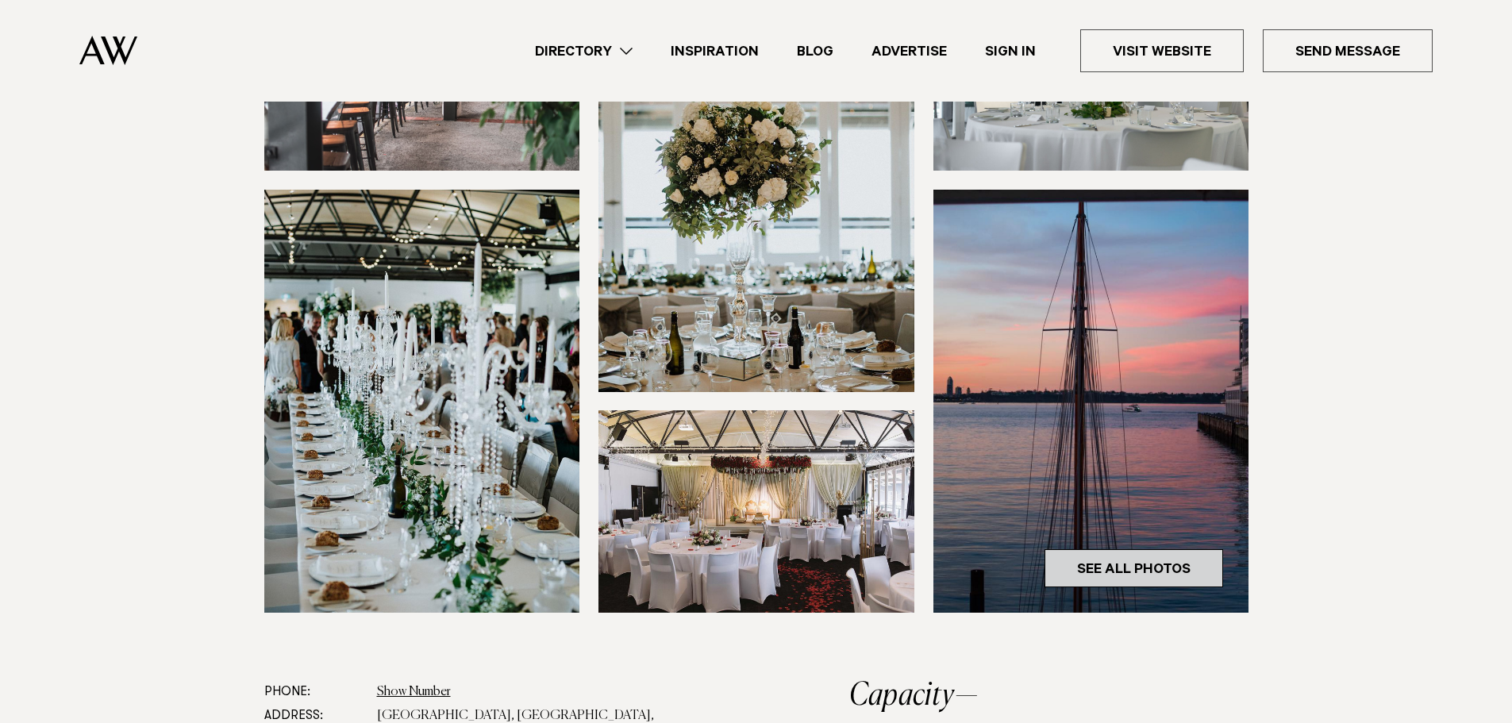
click at [1100, 555] on link "See All Photos" at bounding box center [1133, 568] width 179 height 38
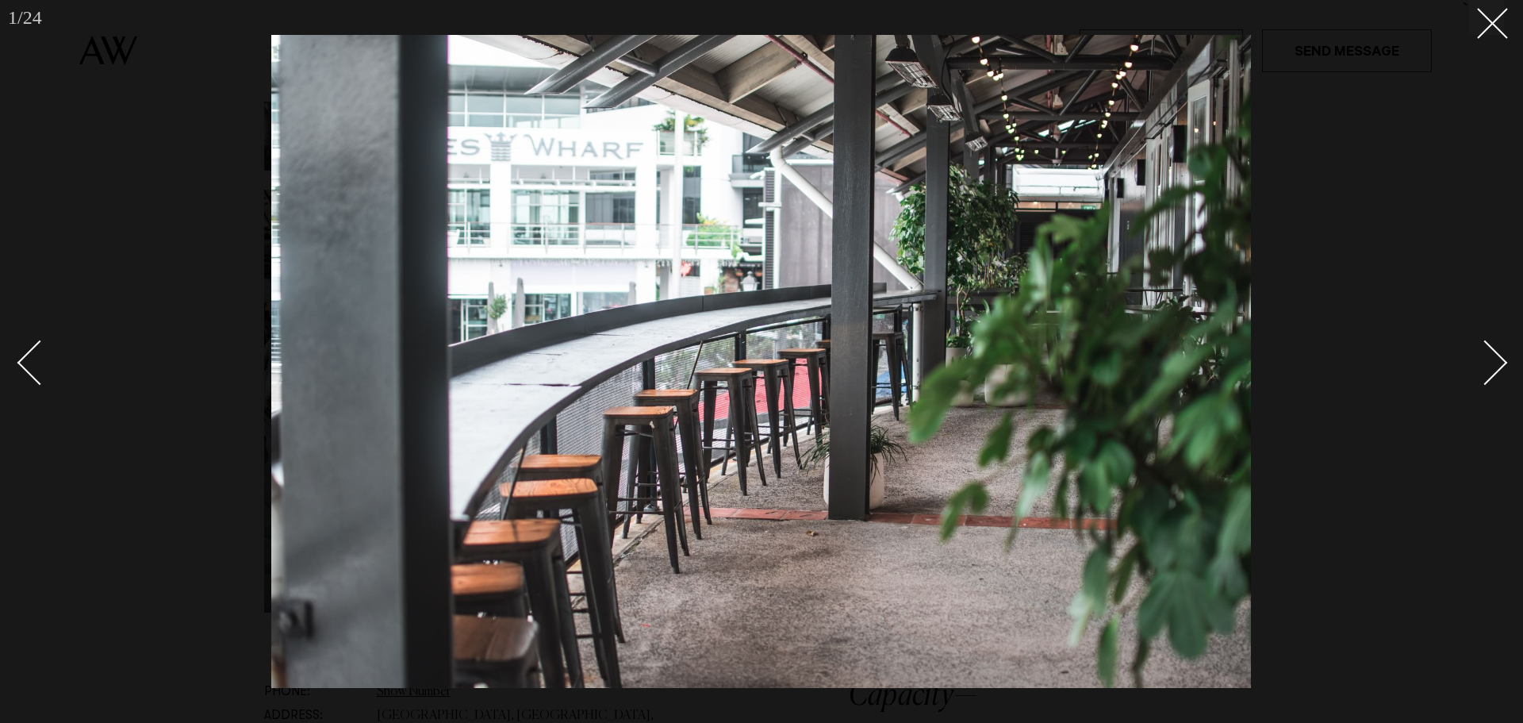
click at [1500, 366] on div "Next slide" at bounding box center [1485, 362] width 45 height 45
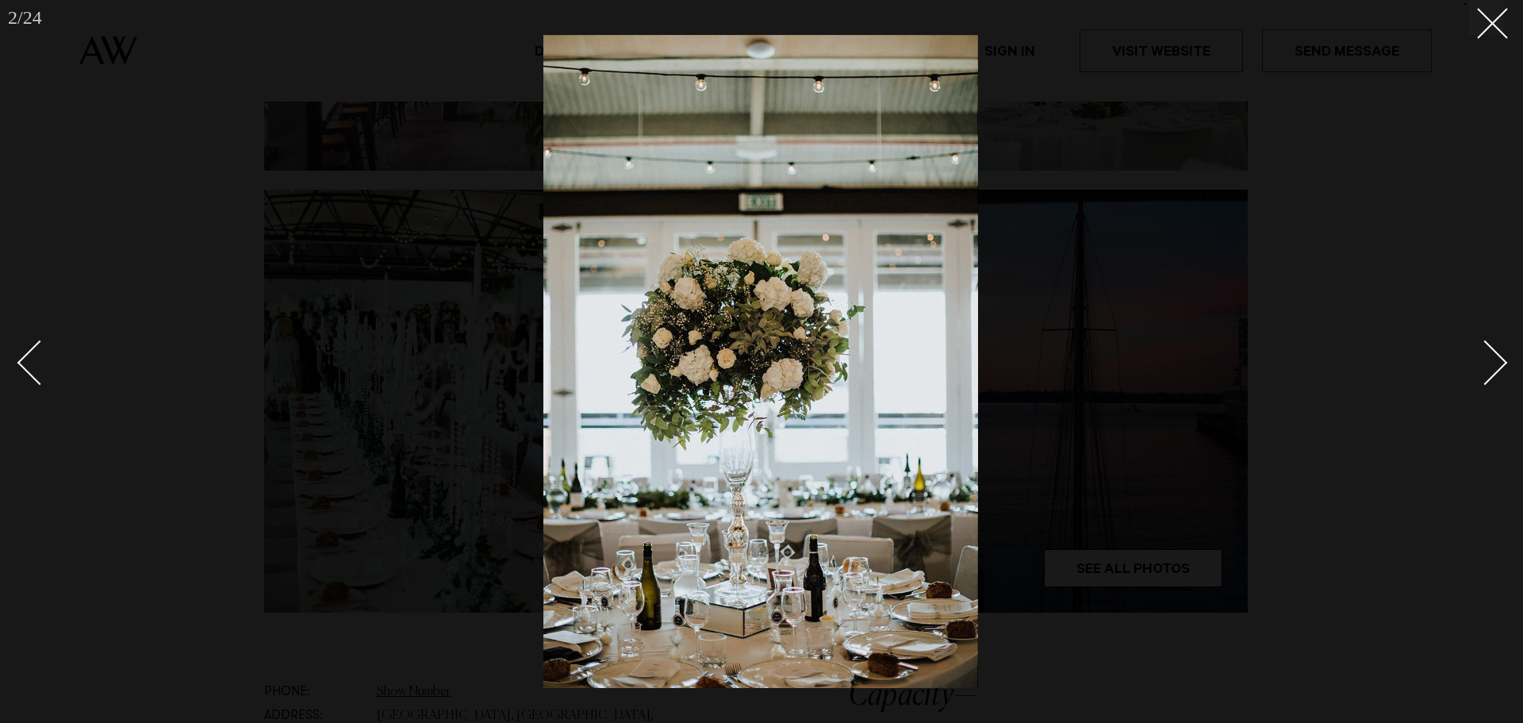
click at [1500, 366] on div "Next slide" at bounding box center [1485, 362] width 45 height 45
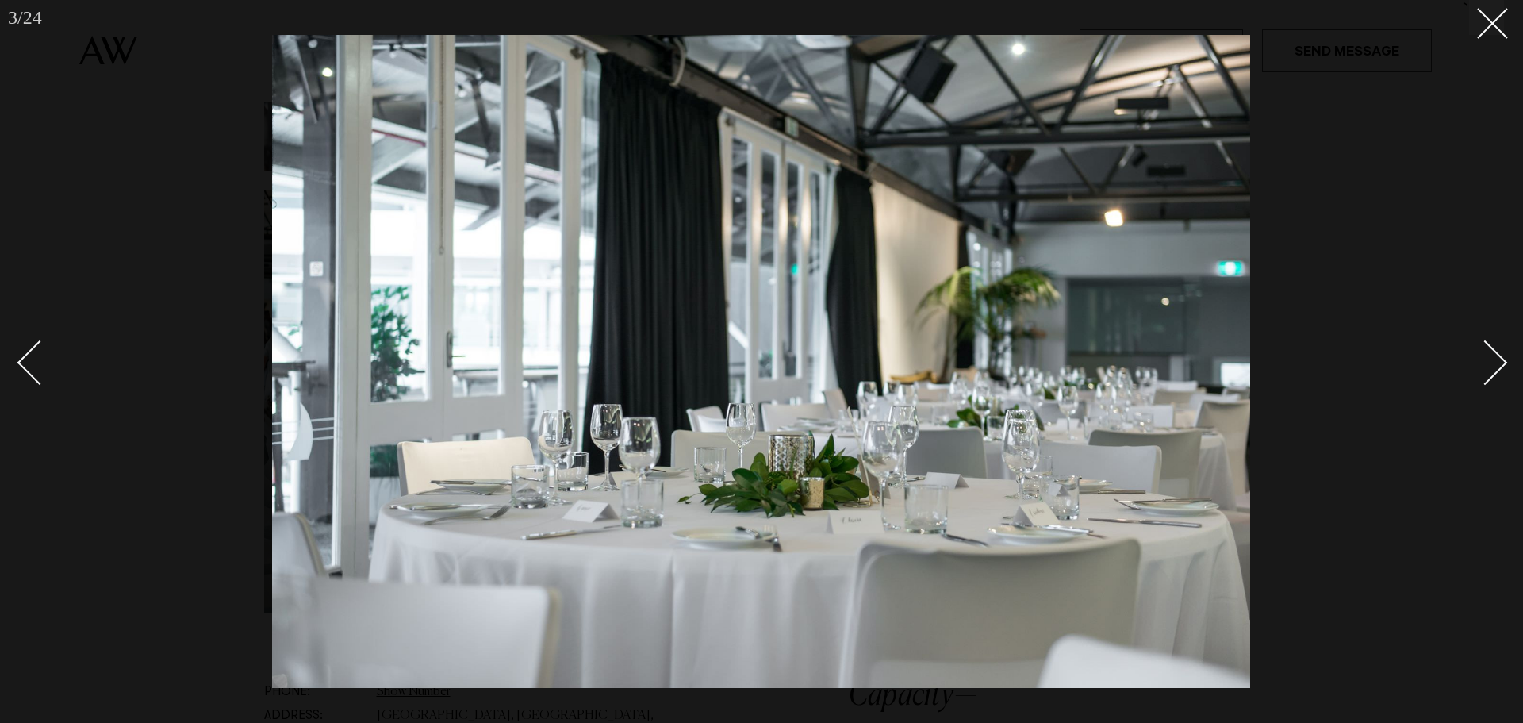
click at [1500, 366] on div "Next slide" at bounding box center [1485, 362] width 45 height 45
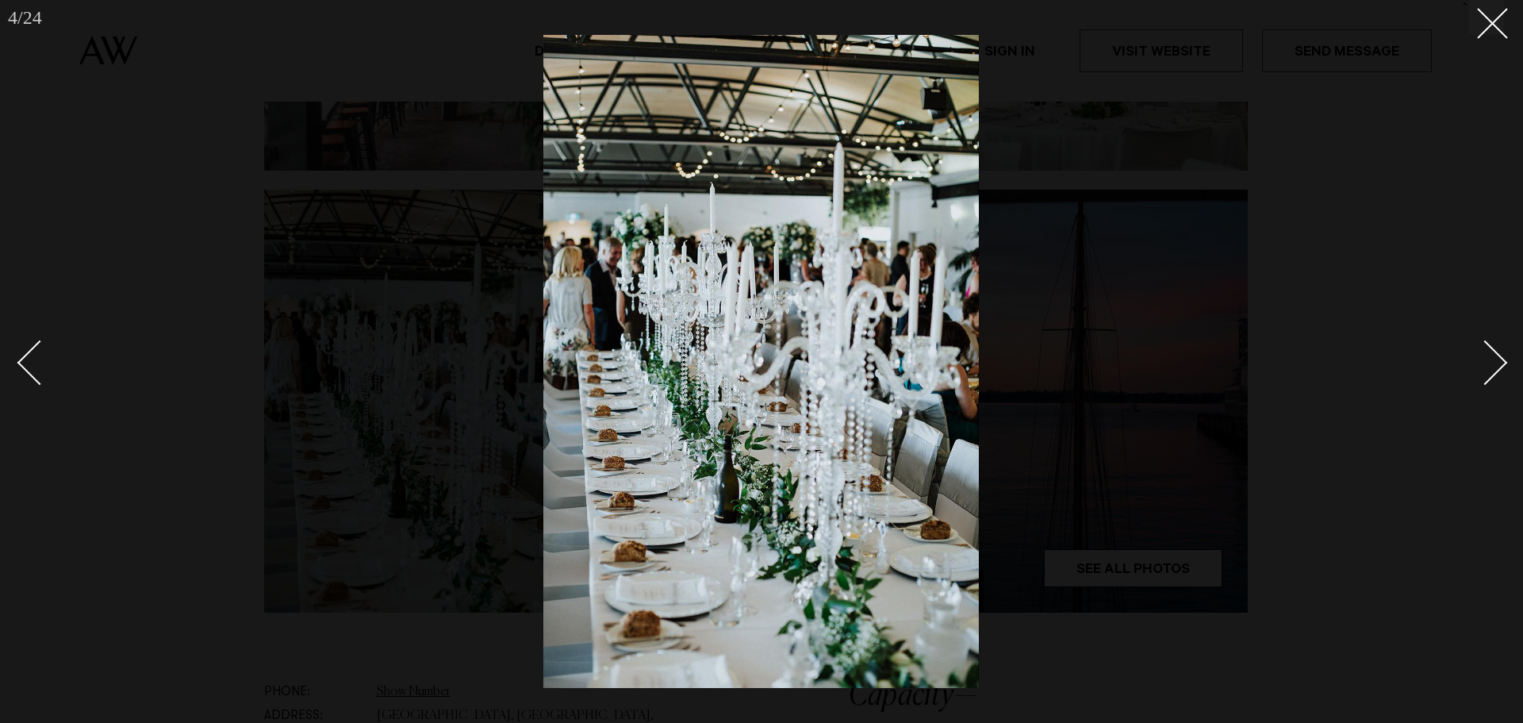
click at [1500, 366] on div "Next slide" at bounding box center [1485, 362] width 45 height 45
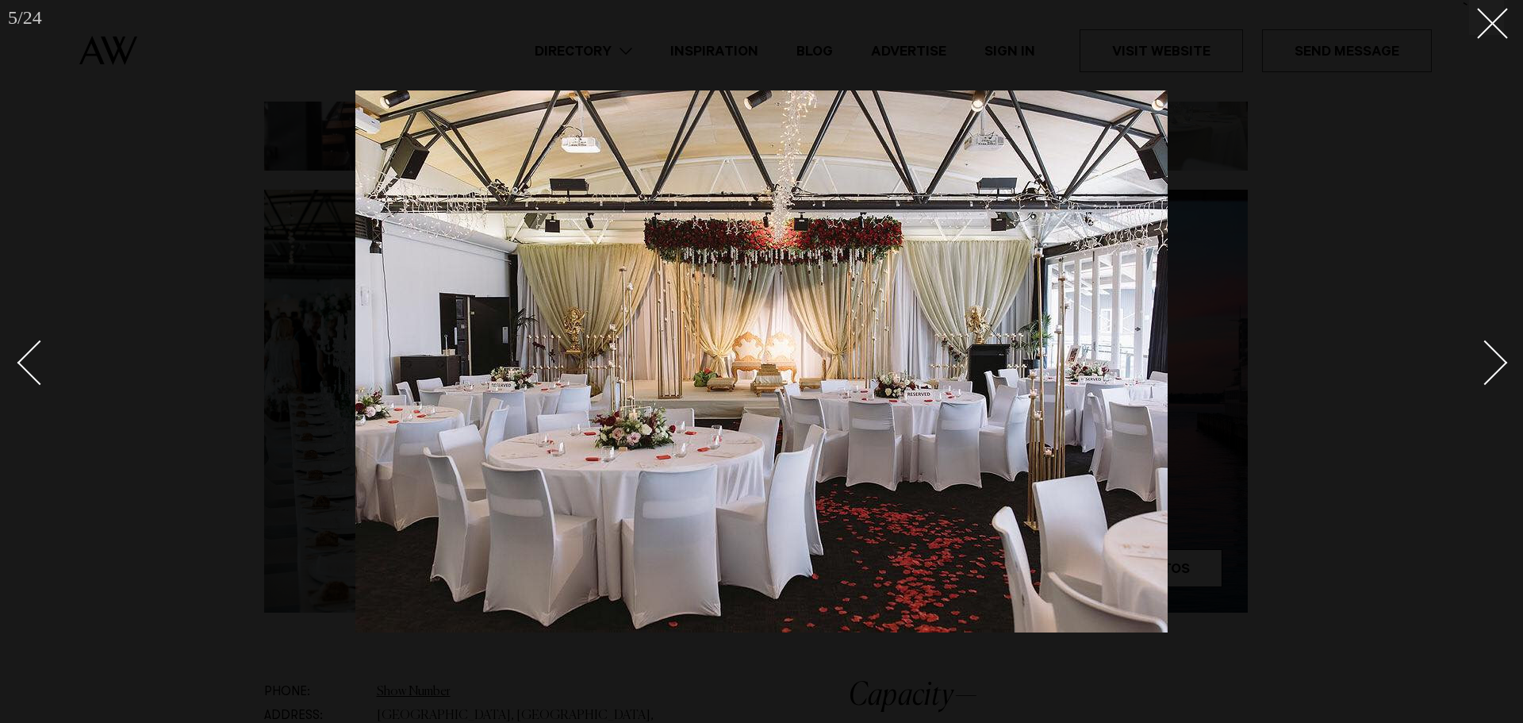
click at [1500, 366] on div "Next slide" at bounding box center [1485, 362] width 45 height 45
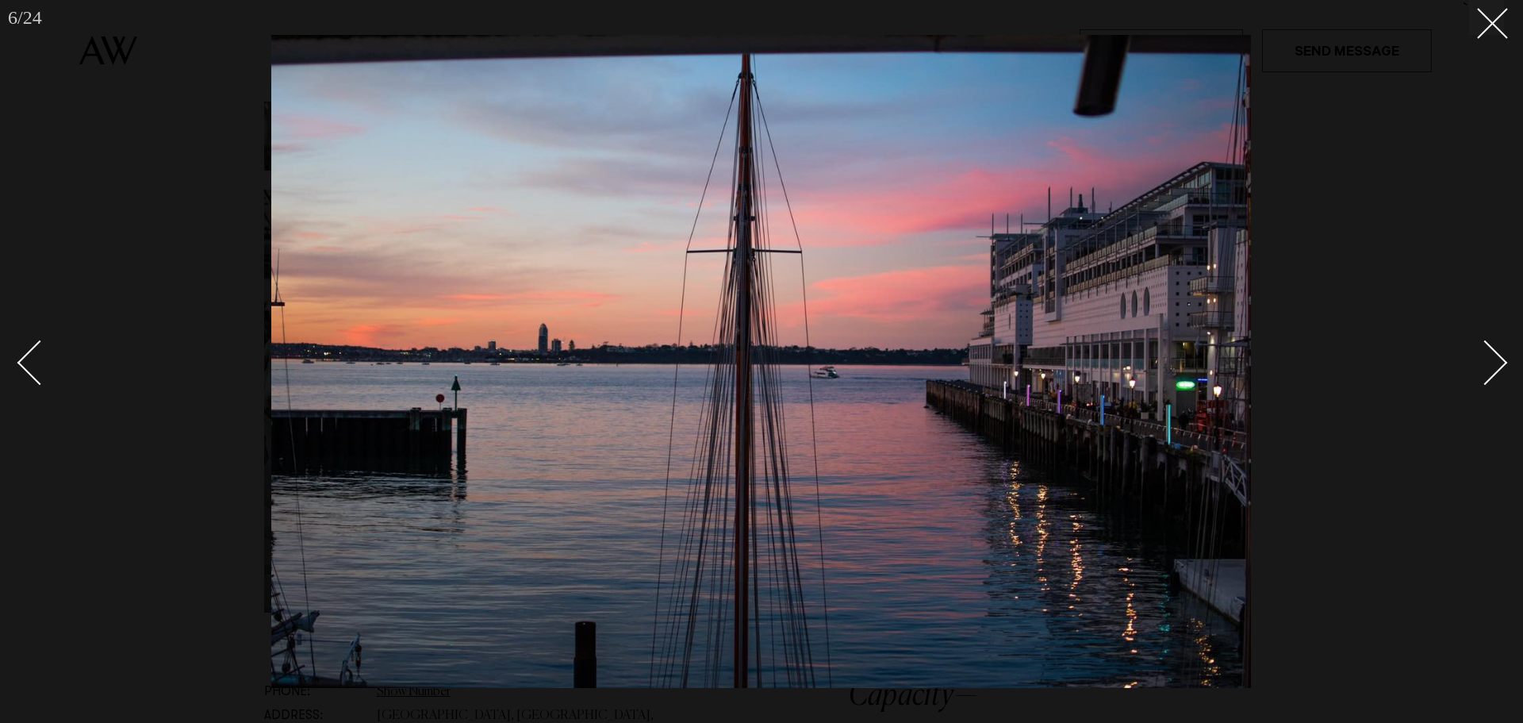
click at [1500, 366] on div "Next slide" at bounding box center [1485, 362] width 45 height 45
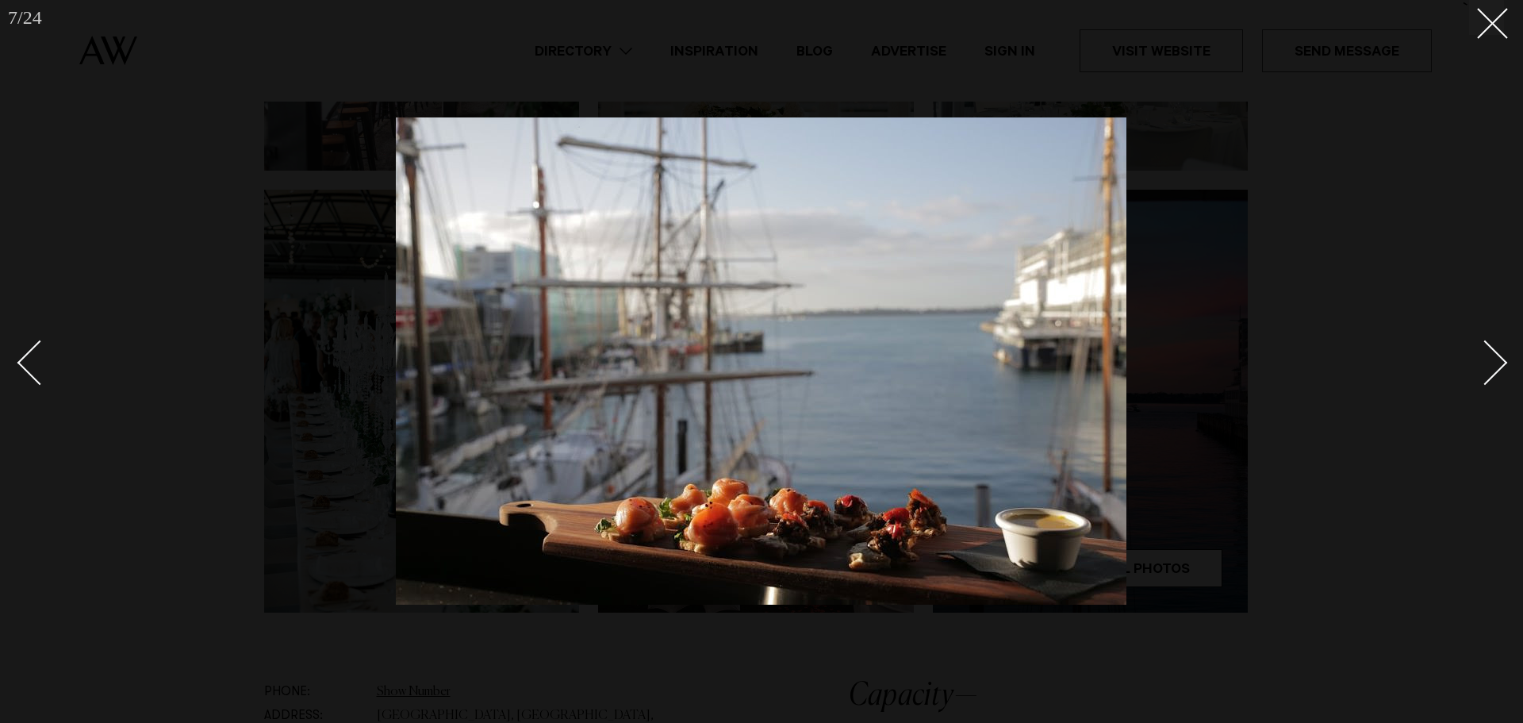
click at [1500, 366] on div "Next slide" at bounding box center [1485, 362] width 45 height 45
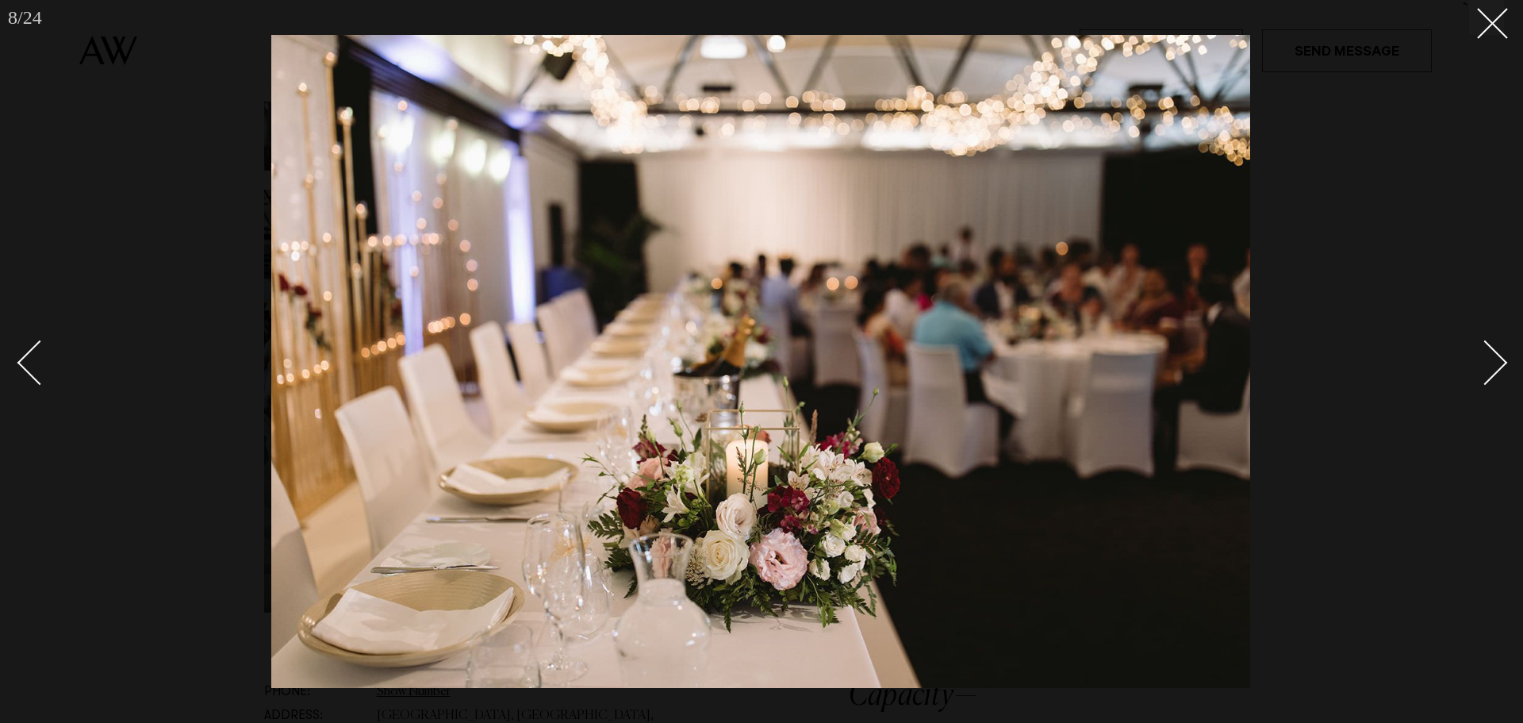
click at [1500, 366] on div "Next slide" at bounding box center [1485, 362] width 45 height 45
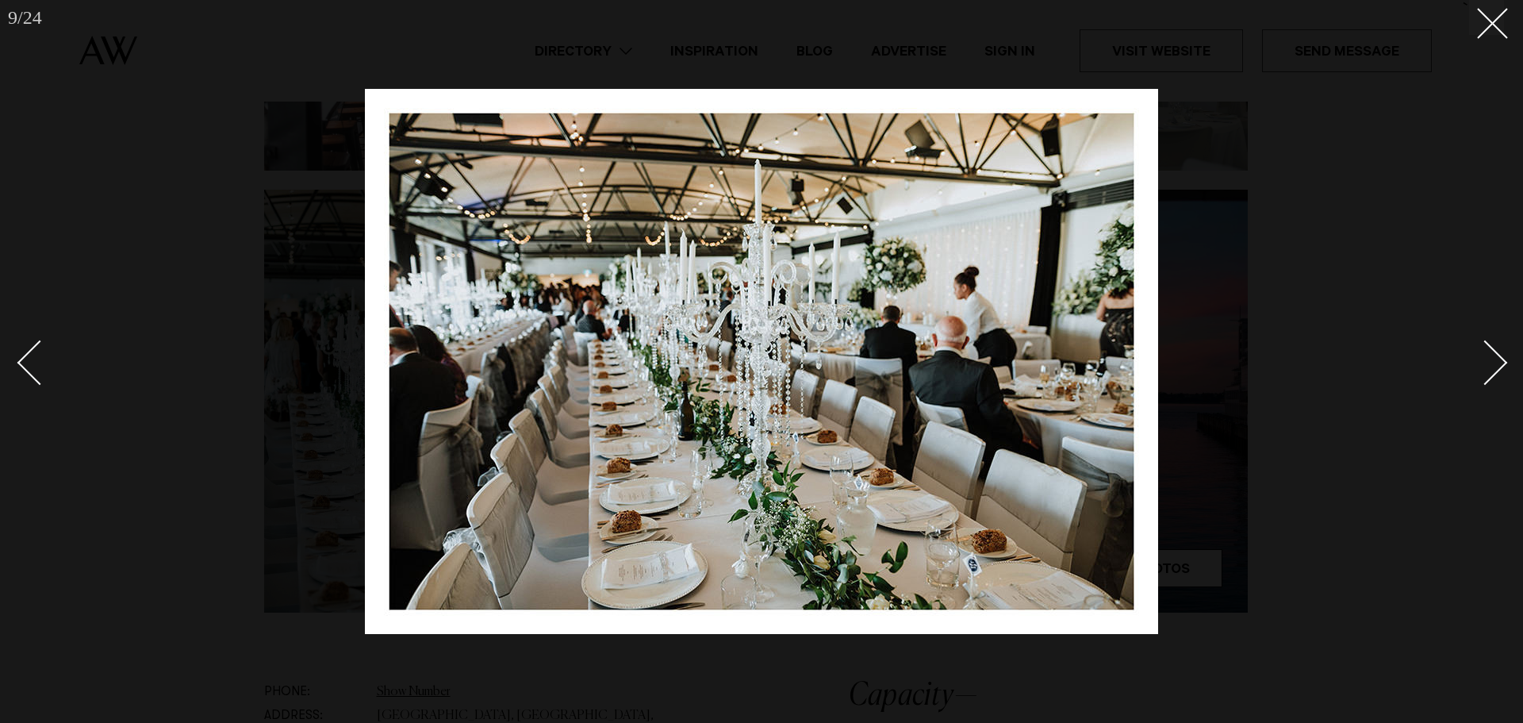
click at [1500, 366] on div "Next slide" at bounding box center [1485, 362] width 45 height 45
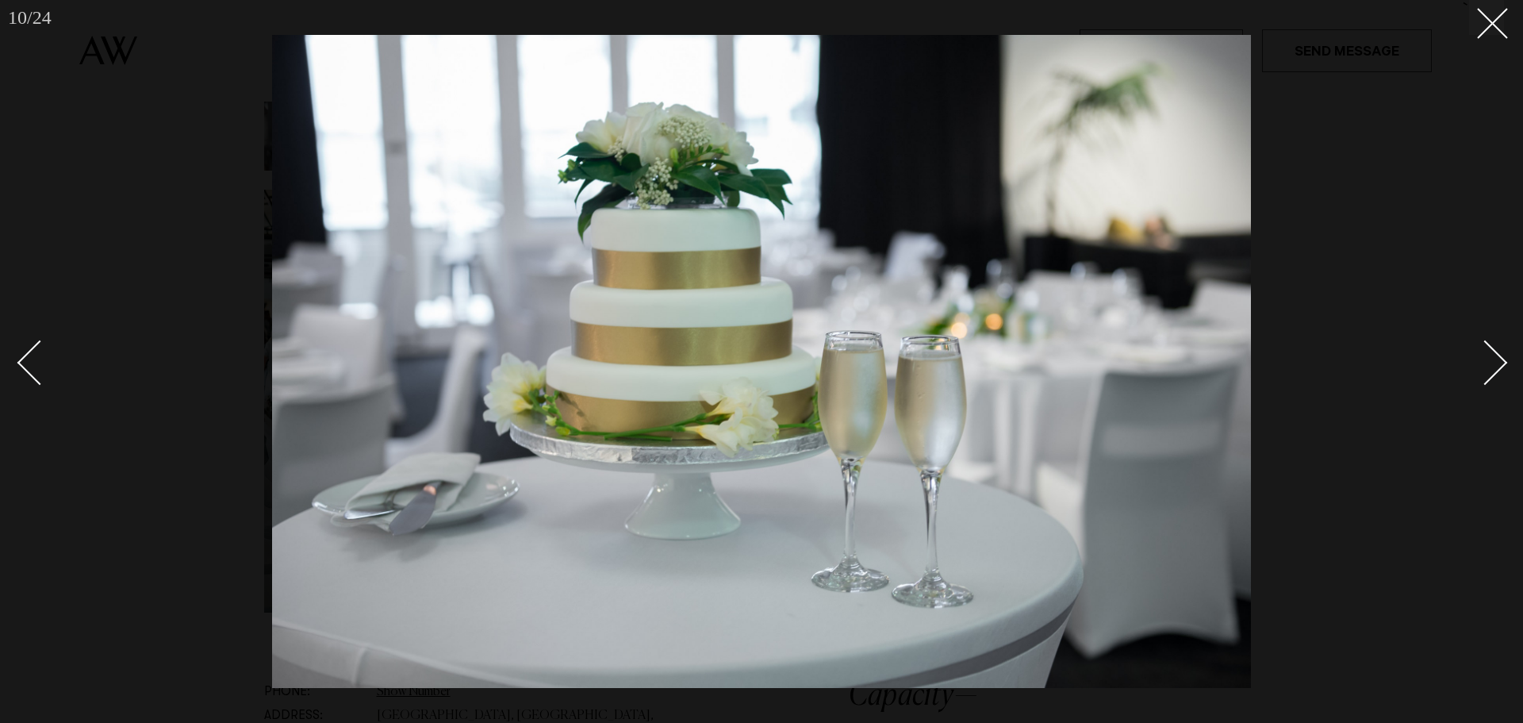
click at [1499, 366] on div "Next slide" at bounding box center [1485, 362] width 45 height 45
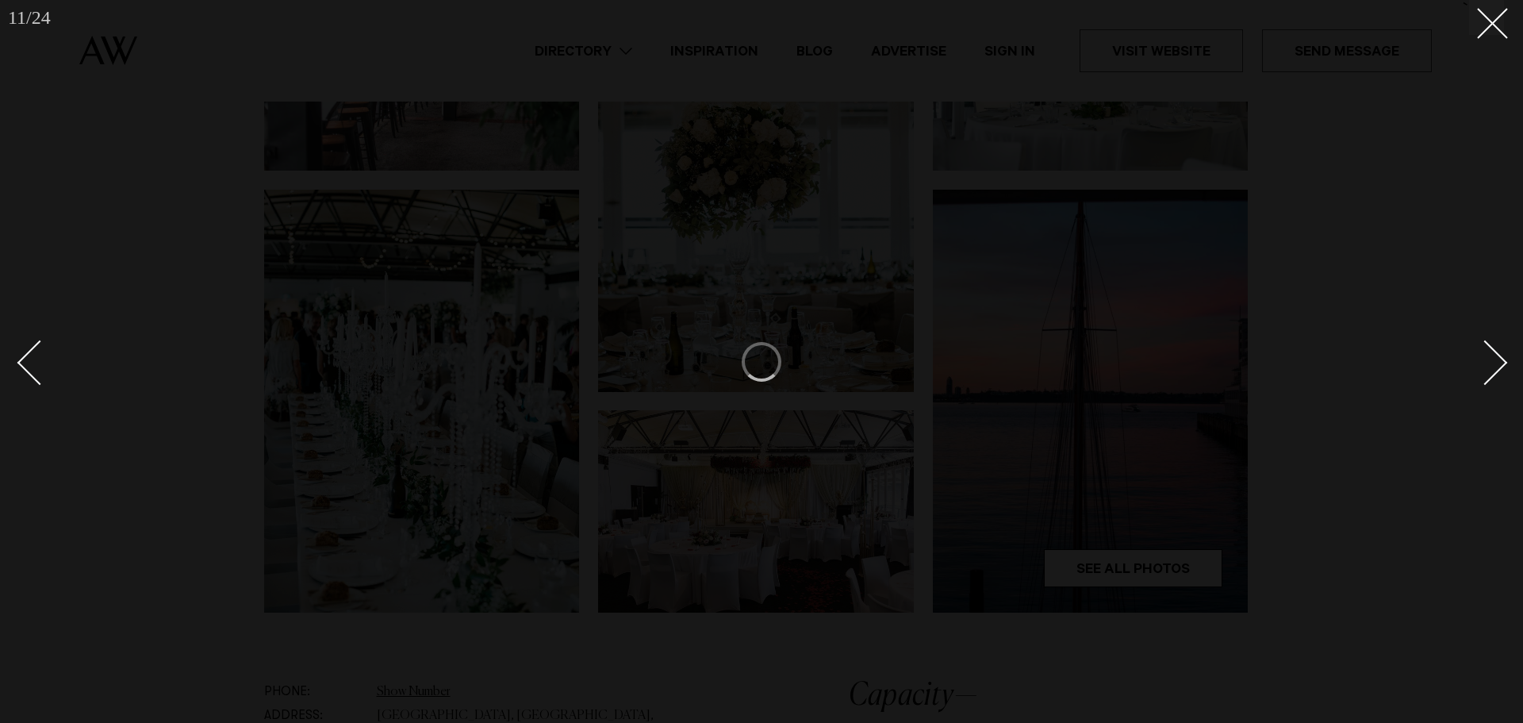
click at [1499, 366] on div "Next slide" at bounding box center [1485, 362] width 45 height 45
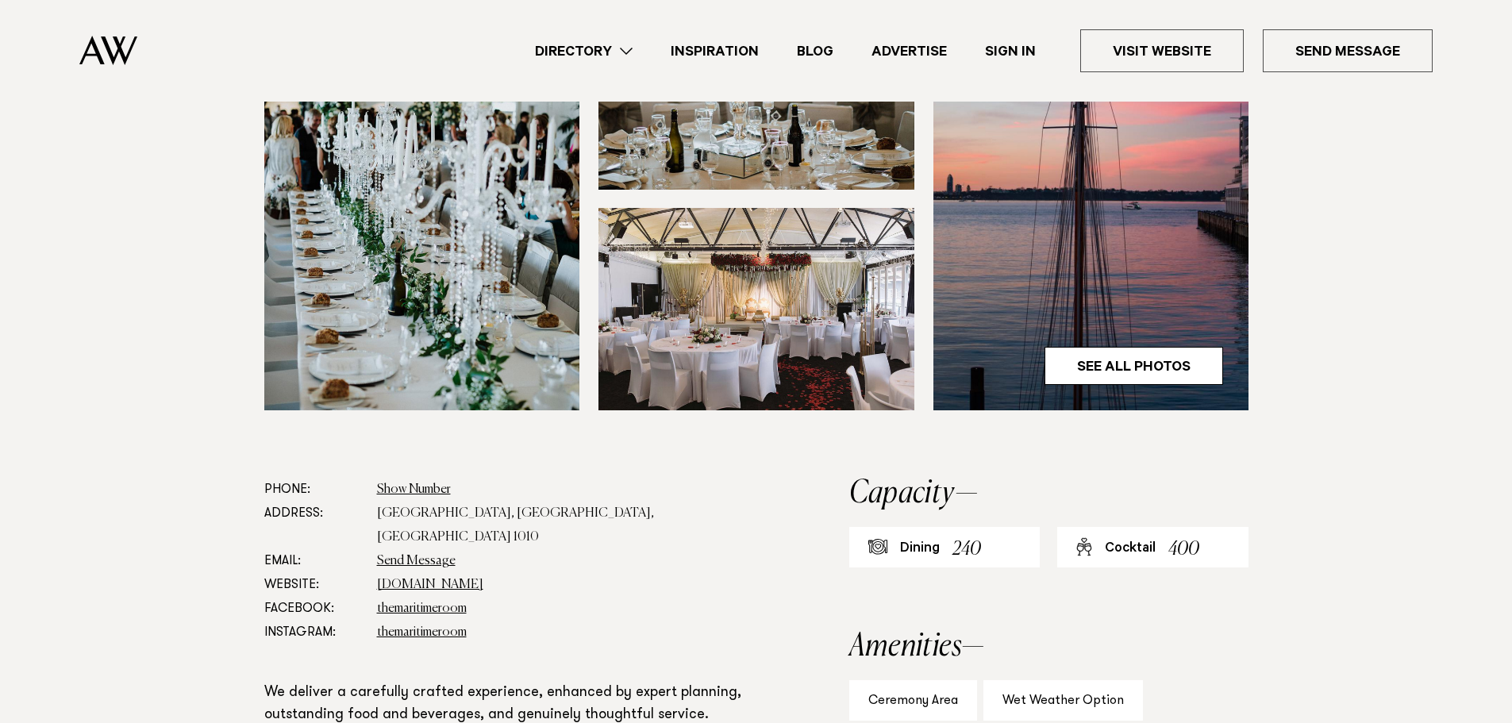
scroll to position [555, 0]
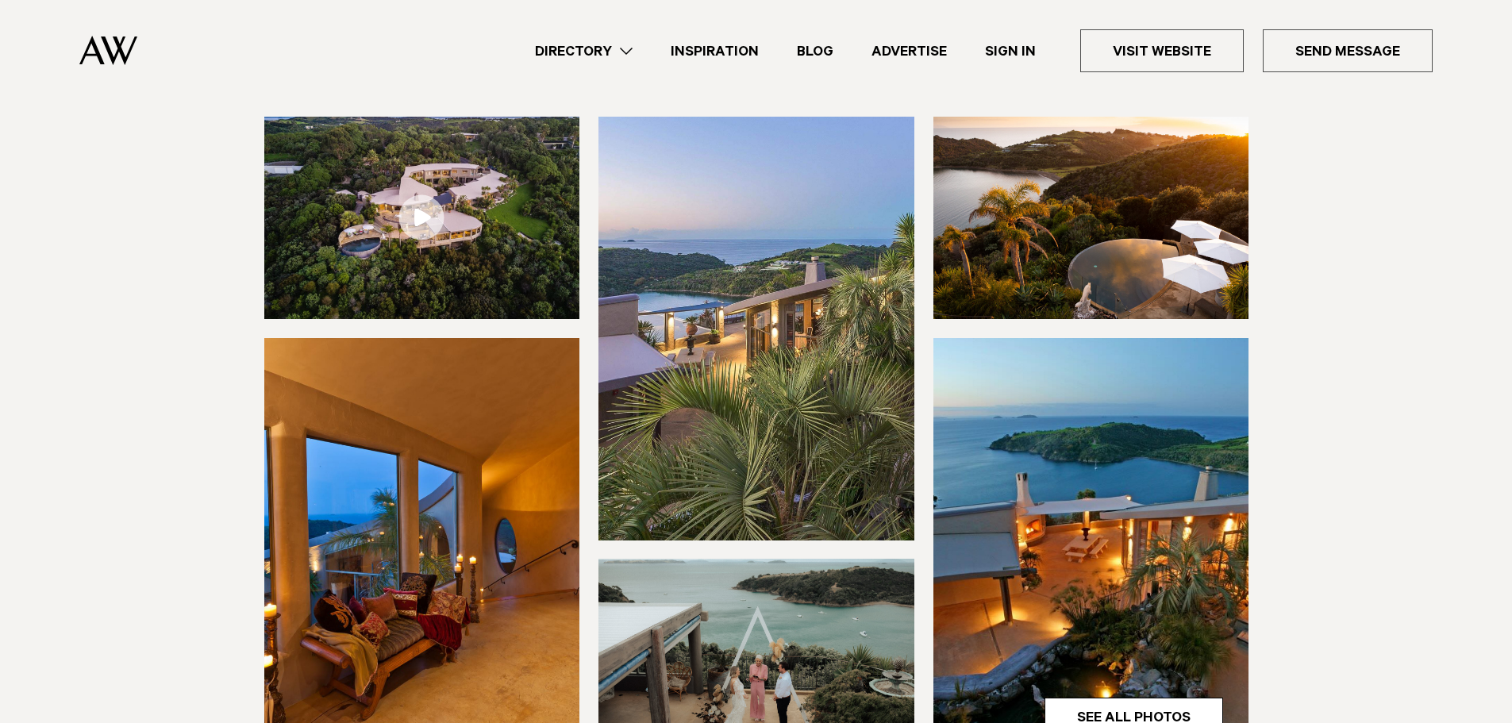
scroll to position [238, 0]
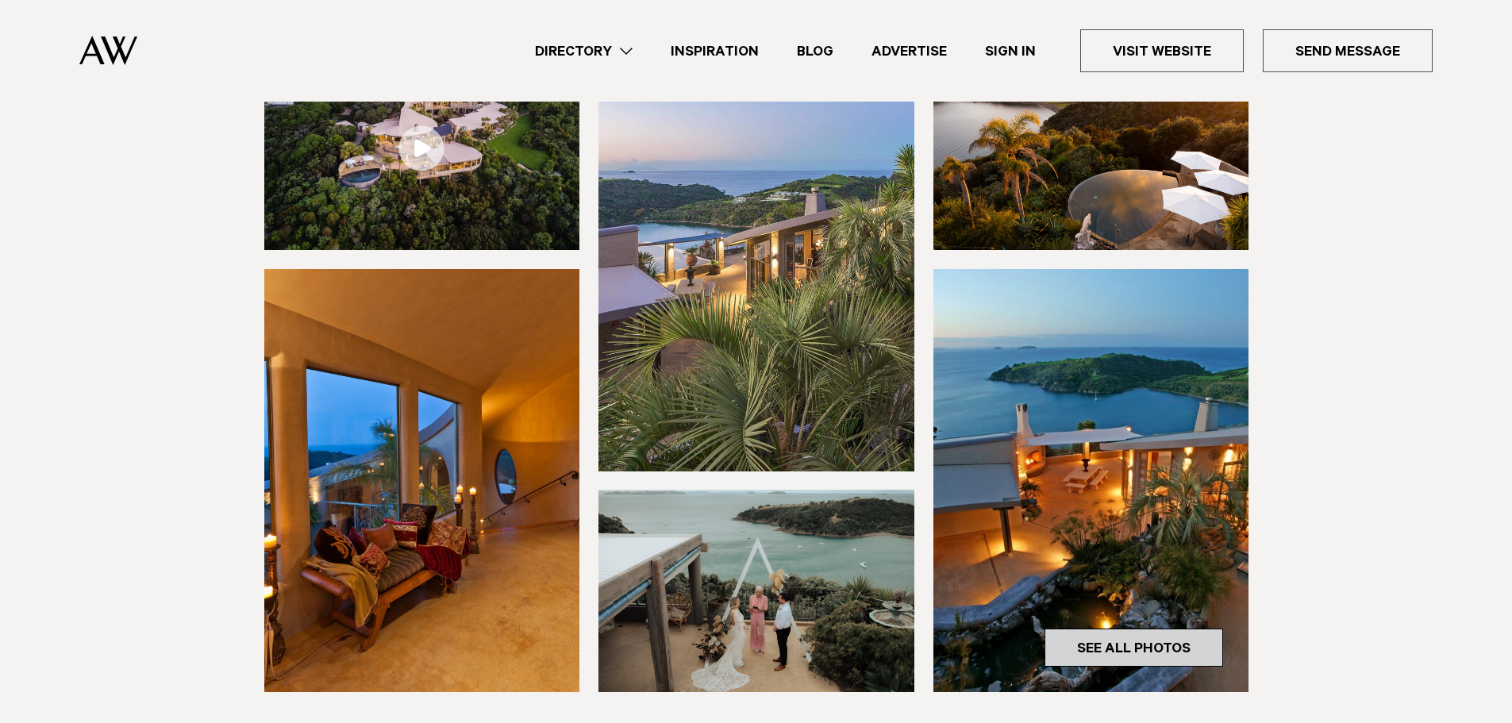
click at [1089, 645] on link "See All Photos" at bounding box center [1133, 647] width 179 height 38
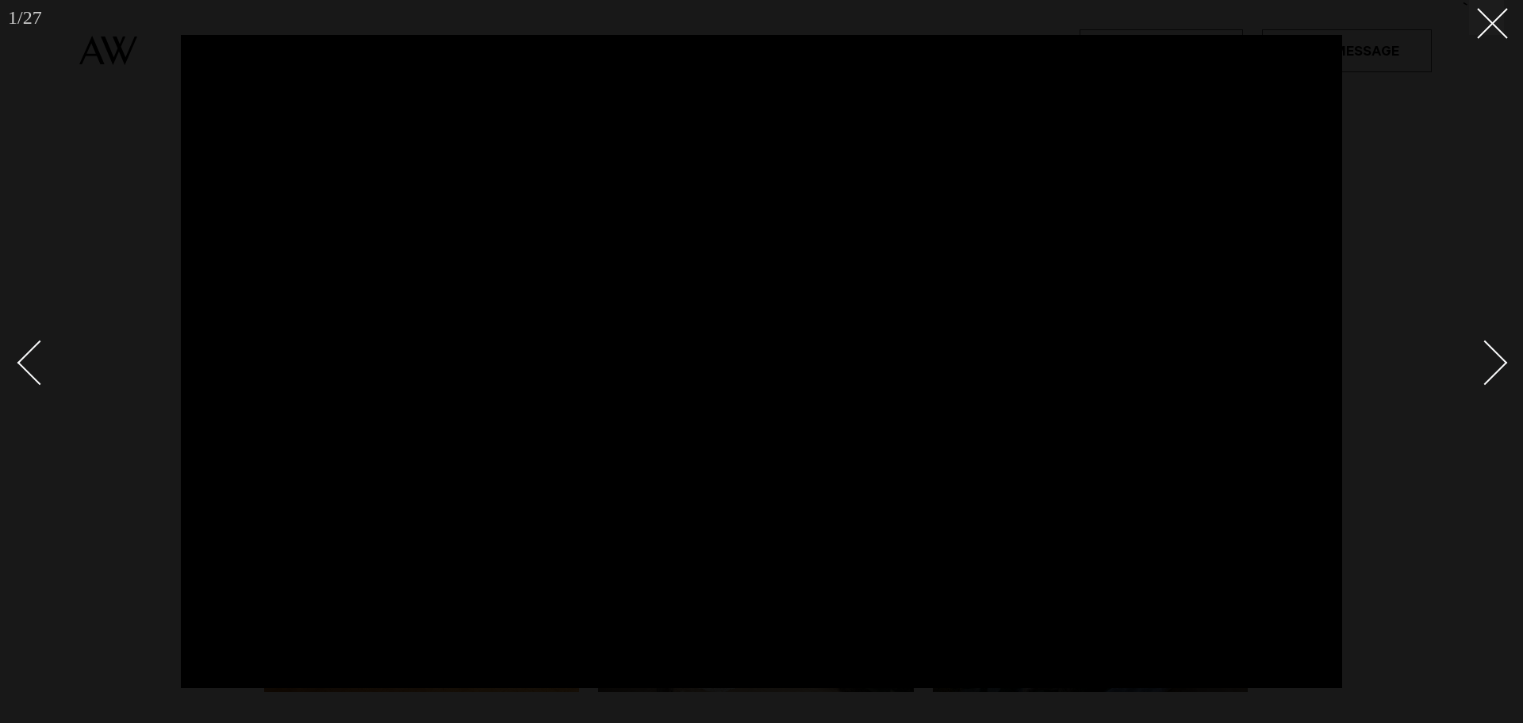
click at [1505, 358] on div at bounding box center [761, 361] width 1523 height 723
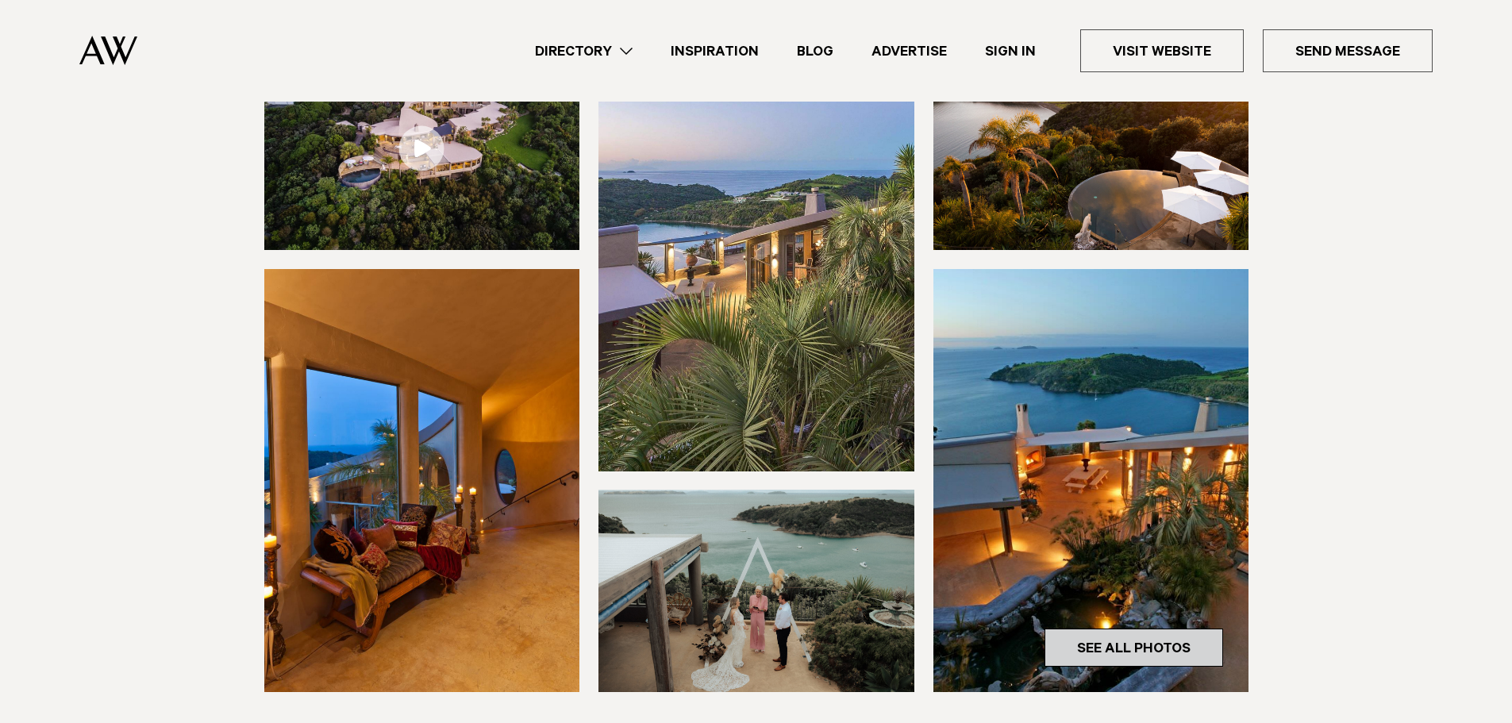
click at [1156, 642] on link "See All Photos" at bounding box center [1133, 647] width 179 height 38
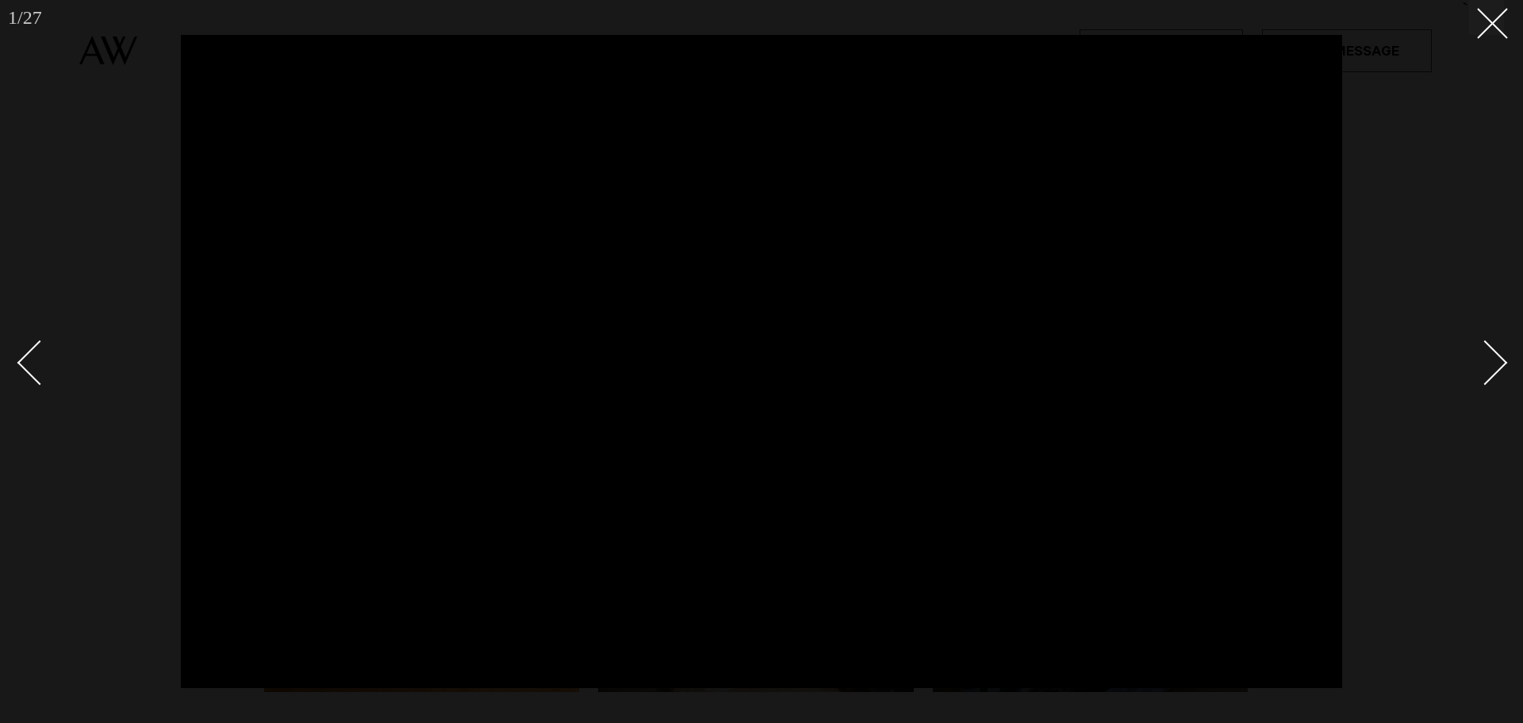
click at [1494, 357] on div "Next slide" at bounding box center [1485, 362] width 45 height 45
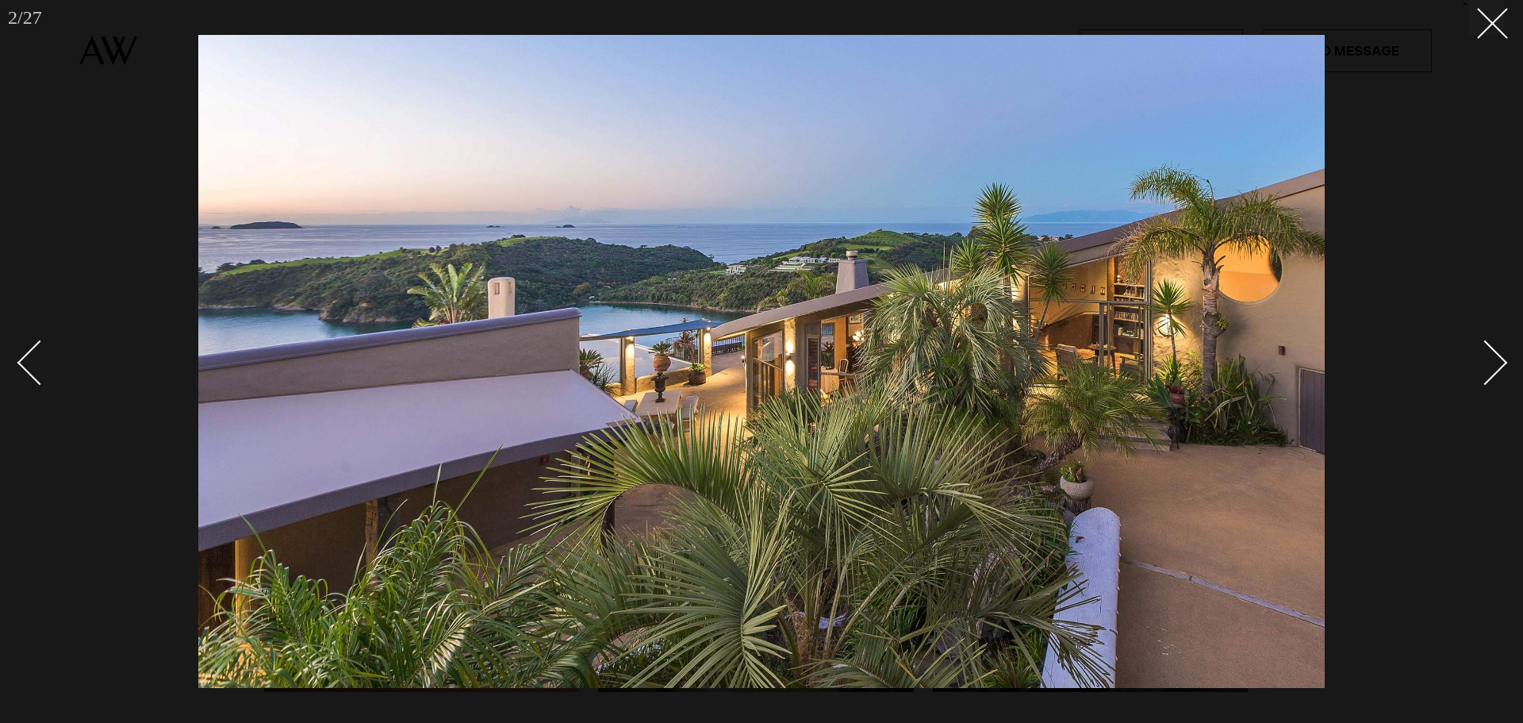
click at [1494, 357] on div "Next slide" at bounding box center [1485, 362] width 45 height 45
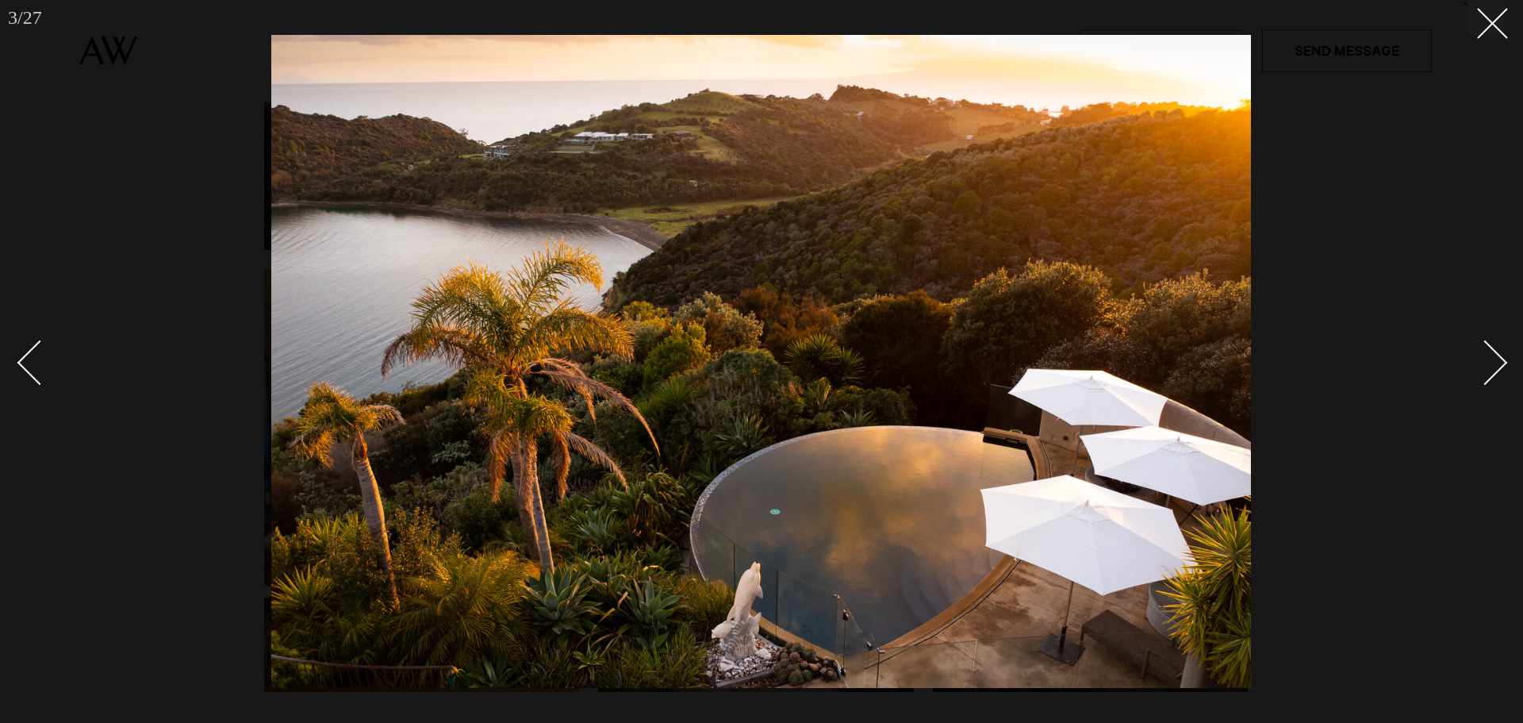
click at [1494, 357] on div "Next slide" at bounding box center [1485, 362] width 45 height 45
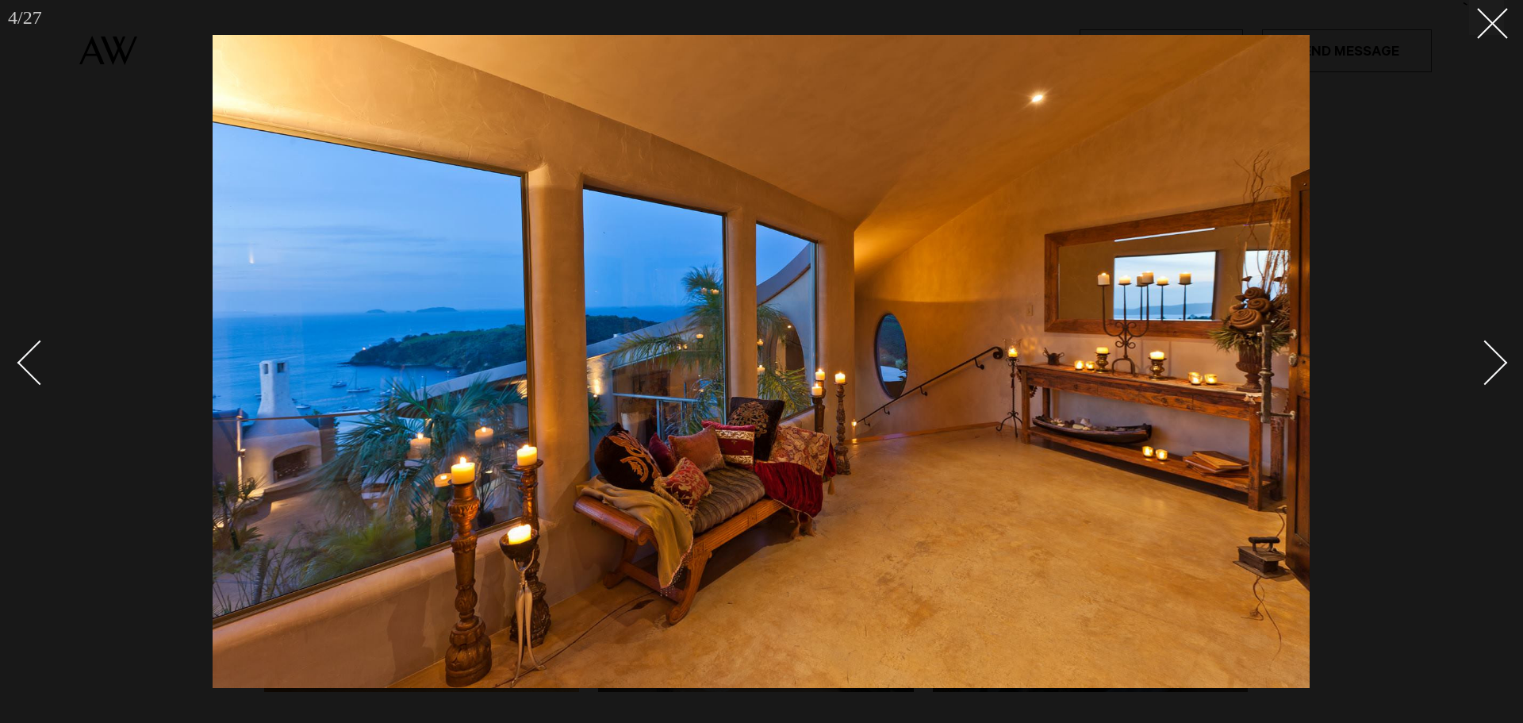
click at [1494, 357] on div "Next slide" at bounding box center [1485, 362] width 45 height 45
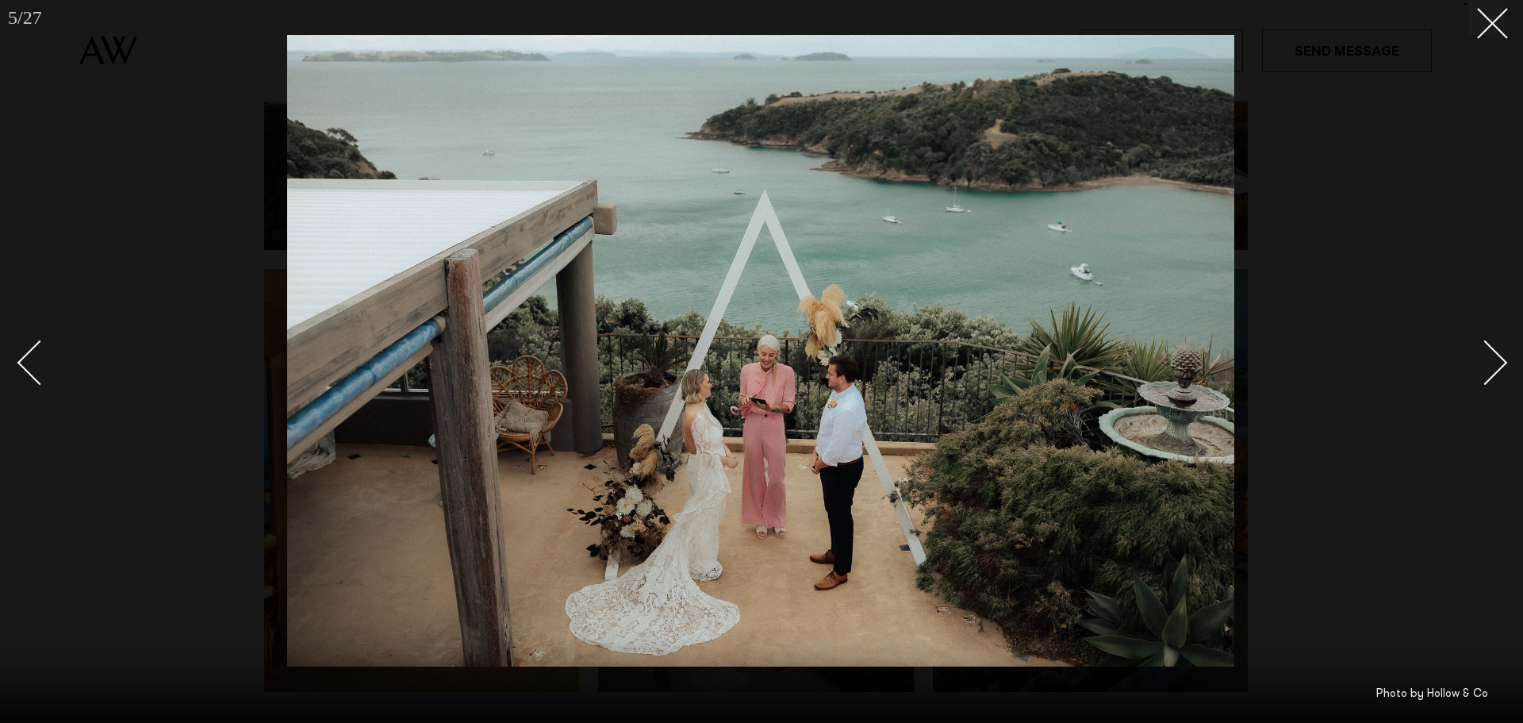
click at [1494, 357] on div "Next slide" at bounding box center [1485, 362] width 45 height 45
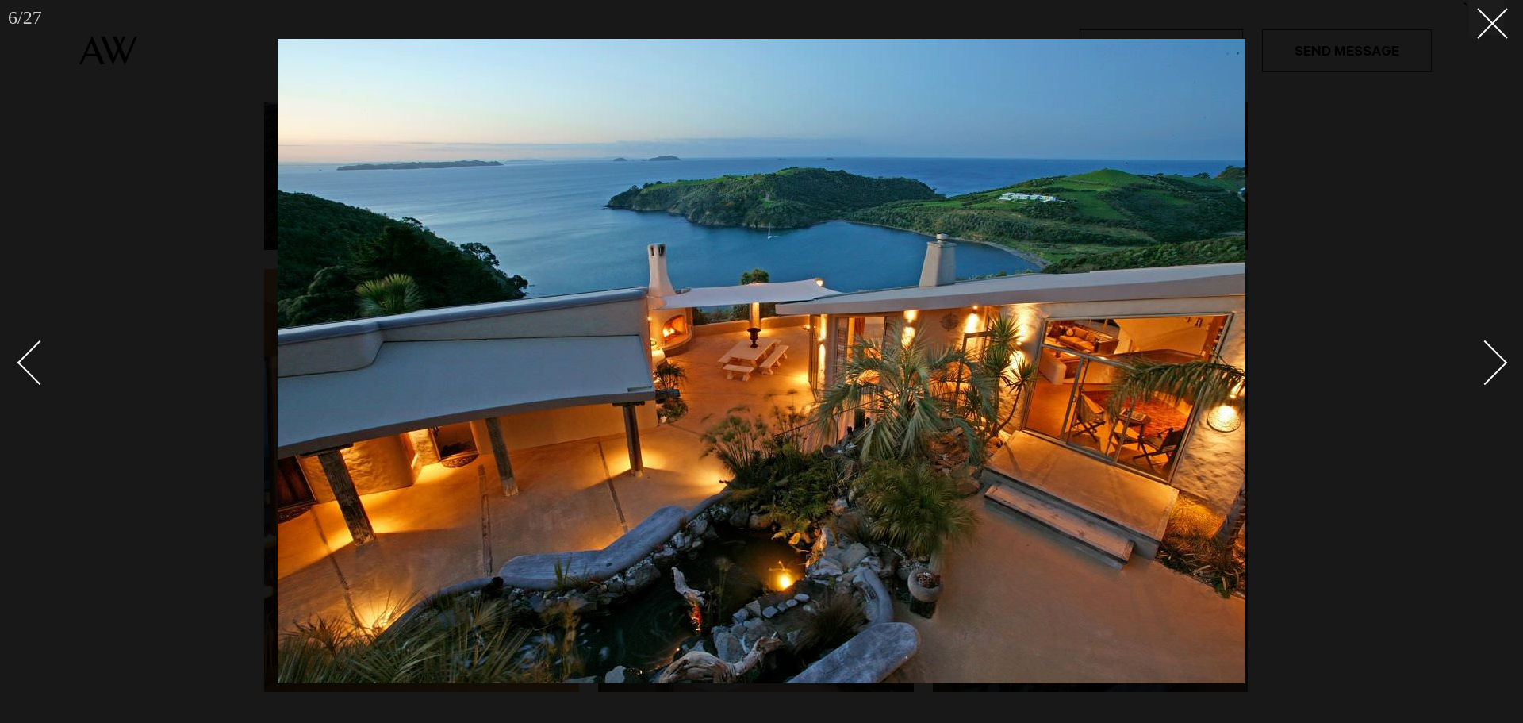
click at [1494, 357] on div "Next slide" at bounding box center [1485, 362] width 45 height 45
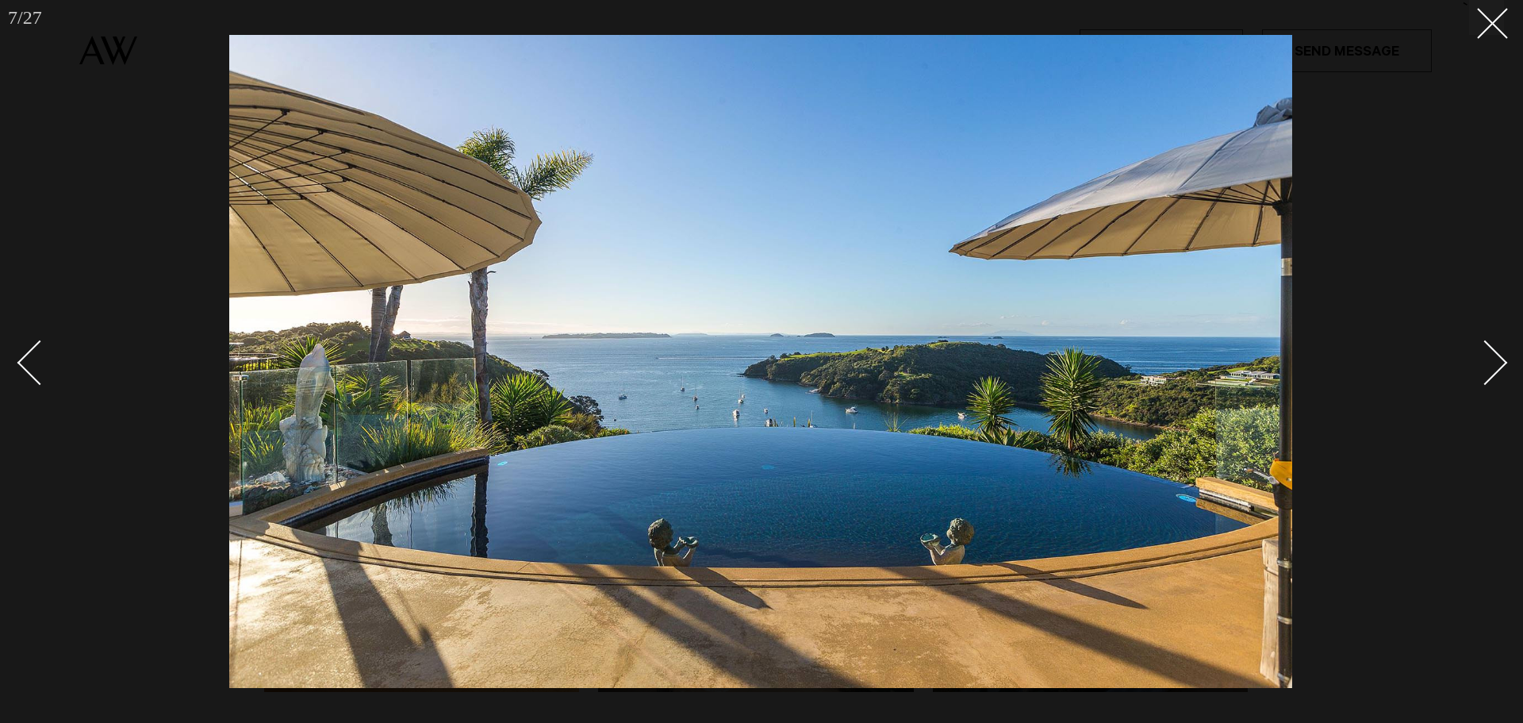
click at [1494, 357] on div "Next slide" at bounding box center [1485, 362] width 45 height 45
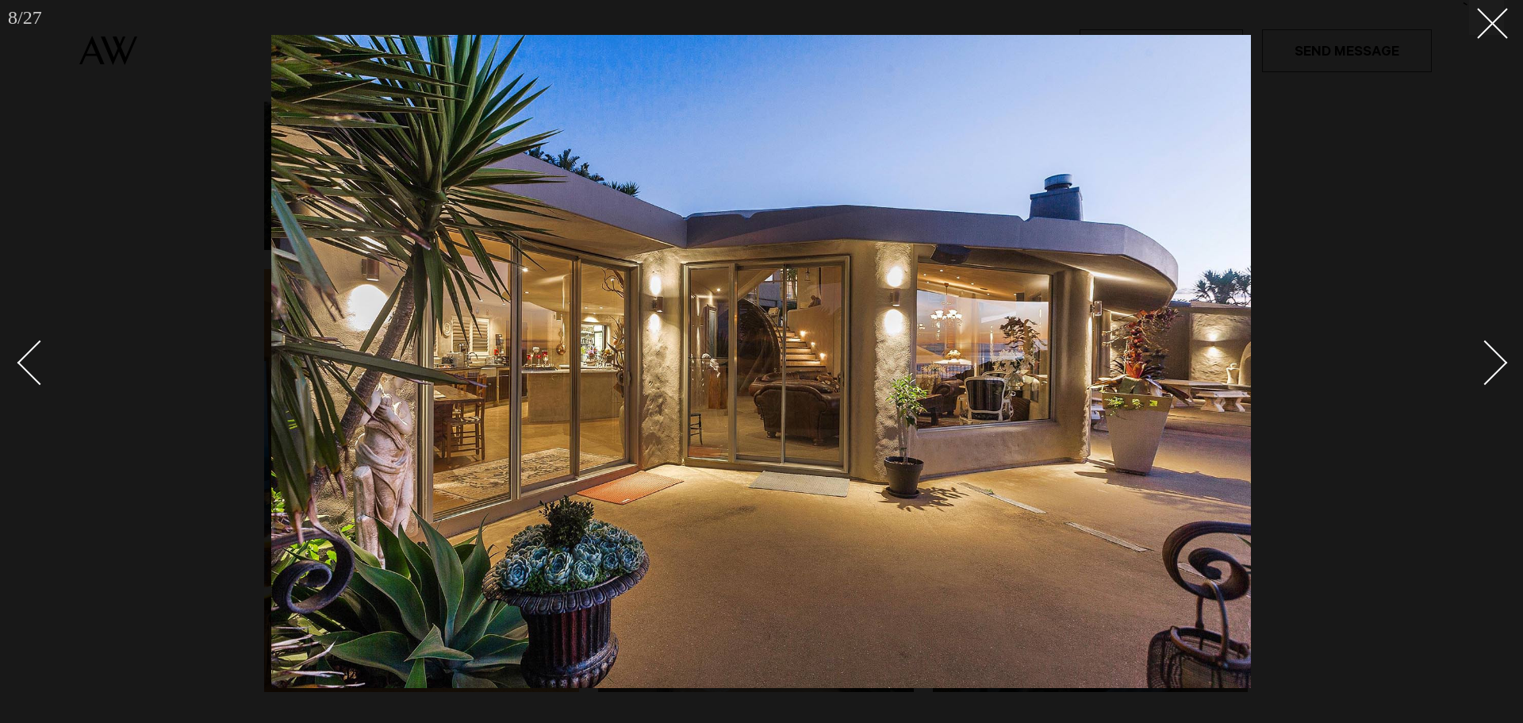
click at [1494, 357] on div "Next slide" at bounding box center [1485, 362] width 45 height 45
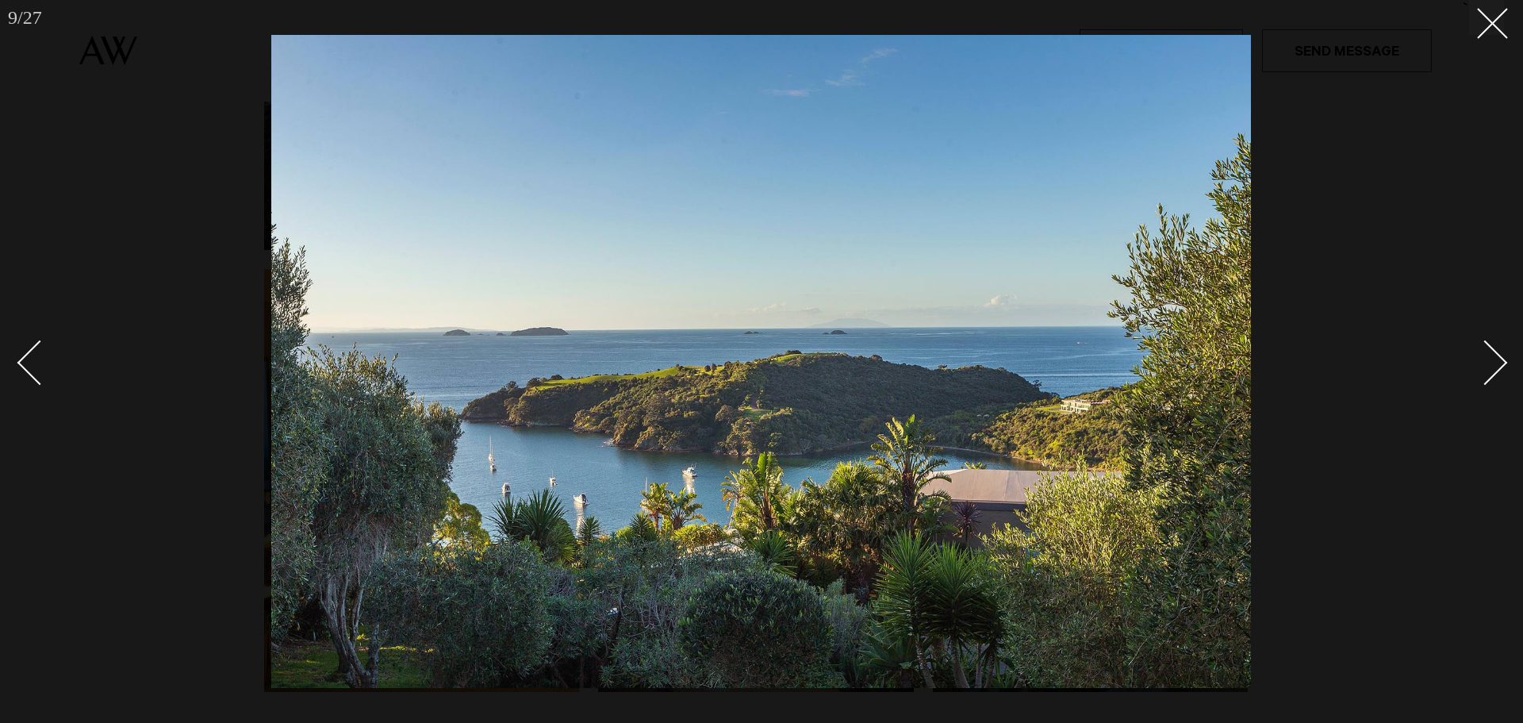
click at [1494, 357] on div "Next slide" at bounding box center [1485, 362] width 45 height 45
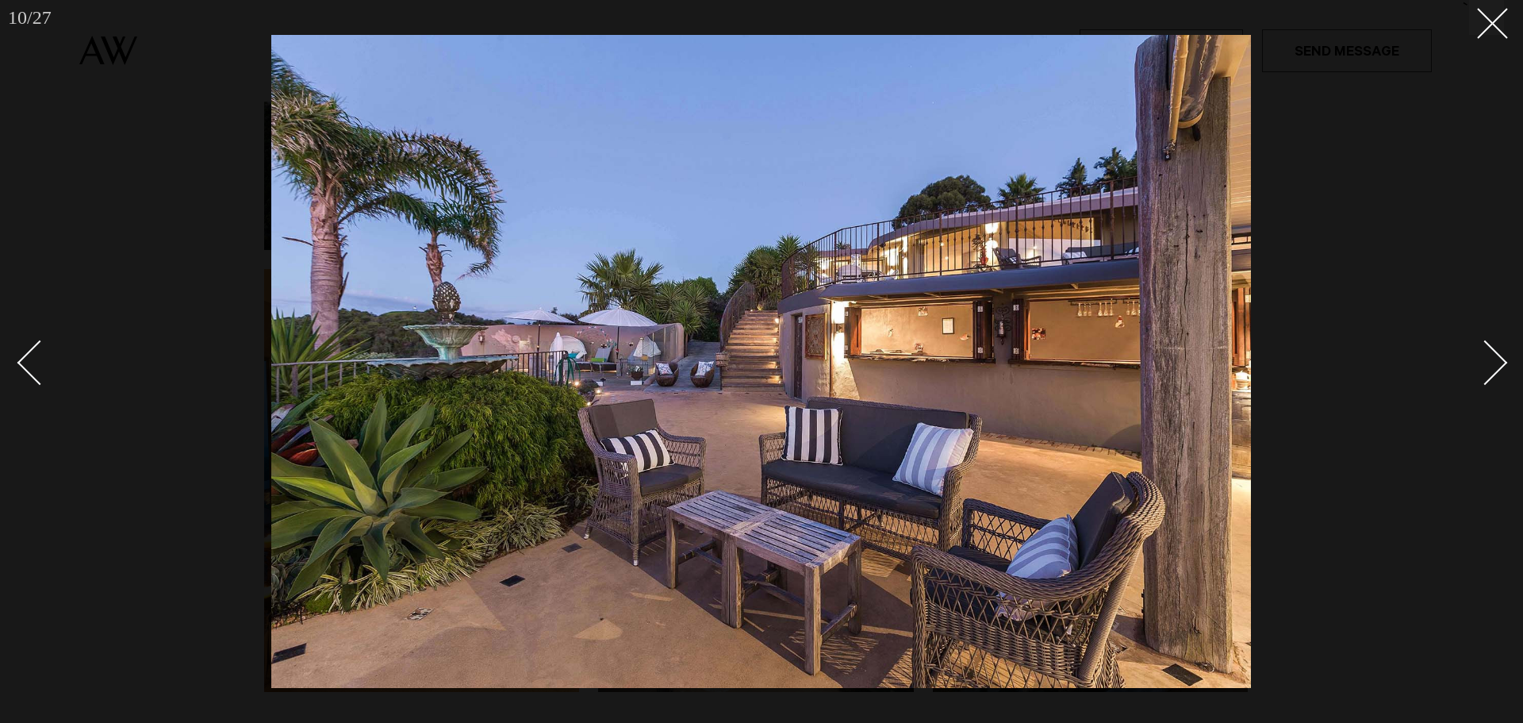
click at [1494, 357] on div "Next slide" at bounding box center [1485, 362] width 45 height 45
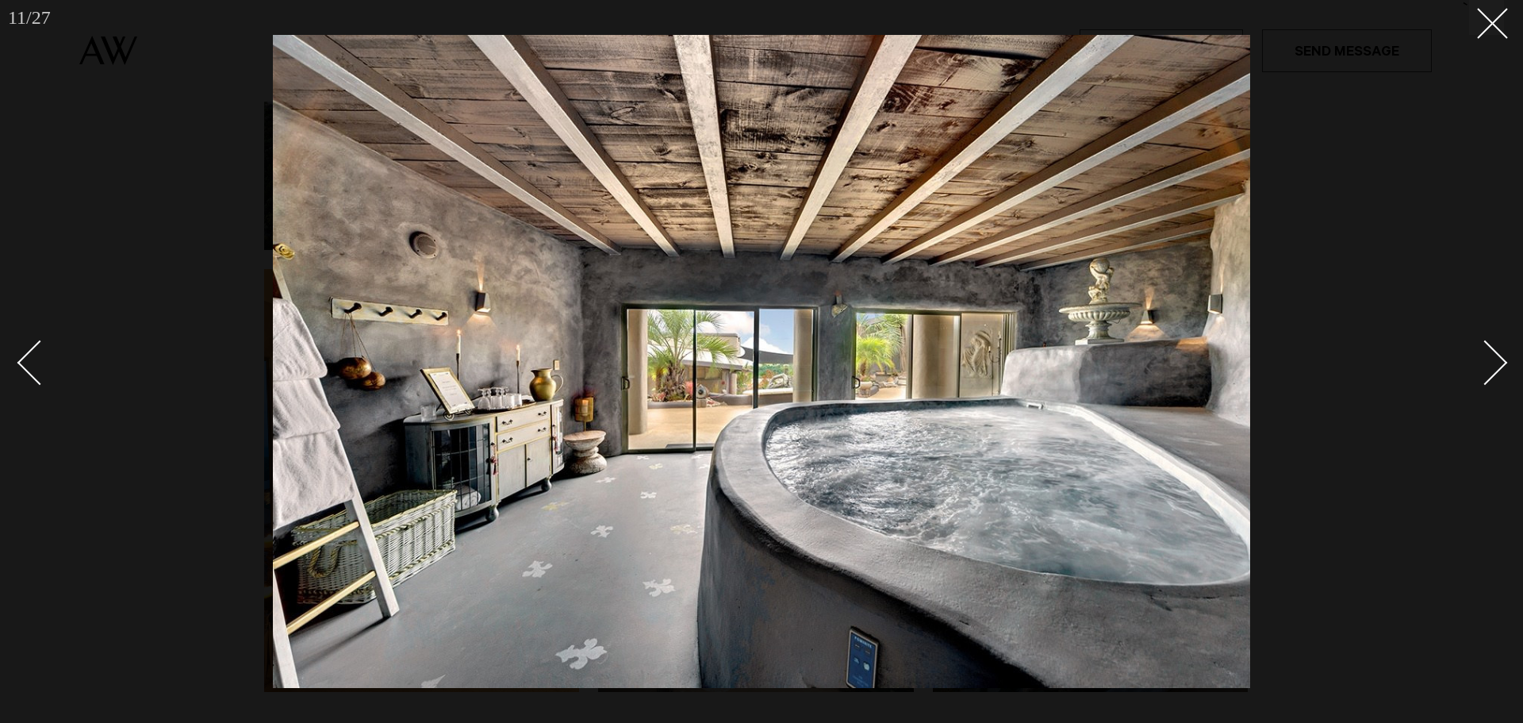
click at [1494, 357] on div "Next slide" at bounding box center [1485, 362] width 45 height 45
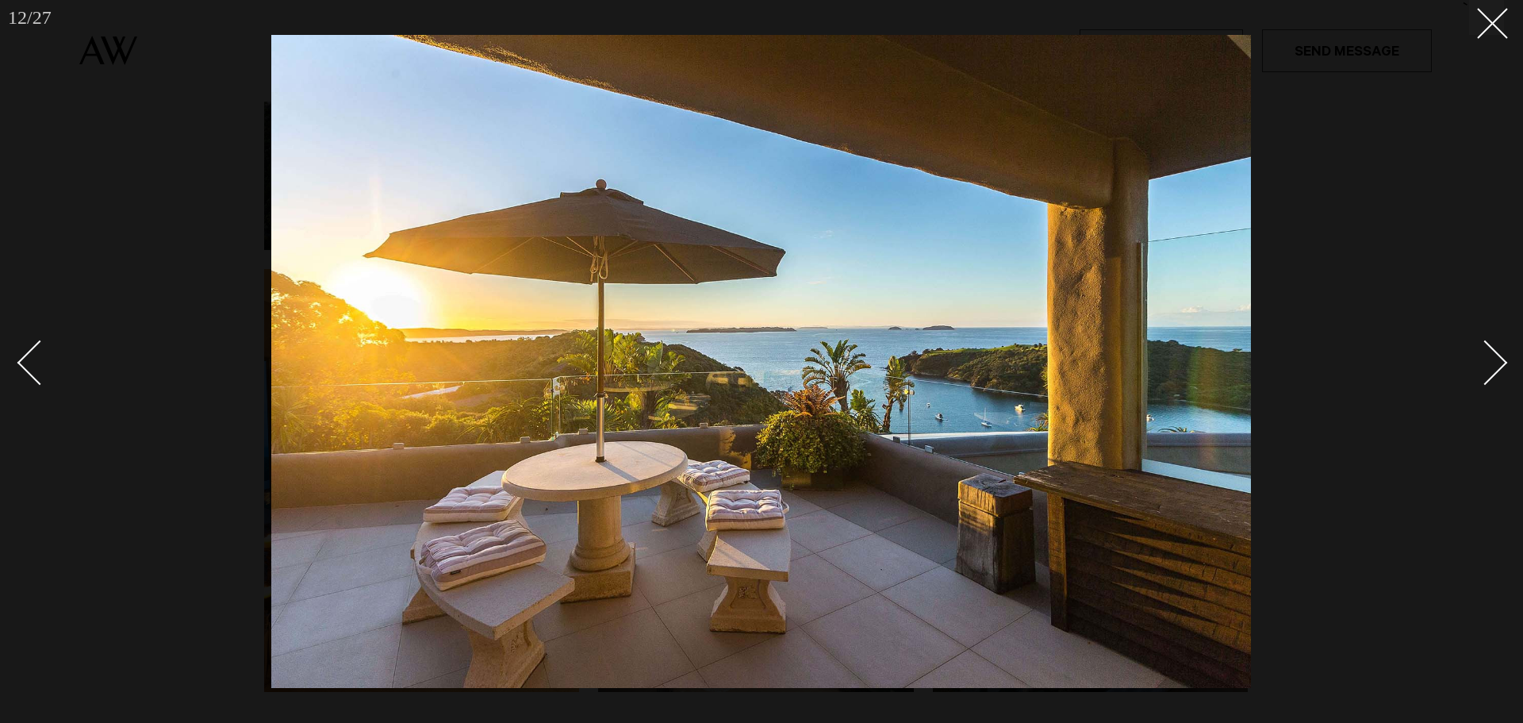
click at [1494, 357] on div "Next slide" at bounding box center [1485, 362] width 45 height 45
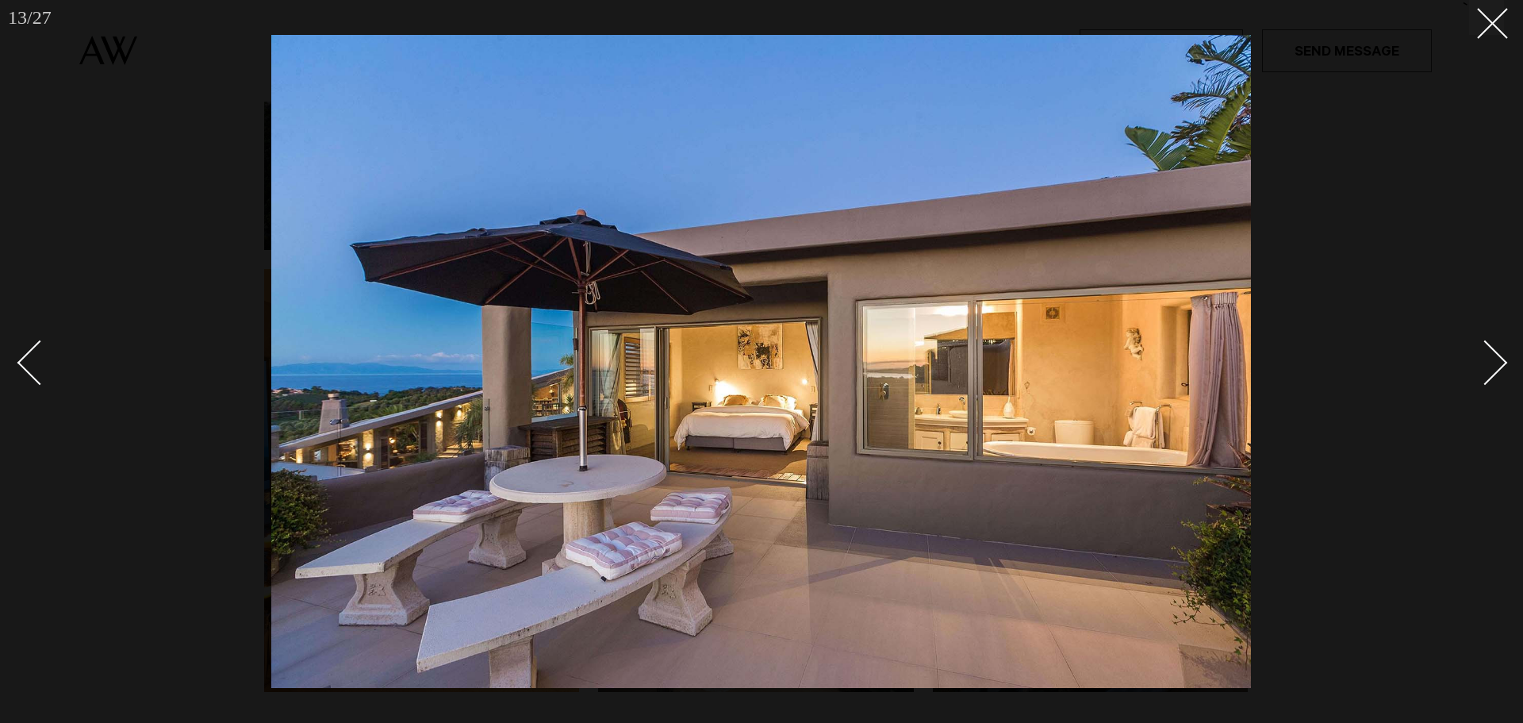
click at [1494, 357] on div "Next slide" at bounding box center [1485, 362] width 45 height 45
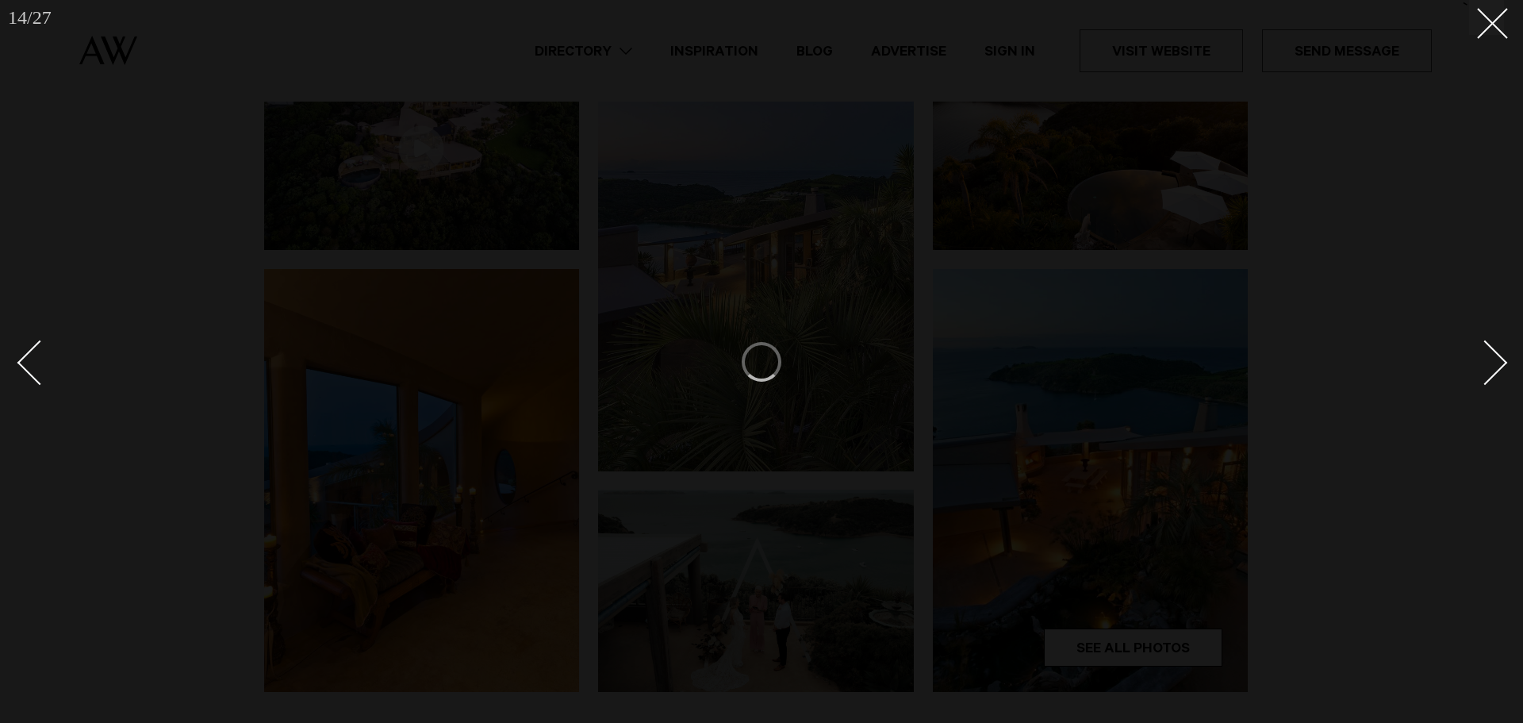
click at [1494, 357] on div "Next slide" at bounding box center [1485, 362] width 45 height 45
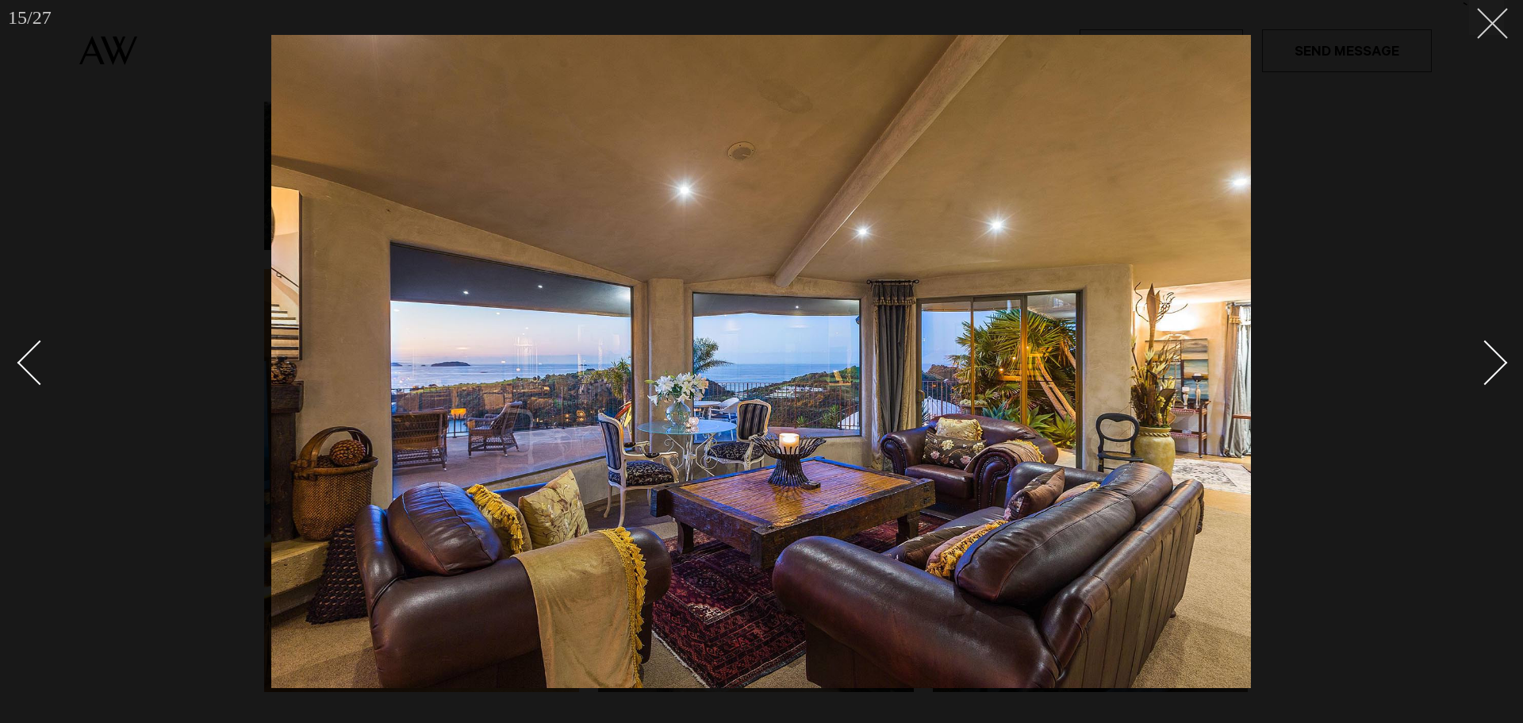
click at [1493, 22] on line at bounding box center [1492, 23] width 29 height 29
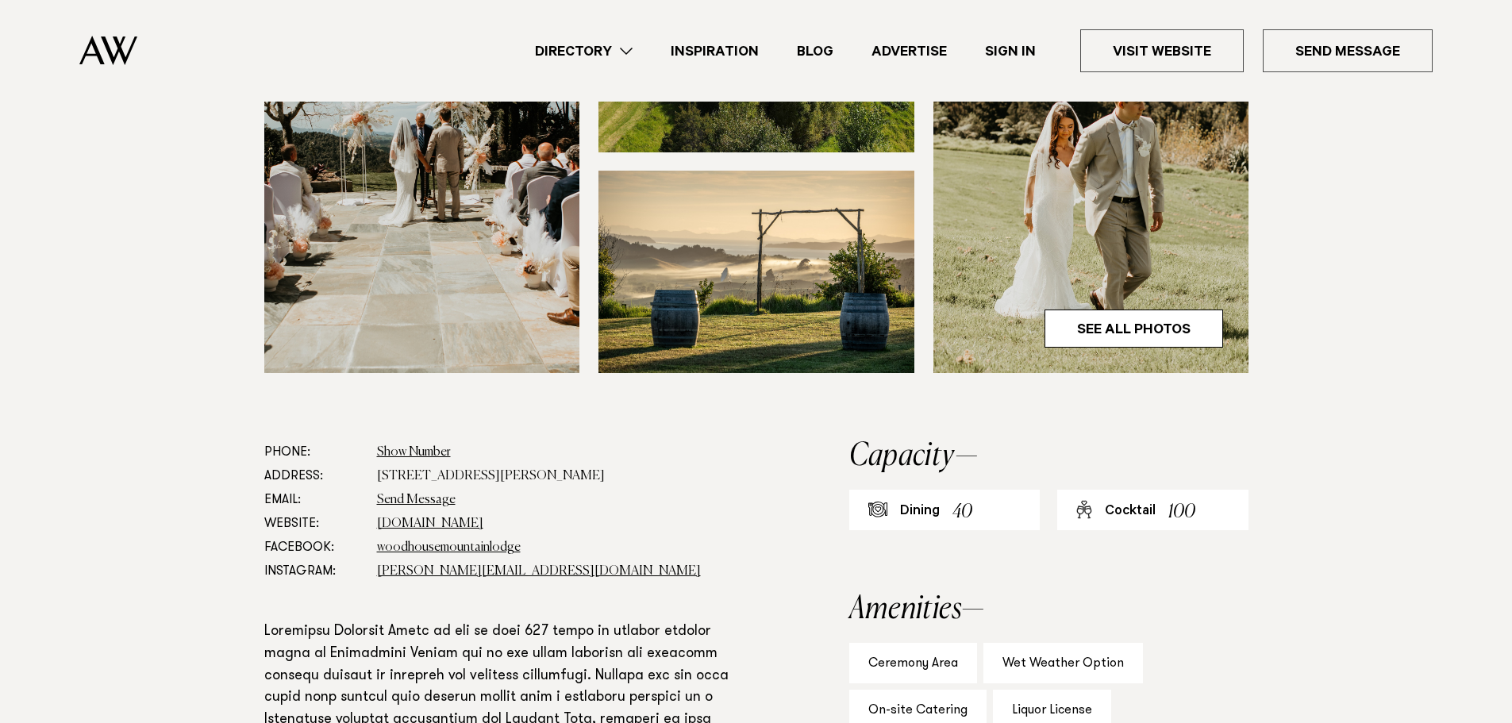
scroll to position [635, 0]
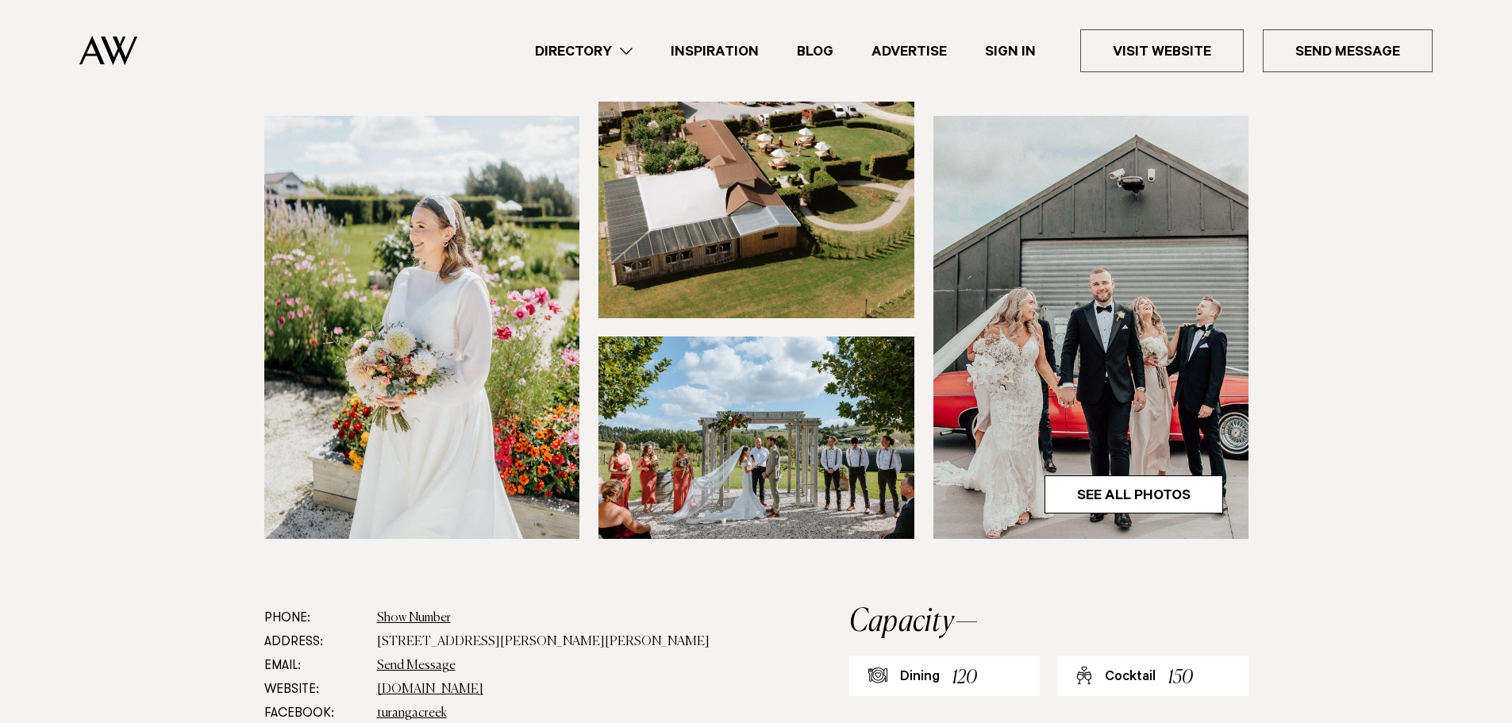
scroll to position [397, 0]
